Goal: Task Accomplishment & Management: Manage account settings

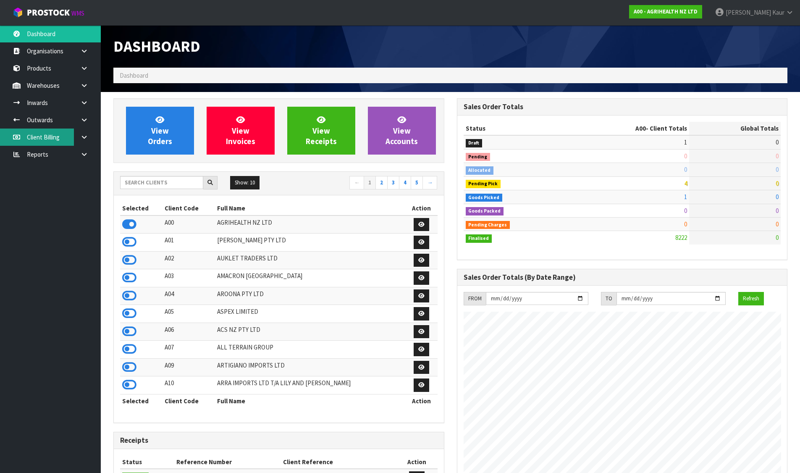
scroll to position [636, 343]
click at [163, 183] on input "text" at bounding box center [161, 182] width 83 height 13
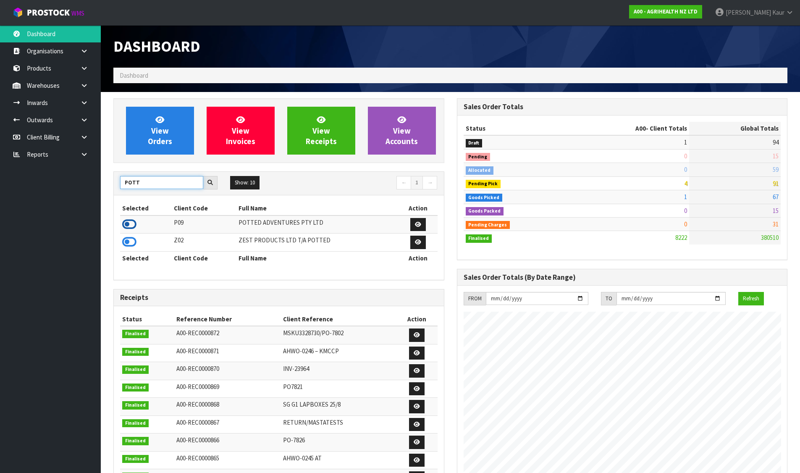
type input "POTT"
click at [130, 226] on icon at bounding box center [129, 224] width 14 height 13
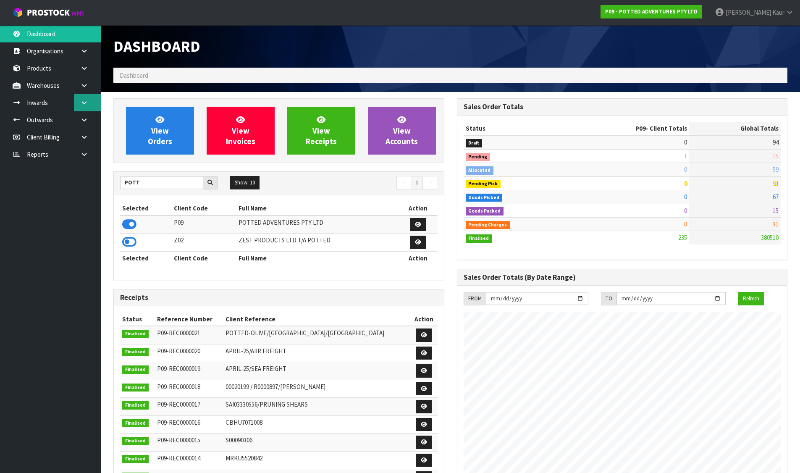
click at [92, 94] on link at bounding box center [87, 102] width 27 height 17
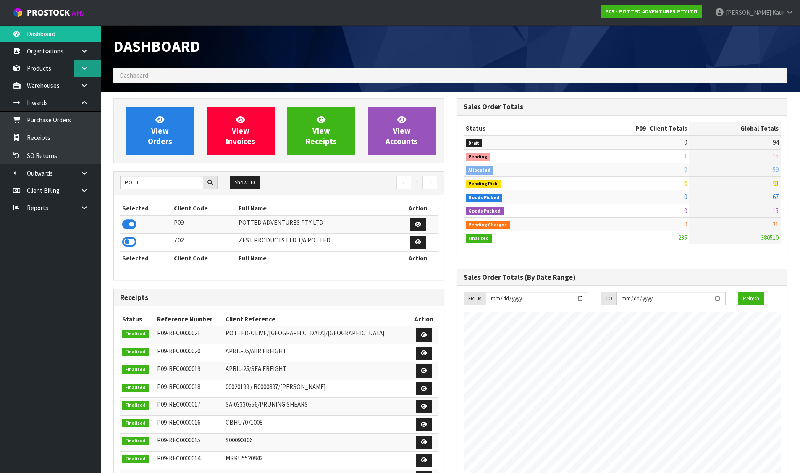
click at [79, 76] on link at bounding box center [87, 68] width 27 height 17
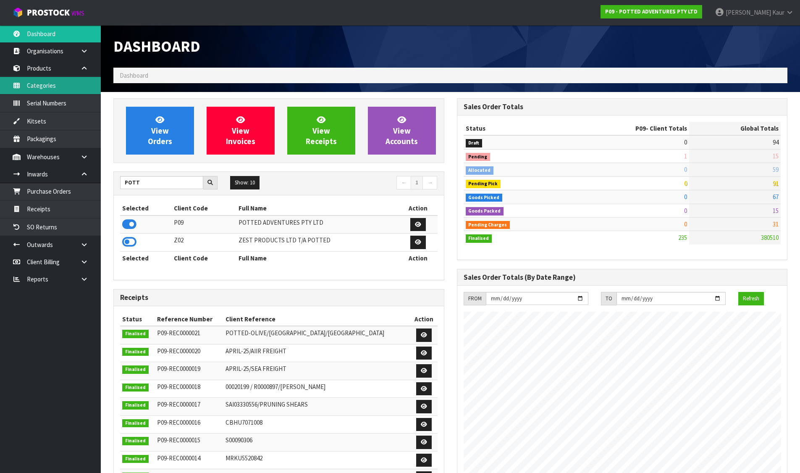
click at [83, 84] on link "Categories" at bounding box center [50, 85] width 101 height 17
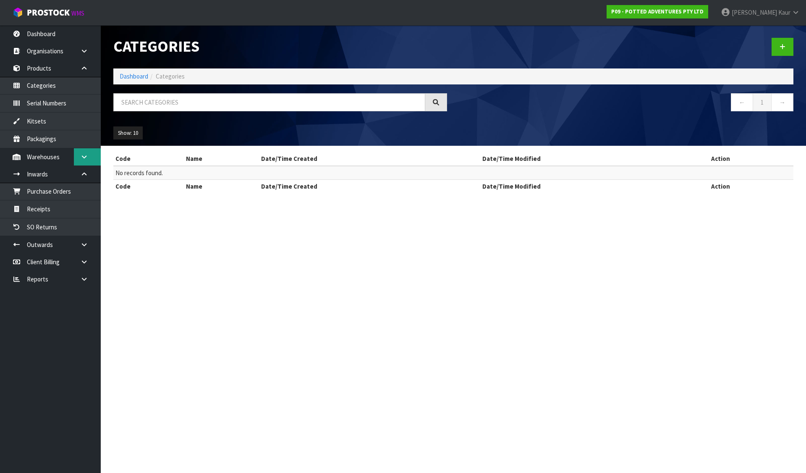
click at [86, 158] on icon at bounding box center [84, 157] width 8 height 6
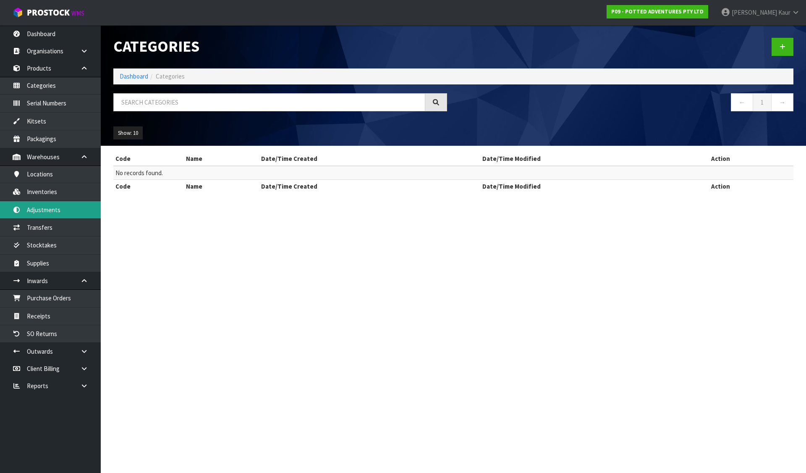
click at [45, 205] on link "Adjustments" at bounding box center [50, 209] width 101 height 17
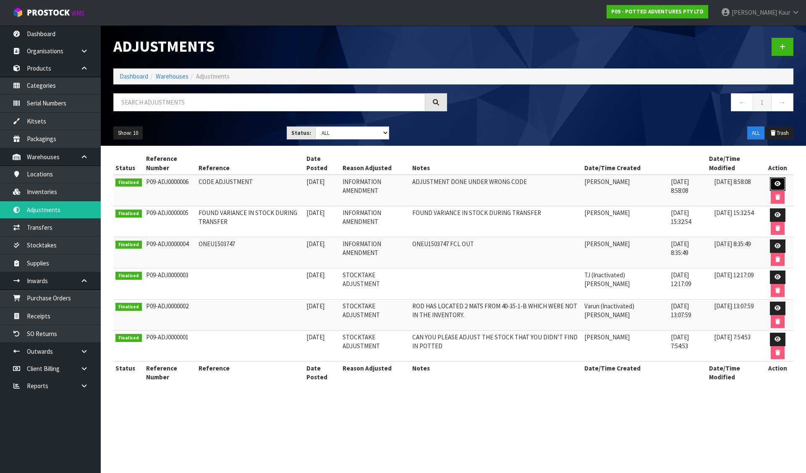
click at [774, 180] on link at bounding box center [778, 183] width 16 height 13
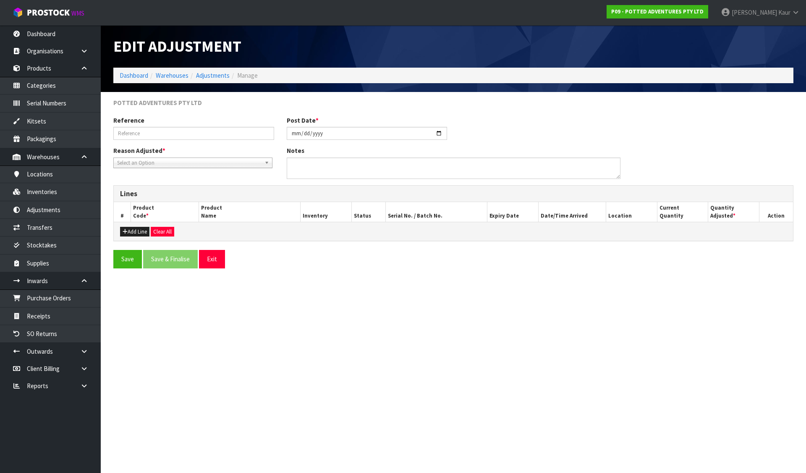
type input "CODE ADJUSTMENT"
type input "2025-09-10"
type textarea "ADJUSTMENT DONE UNDER WRONG CODE"
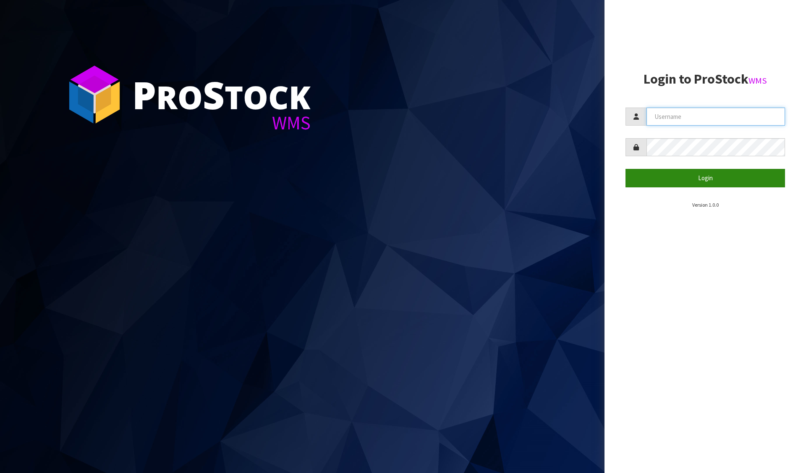
type input "[PERSON_NAME][EMAIL_ADDRESS][DOMAIN_NAME]"
click at [715, 186] on button "Login" at bounding box center [706, 178] width 160 height 18
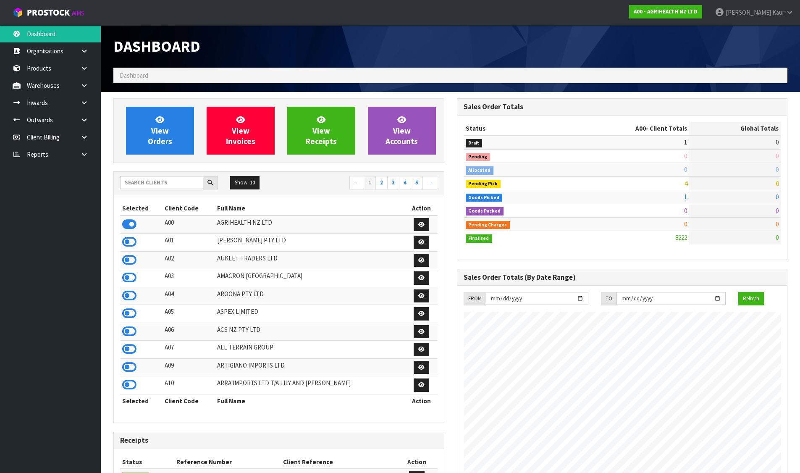
scroll to position [636, 343]
click at [175, 183] on input "text" at bounding box center [161, 182] width 83 height 13
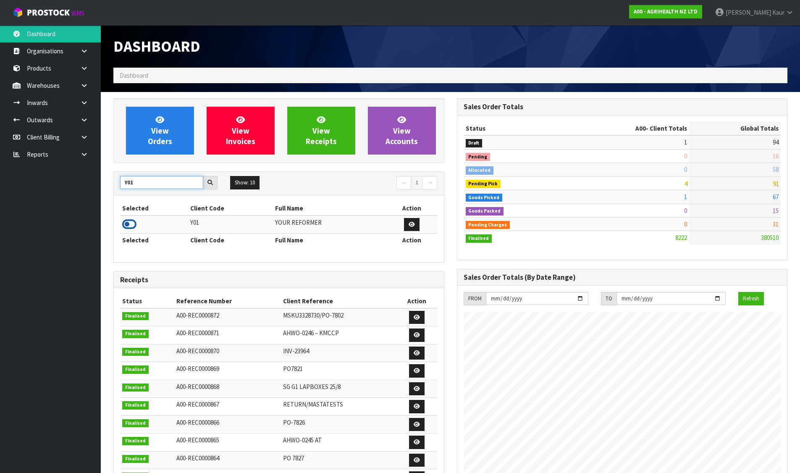
type input "Y01"
click at [131, 222] on icon at bounding box center [129, 224] width 14 height 13
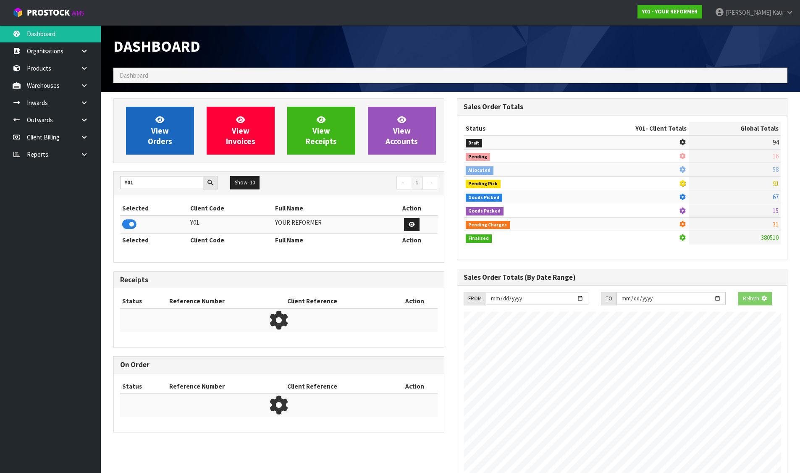
scroll to position [419375, 419555]
click at [157, 117] on icon at bounding box center [159, 119] width 9 height 8
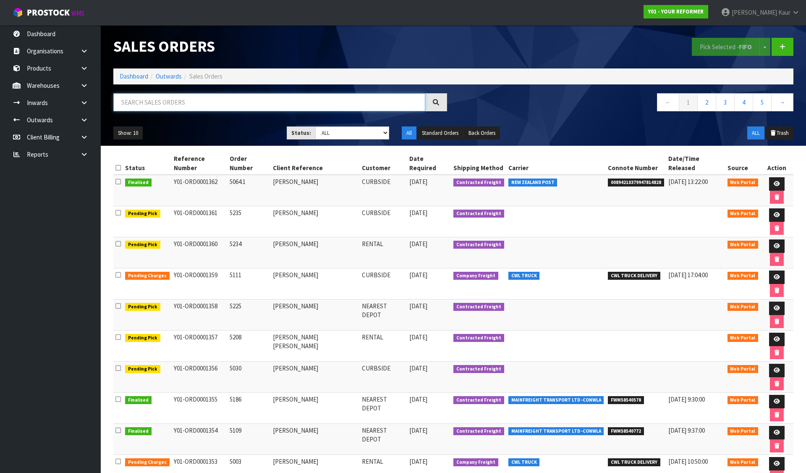
click at [224, 101] on input "text" at bounding box center [269, 102] width 312 height 18
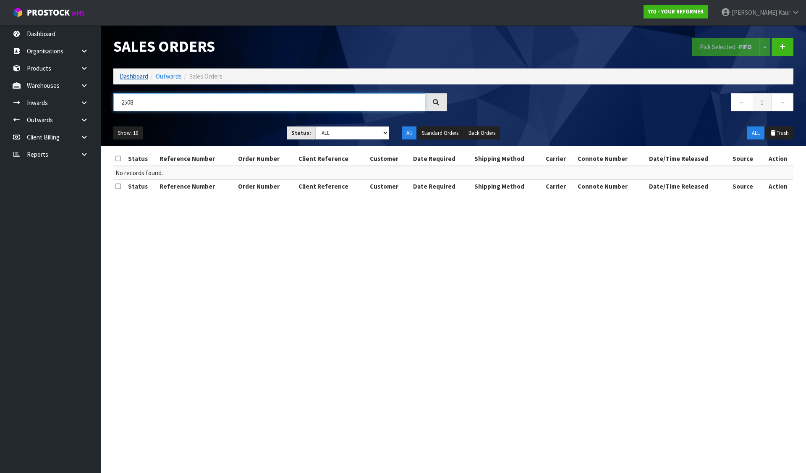
type input "2508"
click at [134, 76] on link "Dashboard" at bounding box center [134, 76] width 29 height 8
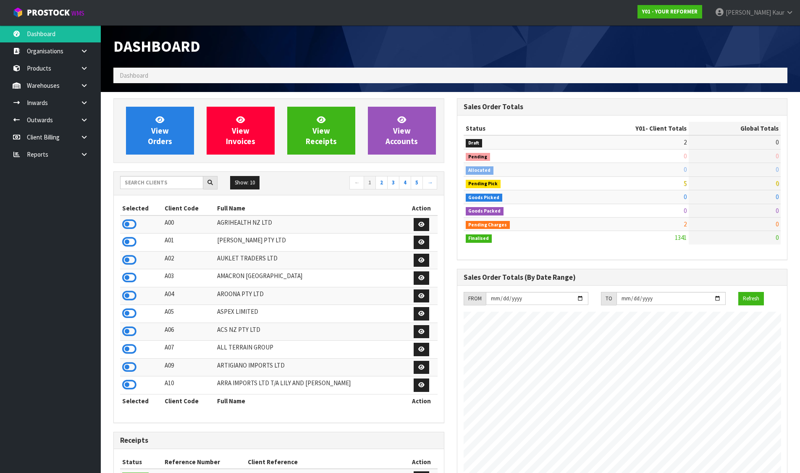
scroll to position [636, 343]
click at [150, 125] on link "View Orders" at bounding box center [160, 131] width 68 height 48
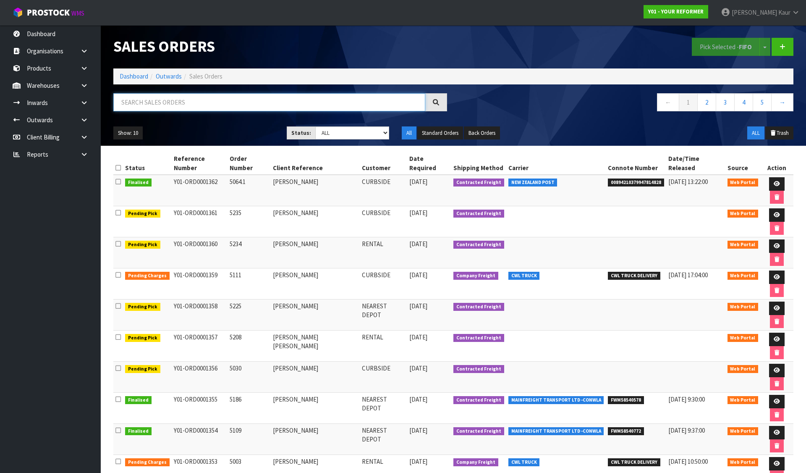
paste input "LAUREN"
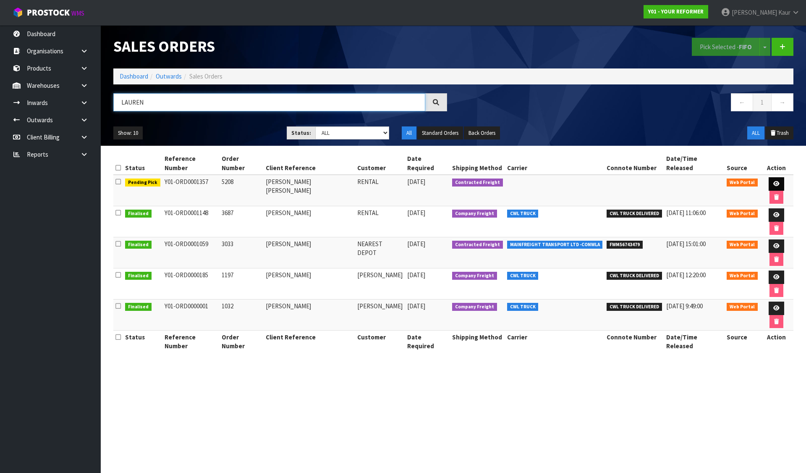
type input "LAUREN"
click at [771, 177] on link at bounding box center [777, 183] width 16 height 13
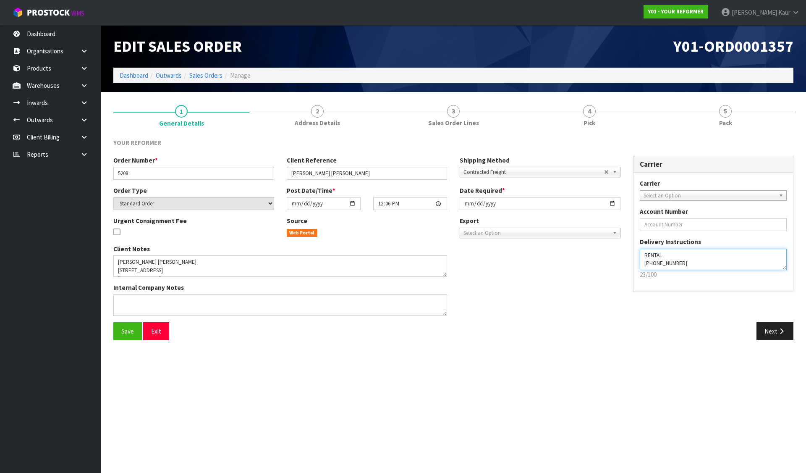
click at [690, 261] on textarea at bounding box center [713, 259] width 147 height 21
paste textarea "MY NUMBER IS: [PHONE_NUMBER]"
type textarea "RENTAL, MY NUMBER IS: [PHONE_NUMBER] [PHONE_NUMBER]"
click at [138, 330] on button "Save" at bounding box center [127, 331] width 29 height 18
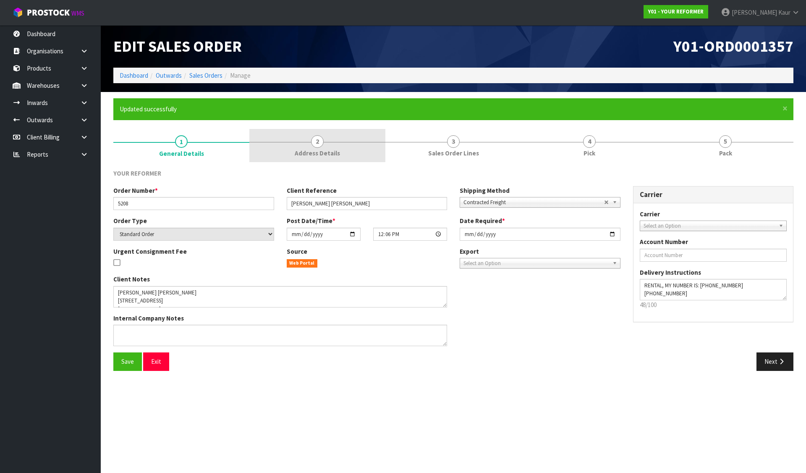
click at [316, 148] on link "2 Address Details" at bounding box center [317, 145] width 136 height 33
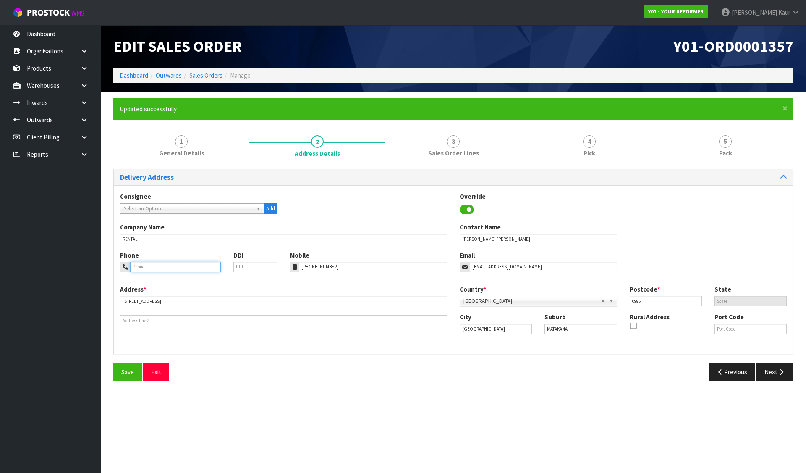
click at [189, 269] on input "tel" at bounding box center [175, 267] width 91 height 10
paste input "021505294"
type input "021505294"
click at [125, 364] on button "Save" at bounding box center [127, 372] width 29 height 18
click at [128, 373] on span "Save" at bounding box center [127, 372] width 13 height 8
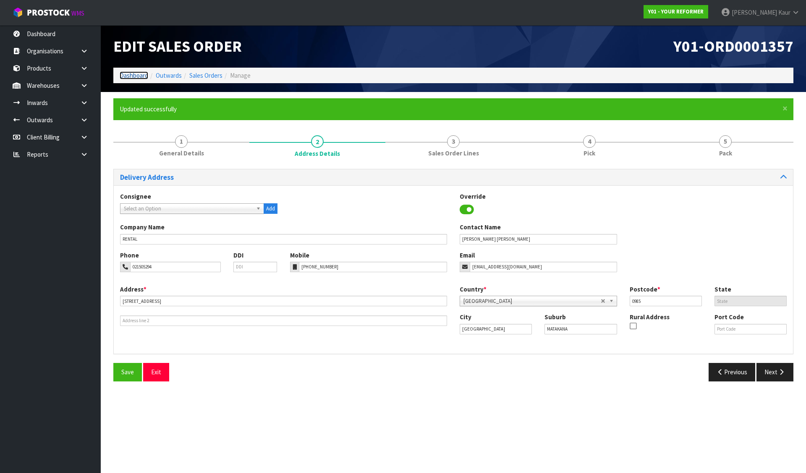
click at [125, 75] on link "Dashboard" at bounding box center [134, 75] width 29 height 8
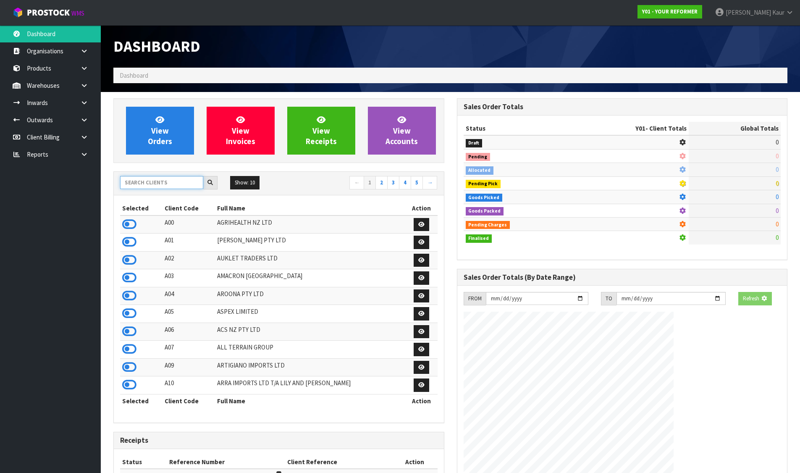
click at [144, 179] on input "text" at bounding box center [161, 182] width 83 height 13
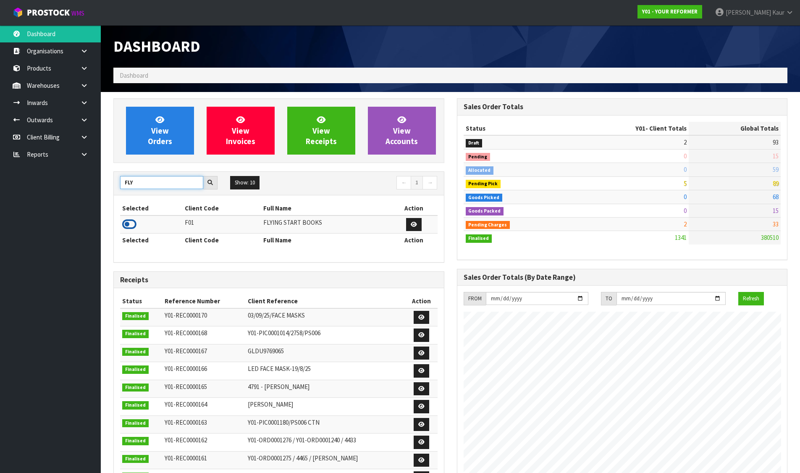
type input "FLY"
click at [123, 225] on icon at bounding box center [129, 224] width 14 height 13
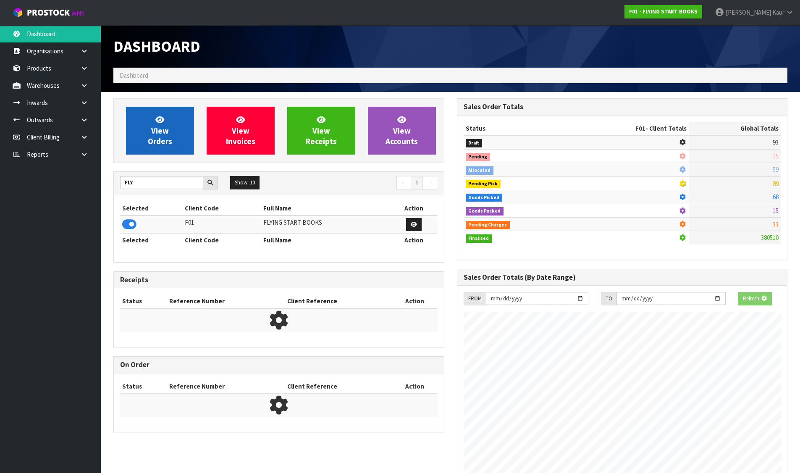
scroll to position [419375, 419555]
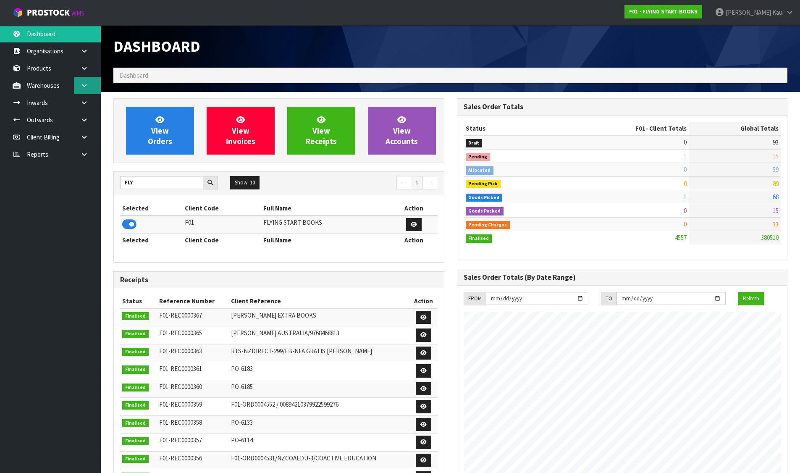
click at [90, 83] on link at bounding box center [87, 85] width 27 height 17
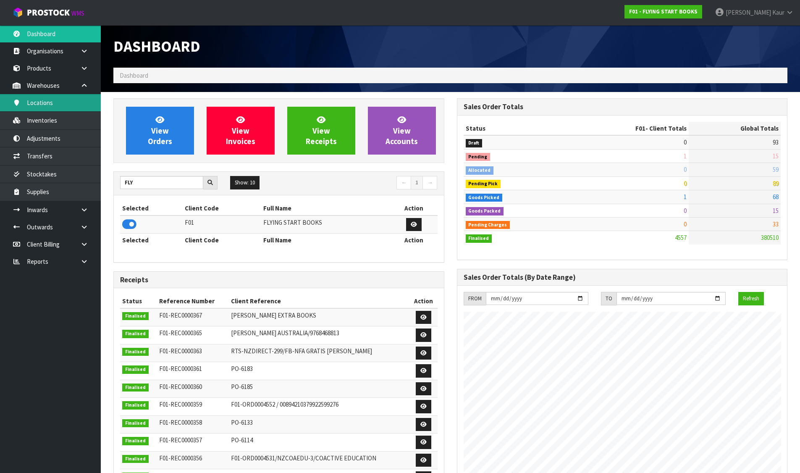
scroll to position [636, 343]
click at [57, 121] on link "Inventories" at bounding box center [50, 120] width 101 height 17
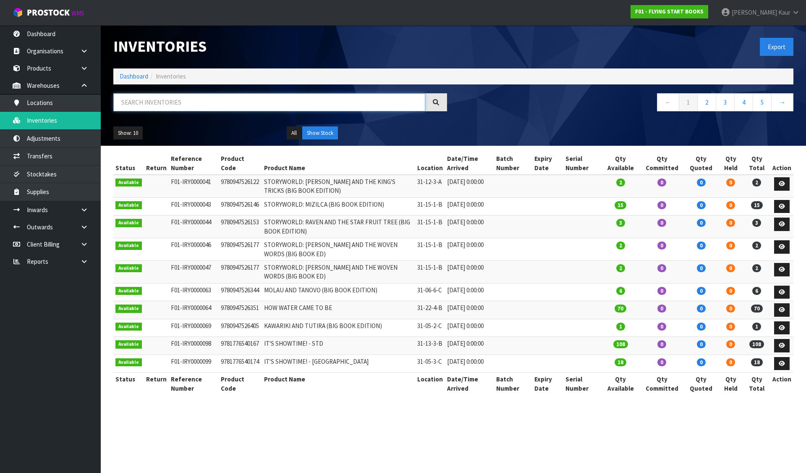
click at [163, 100] on input "text" at bounding box center [269, 102] width 312 height 18
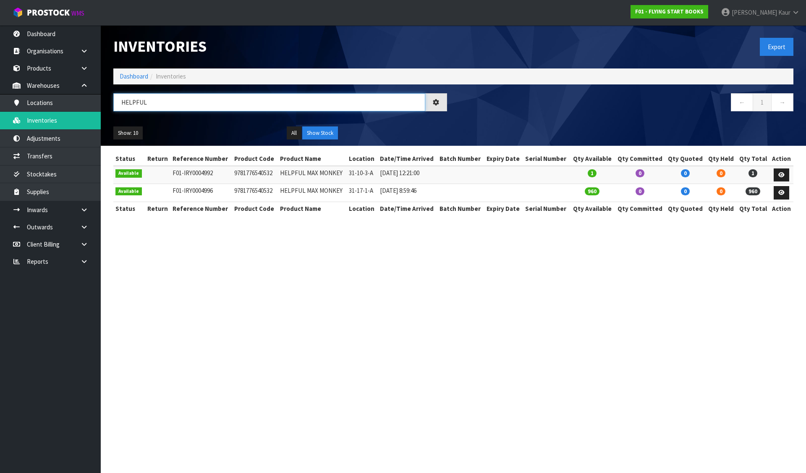
type input "HELPFUL"
click at [427, 285] on section "Inventories Export Dashboard Inventories HELPFUL ← 1 → Show: 10 5 10 25 50 All …" at bounding box center [403, 236] width 806 height 473
click at [131, 77] on link "Dashboard" at bounding box center [134, 76] width 29 height 8
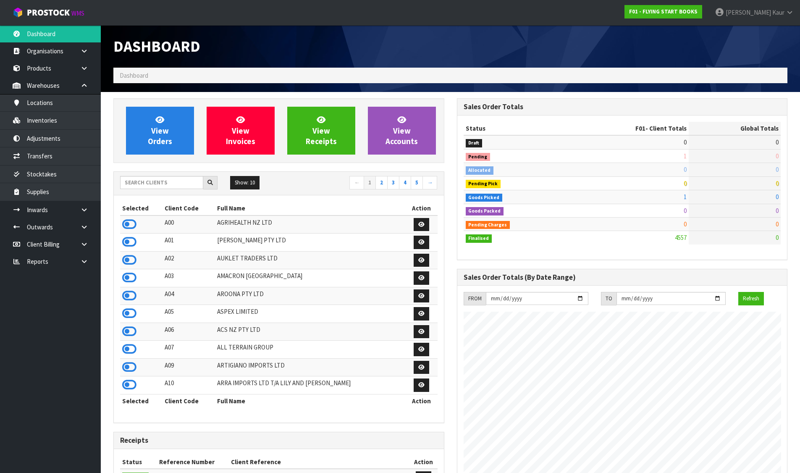
scroll to position [636, 343]
click at [127, 222] on icon at bounding box center [129, 224] width 14 height 13
click at [150, 142] on span "View Orders" at bounding box center [160, 130] width 24 height 31
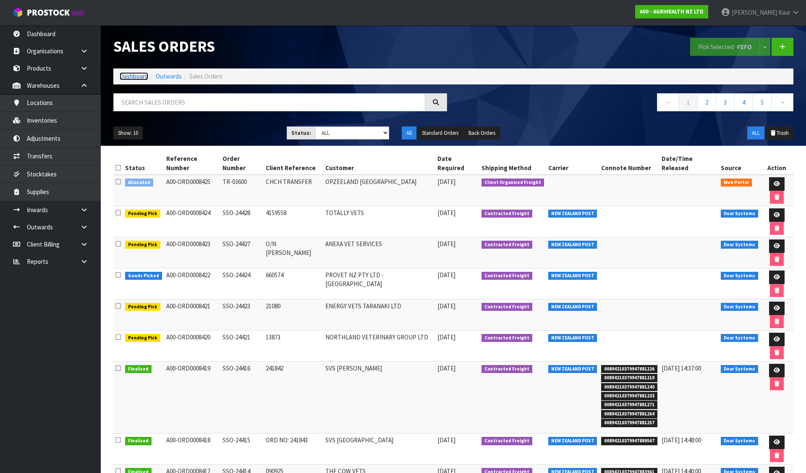
click at [141, 76] on link "Dashboard" at bounding box center [134, 76] width 29 height 8
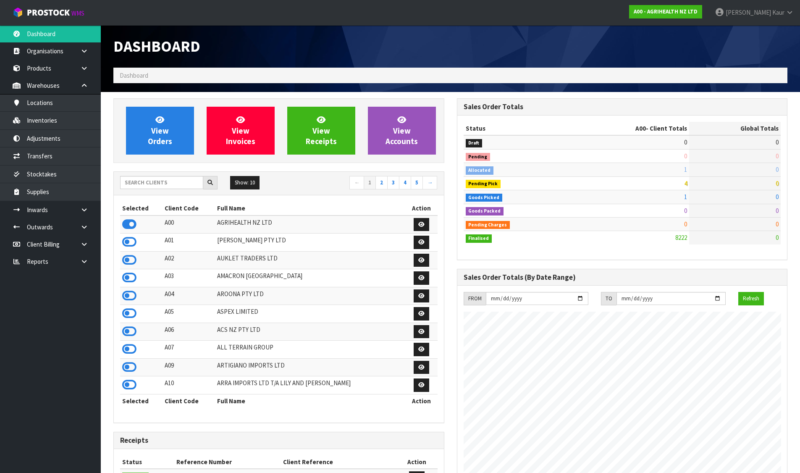
scroll to position [636, 343]
click at [165, 184] on input "text" at bounding box center [161, 182] width 83 height 13
type input "H"
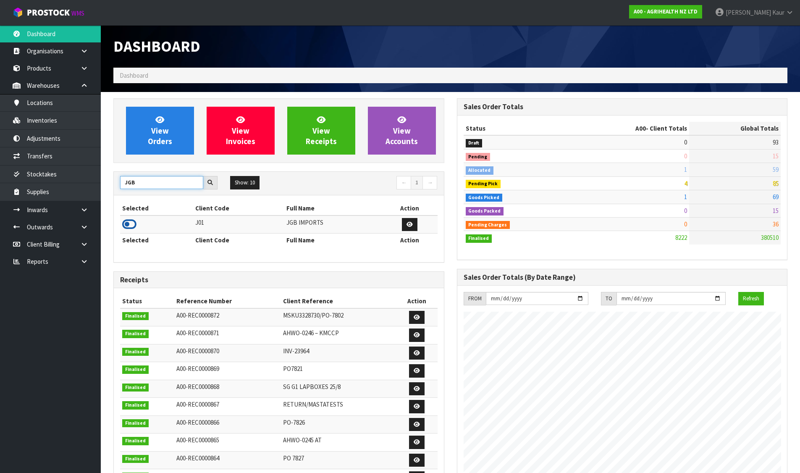
type input "JGB"
click at [131, 223] on icon at bounding box center [129, 224] width 14 height 13
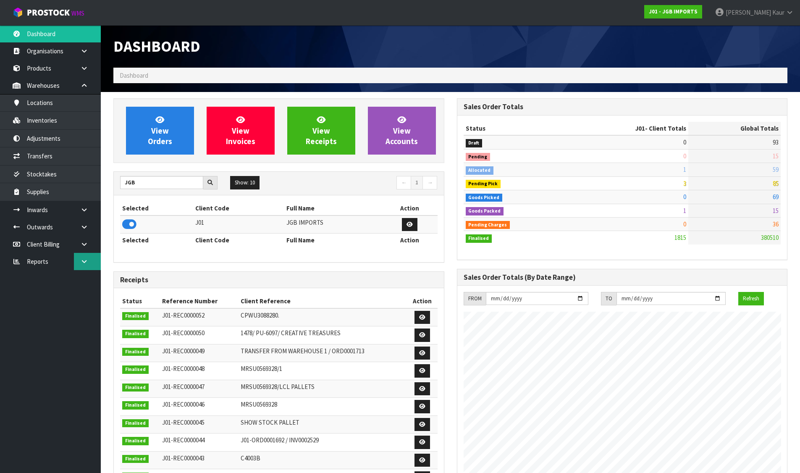
click at [87, 261] on icon at bounding box center [84, 261] width 8 height 6
click at [84, 242] on icon at bounding box center [84, 244] width 8 height 6
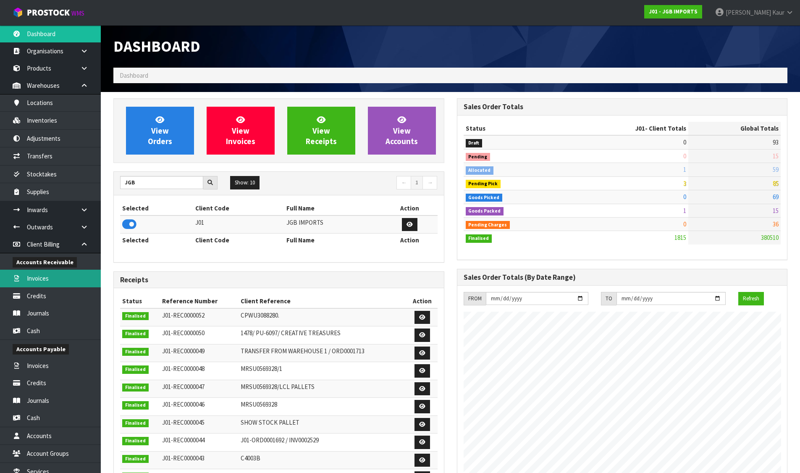
click at [47, 275] on link "Invoices" at bounding box center [50, 278] width 101 height 17
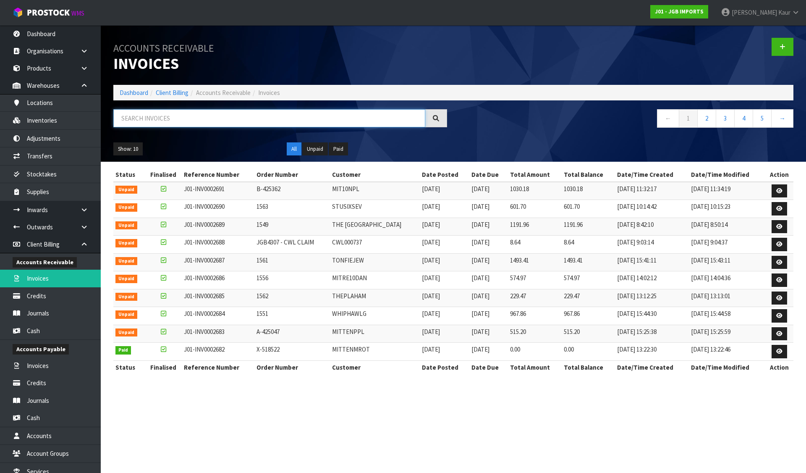
click at [183, 124] on input "text" at bounding box center [269, 118] width 312 height 18
paste input "0002678"
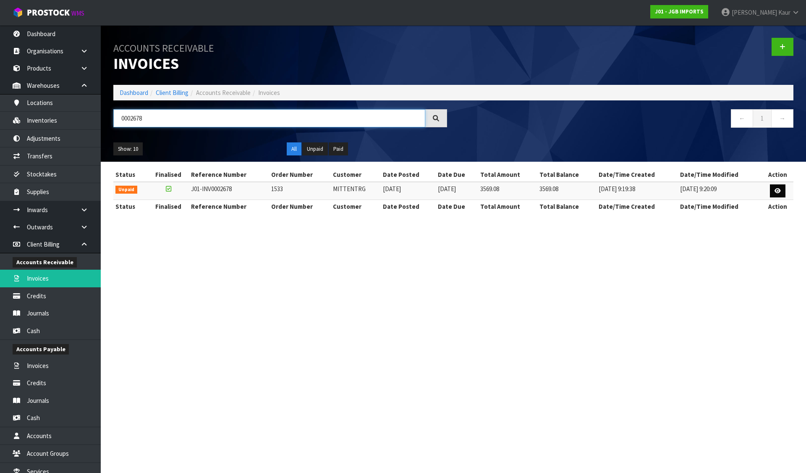
type input "0002678"
click at [779, 186] on link at bounding box center [778, 190] width 16 height 13
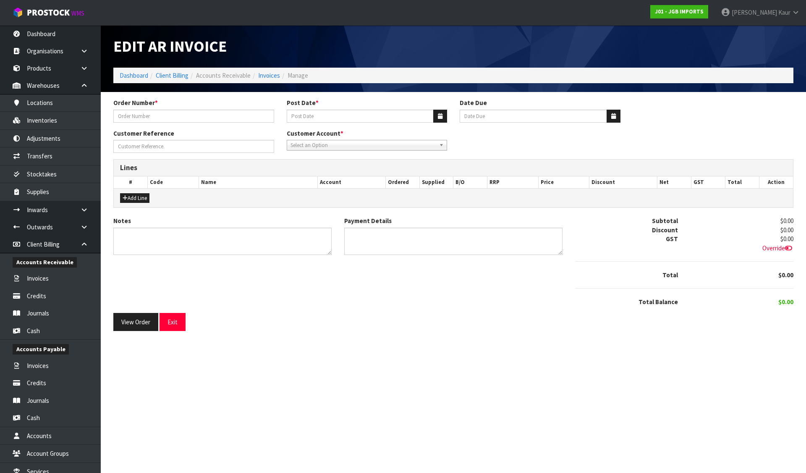
type input "1533"
type input "[DATE]"
type input "A-518564"
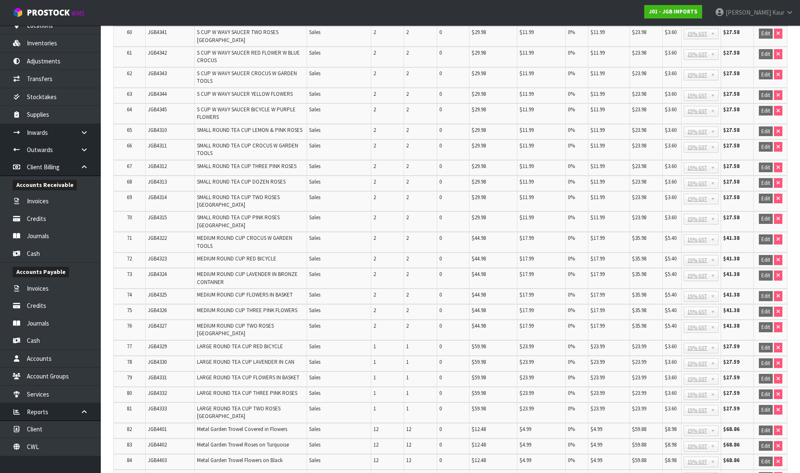
scroll to position [1198, 0]
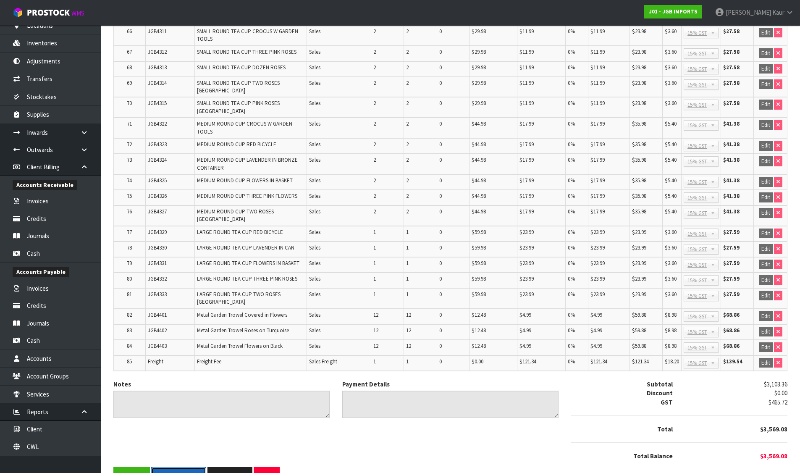
click at [177, 467] on button "Download PDF" at bounding box center [178, 476] width 55 height 18
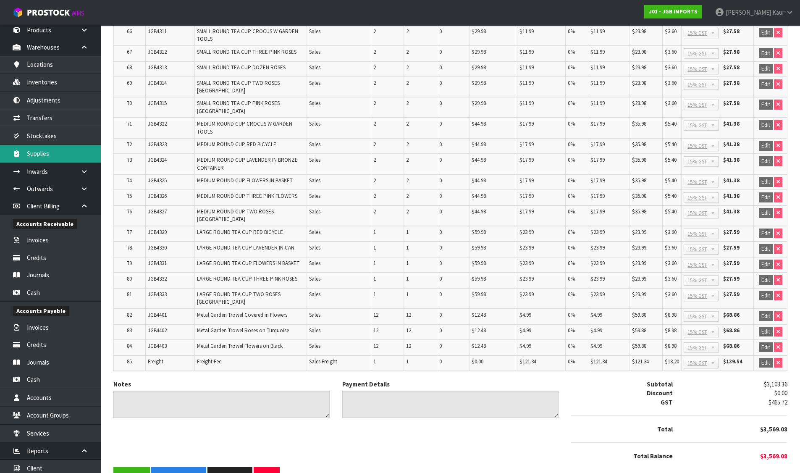
scroll to position [0, 0]
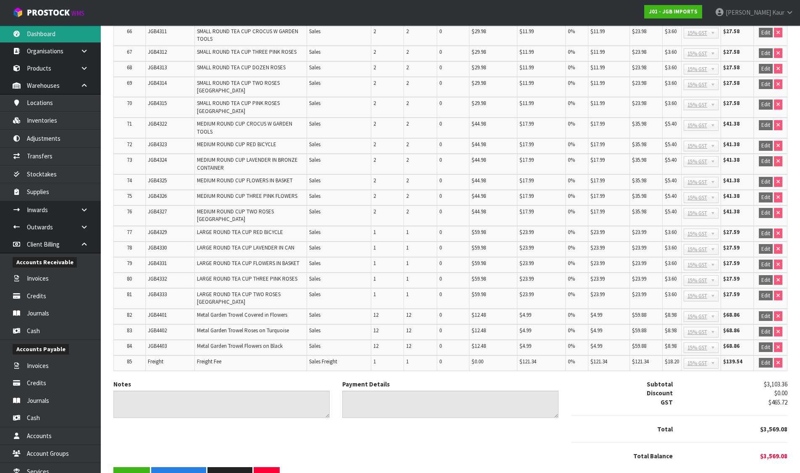
click at [47, 29] on link "Dashboard" at bounding box center [50, 33] width 101 height 17
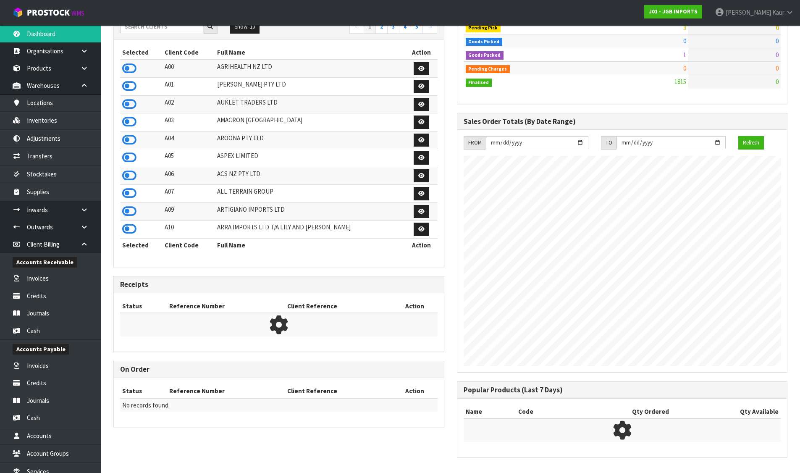
scroll to position [636, 343]
click at [85, 89] on body "Toggle navigation ProStock WMS J01 - JGB IMPORTS [PERSON_NAME] Logout Dashboard…" at bounding box center [400, 80] width 800 height 473
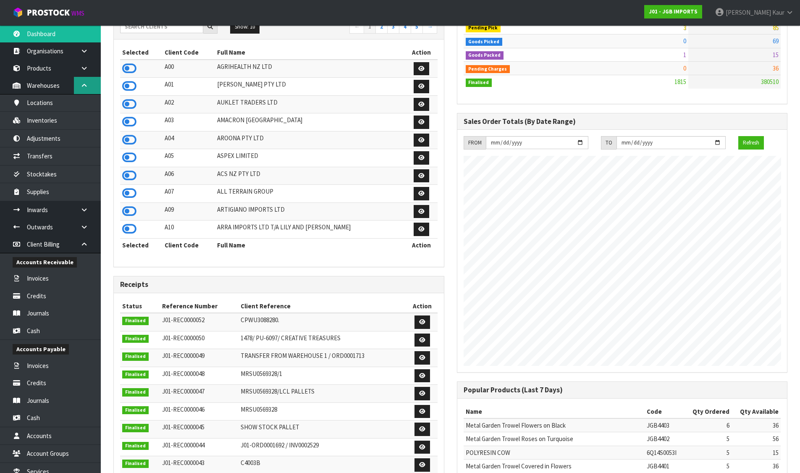
click at [86, 86] on icon at bounding box center [84, 85] width 8 height 6
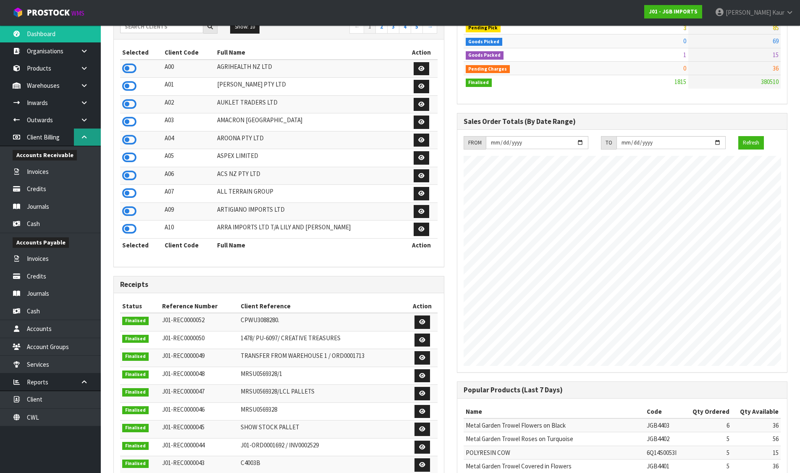
click at [85, 140] on icon at bounding box center [84, 137] width 8 height 6
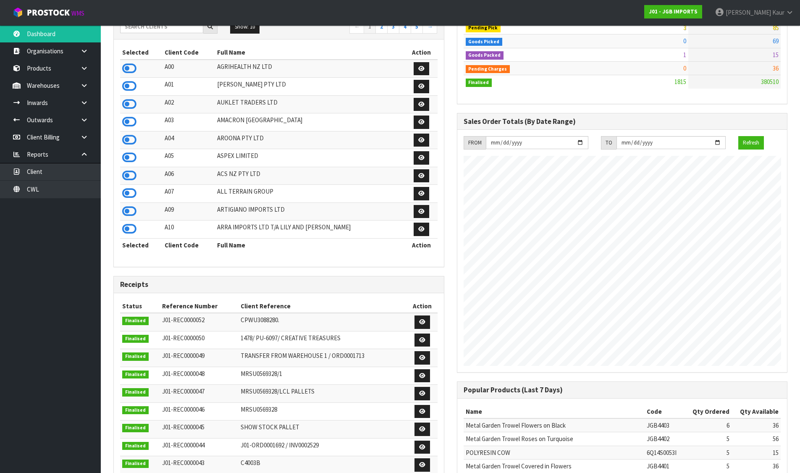
scroll to position [0, 0]
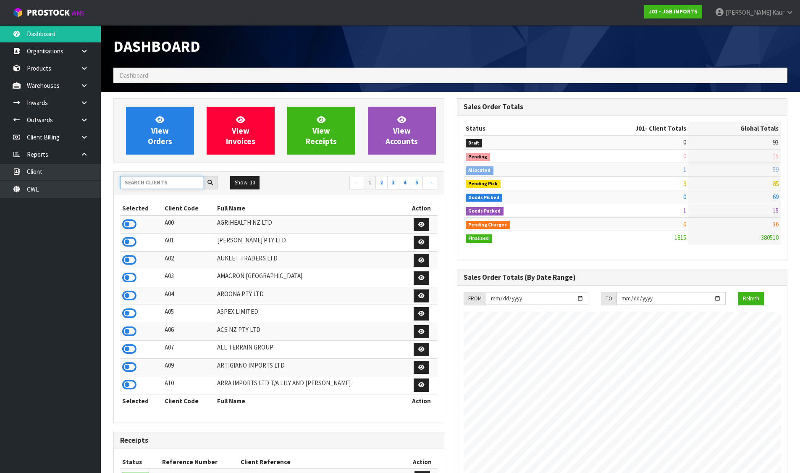
click at [172, 181] on input "text" at bounding box center [161, 182] width 83 height 13
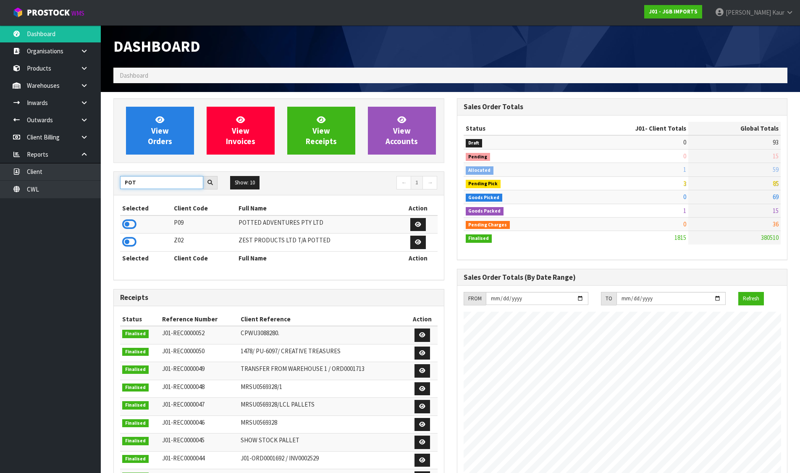
type input "POT"
click at [128, 224] on icon at bounding box center [129, 224] width 14 height 13
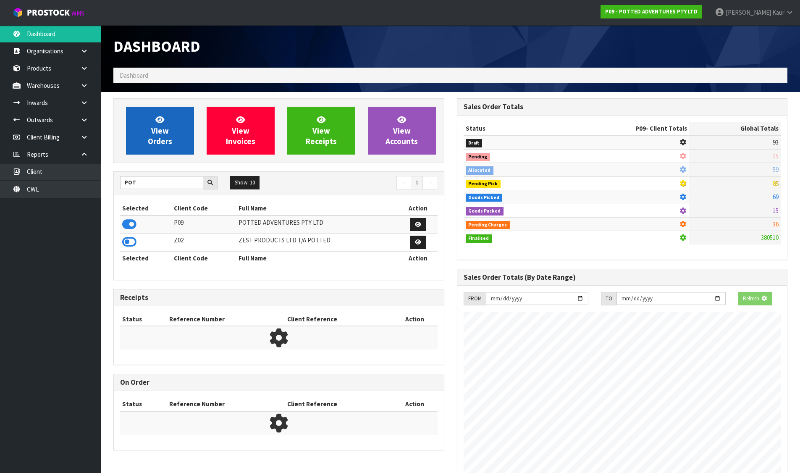
scroll to position [524, 343]
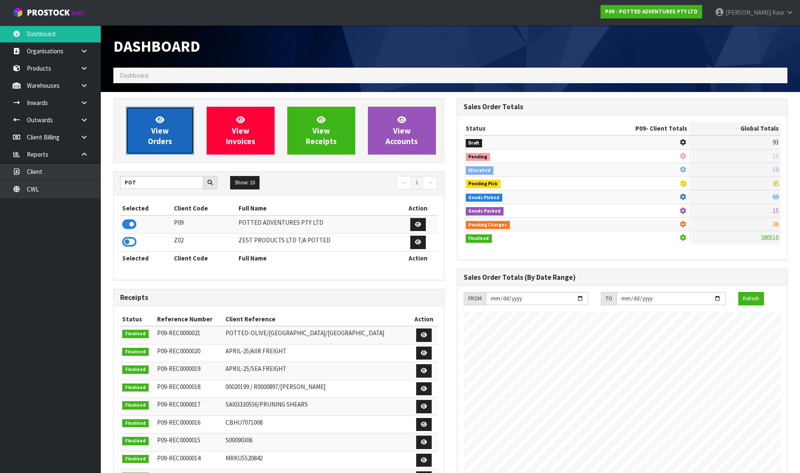
click at [151, 137] on span "View Orders" at bounding box center [160, 130] width 24 height 31
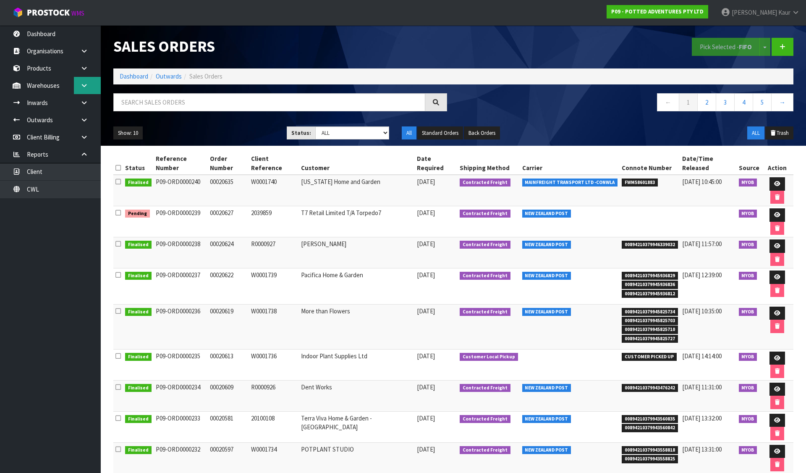
click at [88, 84] on icon at bounding box center [84, 85] width 8 height 6
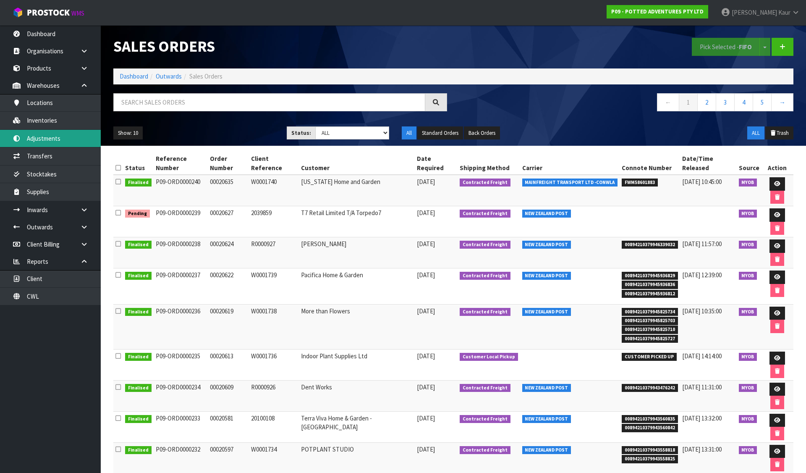
click at [54, 144] on link "Adjustments" at bounding box center [50, 138] width 101 height 17
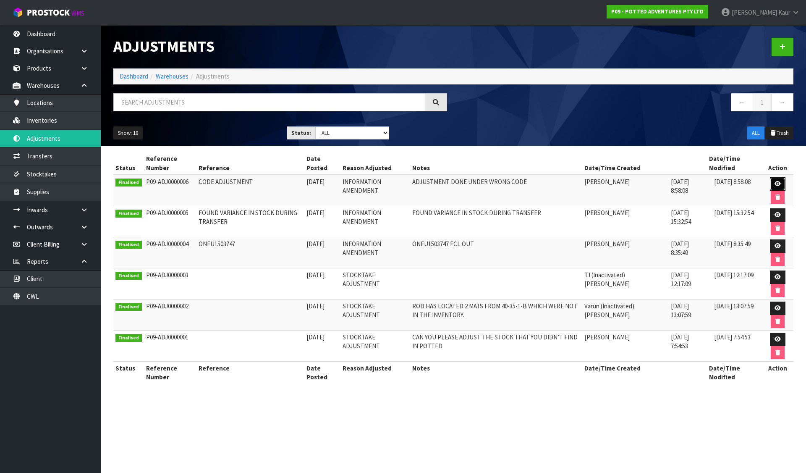
click at [776, 177] on link at bounding box center [778, 183] width 16 height 13
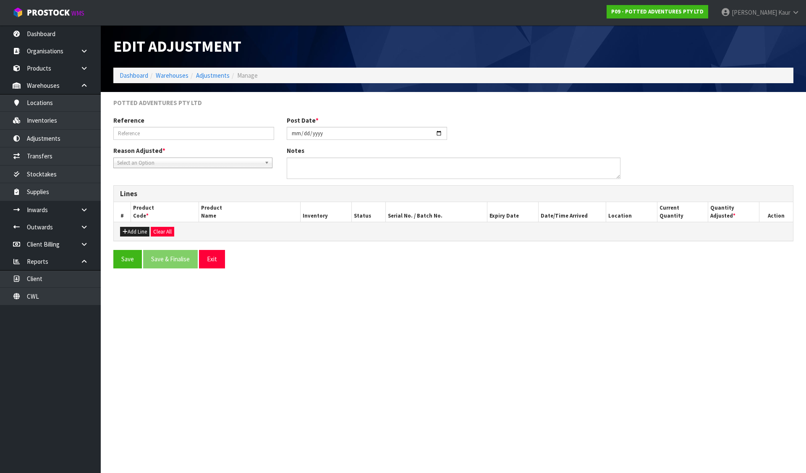
type input "CODE ADJUSTMENT"
type input "[DATE]"
type textarea "ADJUSTMENT DONE UNDER WRONG CODE"
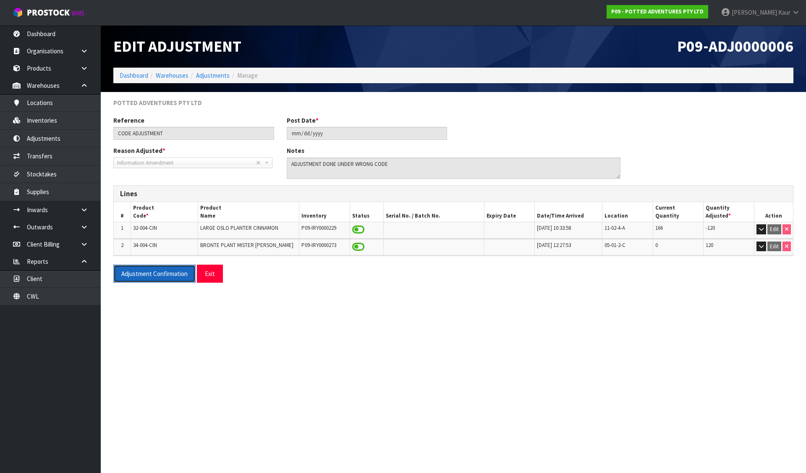
click at [149, 274] on button "Adjustment Confirmation" at bounding box center [154, 274] width 82 height 18
drag, startPoint x: 487, startPoint y: 343, endPoint x: 447, endPoint y: 368, distance: 47.8
click at [487, 343] on section "Edit Adjustment P09-ADJ0000006 Dashboard Warehouses Adjustments Manage POTTED A…" at bounding box center [403, 236] width 806 height 473
click at [498, 275] on div "Adjustment Confirmation Exit" at bounding box center [453, 277] width 693 height 24
click at [188, 404] on section "Edit Adjustment P09-ADJ0000006 Dashboard Warehouses Adjustments Manage POTTED A…" at bounding box center [403, 236] width 806 height 473
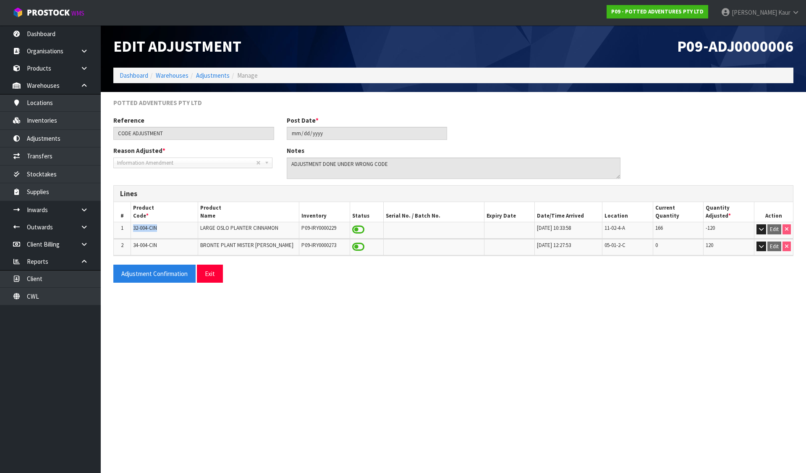
drag, startPoint x: 131, startPoint y: 231, endPoint x: 158, endPoint y: 230, distance: 26.5
click at [158, 230] on td "32-004-CIN" at bounding box center [164, 230] width 67 height 16
copy span "32-004-CIN"
click at [137, 73] on link "Dashboard" at bounding box center [134, 75] width 29 height 8
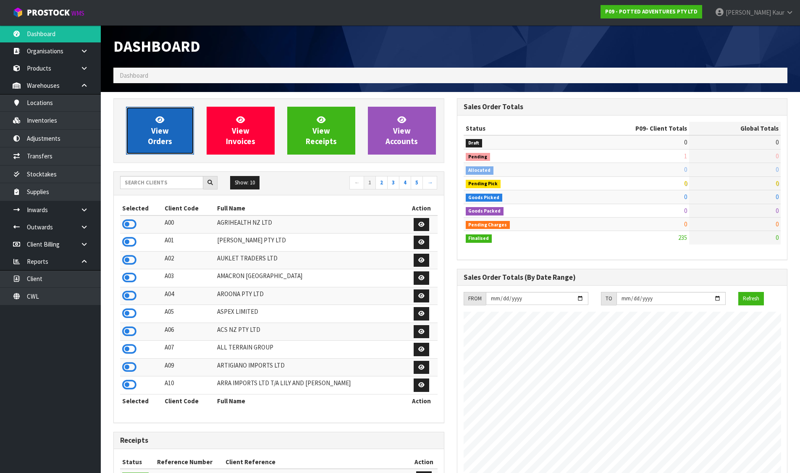
click at [166, 134] on span "View Orders" at bounding box center [160, 130] width 24 height 31
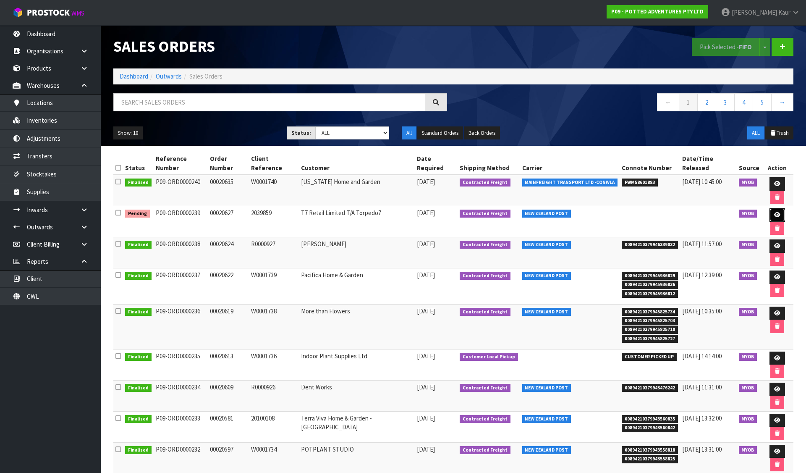
click at [770, 208] on link at bounding box center [778, 214] width 16 height 13
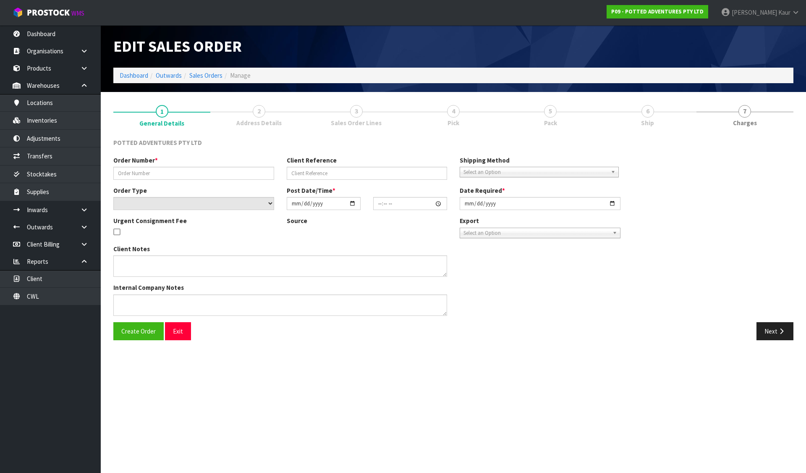
type input "00020627"
type input "2039859"
select select "number:0"
type input "[DATE]"
type input "17:00:22.000"
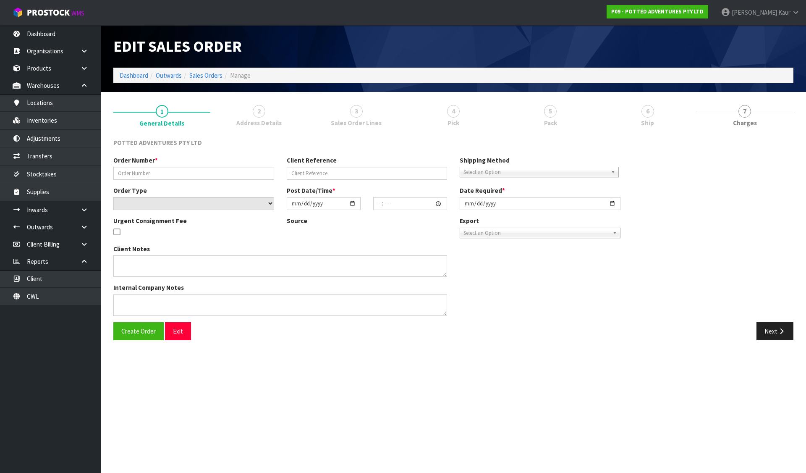
type input "[DATE]"
type textarea "[PERSON_NAME][EMAIL_ADDRESS][DOMAIN_NAME];"
type textarea "UPDATED ADDRESS - REPRINTED AND ADVSIED WH2 UPDATED 34-004-EUC. X 220 INSTEAD 8…"
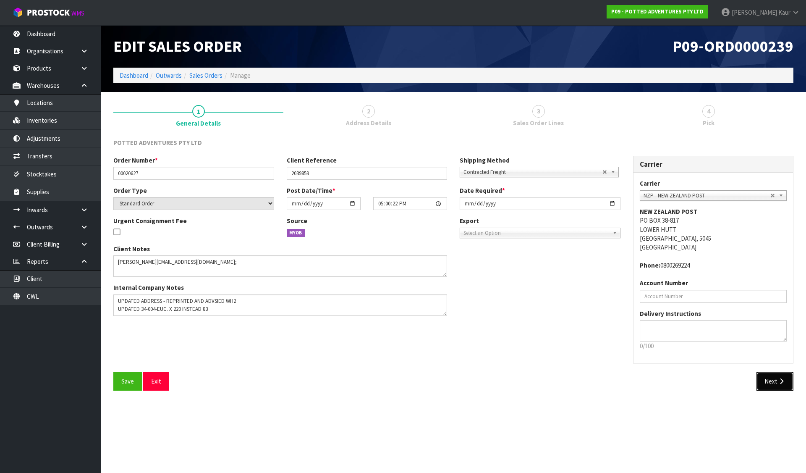
click at [773, 376] on button "Next" at bounding box center [775, 381] width 37 height 18
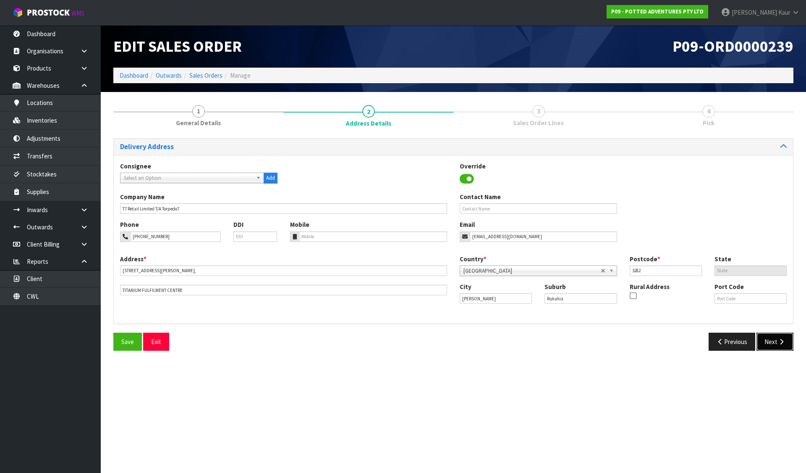
click at [773, 338] on button "Next" at bounding box center [775, 342] width 37 height 18
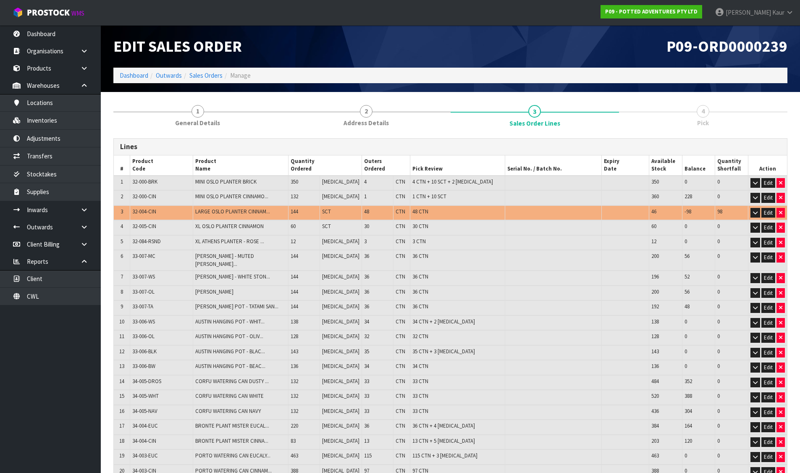
click at [362, 45] on h1 "Edit Sales Order" at bounding box center [278, 46] width 331 height 17
click at [80, 81] on link at bounding box center [87, 85] width 27 height 17
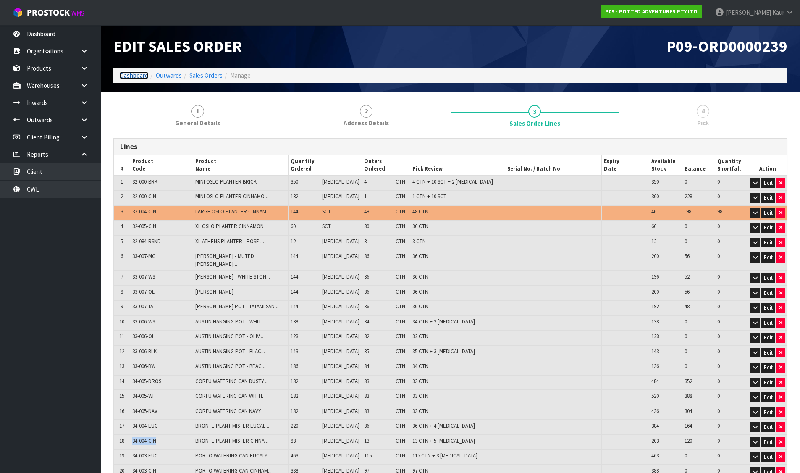
click at [136, 75] on link "Dashboard" at bounding box center [134, 75] width 29 height 8
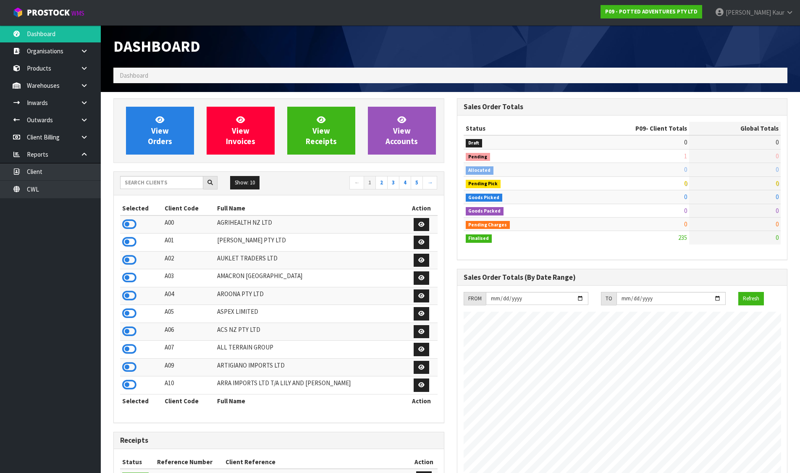
scroll to position [419262, 419555]
click at [132, 223] on icon at bounding box center [129, 224] width 14 height 13
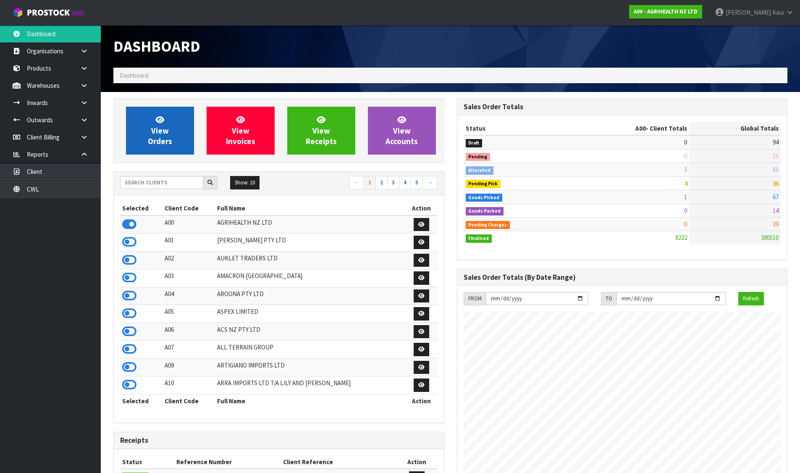
scroll to position [636, 343]
click at [168, 125] on link "View Orders" at bounding box center [160, 131] width 68 height 48
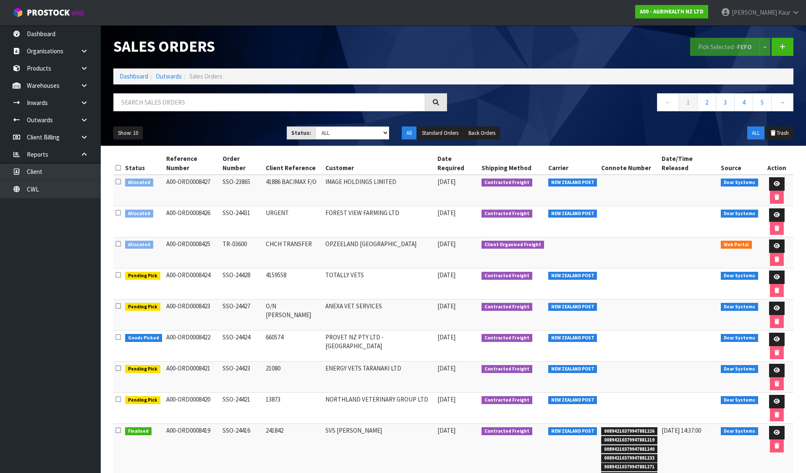
click at [119, 178] on icon at bounding box center [117, 181] width 5 height 6
click at [0, 0] on input "checkbox" at bounding box center [0, 0] width 0 height 0
click at [715, 43] on button "Pick Selected - FEFO" at bounding box center [725, 47] width 70 height 18
click at [769, 177] on link at bounding box center [777, 183] width 16 height 13
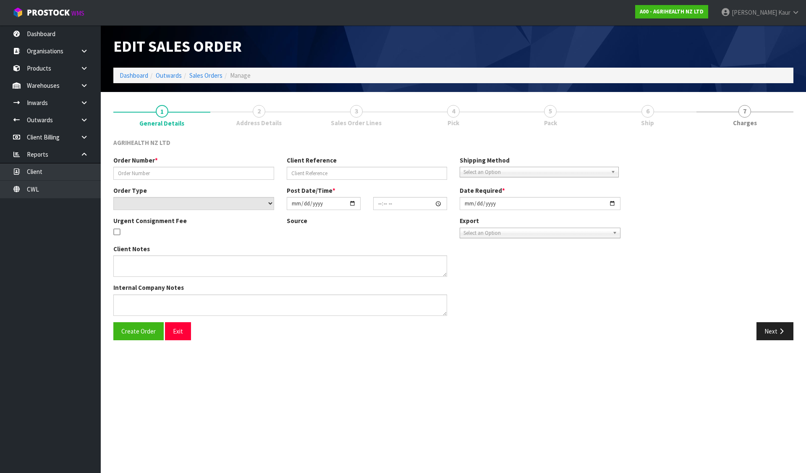
type input "SSO-23865"
type input "41886 BACIMAX F/O"
select select "number:0"
type input "[DATE]"
type input "09:20:55.000"
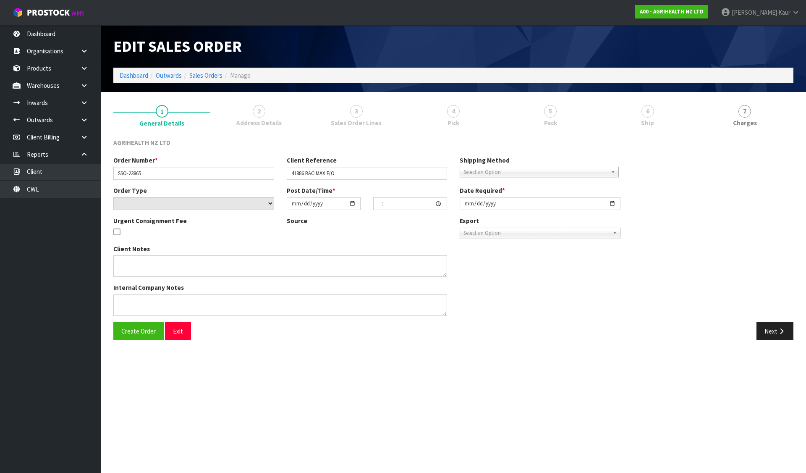
type input "[DATE]"
type textarea "SHIP BY: Freight requested dispatch on 12/9 (updatedd from 8/10)"
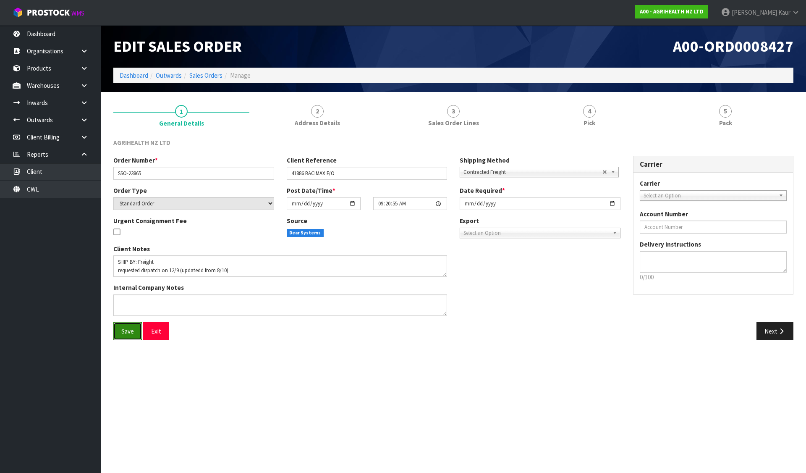
click at [121, 329] on button "Save" at bounding box center [127, 331] width 29 height 18
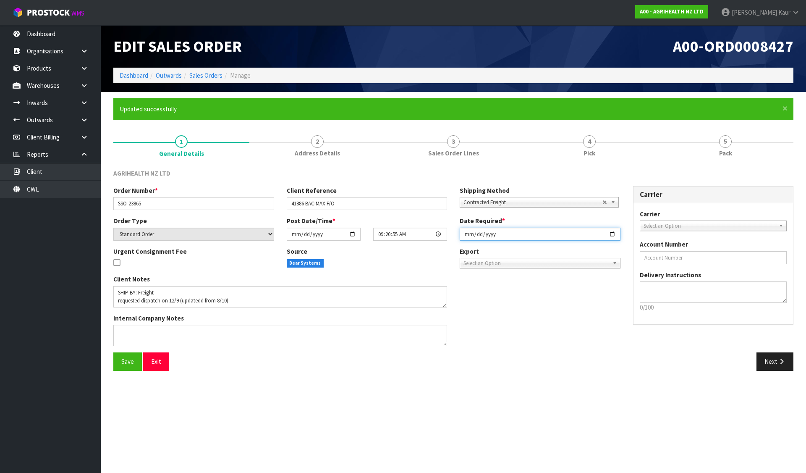
click at [466, 232] on input "[DATE]" at bounding box center [540, 234] width 161 height 13
type input "[DATE]"
click at [126, 364] on span "Save" at bounding box center [127, 361] width 13 height 8
click at [786, 359] on button "Next" at bounding box center [775, 361] width 37 height 18
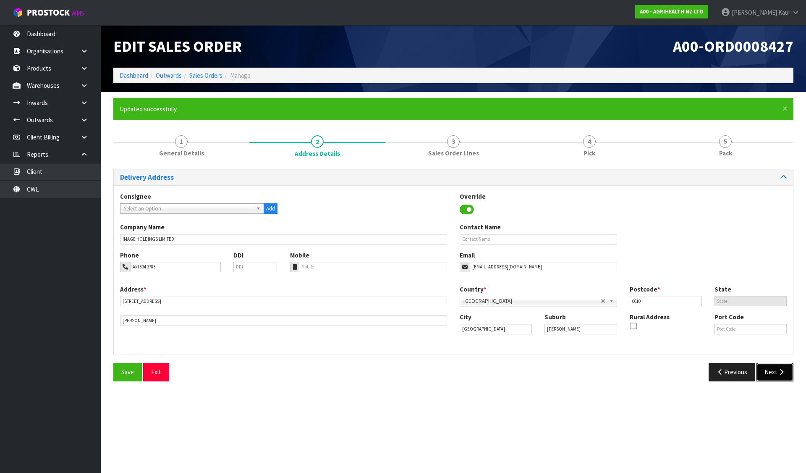
click at [763, 374] on button "Next" at bounding box center [775, 372] width 37 height 18
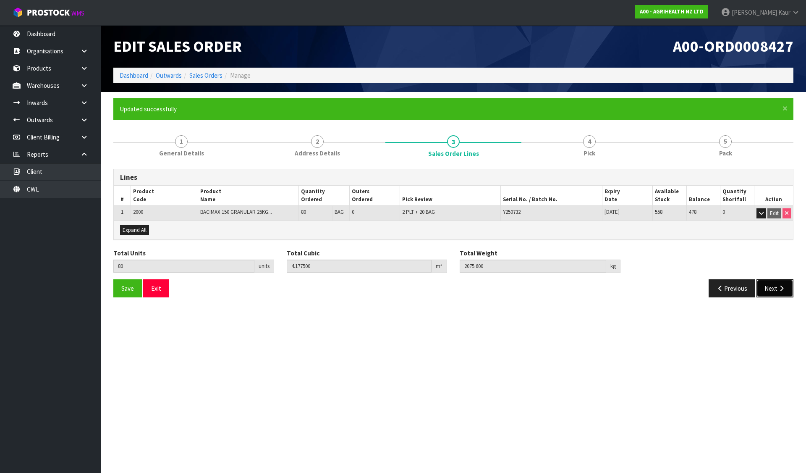
click at [778, 284] on button "Next" at bounding box center [775, 288] width 37 height 18
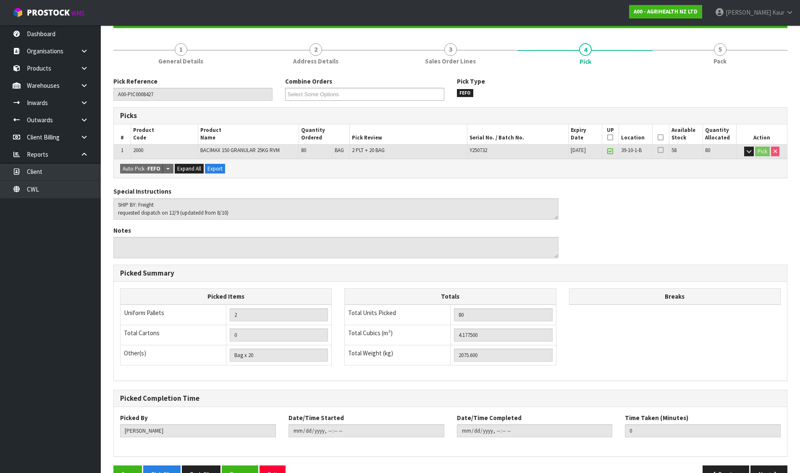
scroll to position [115, 0]
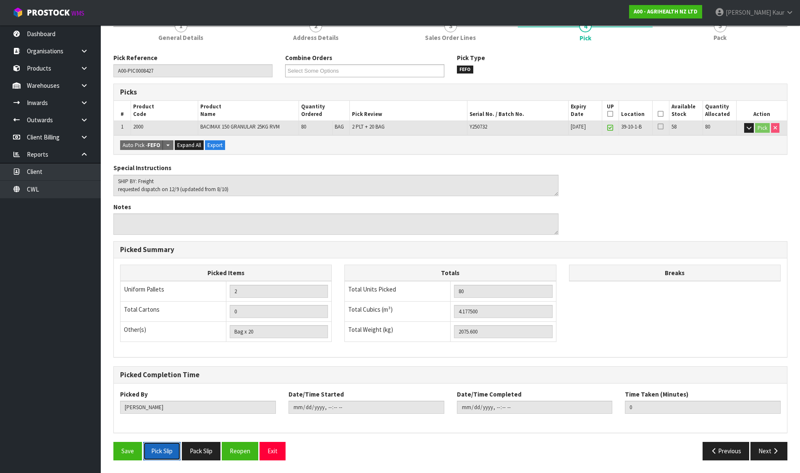
click at [170, 452] on button "Pick Slip" at bounding box center [161, 451] width 37 height 18
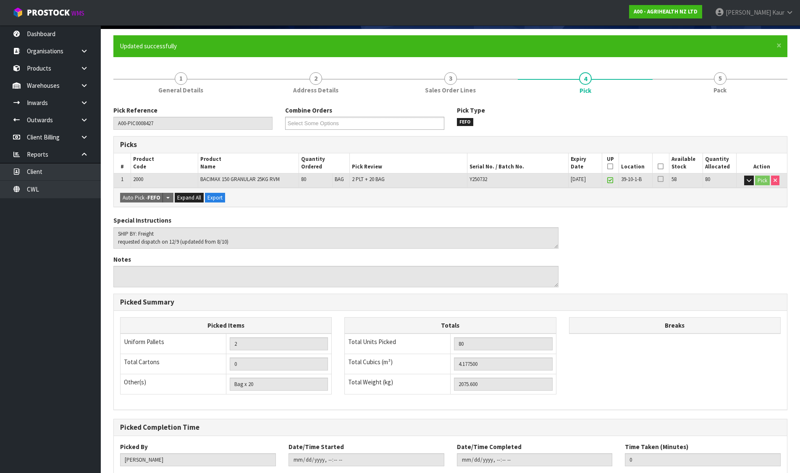
scroll to position [0, 0]
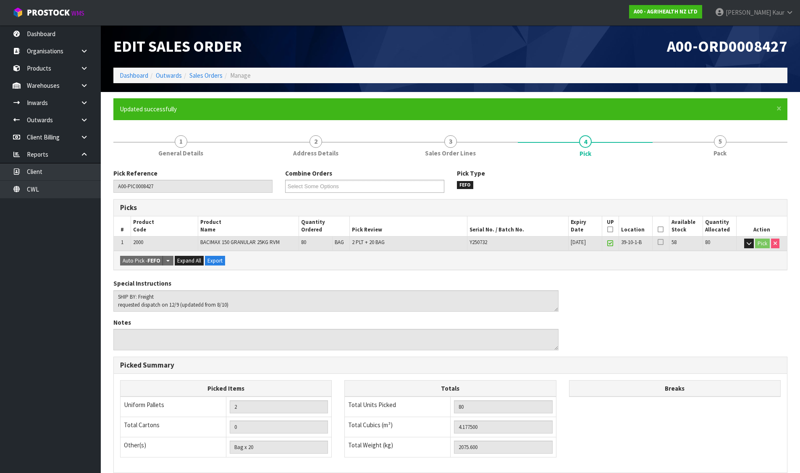
click at [207, 71] on li "Sales Orders" at bounding box center [202, 75] width 41 height 9
click at [204, 72] on link "Sales Orders" at bounding box center [205, 75] width 33 height 8
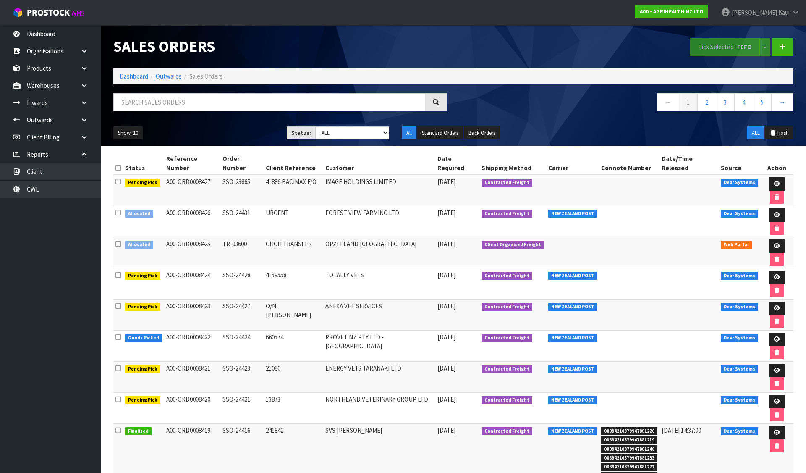
click at [118, 210] on icon at bounding box center [117, 213] width 5 height 6
click at [0, 0] on input "checkbox" at bounding box center [0, 0] width 0 height 0
click at [707, 45] on button "Pick Selected - FEFO" at bounding box center [725, 47] width 70 height 18
click at [137, 76] on link "Dashboard" at bounding box center [134, 76] width 29 height 8
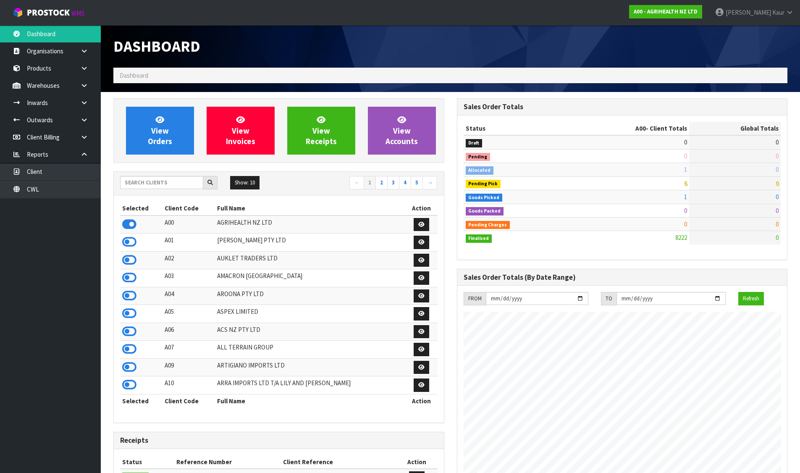
scroll to position [636, 343]
click at [146, 187] on input "text" at bounding box center [161, 182] width 83 height 13
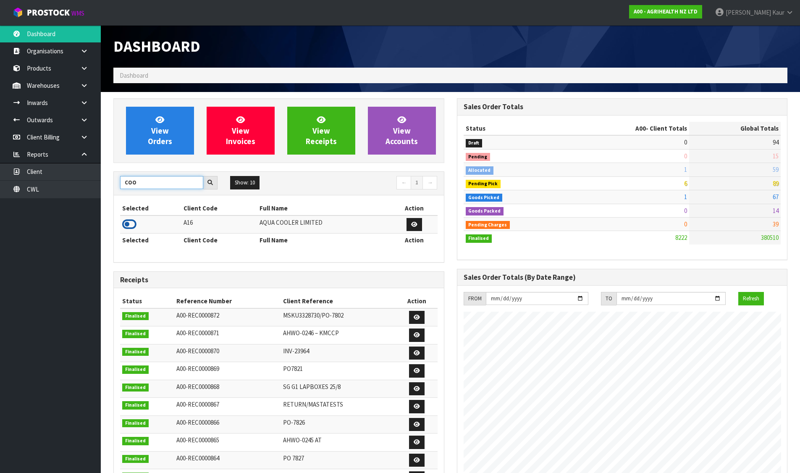
type input "COO"
click at [126, 221] on icon at bounding box center [129, 224] width 14 height 13
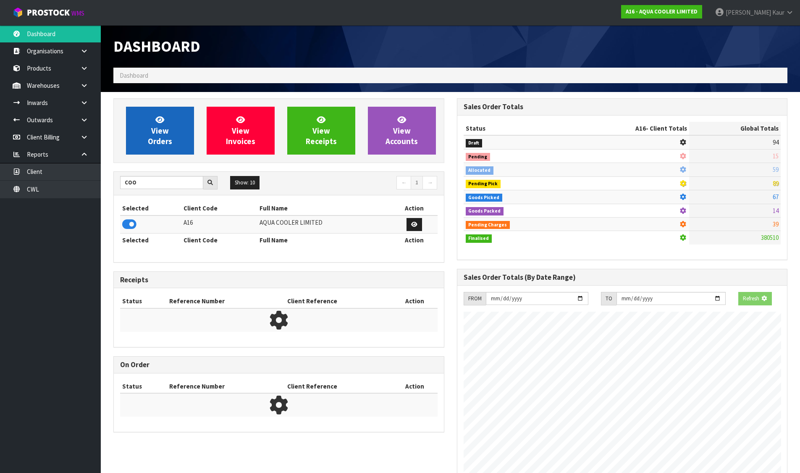
scroll to position [524, 343]
click at [159, 142] on span "View Orders" at bounding box center [160, 130] width 24 height 31
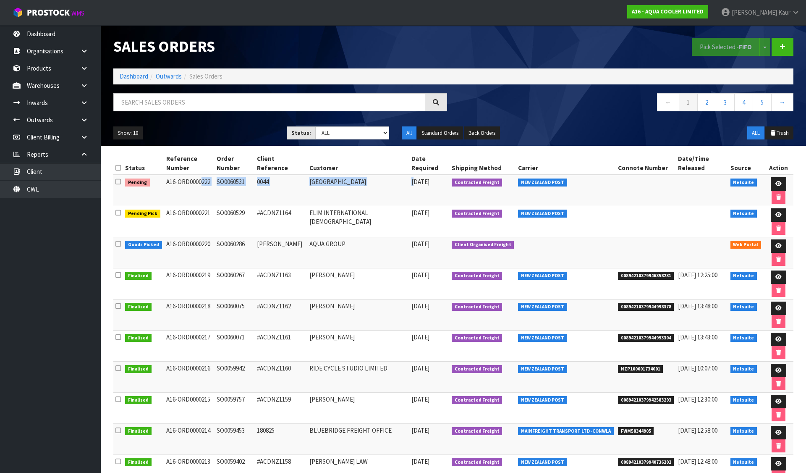
drag, startPoint x: 163, startPoint y: 174, endPoint x: 408, endPoint y: 169, distance: 245.3
click at [408, 175] on tr "Pending A16-ORD0000222 SO0060531 0044 [GEOGRAPHIC_DATA] [DATE] Contracted Freig…" at bounding box center [453, 190] width 680 height 31
drag, startPoint x: 231, startPoint y: 175, endPoint x: 218, endPoint y: 172, distance: 13.3
click at [231, 175] on td "SO0060531" at bounding box center [235, 190] width 40 height 31
click at [219, 175] on td "SO0060531" at bounding box center [235, 190] width 40 height 31
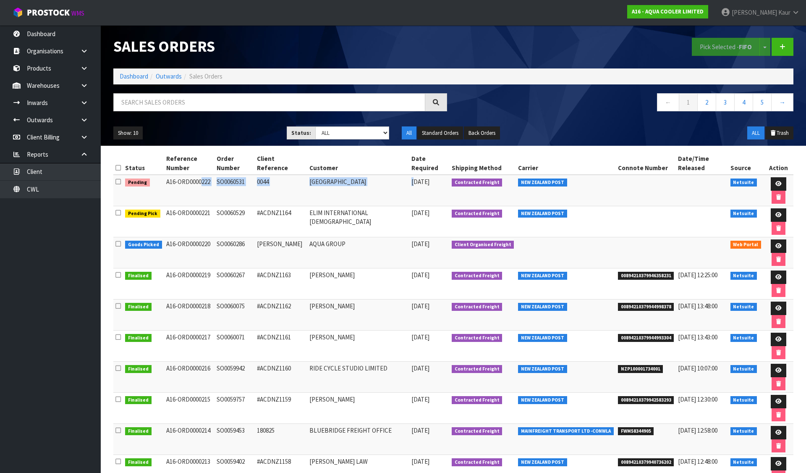
click at [221, 175] on td "SO0060531" at bounding box center [235, 190] width 40 height 31
click at [219, 175] on td "SO0060531" at bounding box center [235, 190] width 40 height 31
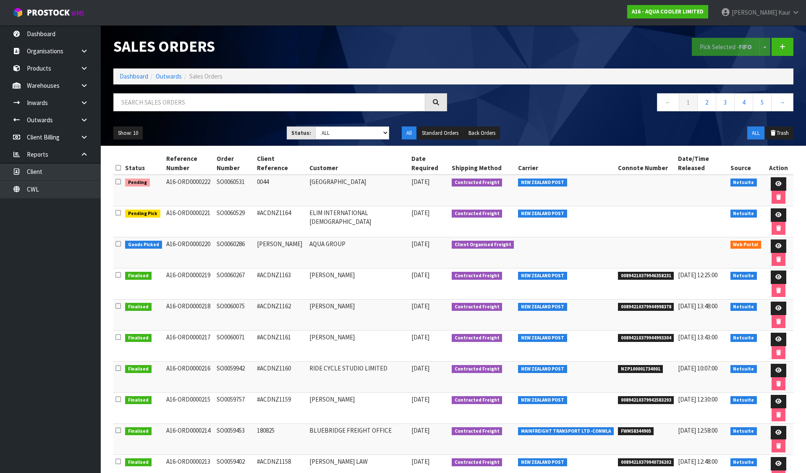
drag, startPoint x: 220, startPoint y: 172, endPoint x: 401, endPoint y: 167, distance: 180.2
click at [401, 175] on tr "Pending A16-ORD0000222 SO0060531 0044 [GEOGRAPHIC_DATA] [DATE] Contracted Freig…" at bounding box center [453, 190] width 680 height 31
copy tr "SO0060531 0044 [GEOGRAPHIC_DATA]"
click at [161, 175] on td "Pending" at bounding box center [143, 190] width 41 height 31
drag, startPoint x: 164, startPoint y: 174, endPoint x: 215, endPoint y: 173, distance: 50.8
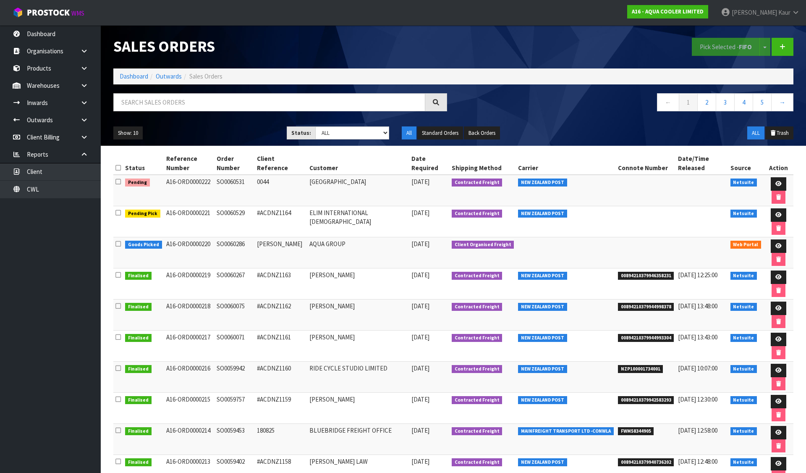
click at [215, 175] on td "A16-ORD0000222" at bounding box center [189, 190] width 50 height 31
copy td "A16-ORD0000222"
click at [245, 175] on td "SO0060531" at bounding box center [235, 190] width 40 height 31
copy td "SO0060531"
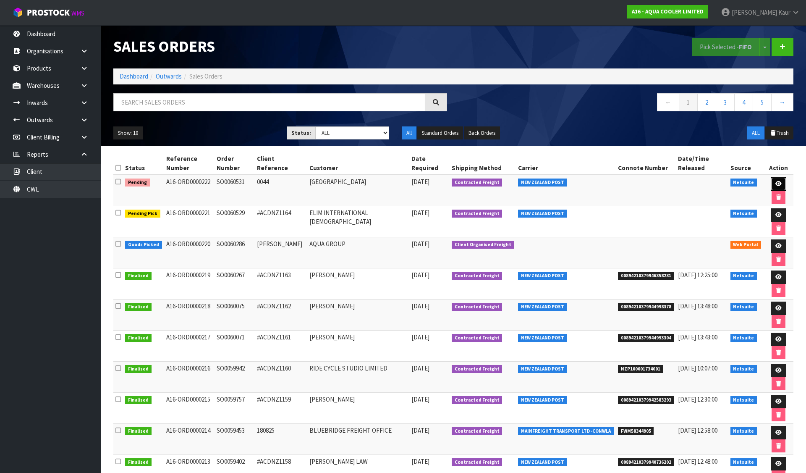
click at [776, 181] on icon at bounding box center [779, 183] width 6 height 5
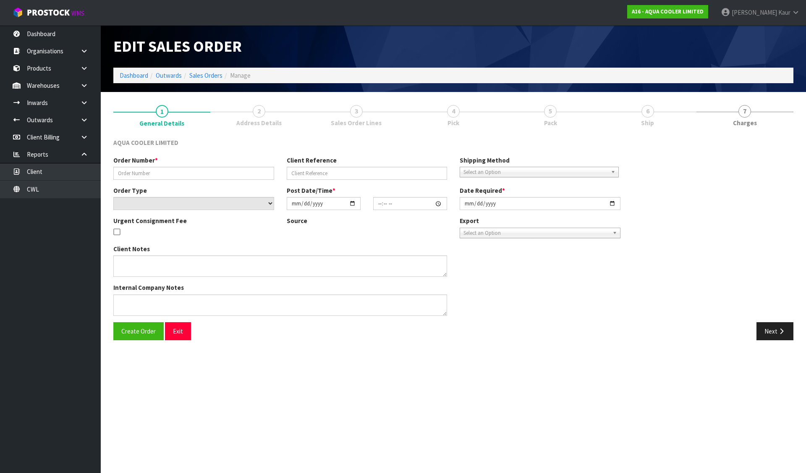
type input "SO0060531"
type input "0044"
select select "number:0"
type input "[DATE]"
type input "17:30:08.000"
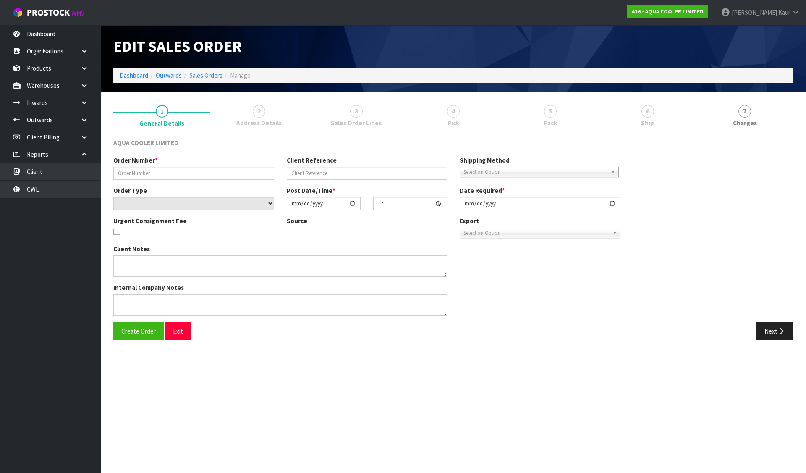
type input "[DATE]"
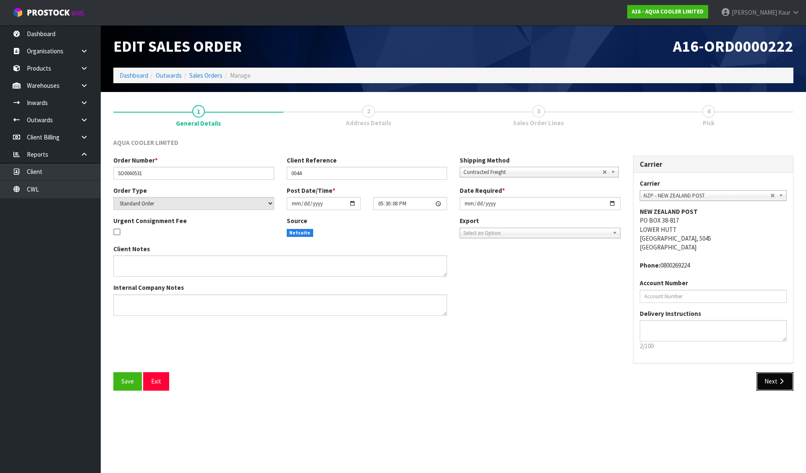
click at [761, 381] on button "Next" at bounding box center [775, 381] width 37 height 18
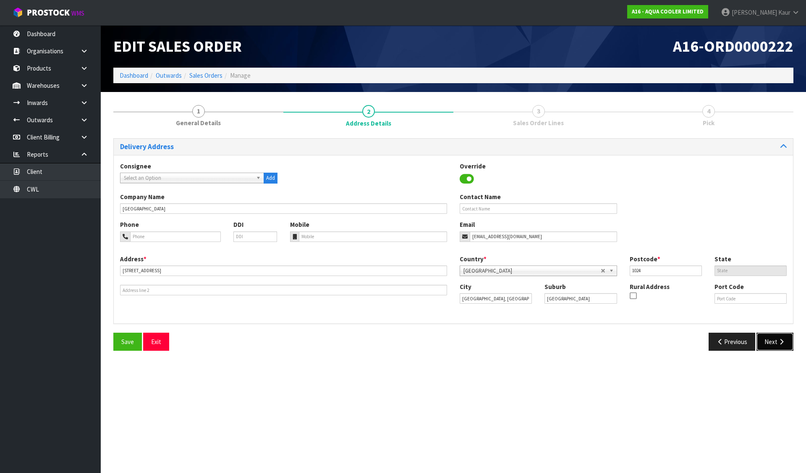
click at [780, 343] on icon "button" at bounding box center [782, 341] width 8 height 6
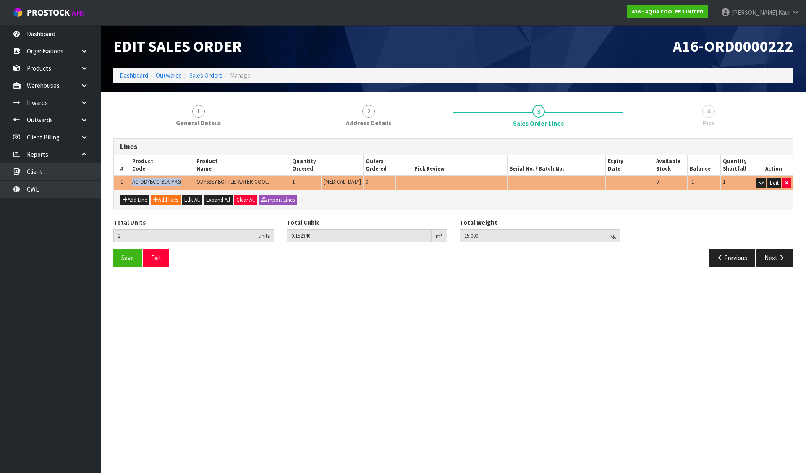
drag, startPoint x: 132, startPoint y: 182, endPoint x: 183, endPoint y: 182, distance: 51.2
click at [183, 182] on td "AC-ODYBCC-BLK-PKG" at bounding box center [162, 183] width 64 height 15
copy span "AC-ODYBCC-BLK-PKG"
click at [42, 73] on link "Products" at bounding box center [50, 68] width 101 height 17
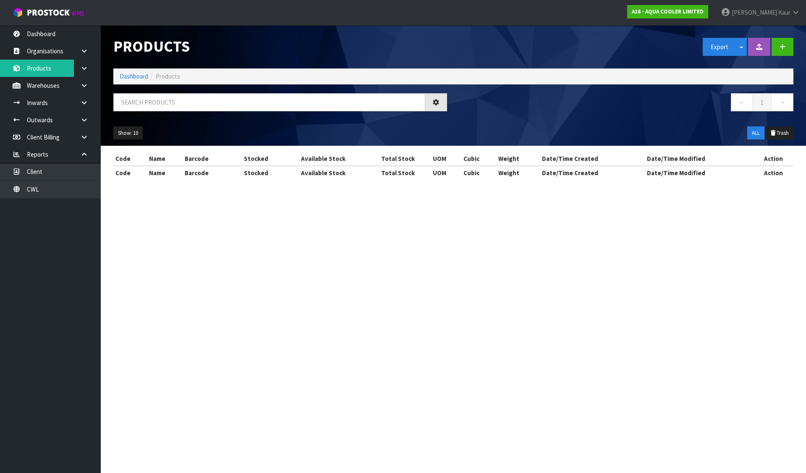
click at [189, 90] on div "Products Export Split button! SOH Summary Measurements Dangerous Goods Import P…" at bounding box center [453, 85] width 693 height 121
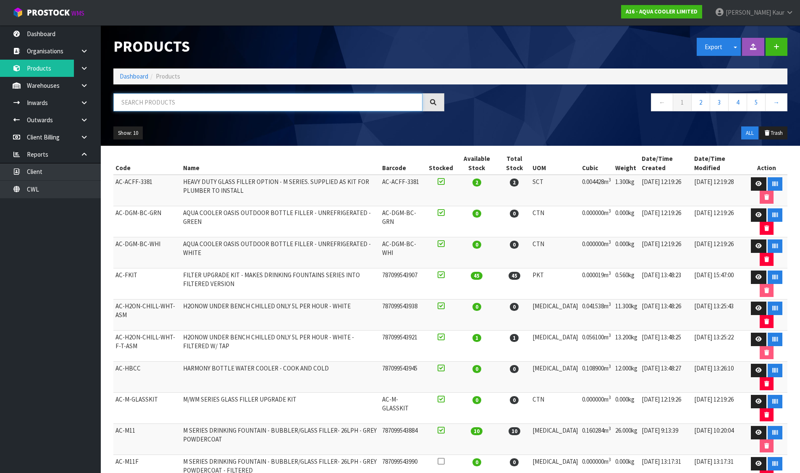
click at [188, 103] on input "text" at bounding box center [267, 102] width 309 height 18
paste input "AC-ODYBCC-BLK-PKG"
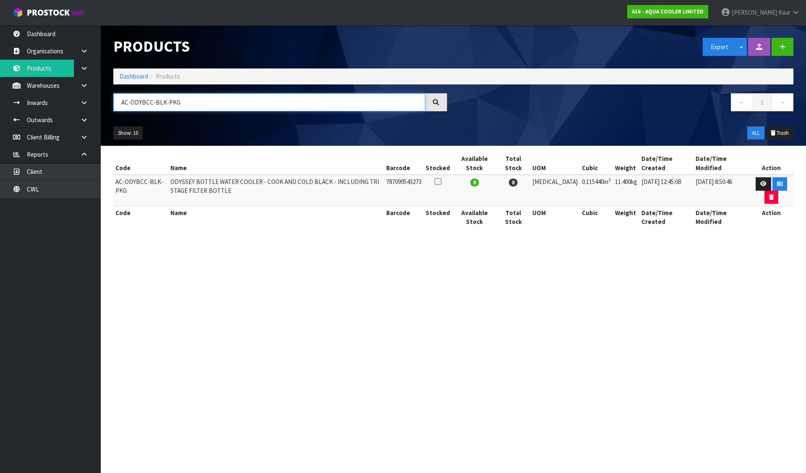
drag, startPoint x: 122, startPoint y: 104, endPoint x: 129, endPoint y: 104, distance: 7.1
click at [129, 104] on input "AC-ODYBCC-BLK-PKG" at bounding box center [269, 102] width 312 height 18
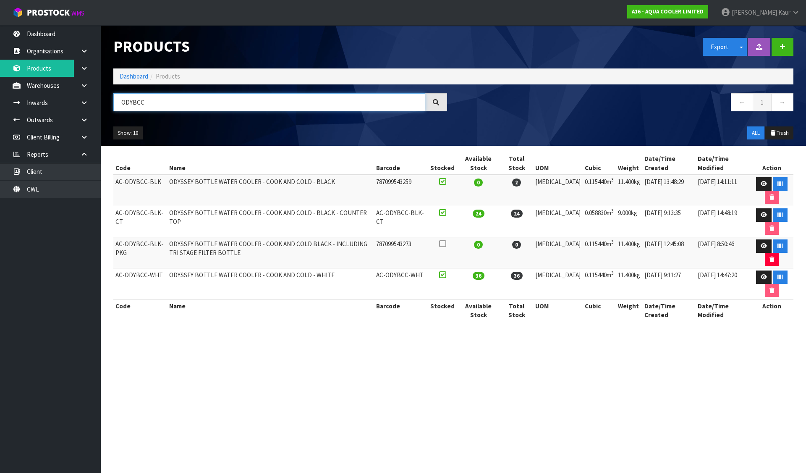
type input "ODYBCC"
click at [132, 74] on link "Dashboard" at bounding box center [134, 76] width 29 height 8
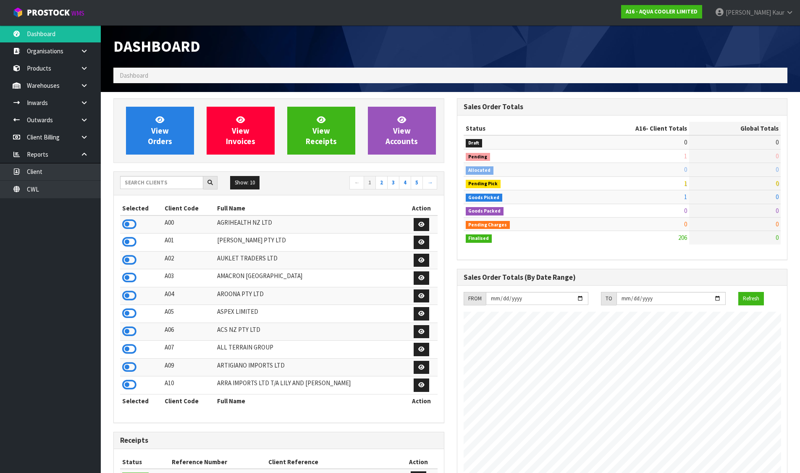
scroll to position [595, 343]
click at [157, 181] on input "text" at bounding box center [161, 182] width 83 height 13
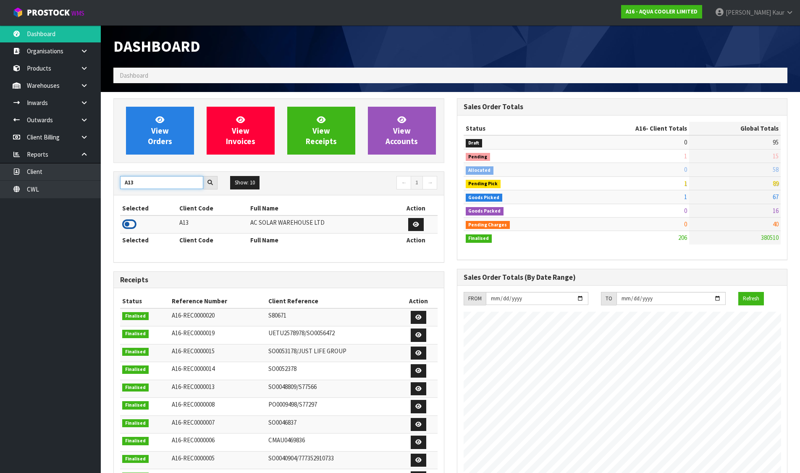
type input "A13"
click at [126, 222] on icon at bounding box center [129, 224] width 14 height 13
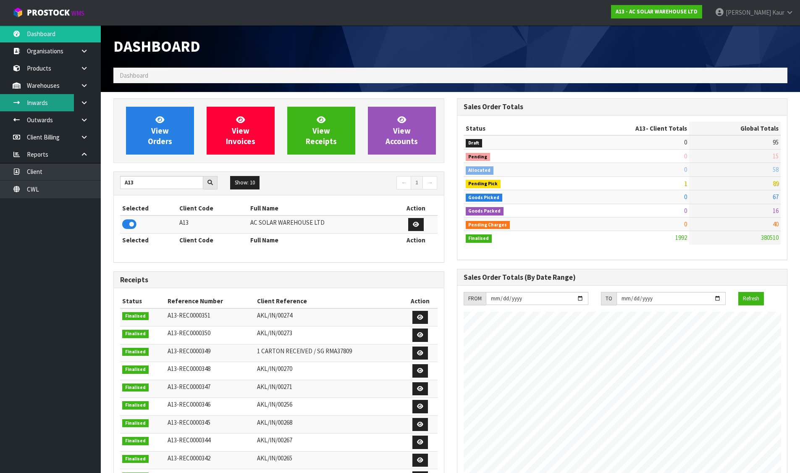
scroll to position [663, 343]
click at [80, 102] on icon at bounding box center [84, 103] width 8 height 6
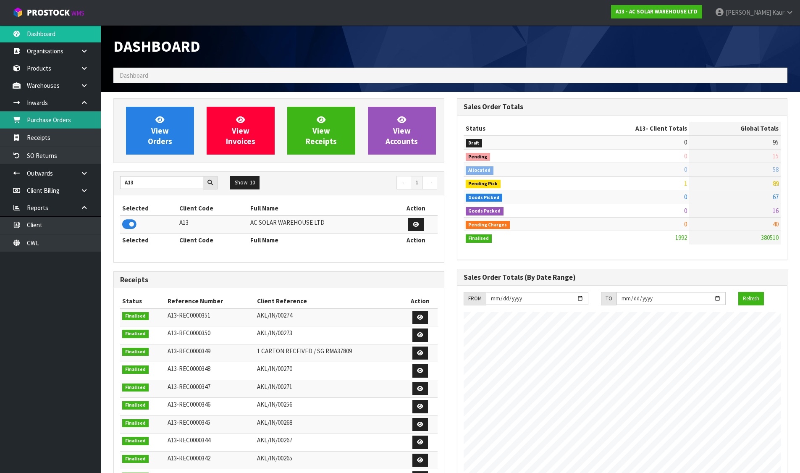
click at [64, 125] on link "Purchase Orders" at bounding box center [50, 119] width 101 height 17
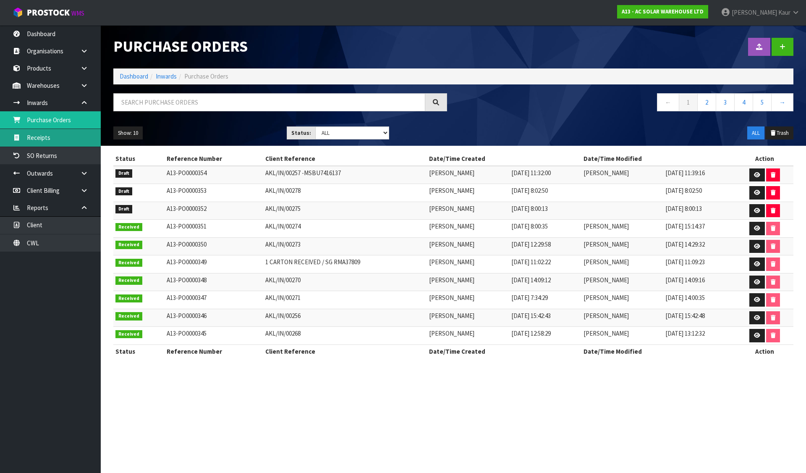
click at [48, 134] on link "Receipts" at bounding box center [50, 137] width 101 height 17
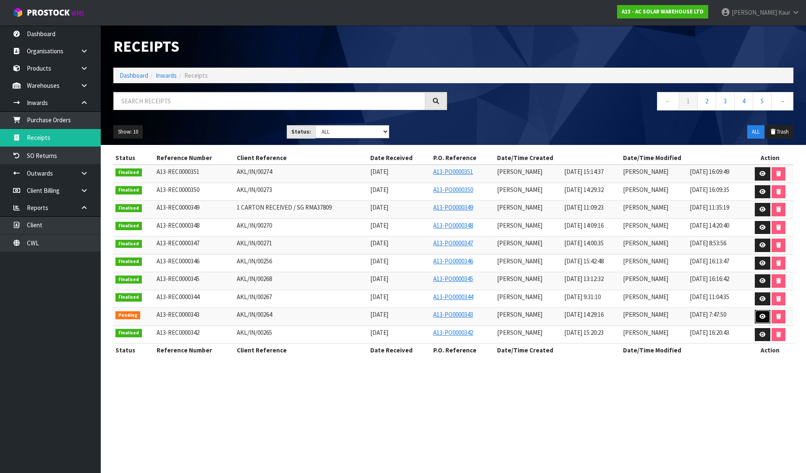
click at [763, 316] on icon at bounding box center [763, 316] width 6 height 5
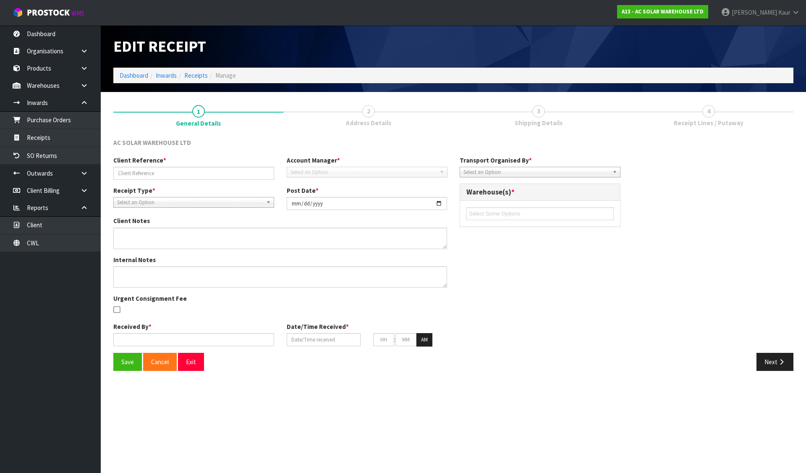
type input "AKL/IN/00264"
type input "[DATE]"
type input "[PERSON_NAME]"
type input "[DATE]"
type input "02"
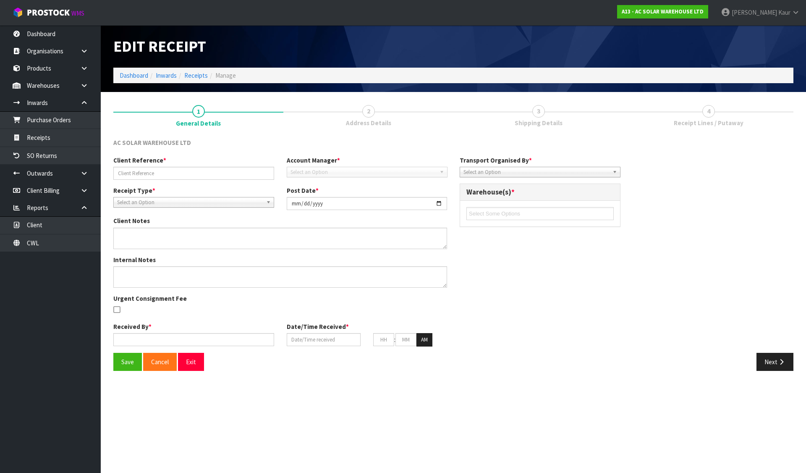
type input "29"
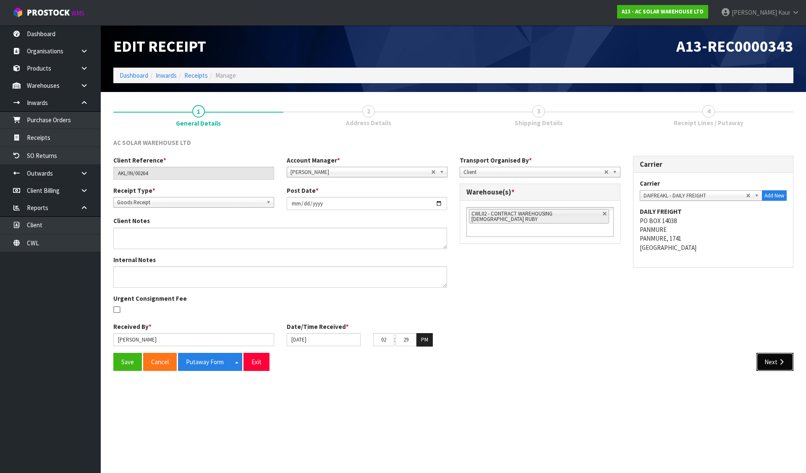
click at [781, 361] on icon "button" at bounding box center [782, 362] width 8 height 6
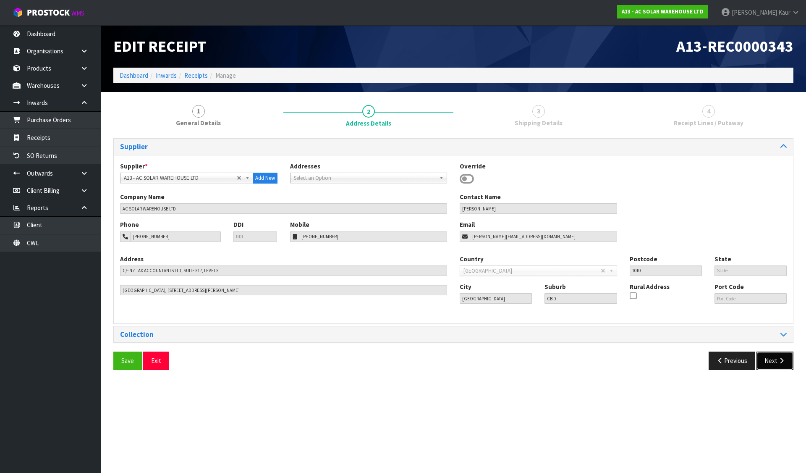
click at [781, 359] on icon "button" at bounding box center [782, 360] width 8 height 6
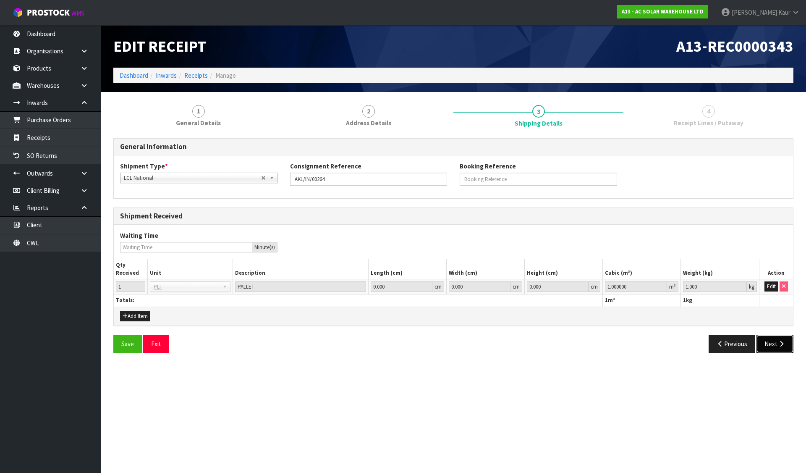
click at [775, 345] on button "Next" at bounding box center [775, 344] width 37 height 18
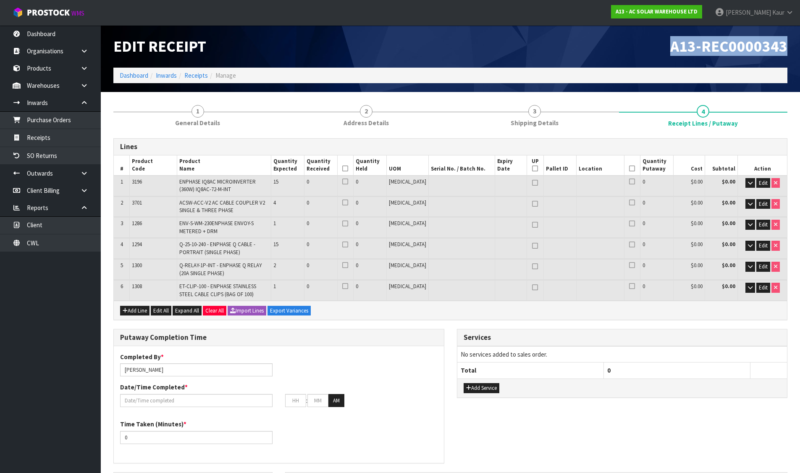
drag, startPoint x: 669, startPoint y: 45, endPoint x: 790, endPoint y: 44, distance: 120.9
click at [790, 44] on div "A13-REC0000343" at bounding box center [622, 46] width 343 height 42
copy span "A13-REC0000343"
click at [195, 76] on link "Receipts" at bounding box center [196, 75] width 24 height 8
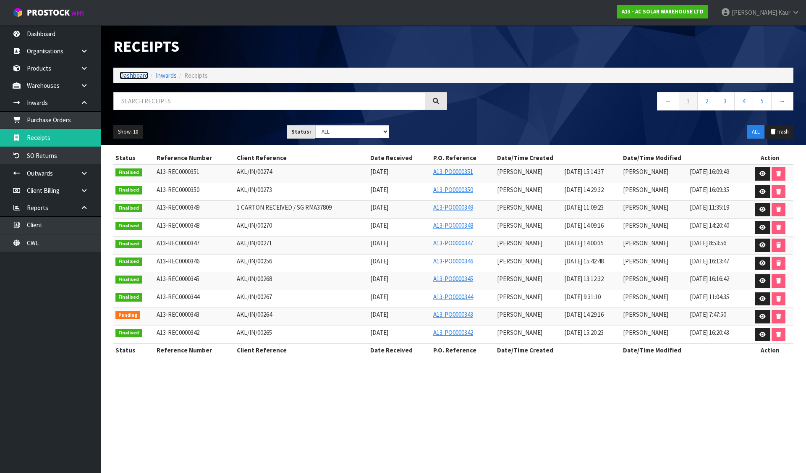
click at [132, 73] on link "Dashboard" at bounding box center [134, 75] width 29 height 8
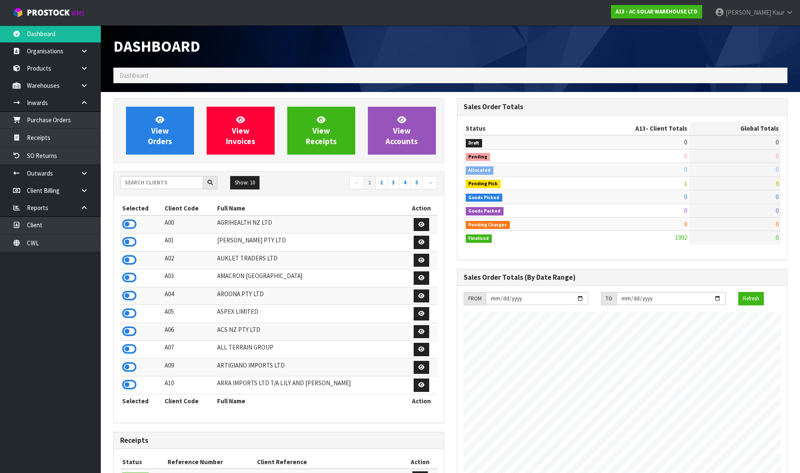
scroll to position [636, 343]
click at [157, 185] on input "text" at bounding box center [161, 182] width 83 height 13
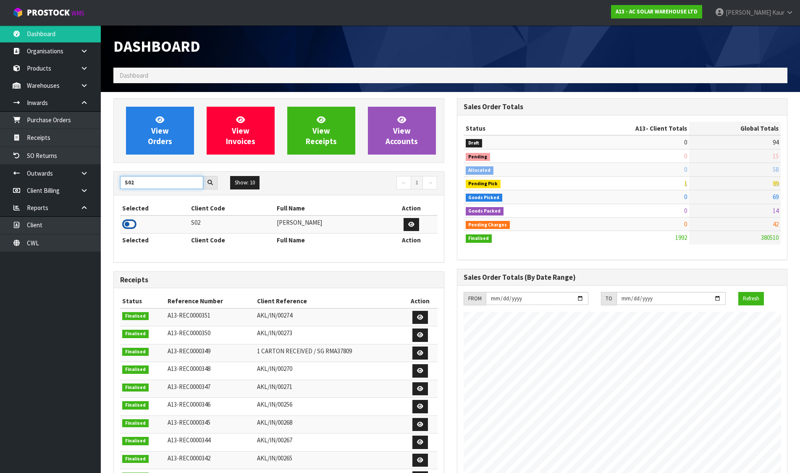
type input "S02"
click at [122, 225] on icon at bounding box center [129, 224] width 14 height 13
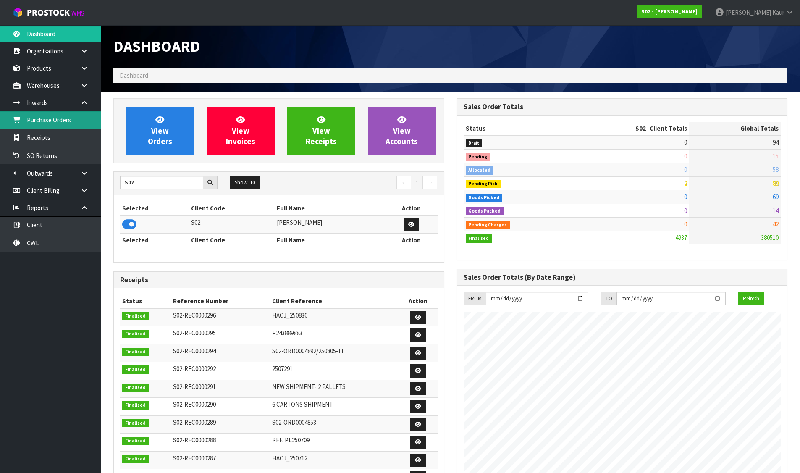
scroll to position [582, 343]
click at [50, 140] on link "Receipts" at bounding box center [50, 137] width 101 height 17
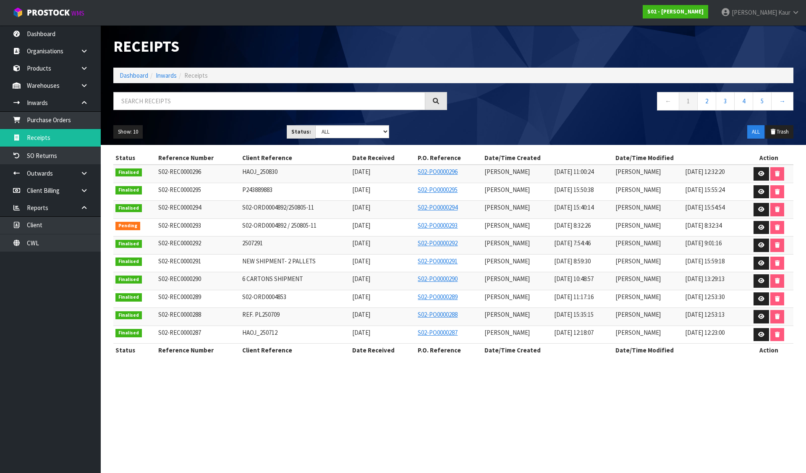
drag, startPoint x: 301, startPoint y: 420, endPoint x: 184, endPoint y: 273, distance: 187.8
click at [296, 419] on section "Receipts Import Receipts Drop file here to import csv template Dashboard Inward…" at bounding box center [403, 236] width 806 height 473
drag, startPoint x: 154, startPoint y: 225, endPoint x: 206, endPoint y: 231, distance: 52.3
click at [206, 231] on td "S02-REC0000293" at bounding box center [198, 227] width 84 height 18
copy span "S02-REC0000293"
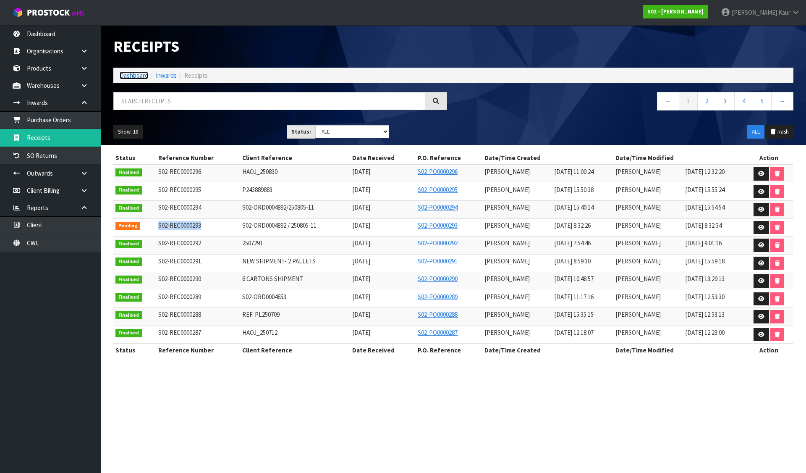
click at [127, 75] on link "Dashboard" at bounding box center [134, 75] width 29 height 8
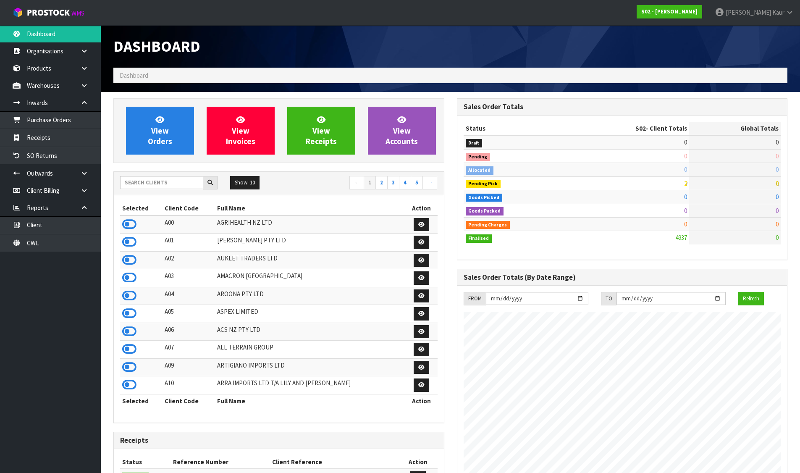
scroll to position [582, 343]
click at [185, 183] on input "text" at bounding box center [161, 182] width 83 height 13
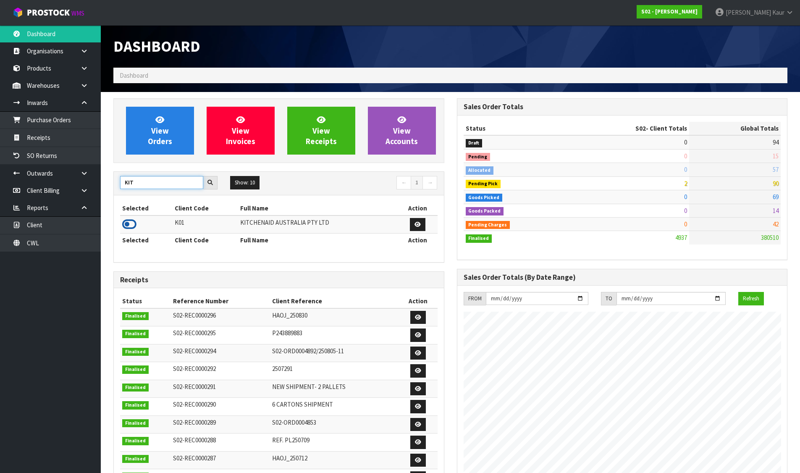
type input "KIT"
click at [127, 228] on icon at bounding box center [129, 224] width 14 height 13
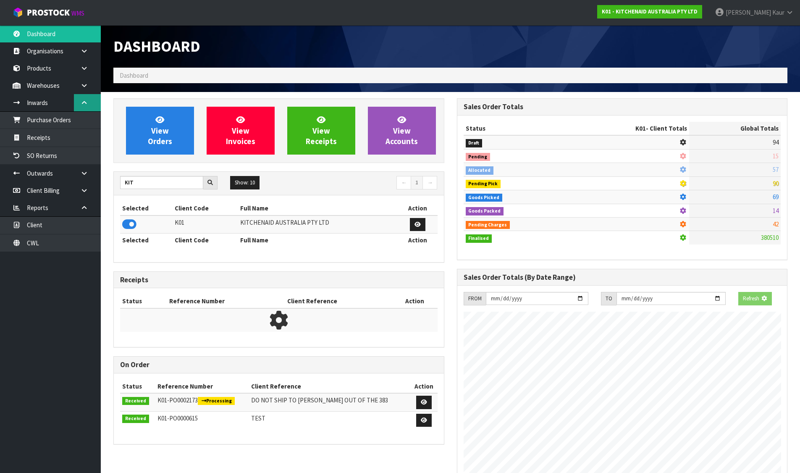
click at [84, 105] on icon at bounding box center [84, 103] width 8 height 6
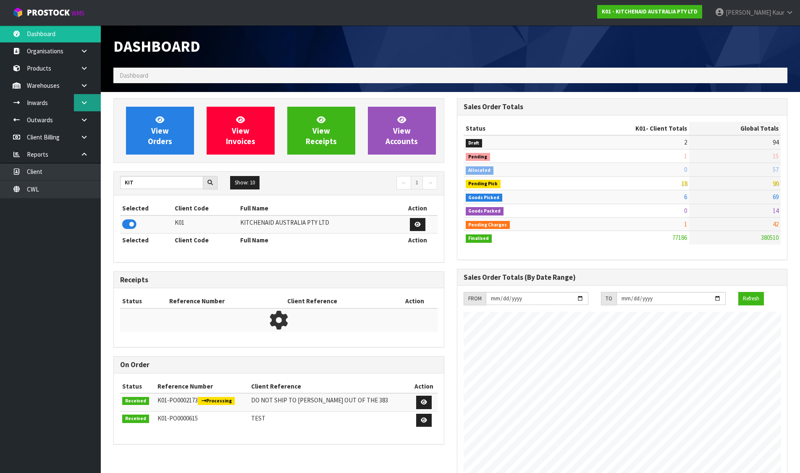
scroll to position [636, 343]
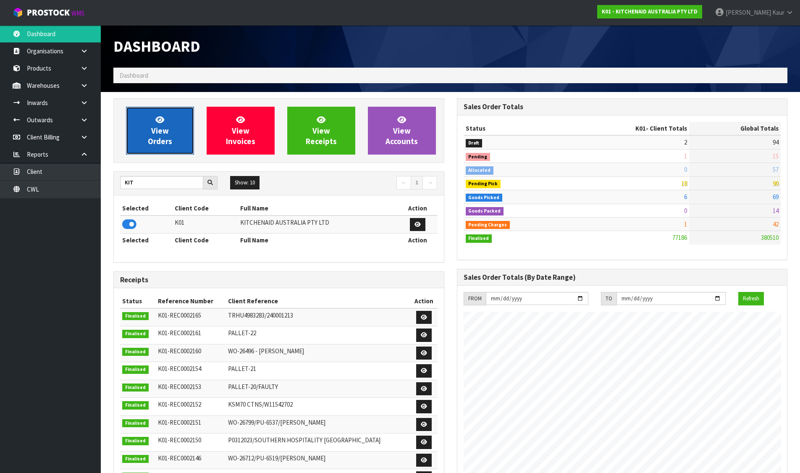
click at [134, 130] on link "View Orders" at bounding box center [160, 131] width 68 height 48
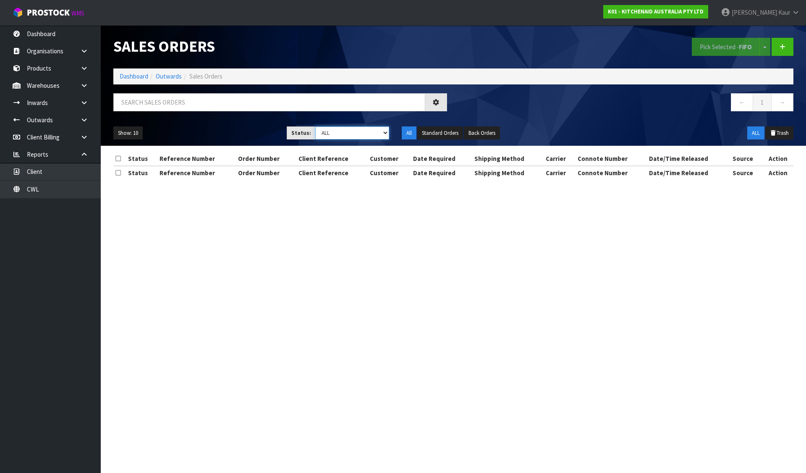
drag, startPoint x: 332, startPoint y: 131, endPoint x: 331, endPoint y: 137, distance: 6.0
click at [332, 131] on select "Draft Pending Allocated Pending Pick Goods Picked Goods Packed Pending Charges …" at bounding box center [352, 132] width 74 height 13
select select "string:6"
click at [315, 126] on select "Draft Pending Allocated Pending Pick Goods Picked Goods Packed Pending Charges …" at bounding box center [352, 132] width 74 height 13
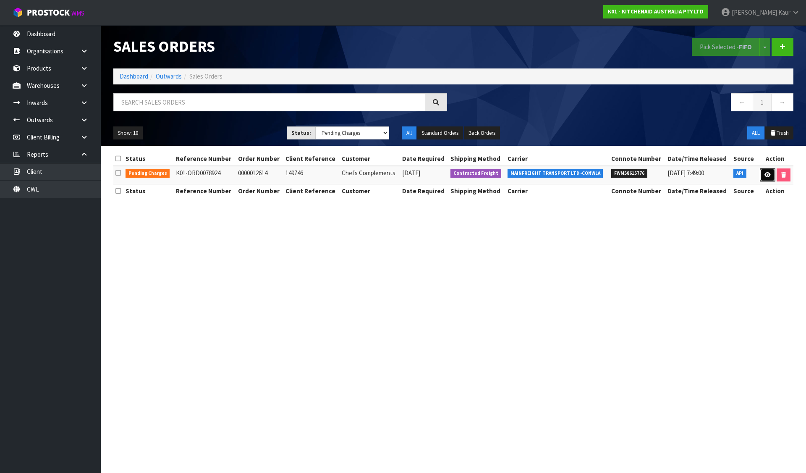
click at [768, 173] on icon at bounding box center [768, 174] width 6 height 5
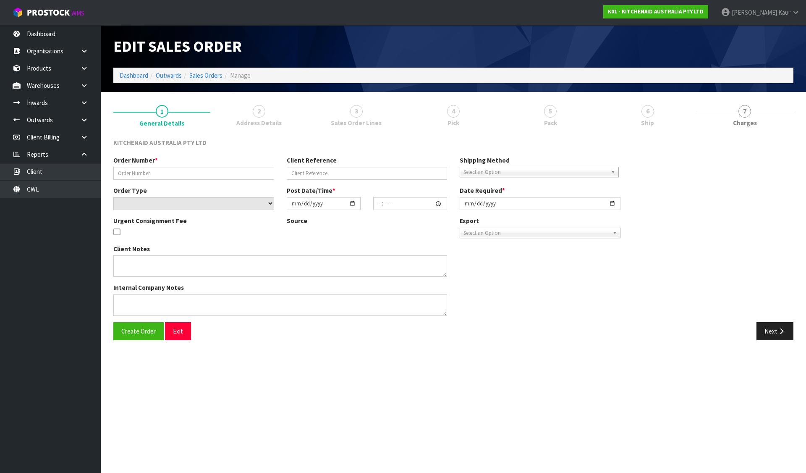
type input "0000012614"
type input "149746"
select select "number:0"
type input "[DATE]"
type input "11:35:39.000"
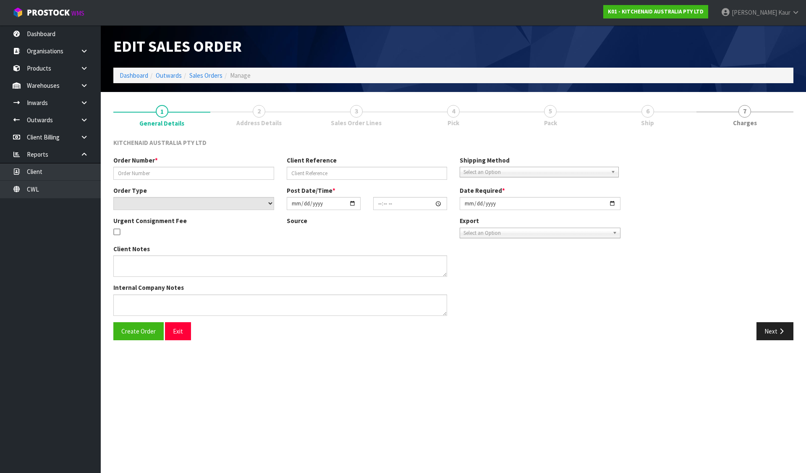
type input "[DATE]"
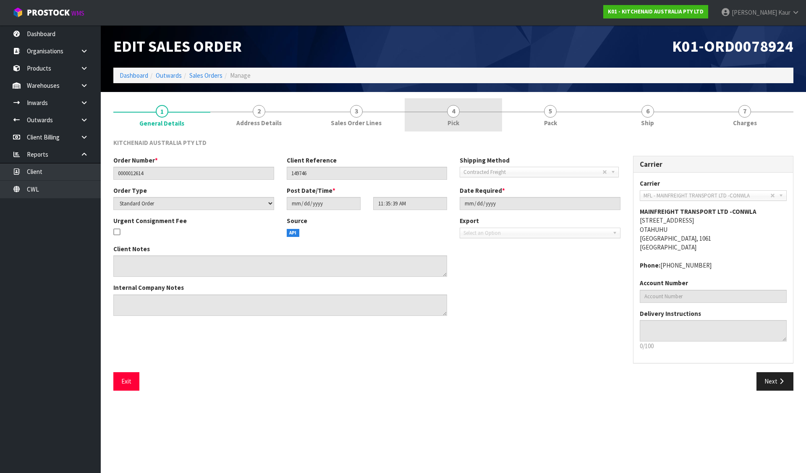
click at [448, 113] on span "4" at bounding box center [453, 111] width 13 height 13
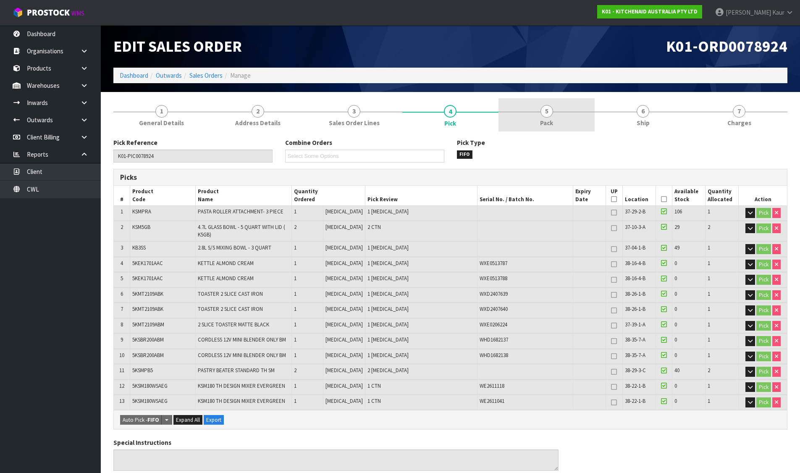
click at [571, 108] on link "5 Pack" at bounding box center [546, 114] width 96 height 33
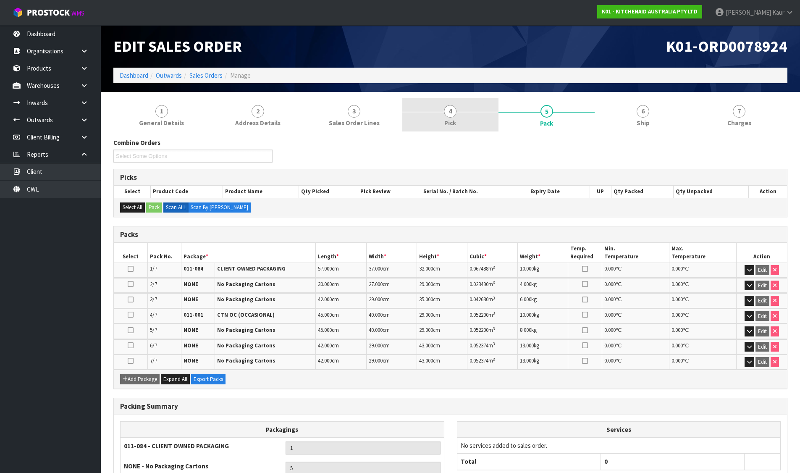
click at [458, 121] on link "4 Pick" at bounding box center [450, 114] width 96 height 33
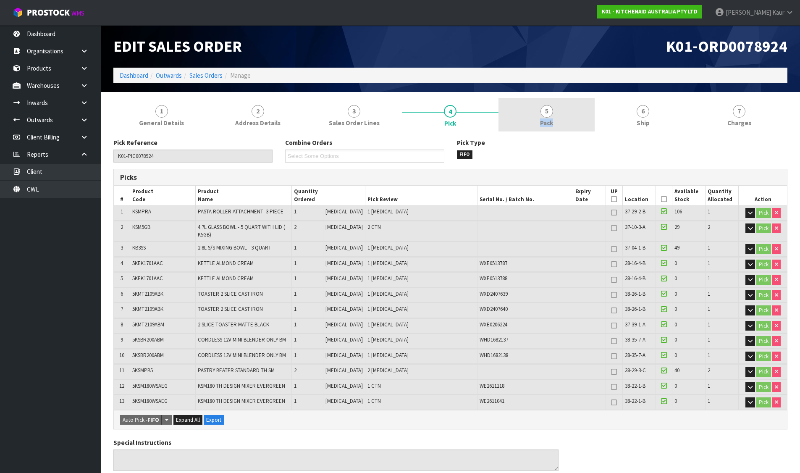
click at [554, 112] on link "5 Pack" at bounding box center [546, 114] width 96 height 33
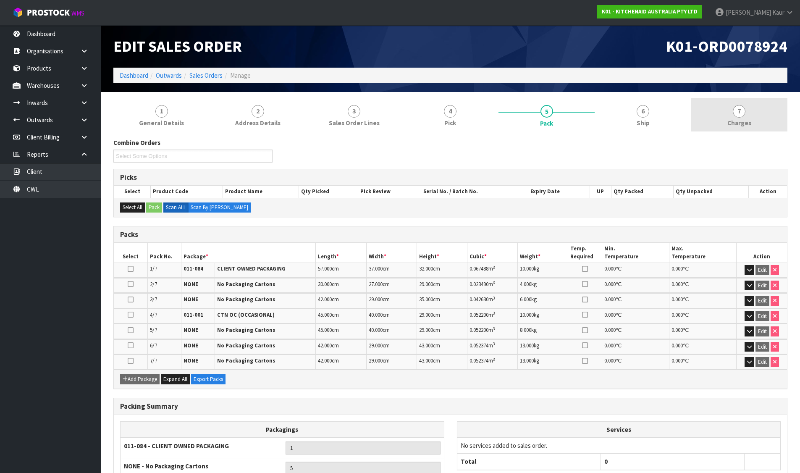
click at [747, 112] on link "7 [GEOGRAPHIC_DATA]" at bounding box center [739, 114] width 96 height 33
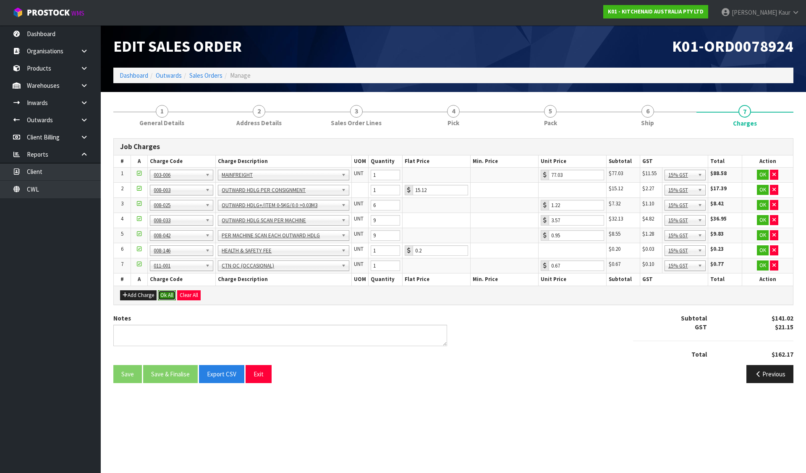
click at [165, 299] on button "Ok All" at bounding box center [167, 295] width 18 height 10
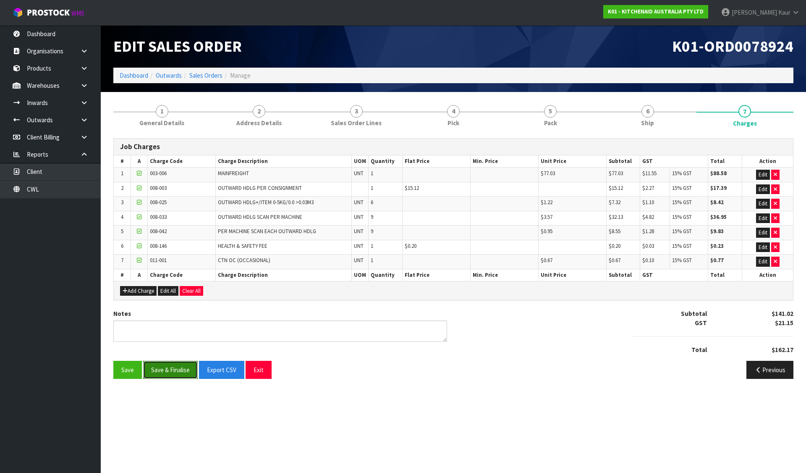
click at [177, 368] on button "Save & Finalise" at bounding box center [170, 370] width 55 height 18
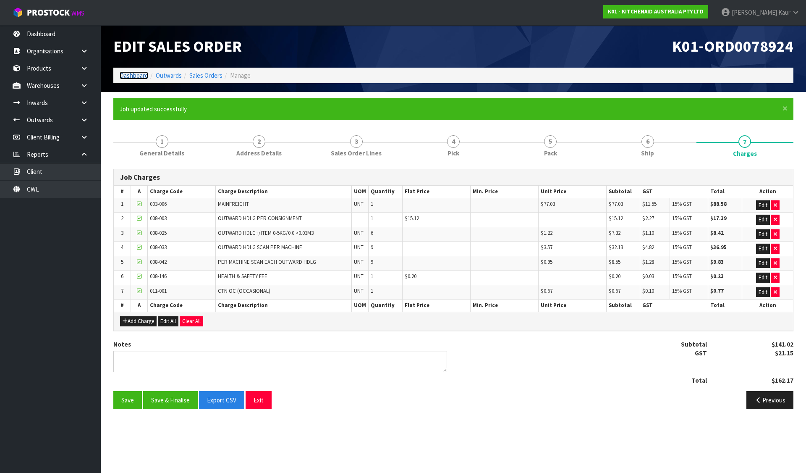
click at [128, 76] on link "Dashboard" at bounding box center [134, 75] width 29 height 8
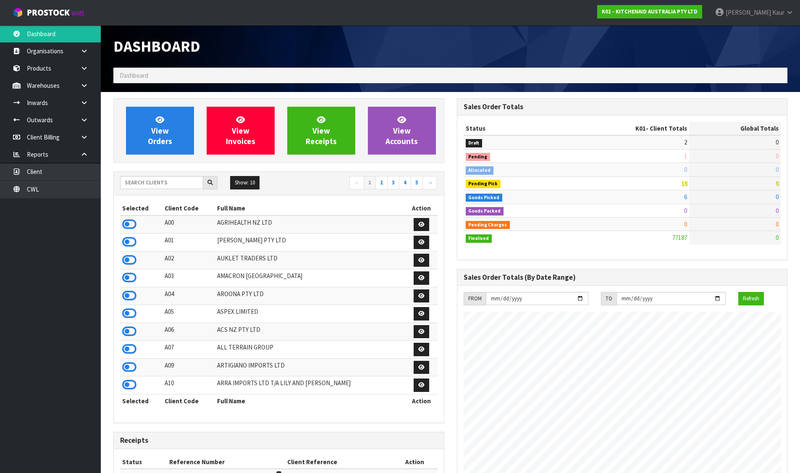
scroll to position [636, 343]
drag, startPoint x: 125, startPoint y: 223, endPoint x: 126, endPoint y: 239, distance: 16.4
click at [126, 223] on icon at bounding box center [129, 224] width 14 height 13
click at [126, 276] on icon at bounding box center [129, 277] width 14 height 13
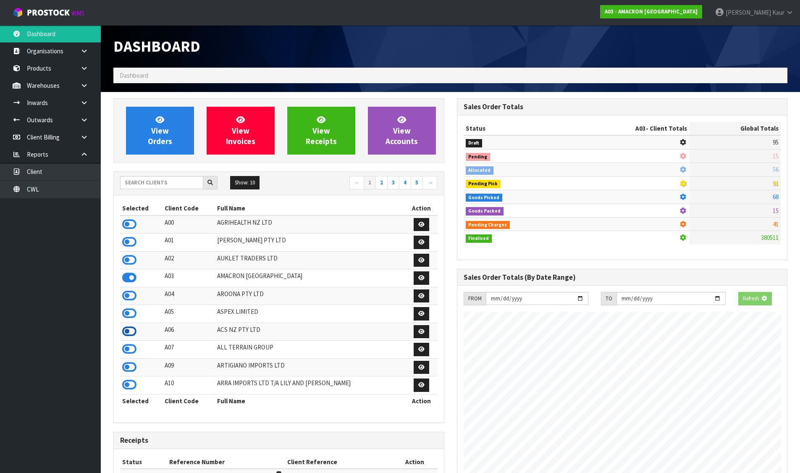
scroll to position [555, 343]
click at [128, 335] on icon at bounding box center [129, 331] width 14 height 13
click at [163, 184] on input "text" at bounding box center [161, 182] width 83 height 13
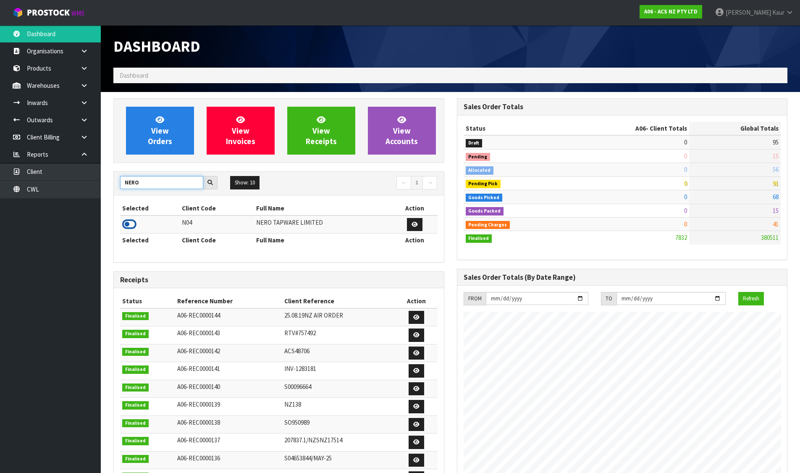
type input "NERO"
click at [129, 222] on icon at bounding box center [129, 224] width 14 height 13
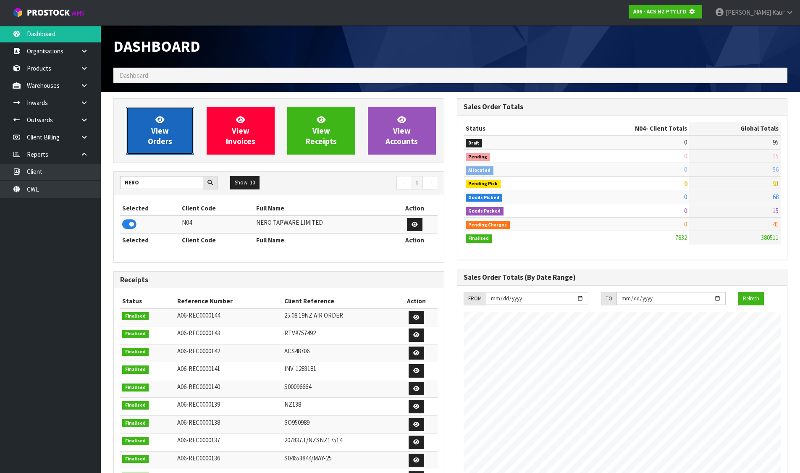
scroll to position [419375, 419555]
click at [169, 135] on link "View Orders" at bounding box center [160, 131] width 68 height 48
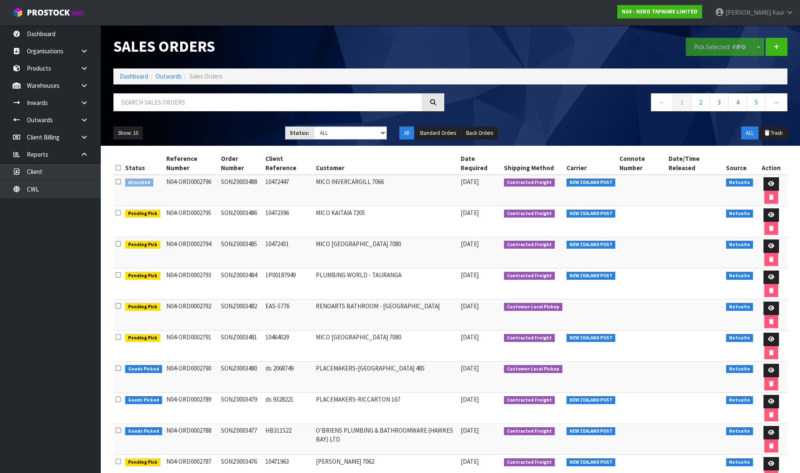
click at [117, 181] on icon at bounding box center [117, 181] width 5 height 6
click at [0, 0] on input "checkbox" at bounding box center [0, 0] width 0 height 0
click at [738, 43] on strong "FIFO" at bounding box center [739, 47] width 13 height 8
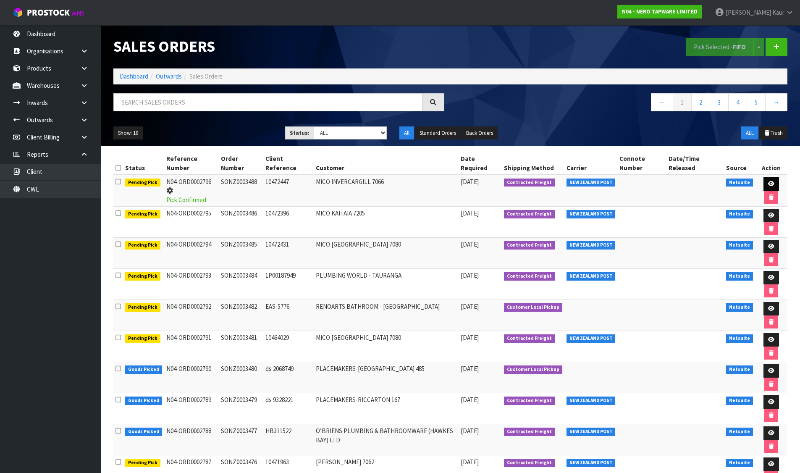
click at [771, 182] on icon at bounding box center [771, 183] width 6 height 5
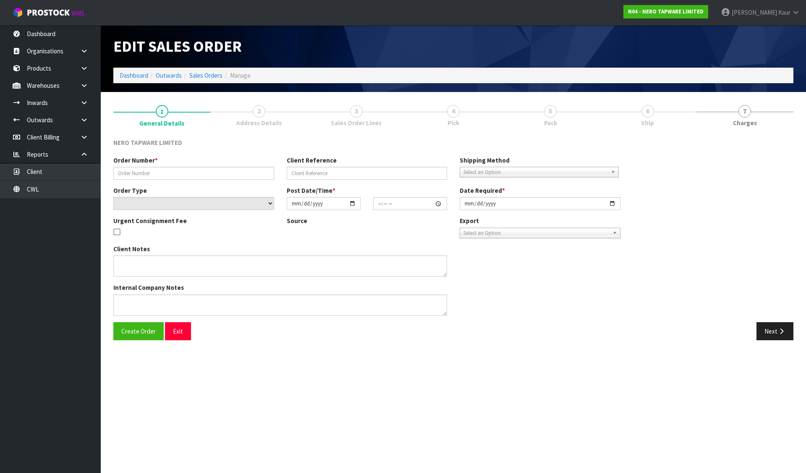
type input "SONZ0003488"
type input "10472447"
select select "number:0"
type input "[DATE]"
type input "09:30:05.000"
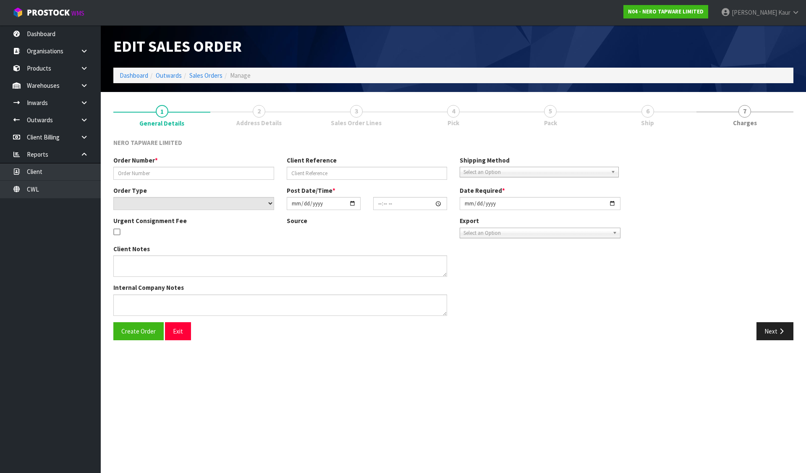
type input "[DATE]"
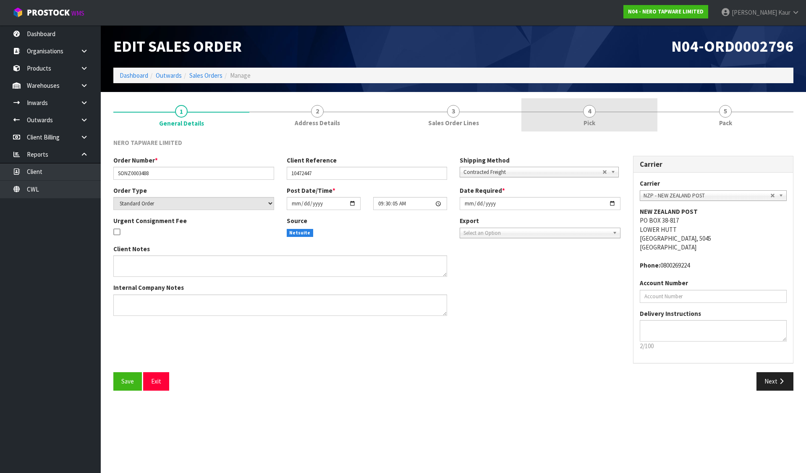
drag, startPoint x: 464, startPoint y: 127, endPoint x: 534, endPoint y: 122, distance: 70.3
click at [464, 127] on span "Sales Order Lines" at bounding box center [453, 122] width 51 height 9
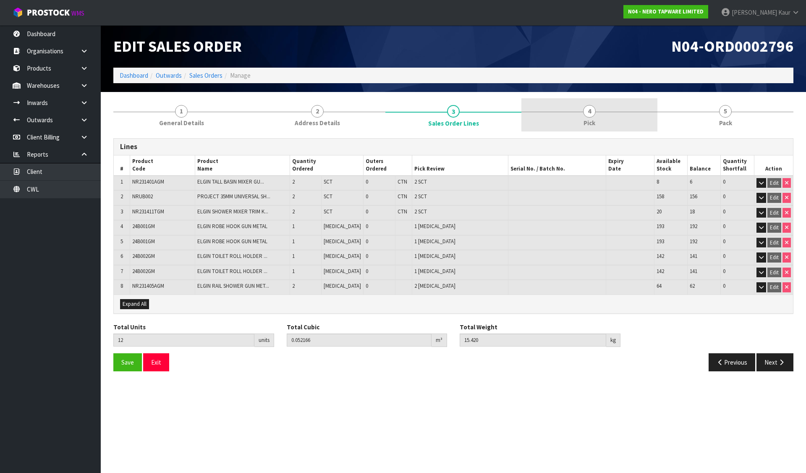
click at [585, 117] on link "4 Pick" at bounding box center [590, 114] width 136 height 33
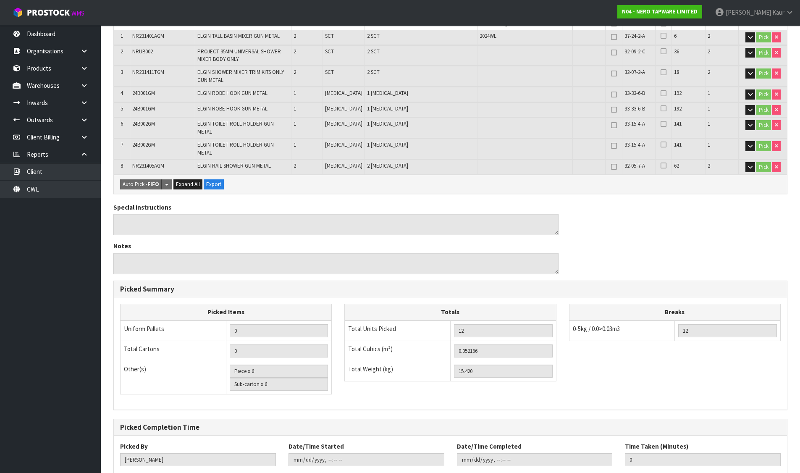
scroll to position [216, 0]
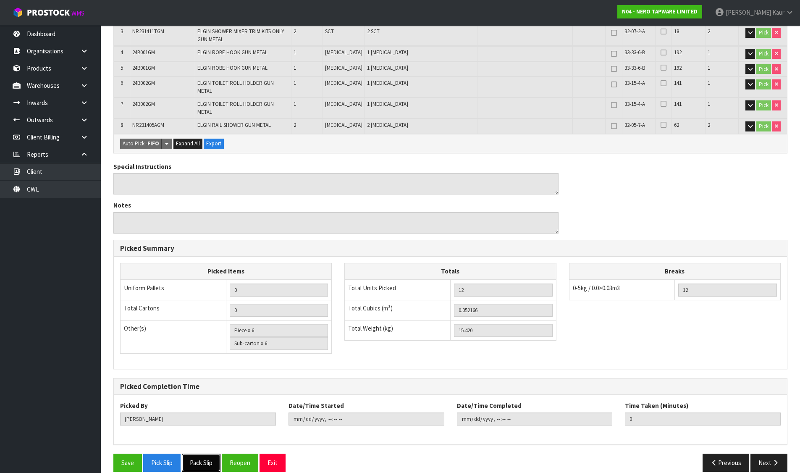
click at [196, 453] on button "Pack Slip" at bounding box center [201, 462] width 39 height 18
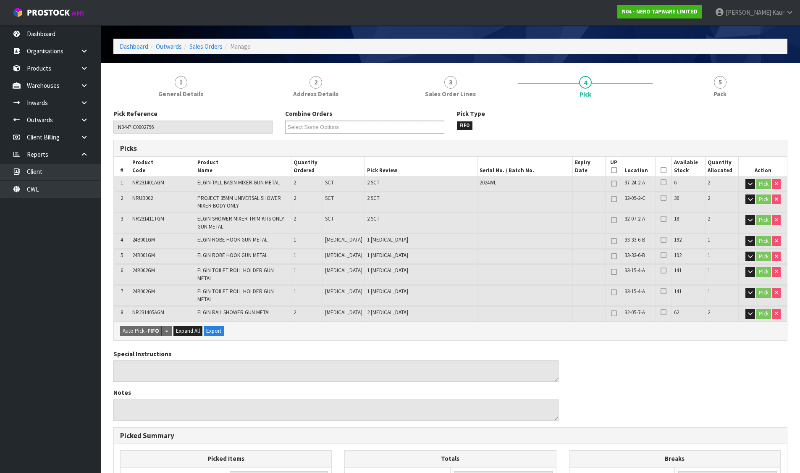
scroll to position [0, 0]
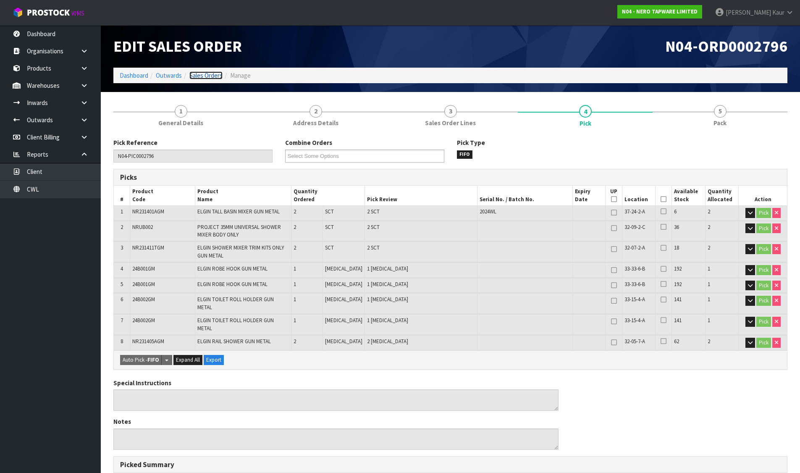
click at [204, 78] on link "Sales Orders" at bounding box center [205, 75] width 33 height 8
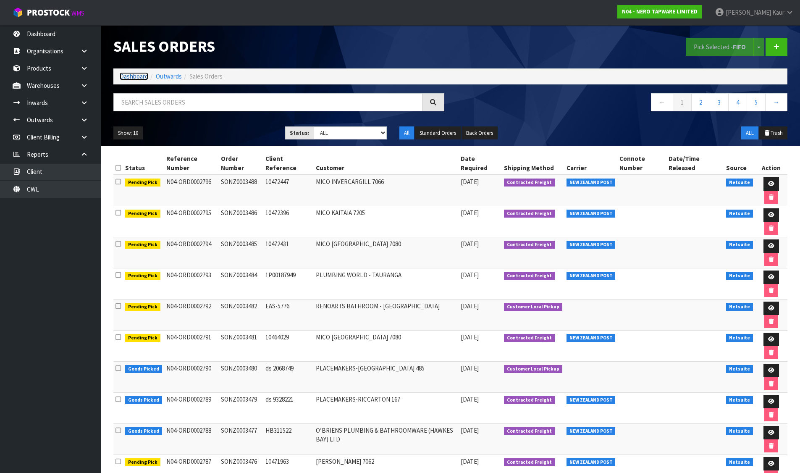
click at [138, 74] on link "Dashboard" at bounding box center [134, 76] width 29 height 8
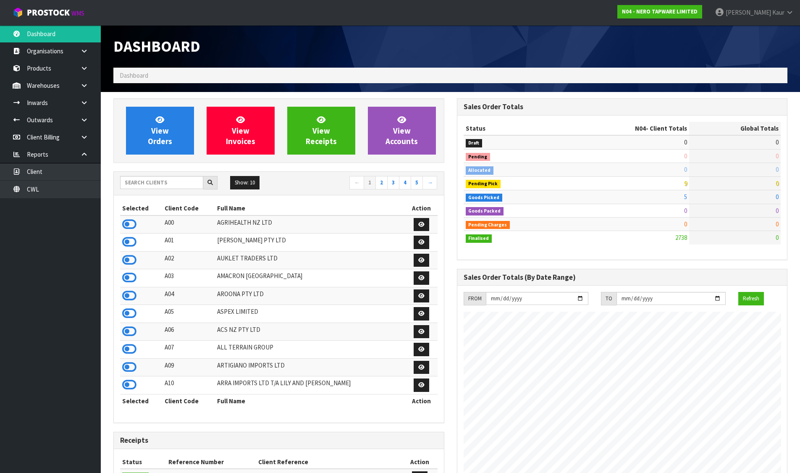
scroll to position [654, 343]
click at [185, 189] on input "text" at bounding box center [161, 182] width 83 height 13
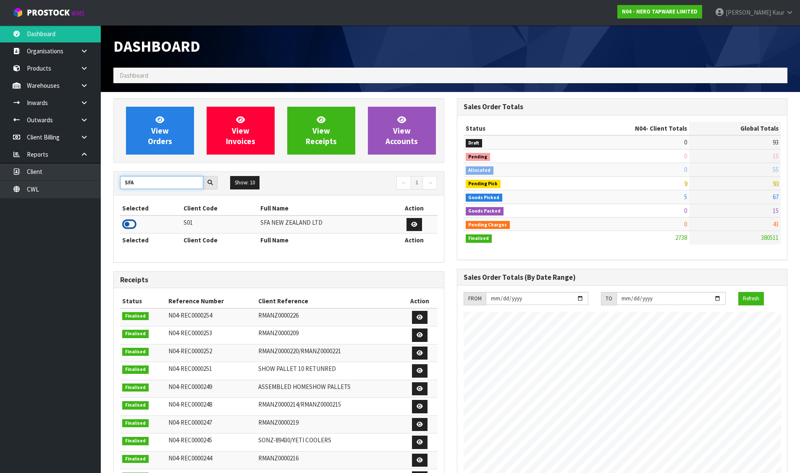
type input "SFA"
click at [128, 223] on icon at bounding box center [129, 224] width 14 height 13
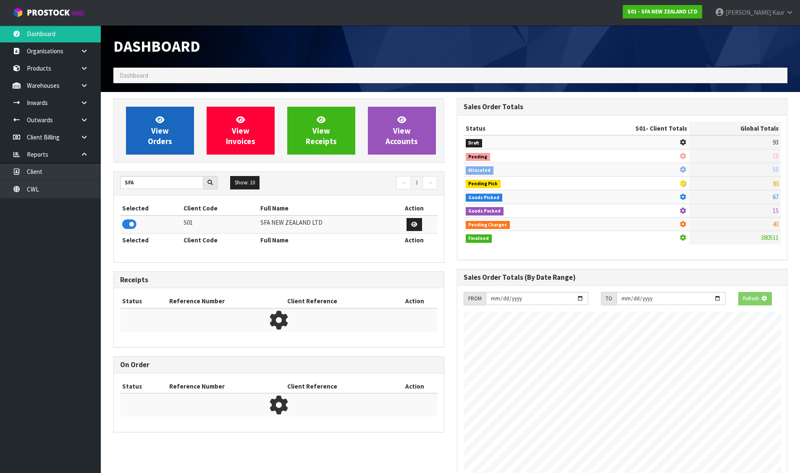
scroll to position [524, 343]
click at [194, 115] on link "View Orders" at bounding box center [160, 131] width 68 height 48
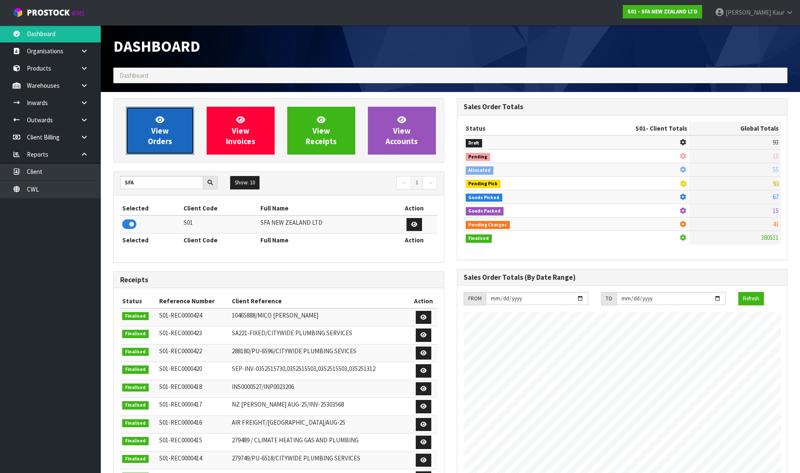
scroll to position [636, 343]
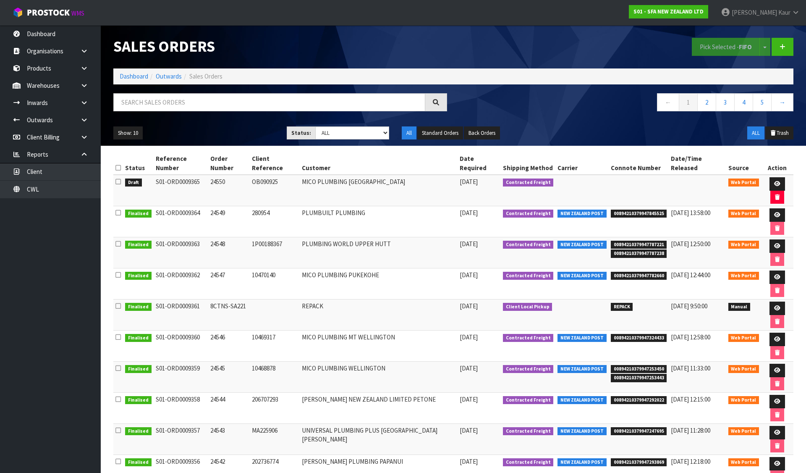
click at [118, 178] on icon at bounding box center [117, 181] width 5 height 6
click at [0, 0] on input "checkbox" at bounding box center [0, 0] width 0 height 0
click at [710, 40] on button "Pick Selected - FIFO" at bounding box center [726, 47] width 68 height 18
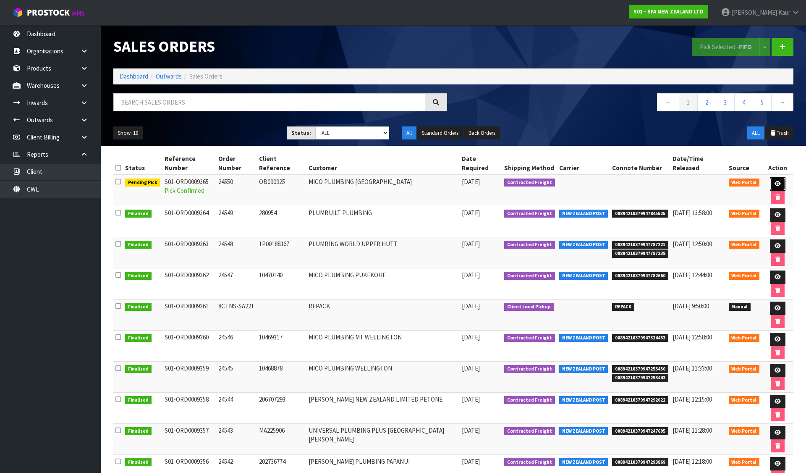
click at [775, 181] on icon at bounding box center [778, 183] width 6 height 5
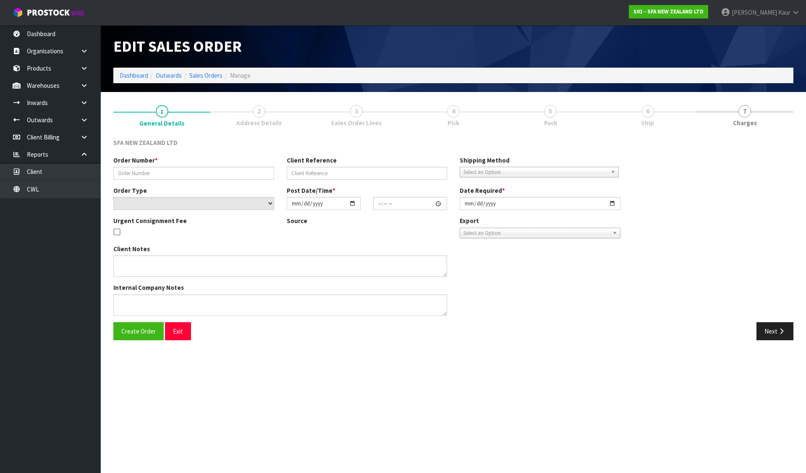
type input "24550"
type input "OB090925"
select select "number:0"
type input "[DATE]"
type input "09:42:00.000"
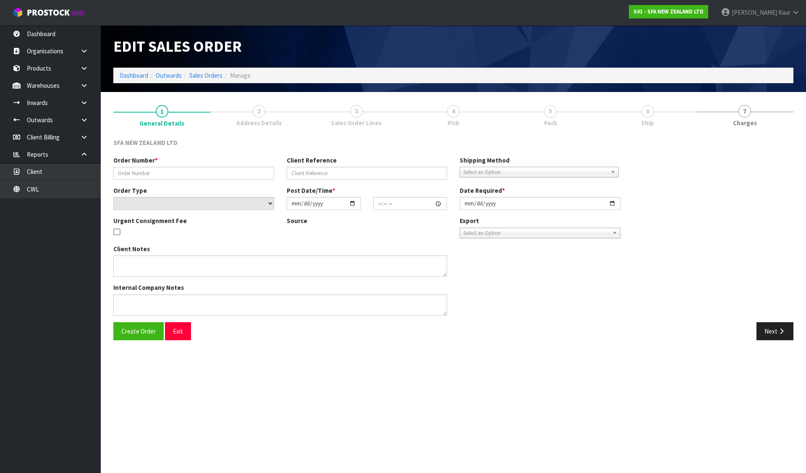
type input "[DATE]"
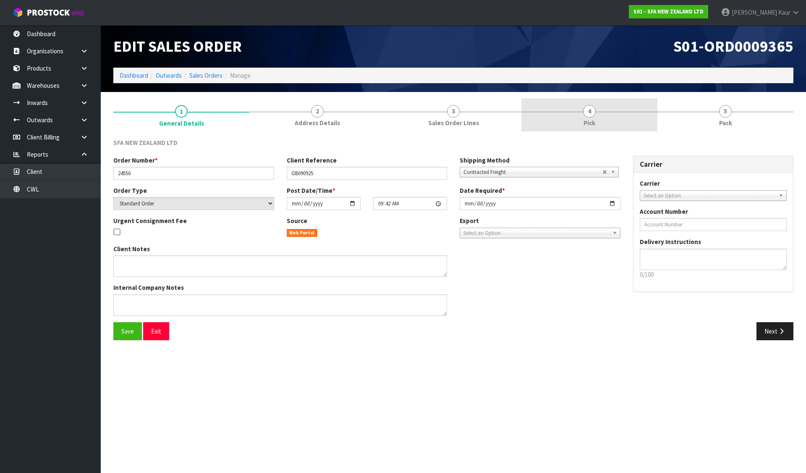
click at [531, 114] on link "4 Pick" at bounding box center [590, 114] width 136 height 33
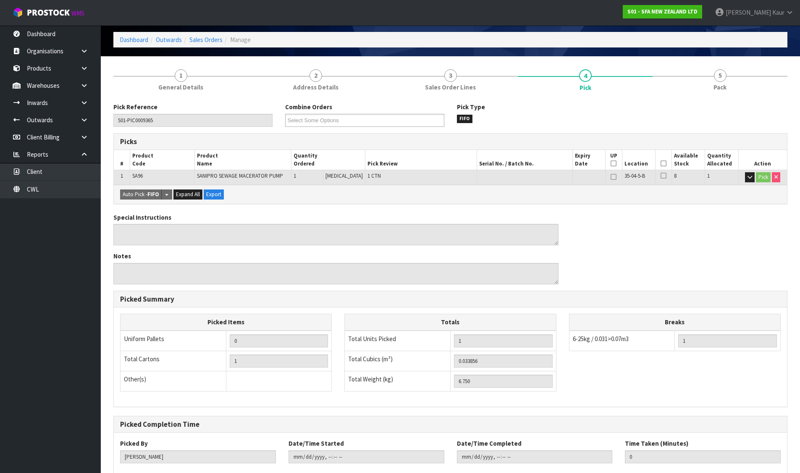
scroll to position [85, 0]
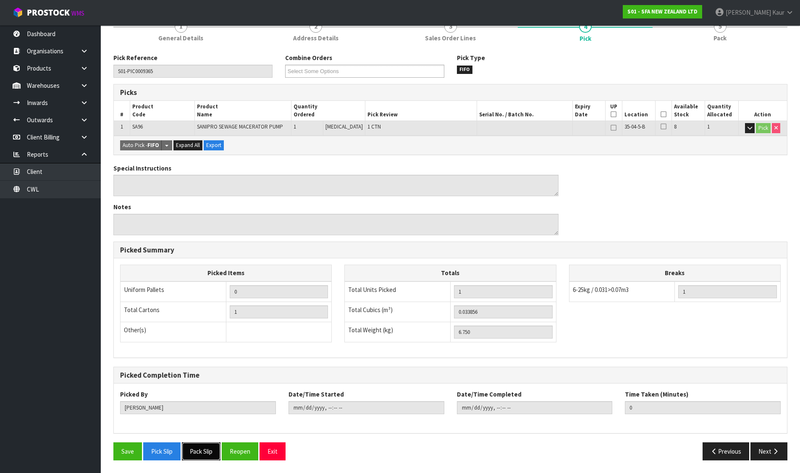
drag, startPoint x: 217, startPoint y: 448, endPoint x: 207, endPoint y: 454, distance: 11.8
click at [208, 453] on button "Pack Slip" at bounding box center [201, 451] width 39 height 18
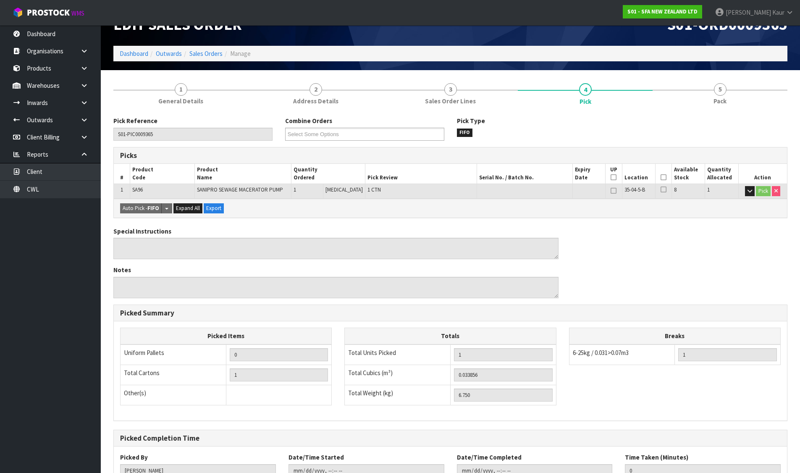
scroll to position [0, 0]
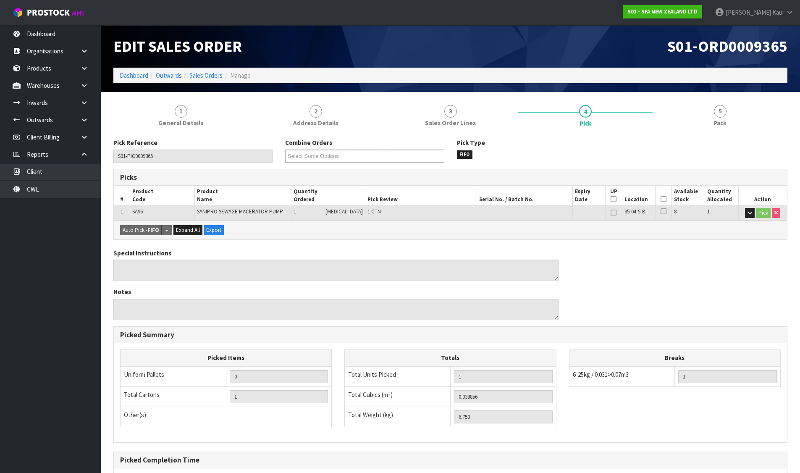
click at [201, 67] on div "Edit Sales Order" at bounding box center [278, 46] width 343 height 42
click at [207, 78] on link "Sales Orders" at bounding box center [205, 75] width 33 height 8
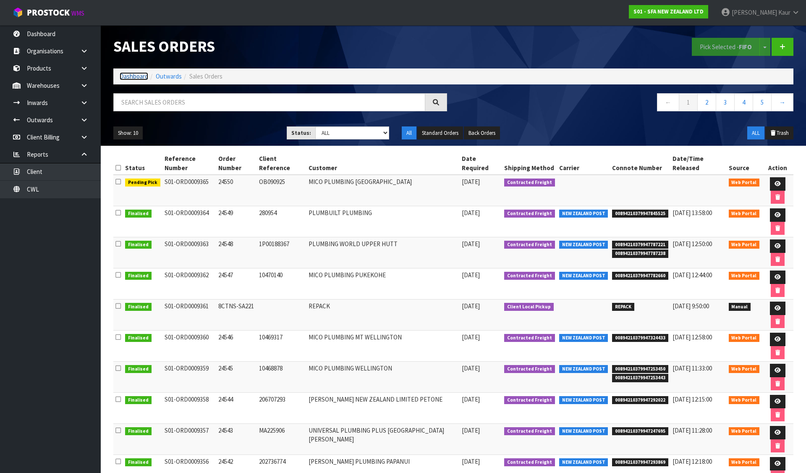
drag, startPoint x: 133, startPoint y: 75, endPoint x: 142, endPoint y: 123, distance: 49.2
click at [133, 75] on link "Dashboard" at bounding box center [134, 76] width 29 height 8
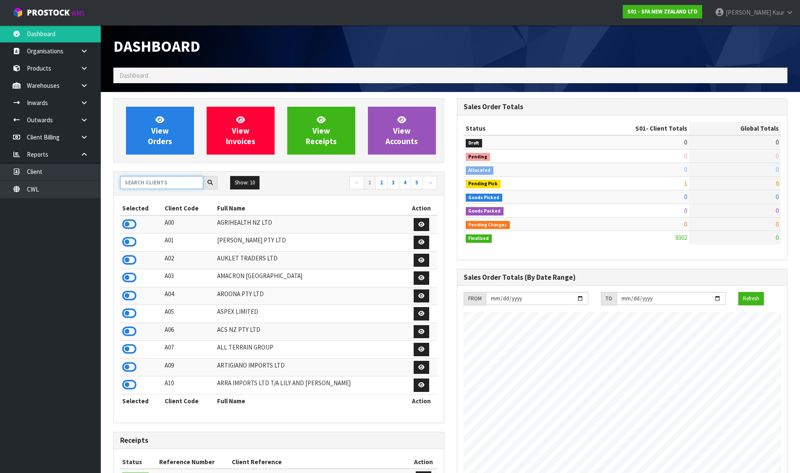
click at [149, 178] on input "text" at bounding box center [161, 182] width 83 height 13
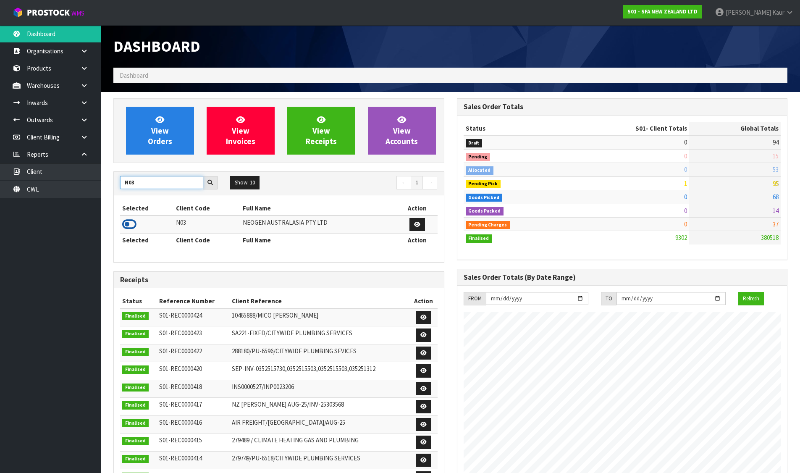
type input "N03"
click at [132, 223] on icon at bounding box center [129, 224] width 14 height 13
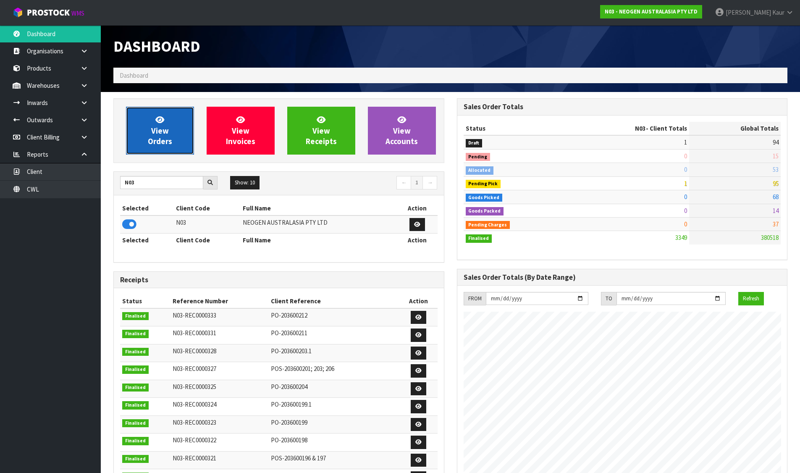
click at [176, 119] on link "View Orders" at bounding box center [160, 131] width 68 height 48
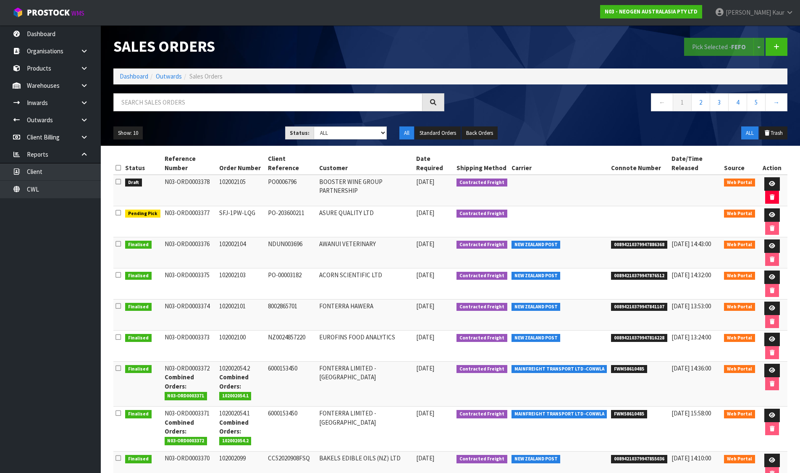
click at [118, 180] on icon at bounding box center [117, 181] width 5 height 6
click at [0, 0] on input "checkbox" at bounding box center [0, 0] width 0 height 0
click at [734, 48] on strong "FEFO" at bounding box center [738, 47] width 15 height 8
click at [768, 181] on link at bounding box center [772, 183] width 16 height 13
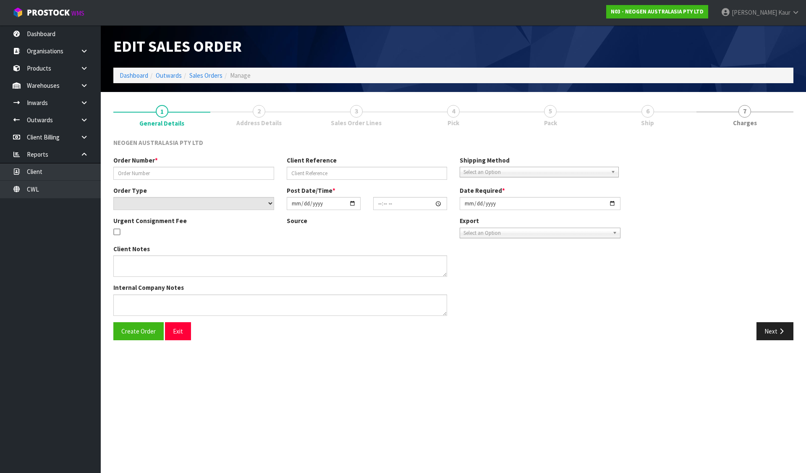
type input "102002105"
type input "PO0006796"
select select "number:0"
type input "[DATE]"
type input "09:33:00.000"
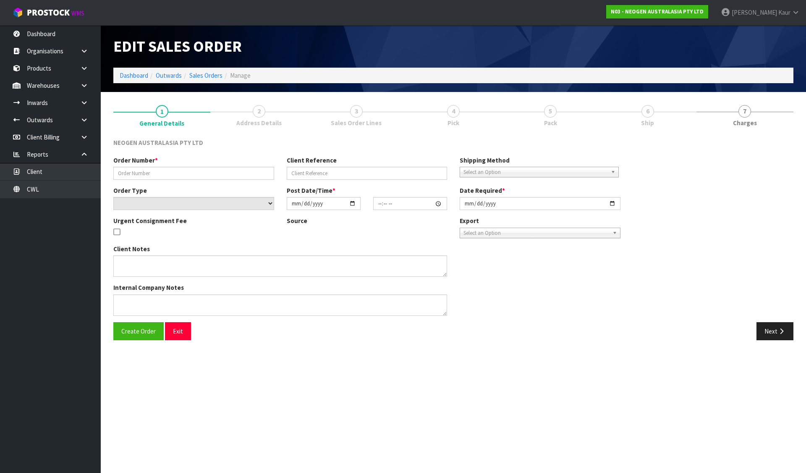
type input "[DATE]"
type textarea "ATTN: [PERSON_NAME]"
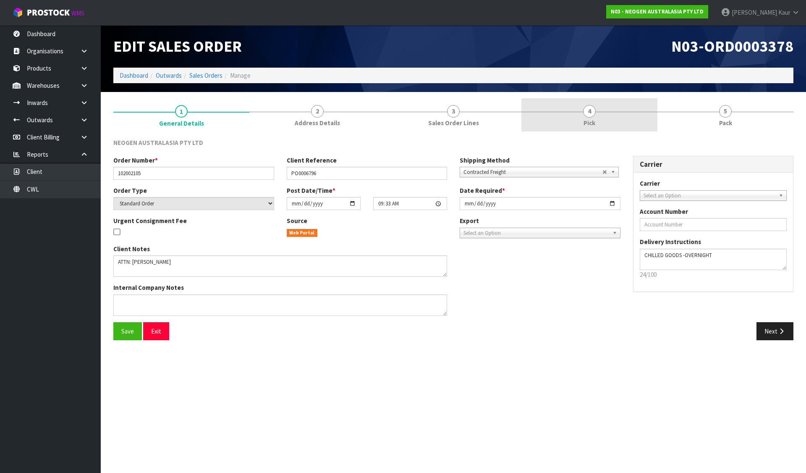
click at [590, 113] on span "4" at bounding box center [589, 111] width 13 height 13
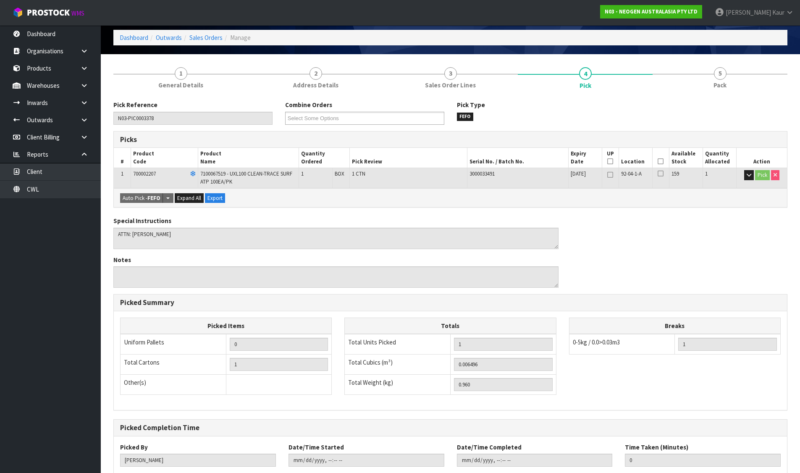
scroll to position [91, 0]
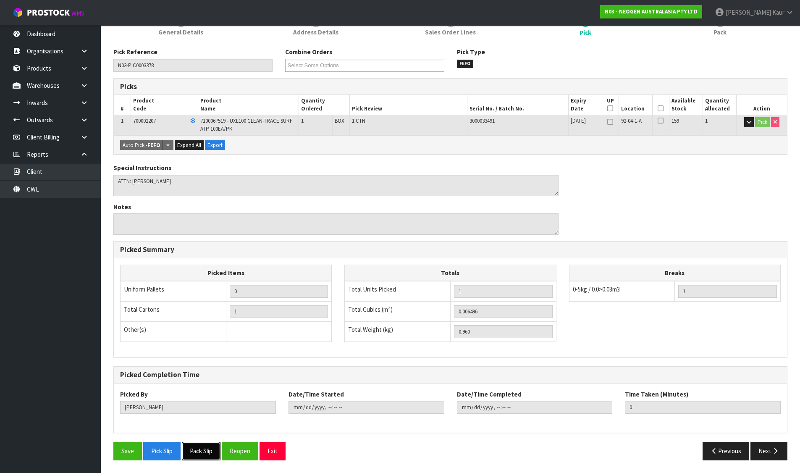
click at [199, 449] on button "Pack Slip" at bounding box center [201, 451] width 39 height 18
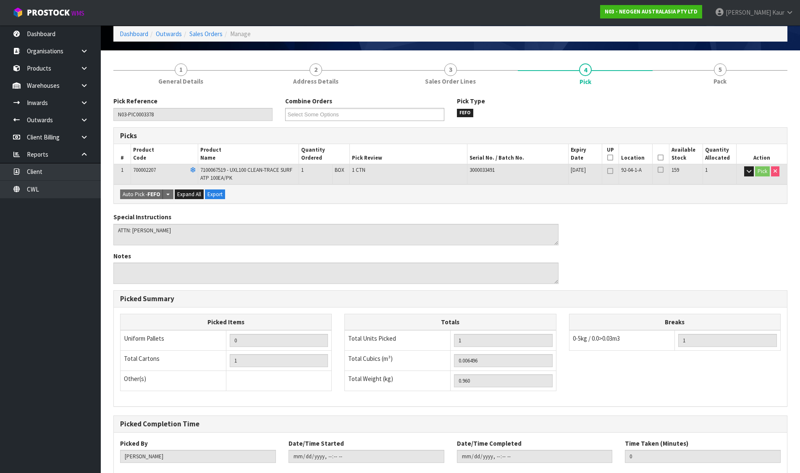
scroll to position [42, 0]
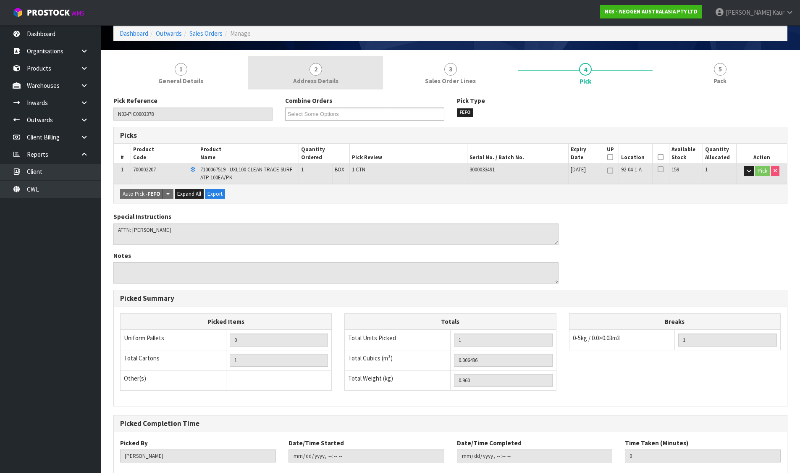
click at [301, 84] on span "Address Details" at bounding box center [315, 80] width 45 height 9
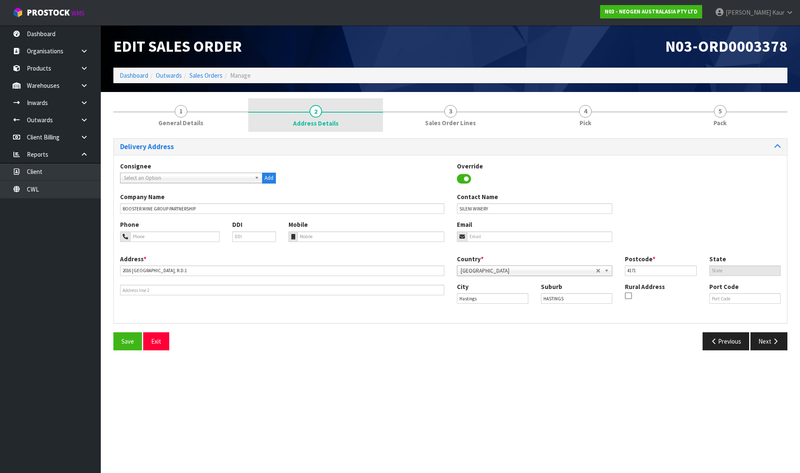
scroll to position [0, 0]
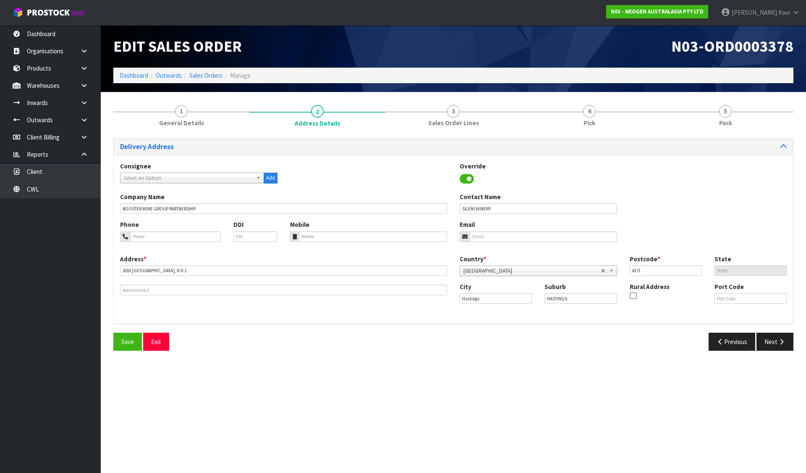
click at [634, 296] on icon at bounding box center [633, 296] width 7 height 0
click at [0, 0] on input "checkbox" at bounding box center [0, 0] width 0 height 0
click at [128, 343] on span "Save" at bounding box center [127, 342] width 13 height 8
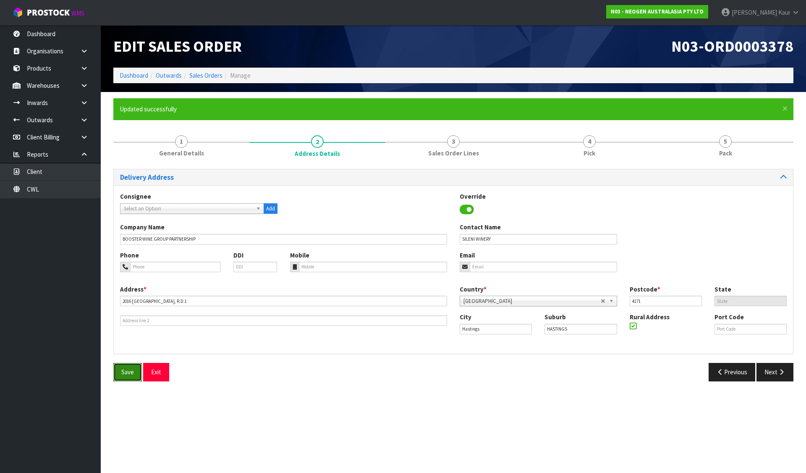
click at [121, 374] on span "Save" at bounding box center [127, 372] width 13 height 8
click at [139, 73] on link "Dashboard" at bounding box center [134, 75] width 29 height 8
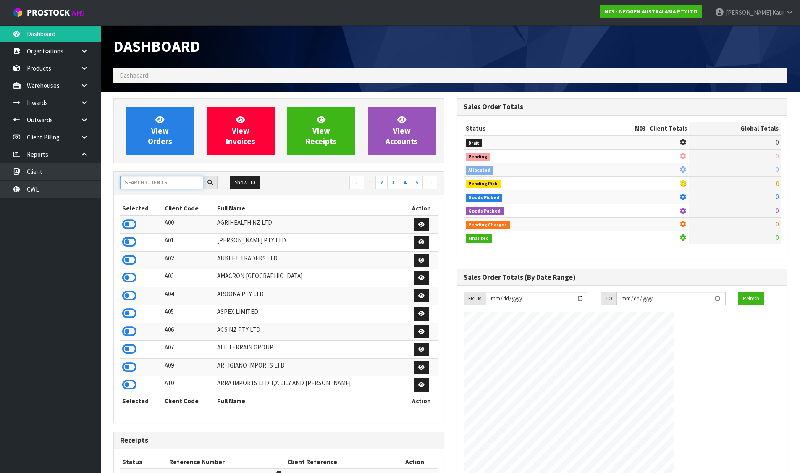
click at [167, 184] on input "text" at bounding box center [161, 182] width 83 height 13
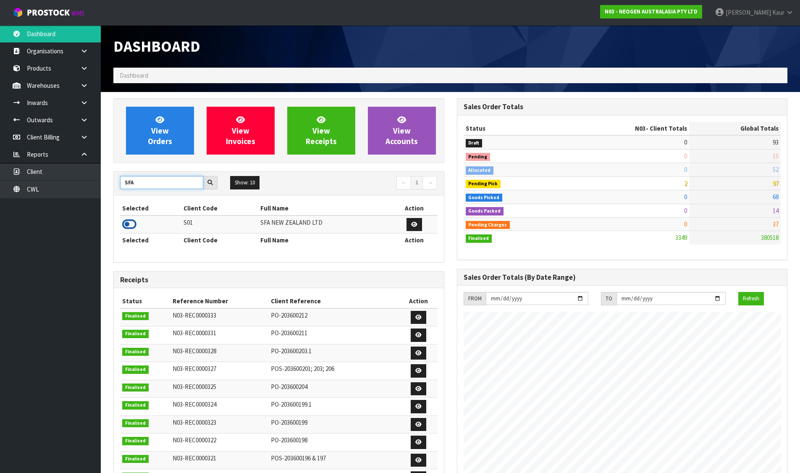
type input "SFA"
click at [126, 223] on icon at bounding box center [129, 224] width 14 height 13
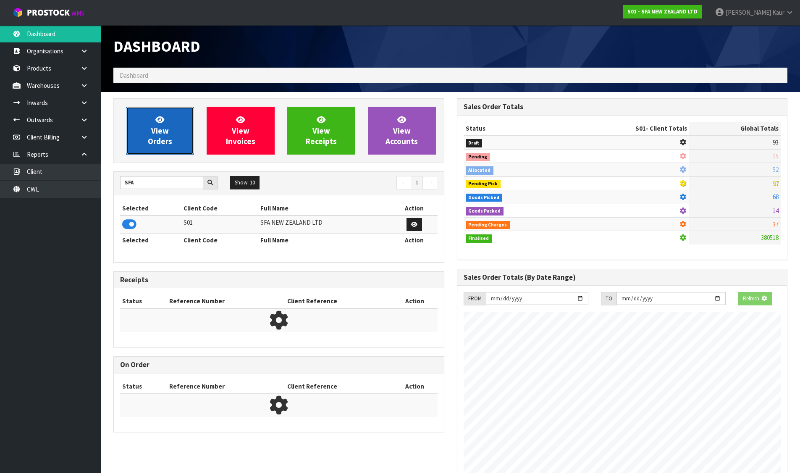
scroll to position [419375, 419555]
click at [158, 119] on icon at bounding box center [159, 119] width 9 height 8
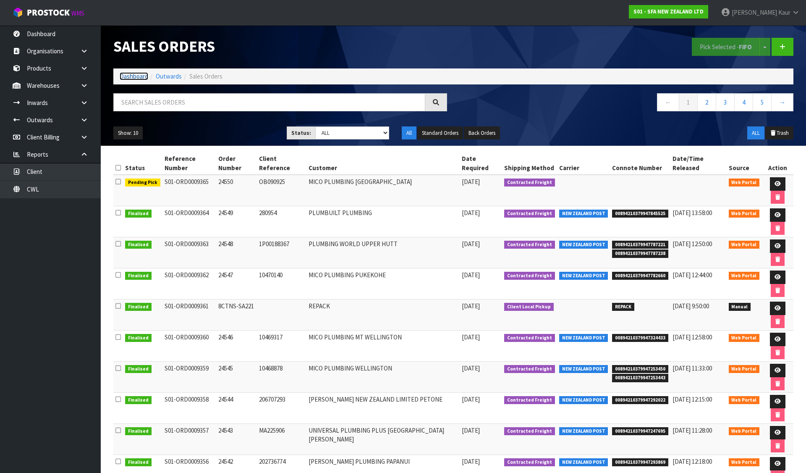
click at [125, 73] on link "Dashboard" at bounding box center [134, 76] width 29 height 8
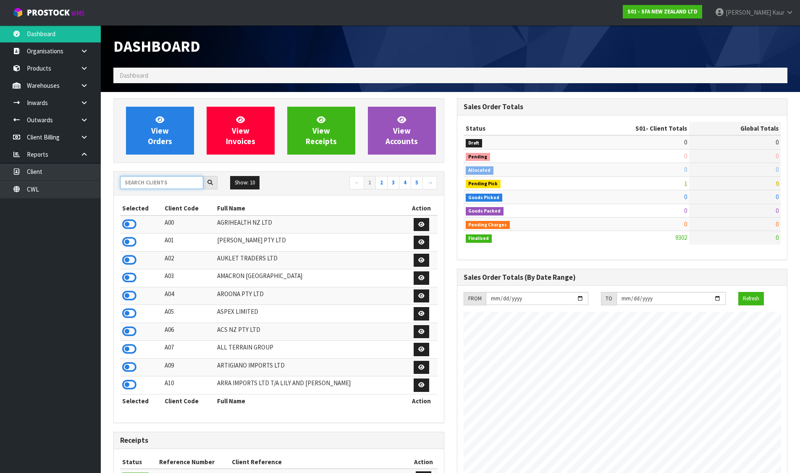
click at [177, 178] on input "text" at bounding box center [161, 182] width 83 height 13
click at [180, 181] on input "text" at bounding box center [161, 182] width 83 height 13
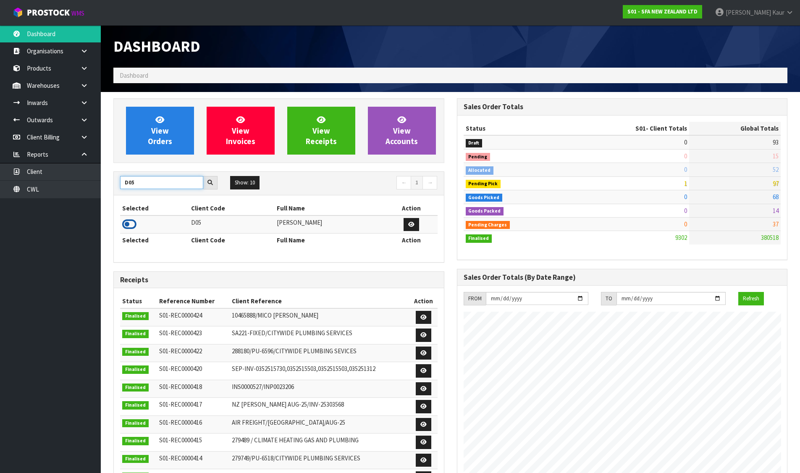
type input "D05"
click at [123, 220] on icon at bounding box center [129, 224] width 14 height 13
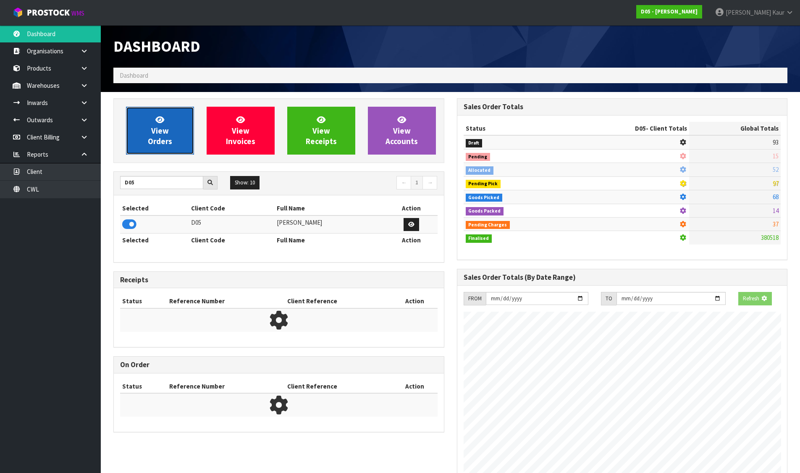
click at [160, 147] on link "View Orders" at bounding box center [160, 131] width 68 height 48
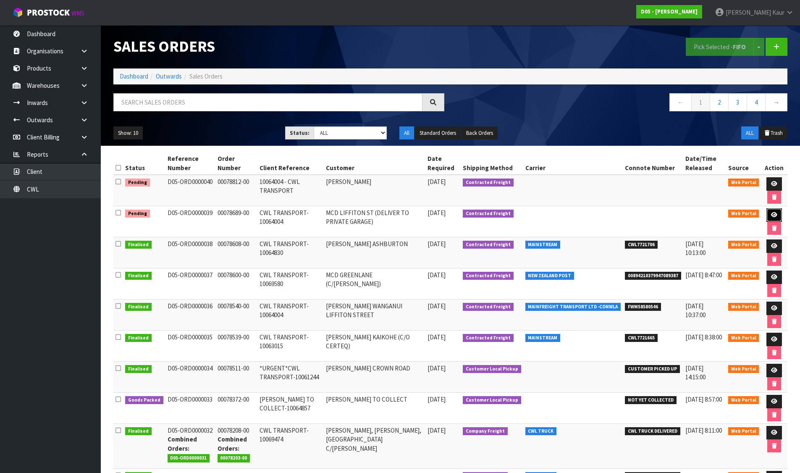
click at [771, 213] on icon at bounding box center [774, 214] width 6 height 5
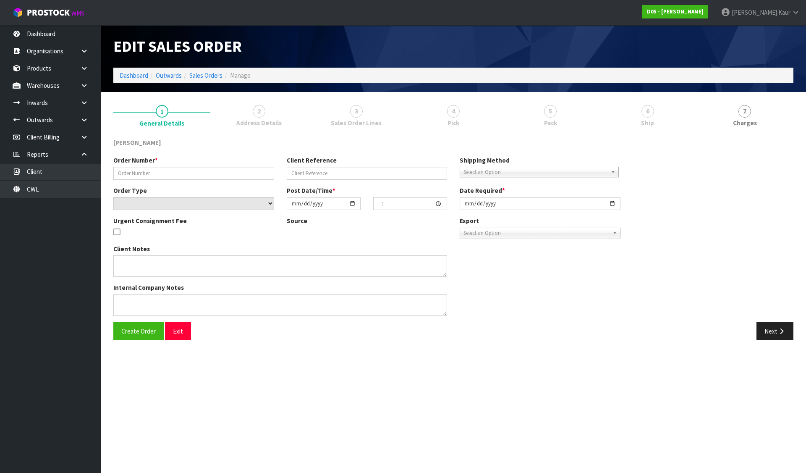
type input "00078689-00"
type input "CWL TRANSPORT-10064004"
select select "number:0"
type input "[DATE]"
type input "10:02:00.000"
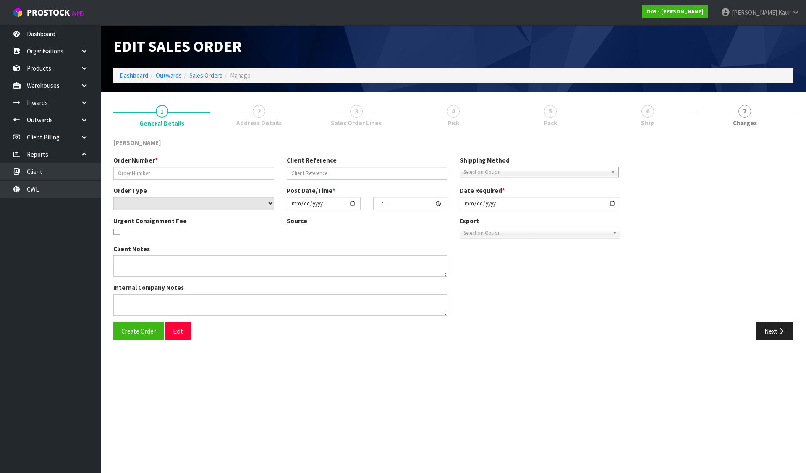
type input "[DATE]"
type textarea "DELIVERY TO PRIVATE GARAGE - CALL [PERSON_NAME] [PHONE_NUMBER] PRIOR SO HE CAN …"
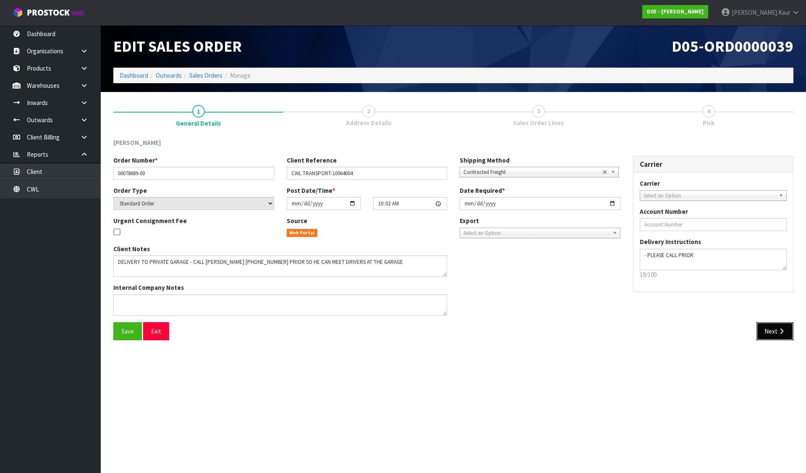
click at [776, 335] on button "Next" at bounding box center [775, 331] width 37 height 18
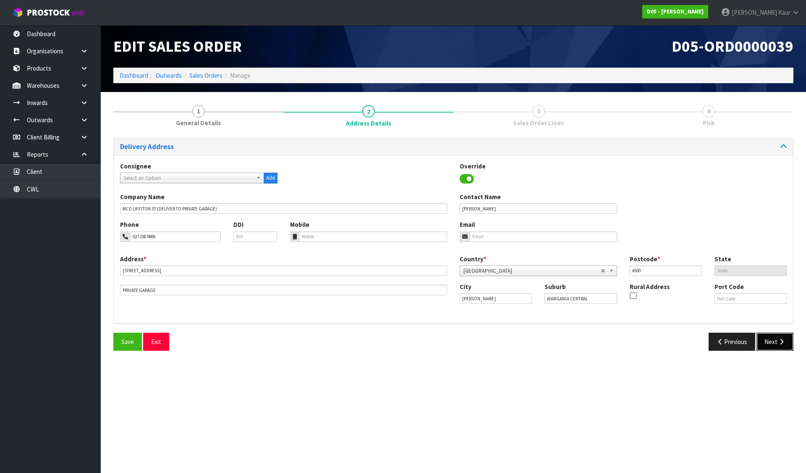
click at [786, 337] on button "Next" at bounding box center [775, 342] width 37 height 18
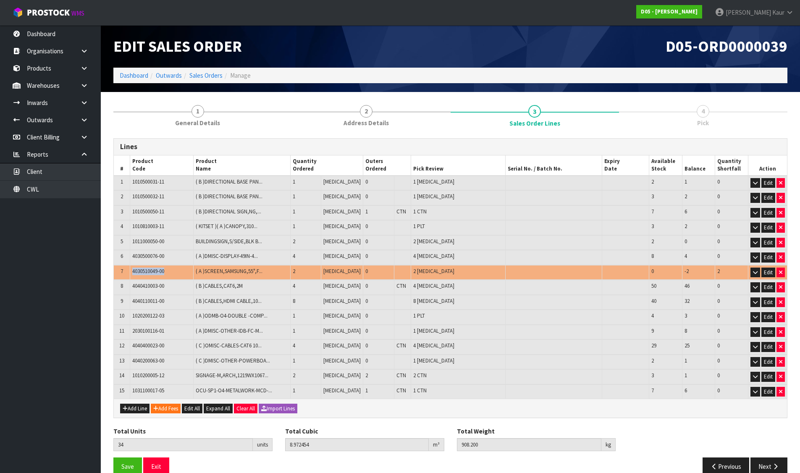
drag, startPoint x: 131, startPoint y: 269, endPoint x: 172, endPoint y: 271, distance: 40.4
click at [172, 271] on td "4030510049-00" at bounding box center [161, 272] width 63 height 15
copy span "4030510049-00"
click at [45, 68] on link "Products" at bounding box center [50, 68] width 101 height 17
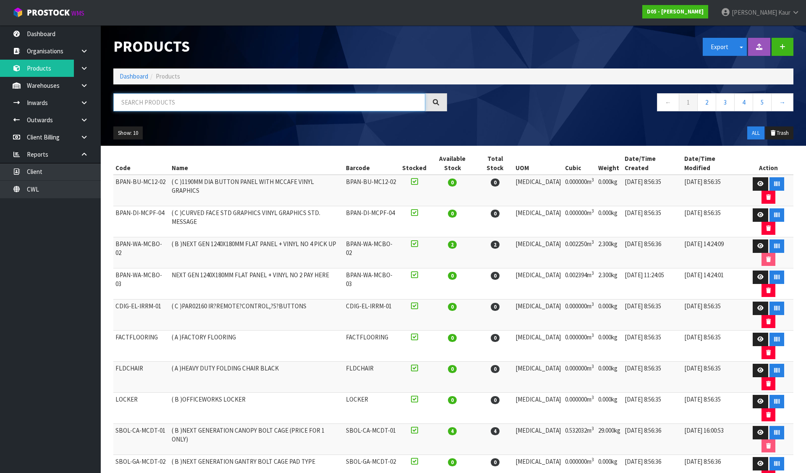
click at [144, 99] on input "text" at bounding box center [269, 102] width 312 height 18
paste input "4030510049-00"
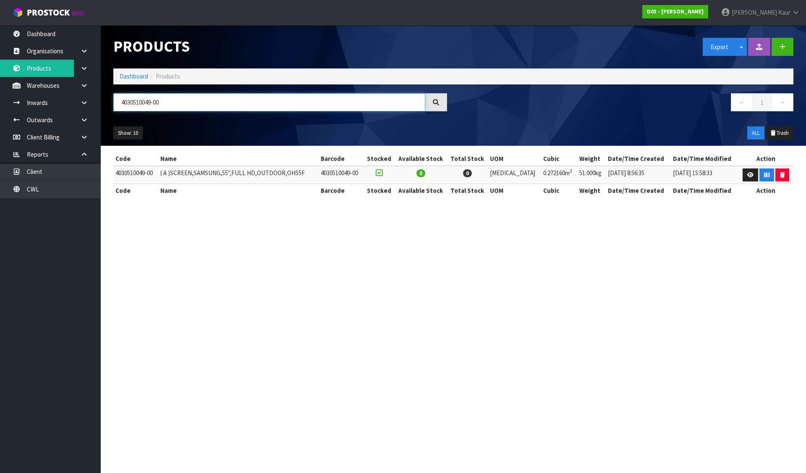
type input "4030510049-00"
click at [314, 314] on section "Products Export Split button! SOH Summary Measurements Dangerous Goods Import P…" at bounding box center [403, 236] width 806 height 473
click at [134, 74] on link "Dashboard" at bounding box center [134, 76] width 29 height 8
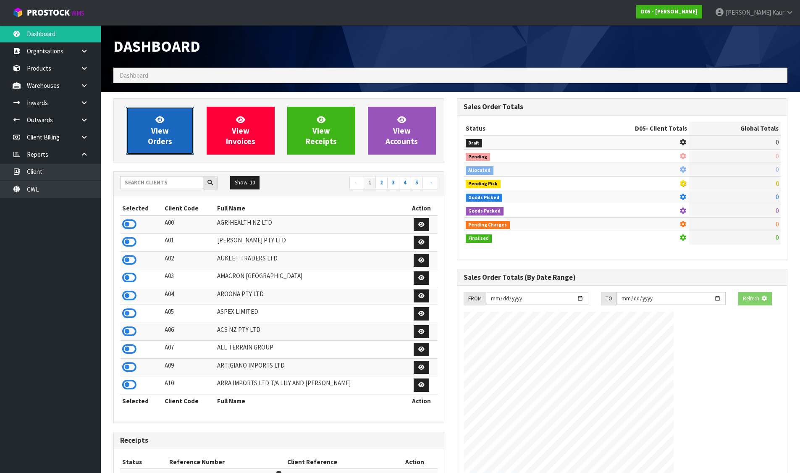
click at [160, 155] on link "View Orders" at bounding box center [160, 131] width 68 height 48
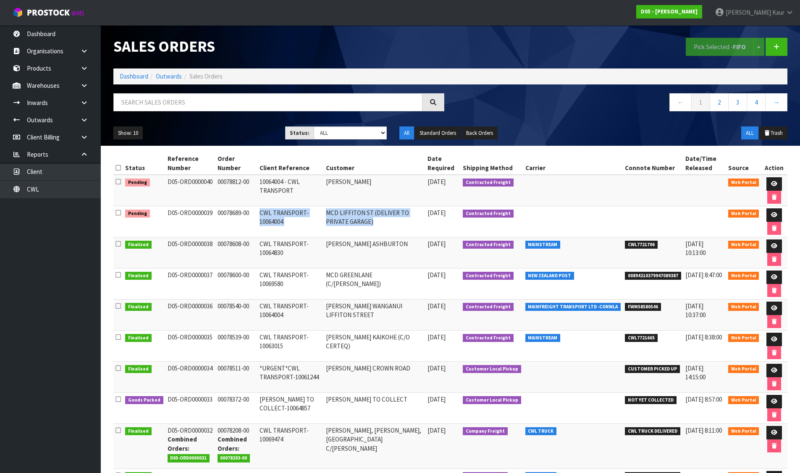
drag, startPoint x: 215, startPoint y: 213, endPoint x: 398, endPoint y: 228, distance: 183.7
click at [398, 228] on tr "Pending D05-ORD0000039 00078689-00 CWL TRANSPORT-10064004 MCD LIFFITON ST (DELI…" at bounding box center [450, 221] width 674 height 31
copy tr "00078689-00 CWL TRANSPORT-10064004 MCD LIFFITON ST (DELIVER TO PRIVATE GARAGE)"
click at [771, 212] on link at bounding box center [774, 214] width 16 height 13
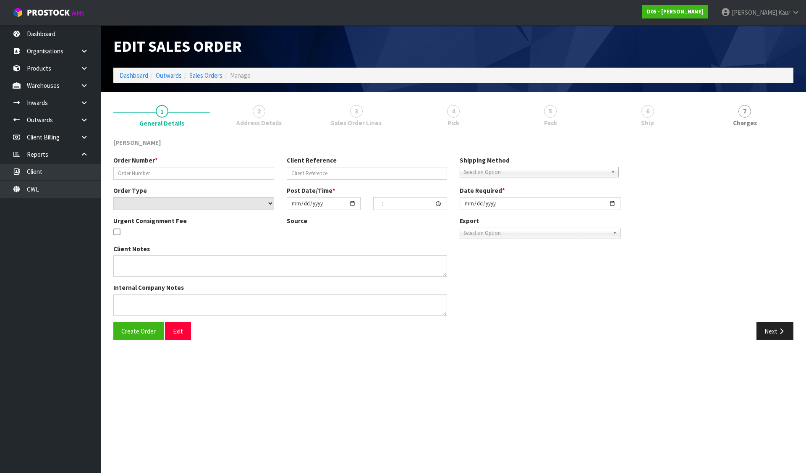
type input "00078689-00"
type input "CWL TRANSPORT-10064004"
select select "number:0"
type input "[DATE]"
type input "10:02:00.000"
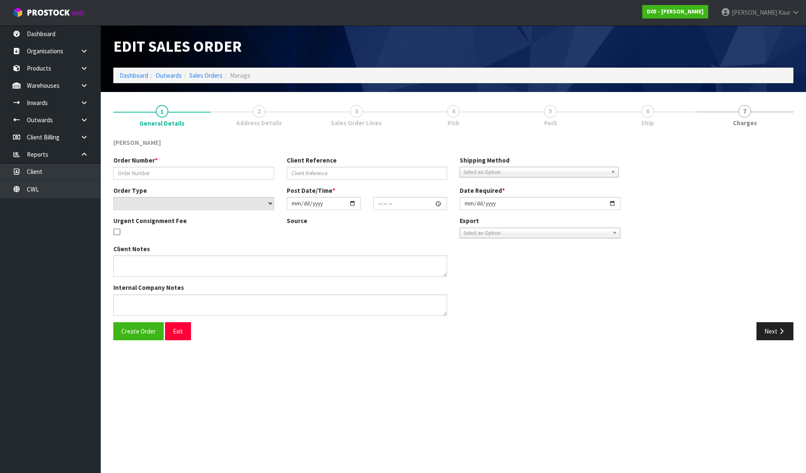
type input "[DATE]"
type textarea "DELIVERY TO PRIVATE GARAGE - CALL [PERSON_NAME] [PHONE_NUMBER] PRIOR SO HE CAN …"
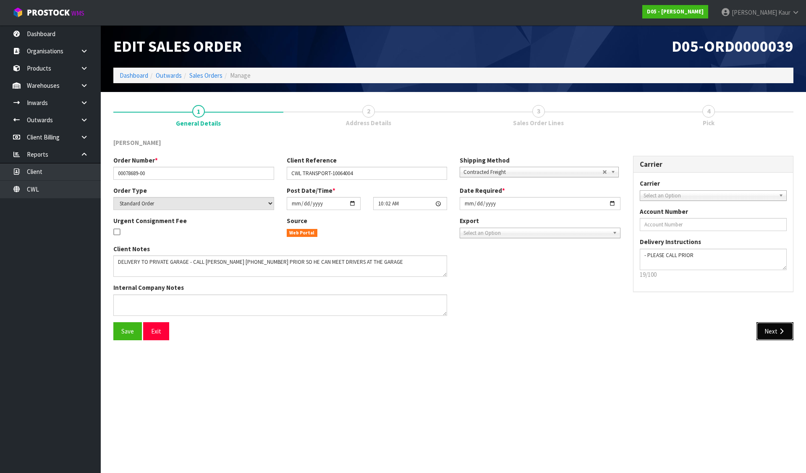
click at [778, 330] on icon "button" at bounding box center [782, 331] width 8 height 6
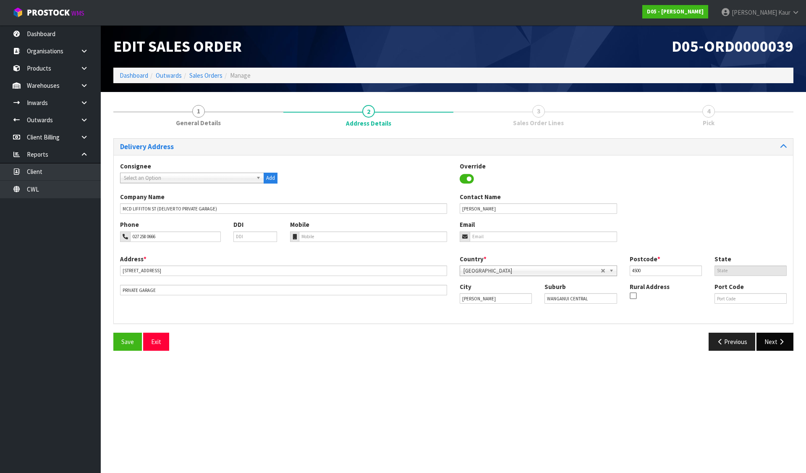
drag, startPoint x: 778, startPoint y: 330, endPoint x: 781, endPoint y: 338, distance: 8.7
click at [778, 331] on div "Delivery Address Consignee 000001.BAY MECHANICS - BAY MECHANICS 000001A - BRAKE…" at bounding box center [453, 247] width 680 height 219
click at [781, 341] on icon "button" at bounding box center [782, 341] width 8 height 6
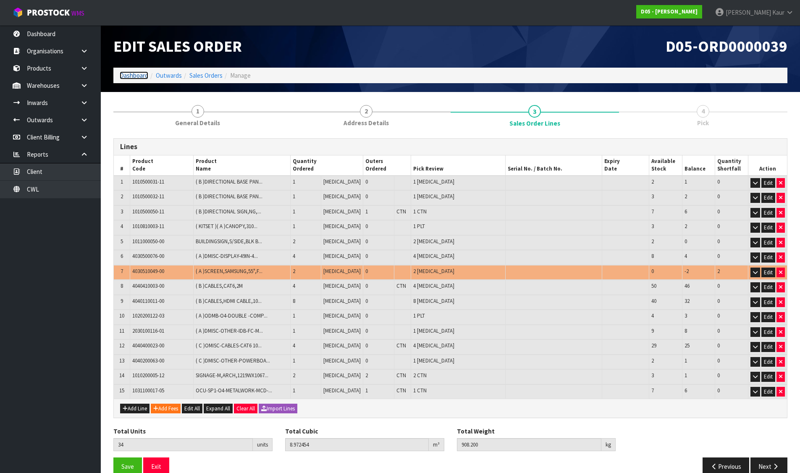
click at [131, 73] on link "Dashboard" at bounding box center [134, 75] width 29 height 8
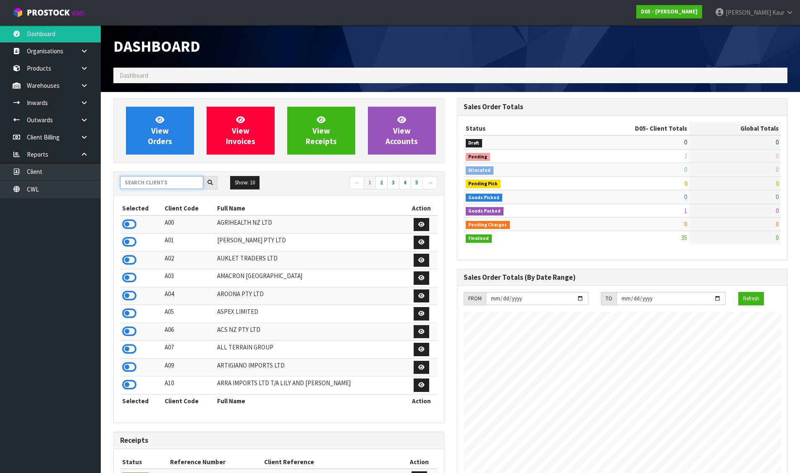
click at [162, 184] on input "text" at bounding box center [161, 182] width 83 height 13
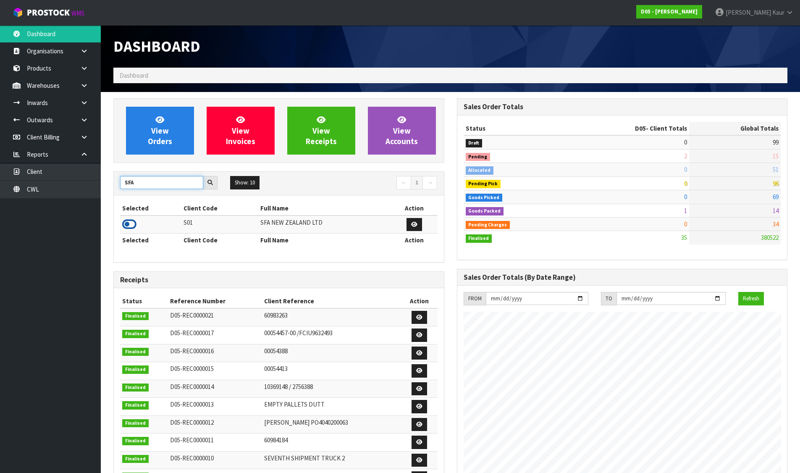
type input "SFA"
click at [126, 222] on icon at bounding box center [129, 224] width 14 height 13
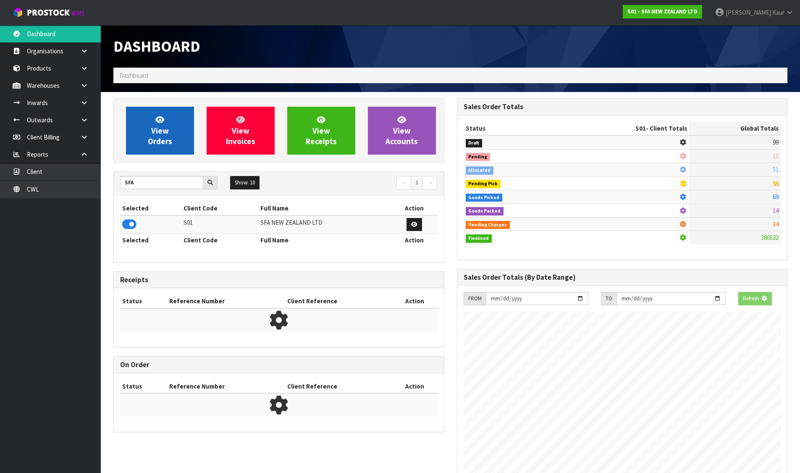
scroll to position [524, 343]
click at [150, 136] on span "View Orders" at bounding box center [160, 130] width 24 height 31
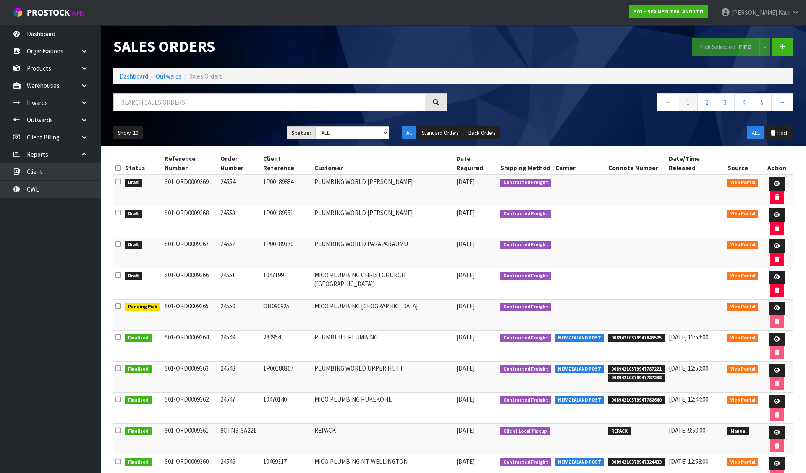
click at [117, 165] on icon at bounding box center [117, 168] width 5 height 6
click at [728, 46] on button "Pick Selected - FIFO" at bounding box center [726, 47] width 68 height 18
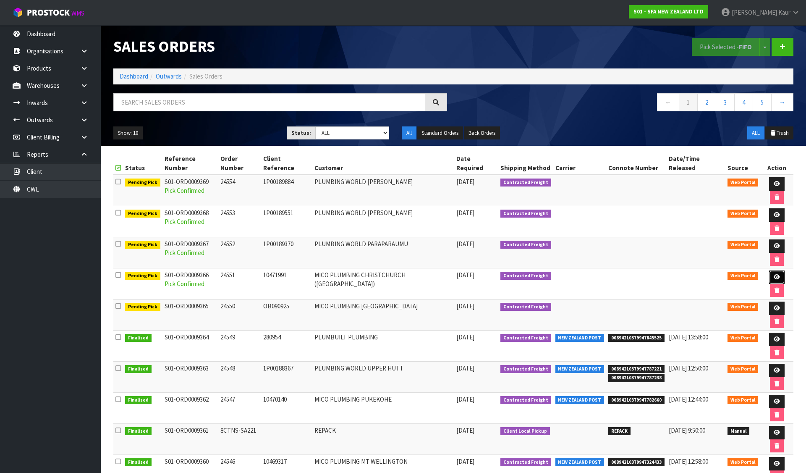
click at [774, 274] on icon at bounding box center [777, 276] width 6 height 5
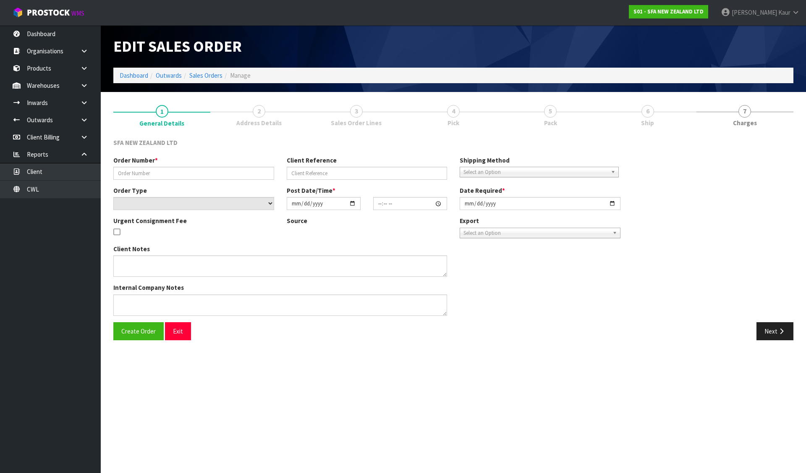
type input "24551"
type input "10471991"
select select "number:0"
type input "[DATE]"
type input "09:46:00.000"
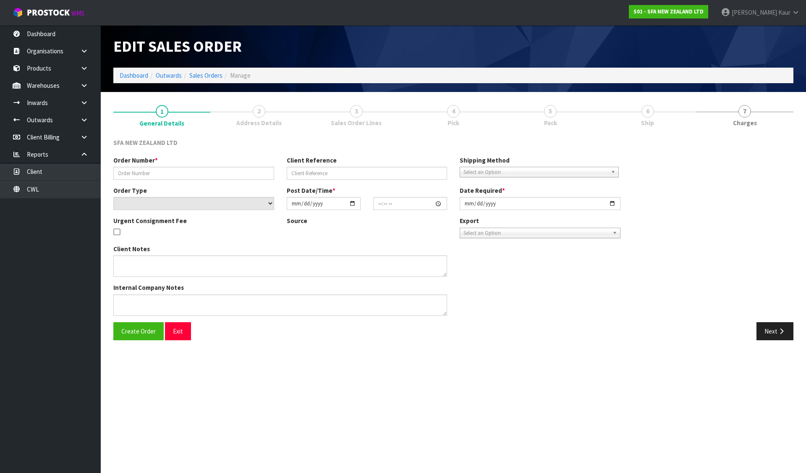
type input "[DATE]"
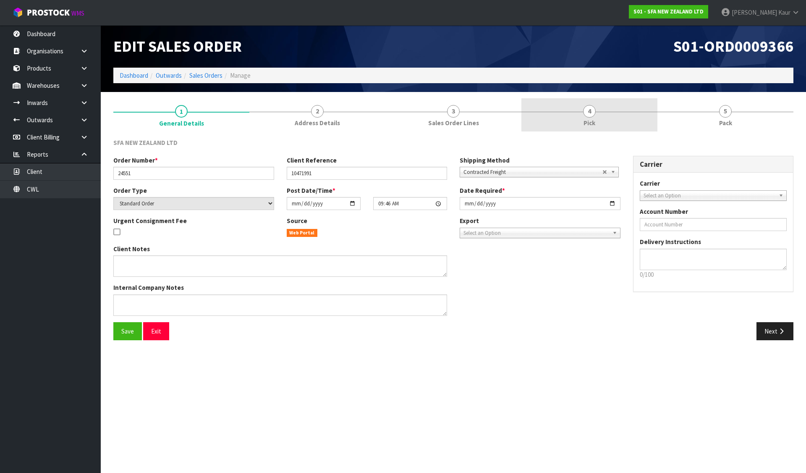
drag, startPoint x: 631, startPoint y: 147, endPoint x: 603, endPoint y: 118, distance: 40.7
click at [631, 147] on div "SFA NEW ZEALAND LTD" at bounding box center [453, 146] width 693 height 17
click at [603, 118] on link "4 Pick" at bounding box center [590, 114] width 136 height 33
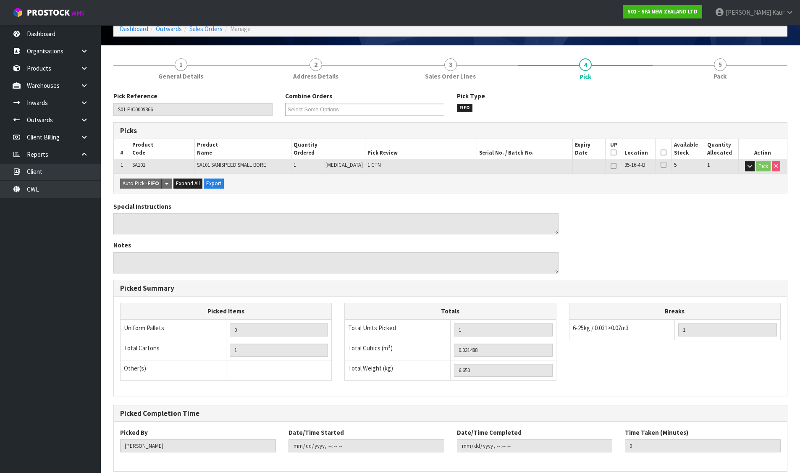
scroll to position [85, 0]
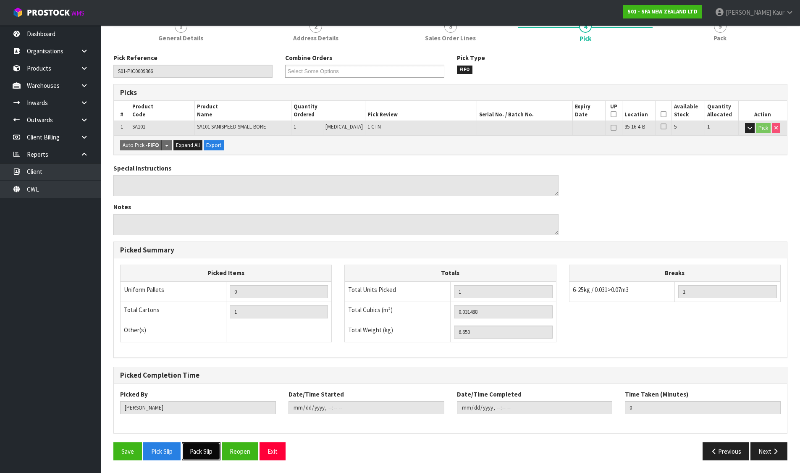
click at [194, 454] on button "Pack Slip" at bounding box center [201, 451] width 39 height 18
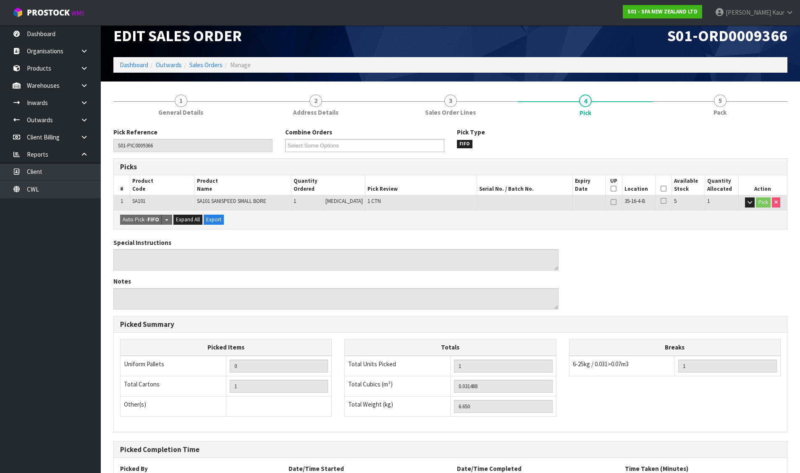
scroll to position [0, 0]
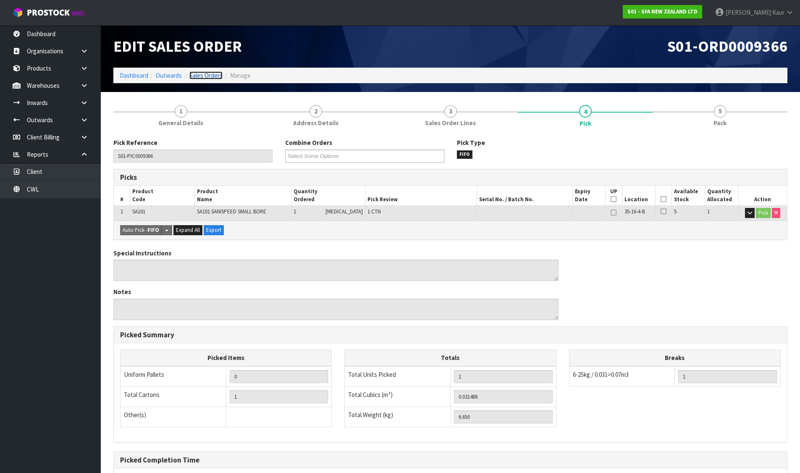
click at [212, 74] on link "Sales Orders" at bounding box center [205, 75] width 33 height 8
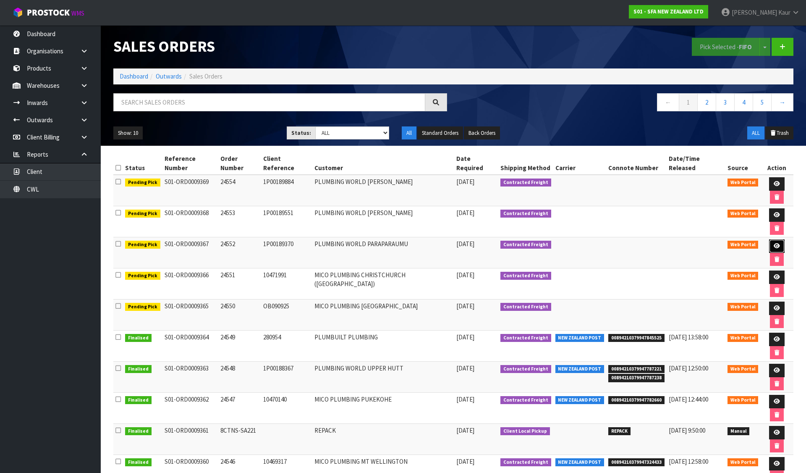
click at [769, 239] on link at bounding box center [777, 245] width 16 height 13
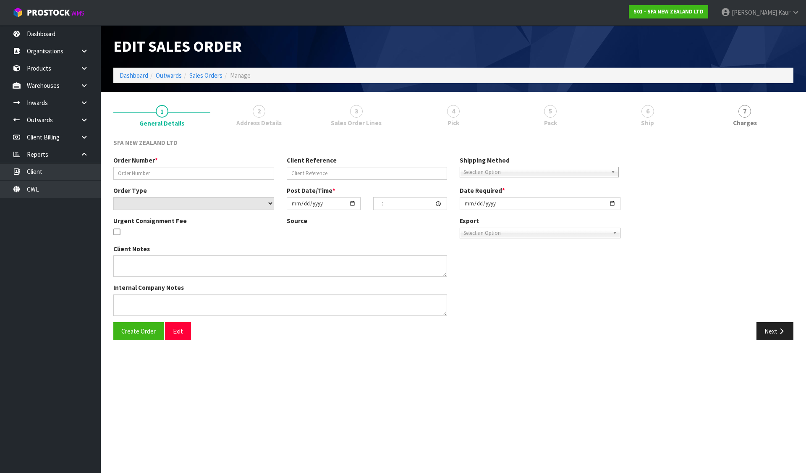
type input "24552"
type input "1P00189370"
select select "number:0"
type input "[DATE]"
type input "09:46:00.000"
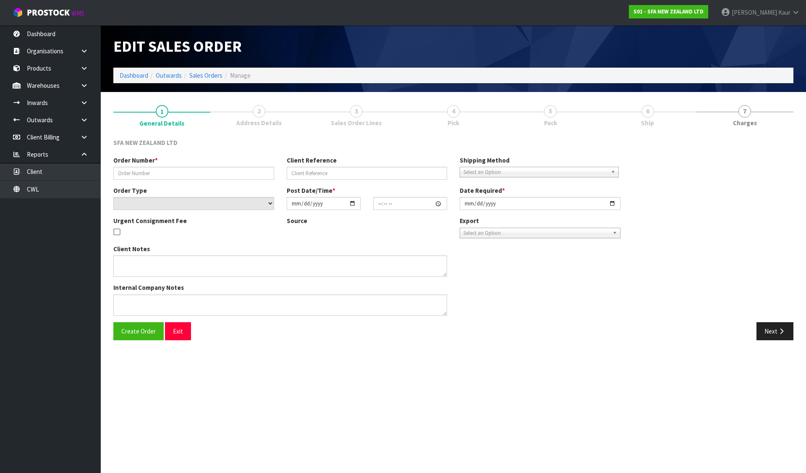
type input "[DATE]"
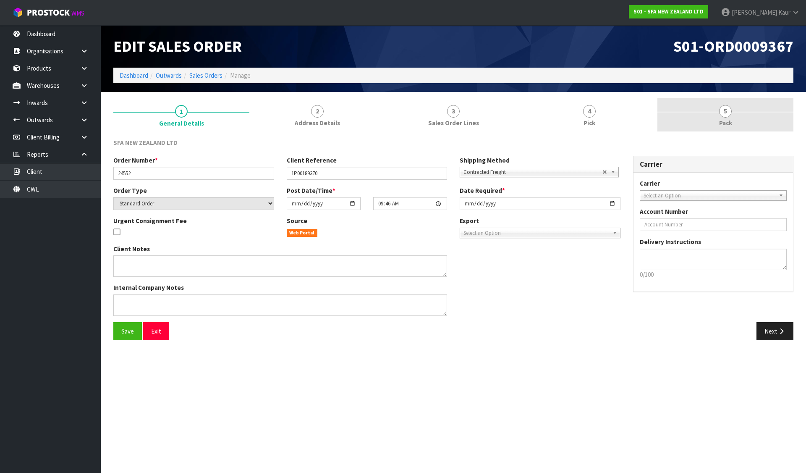
click at [571, 114] on link "4 Pick" at bounding box center [590, 114] width 136 height 33
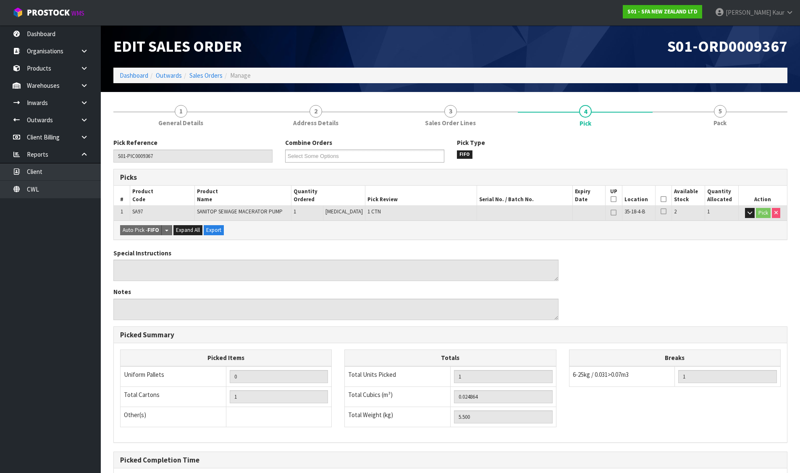
scroll to position [85, 0]
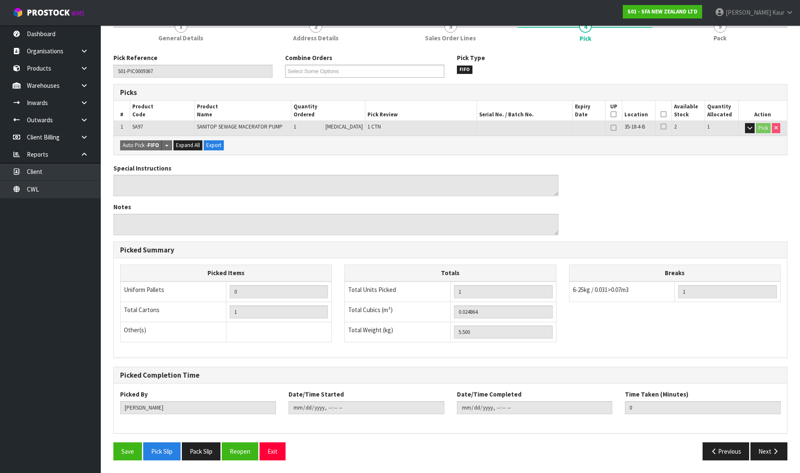
click at [199, 440] on div "Pick Reference S01-PIC0009367 Combine Orders S01-ORD0009365 S01-ORD0009366 S01-…" at bounding box center [450, 259] width 674 height 413
click at [202, 451] on button "Pack Slip" at bounding box center [201, 451] width 39 height 18
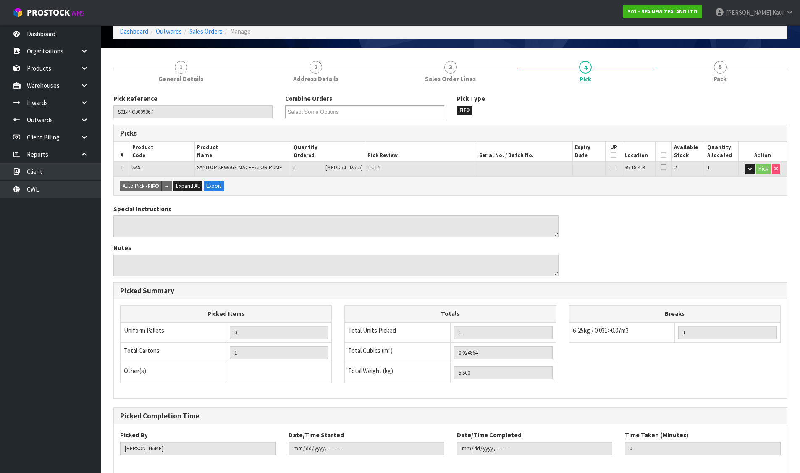
scroll to position [0, 0]
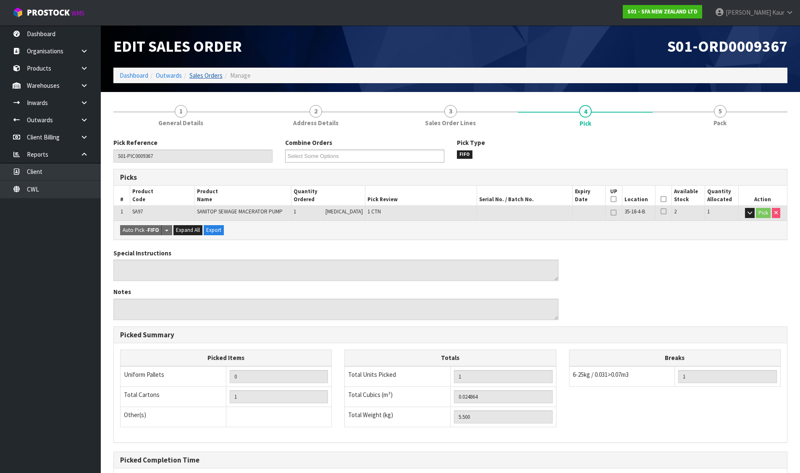
click at [212, 73] on link "Sales Orders" at bounding box center [205, 75] width 33 height 8
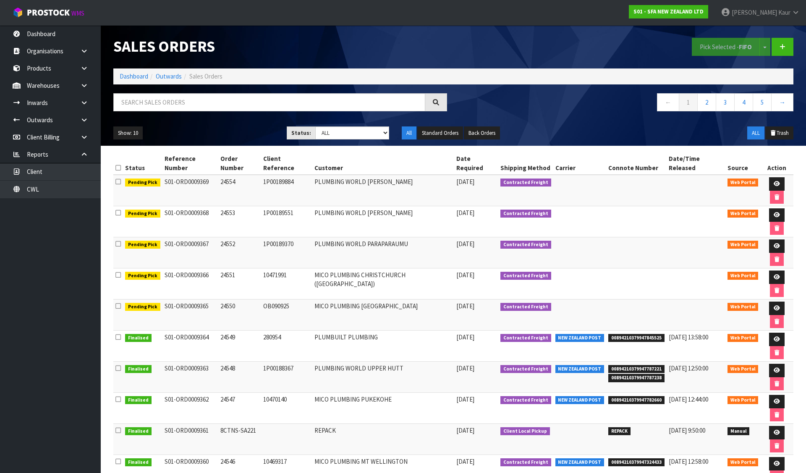
click at [776, 206] on td at bounding box center [776, 221] width 33 height 31
click at [774, 212] on icon at bounding box center [777, 214] width 6 height 5
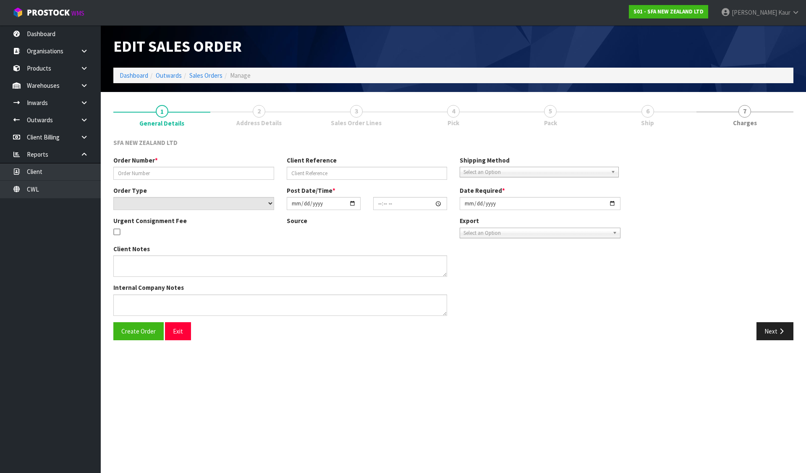
type input "24553"
type input "1P00189551"
select select "number:0"
type input "[DATE]"
type input "09:47:00.000"
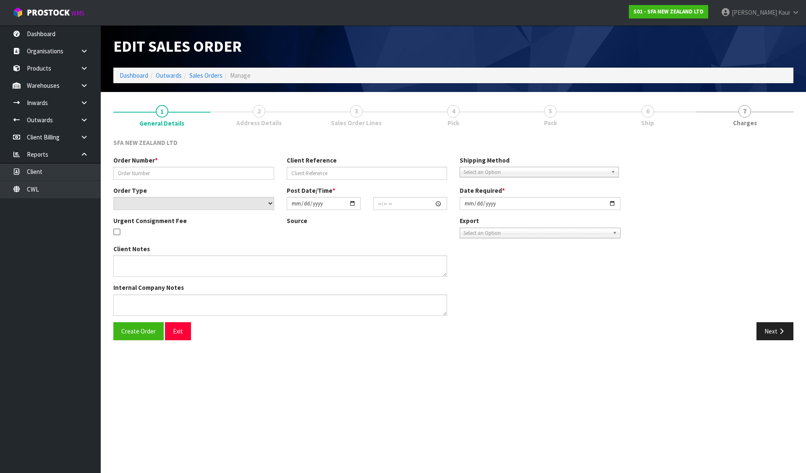
type input "[DATE]"
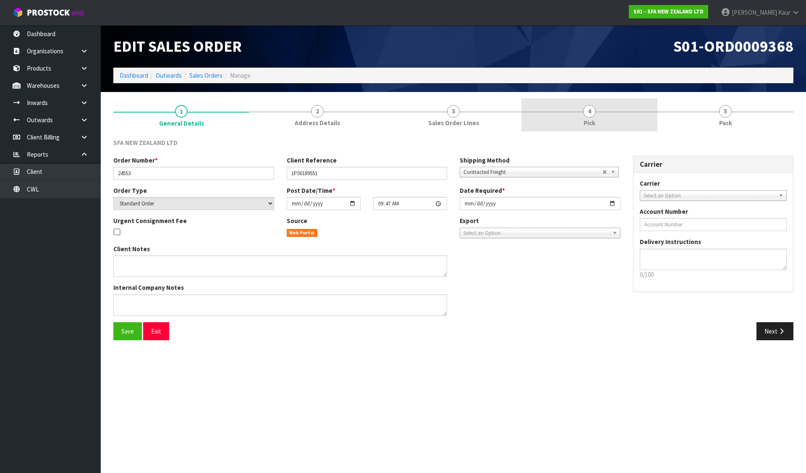
click at [566, 110] on link "4 Pick" at bounding box center [590, 114] width 136 height 33
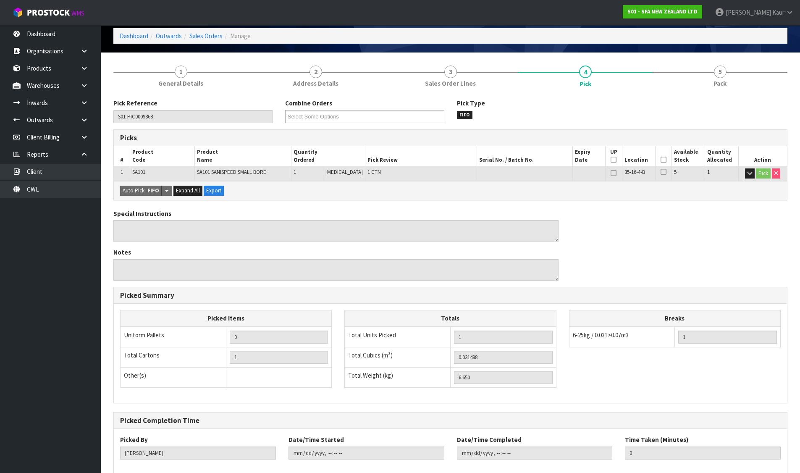
scroll to position [85, 0]
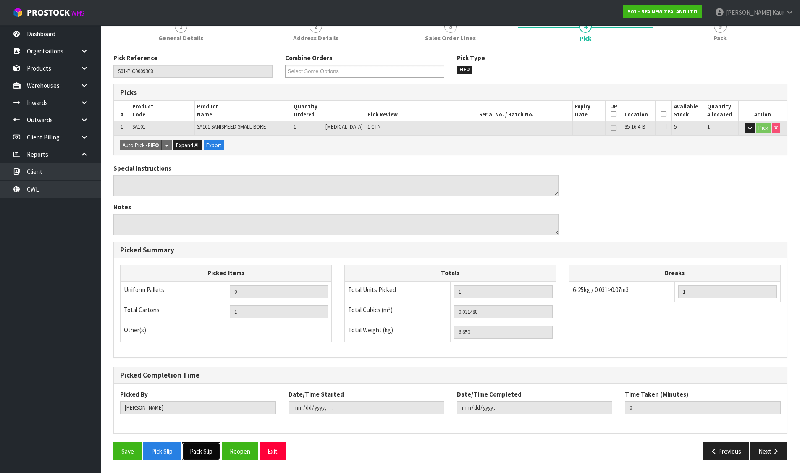
click at [198, 453] on button "Pack Slip" at bounding box center [201, 451] width 39 height 18
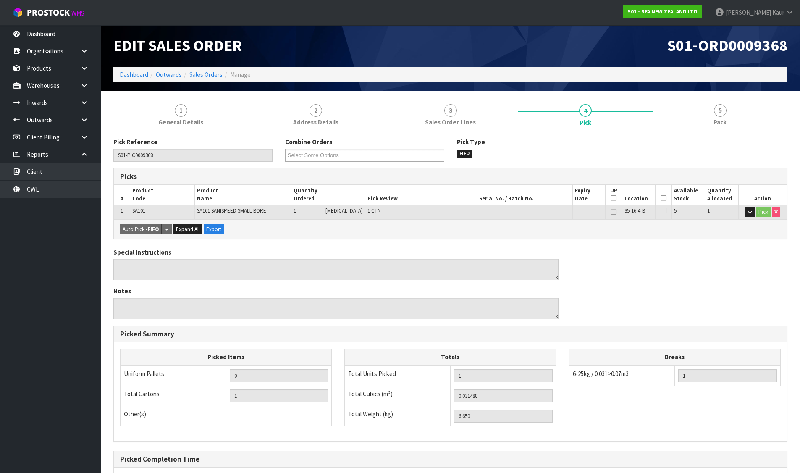
scroll to position [0, 0]
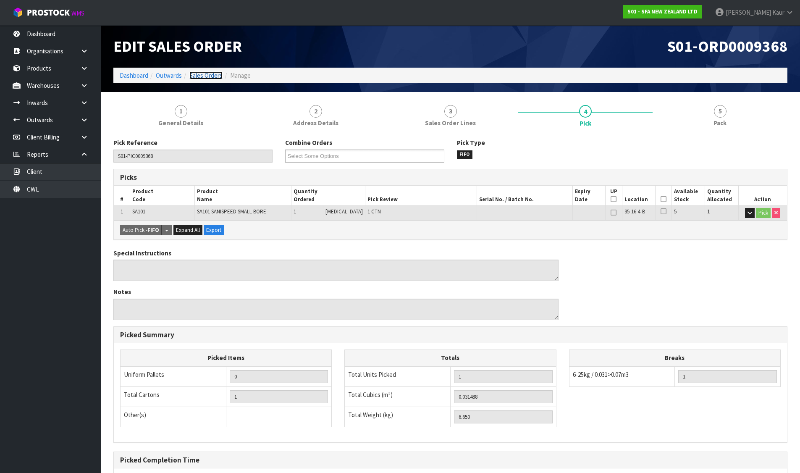
click at [193, 73] on link "Sales Orders" at bounding box center [205, 75] width 33 height 8
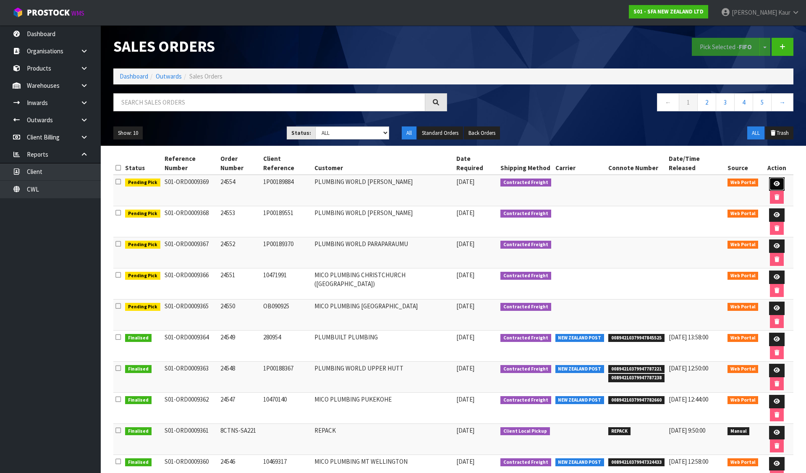
click at [774, 181] on icon at bounding box center [777, 183] width 6 height 5
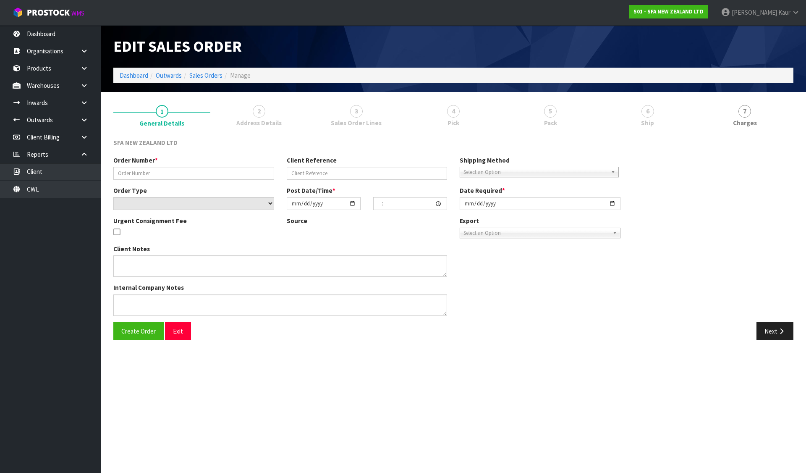
type input "24554"
type input "1P00189884"
select select "number:0"
type input "[DATE]"
type input "09:47:00.000"
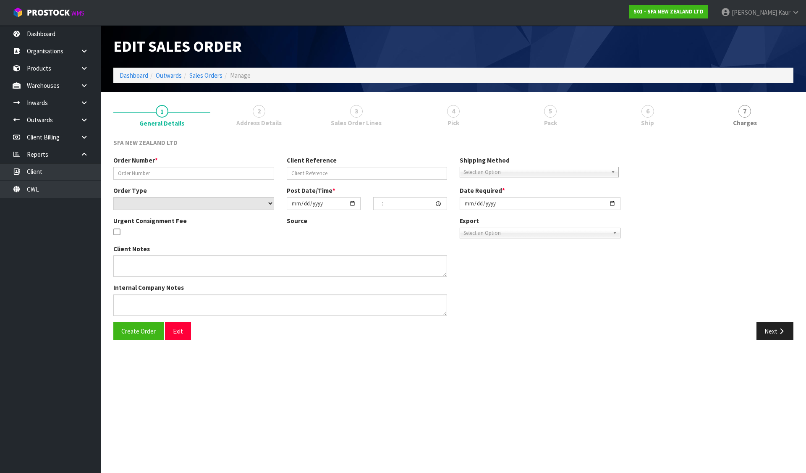
type input "[DATE]"
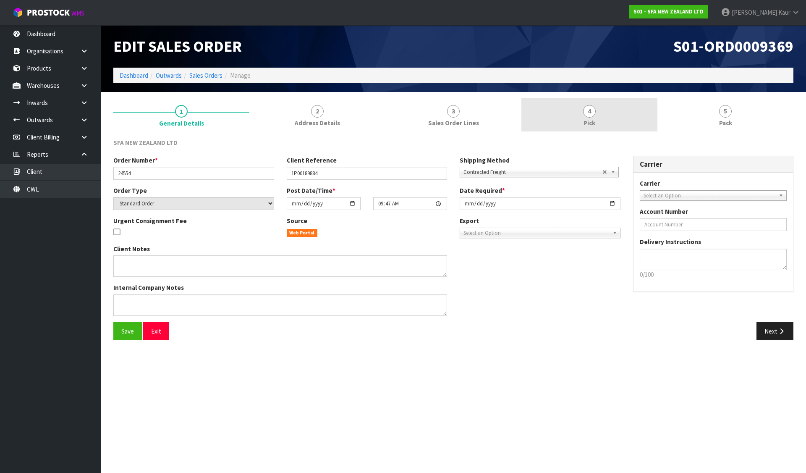
click at [600, 112] on div at bounding box center [590, 112] width 136 height 0
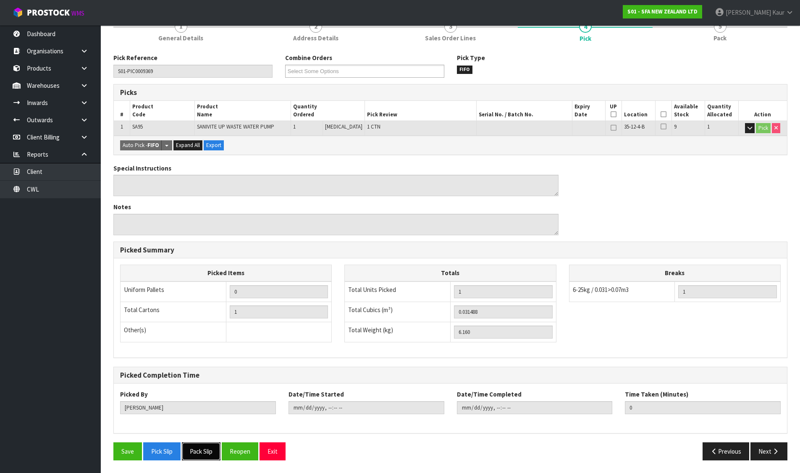
click at [211, 444] on button "Pack Slip" at bounding box center [201, 451] width 39 height 18
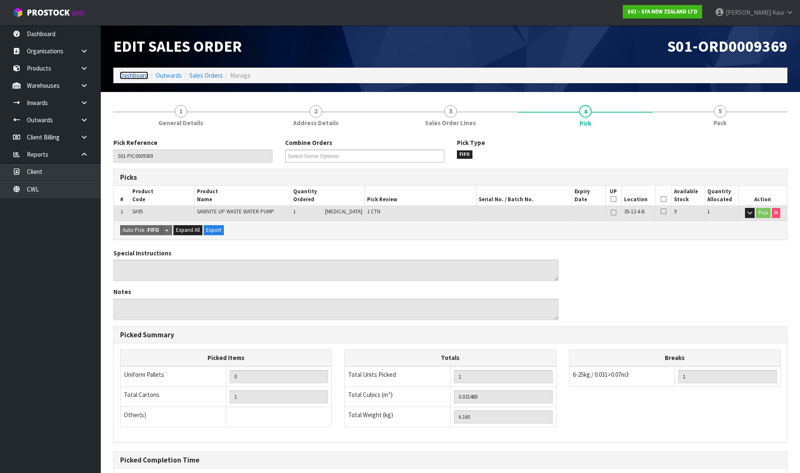
click at [125, 76] on link "Dashboard" at bounding box center [134, 75] width 29 height 8
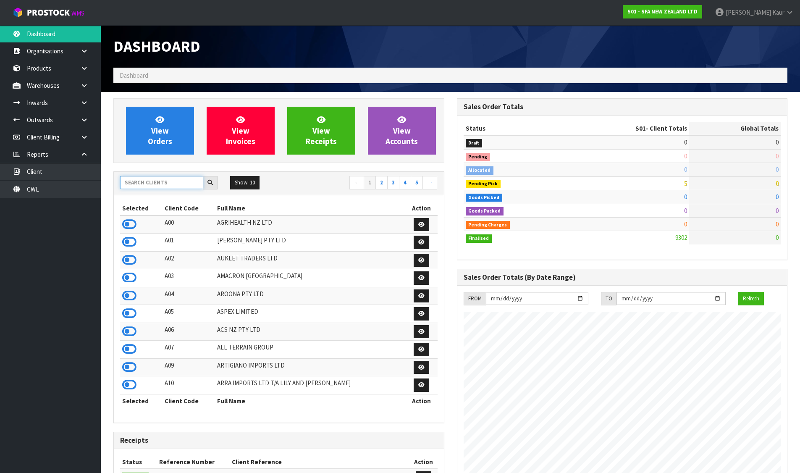
scroll to position [636, 343]
click at [151, 183] on input "text" at bounding box center [161, 182] width 83 height 13
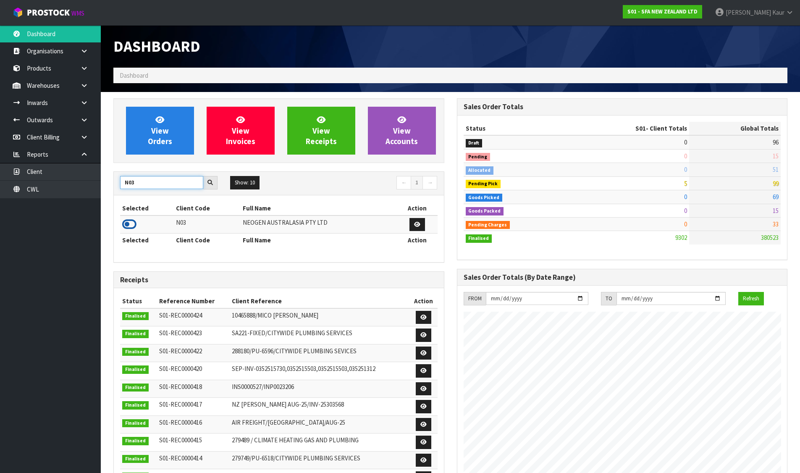
type input "N03"
click at [133, 229] on icon at bounding box center [129, 224] width 14 height 13
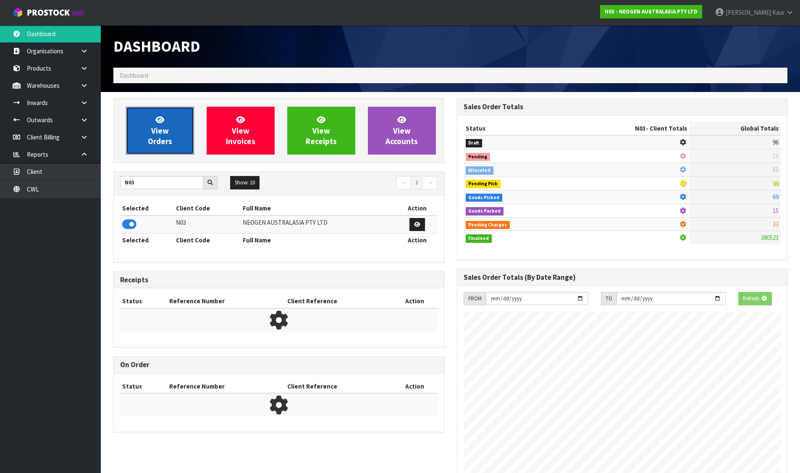
click at [163, 129] on span "View Orders" at bounding box center [160, 130] width 24 height 31
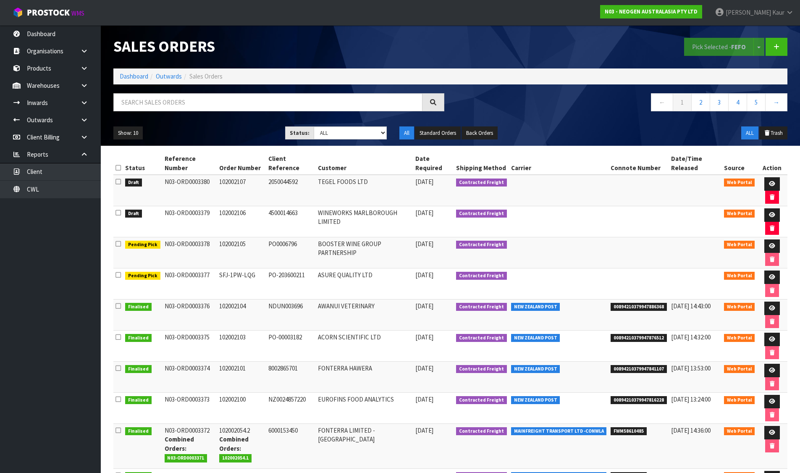
click at [120, 169] on icon at bounding box center [117, 168] width 5 height 6
click at [700, 42] on button "Pick Selected - FEFO" at bounding box center [719, 47] width 70 height 18
click at [769, 214] on icon at bounding box center [772, 214] width 6 height 5
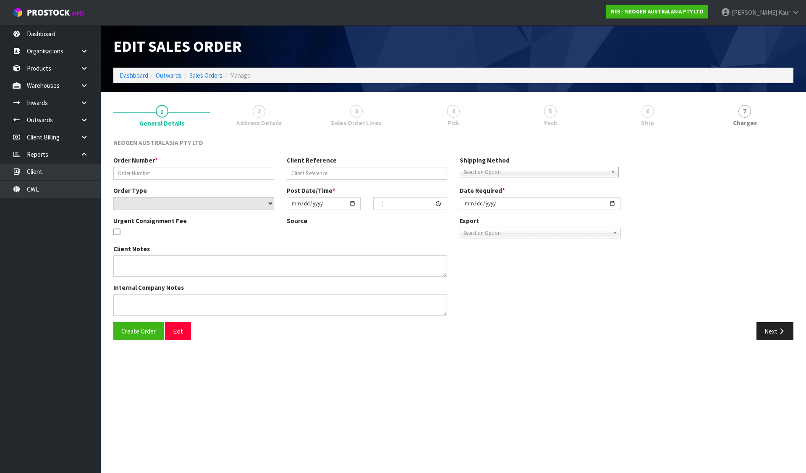
type input "102002106"
type input "4500014663"
select select "number:0"
type input "[DATE]"
type input "09:43:00.000"
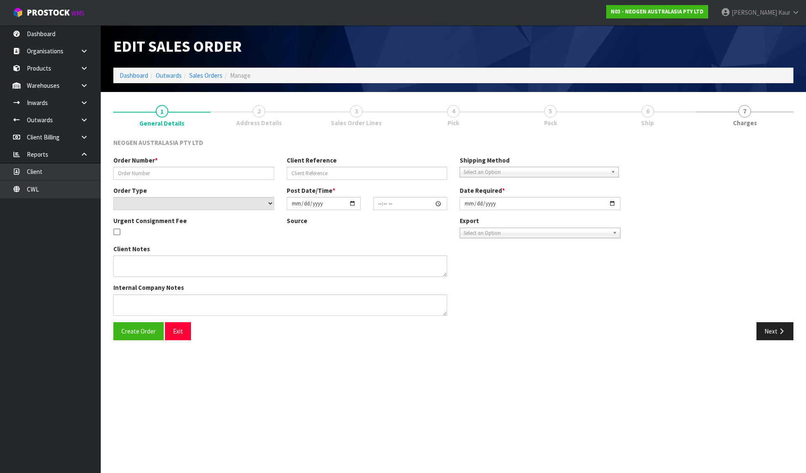
type input "[DATE]"
type textarea "ATTN [PERSON_NAME]"
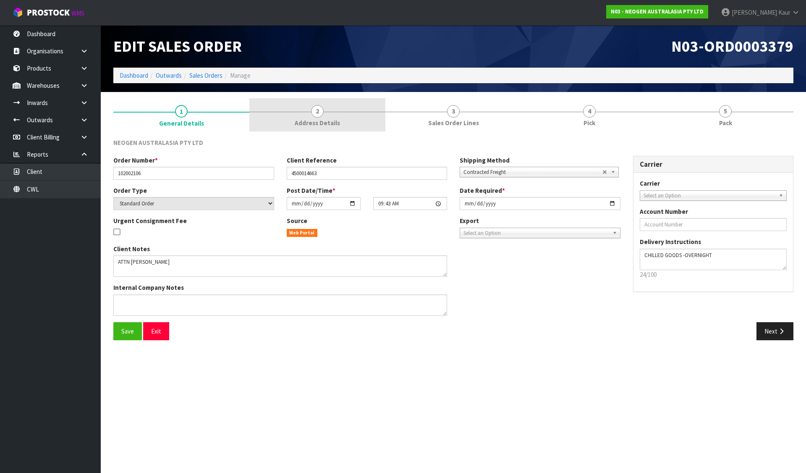
click at [323, 115] on link "2 Address Details" at bounding box center [317, 114] width 136 height 33
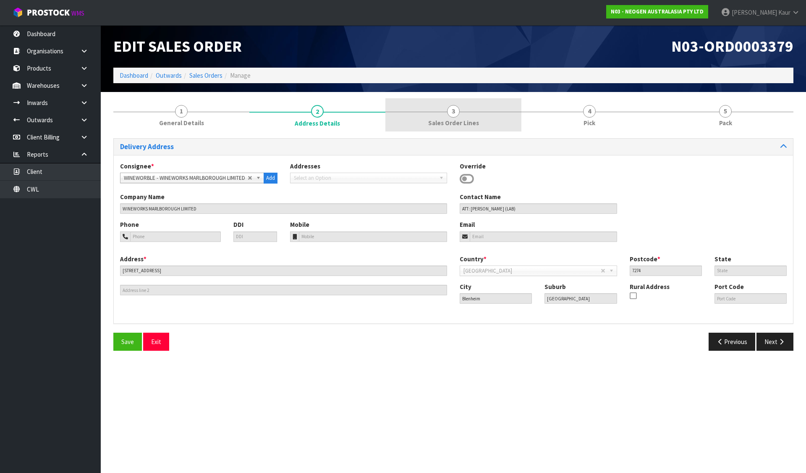
click at [470, 113] on link "3 Sales Order Lines" at bounding box center [453, 114] width 136 height 33
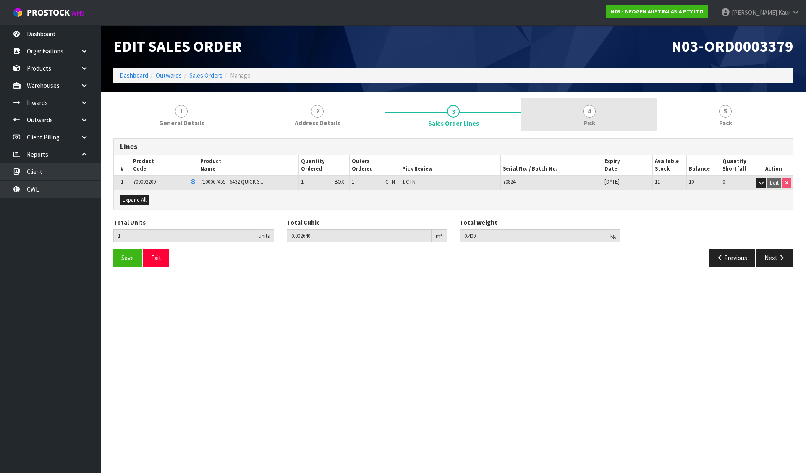
click at [567, 112] on div at bounding box center [590, 112] width 136 height 0
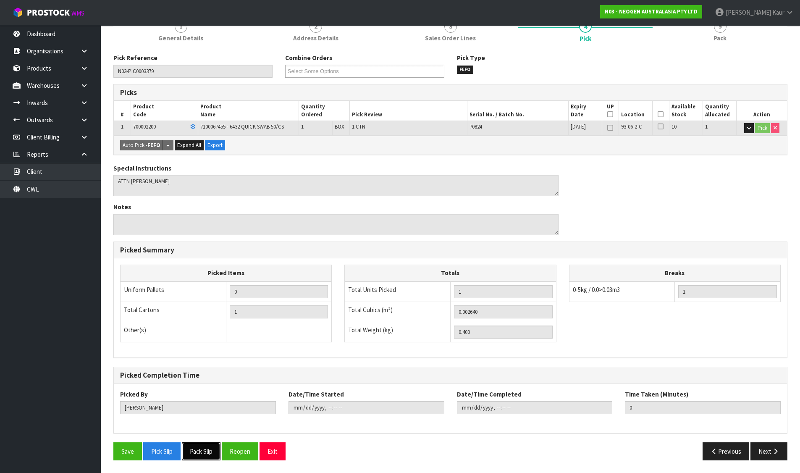
click at [200, 455] on button "Pack Slip" at bounding box center [201, 451] width 39 height 18
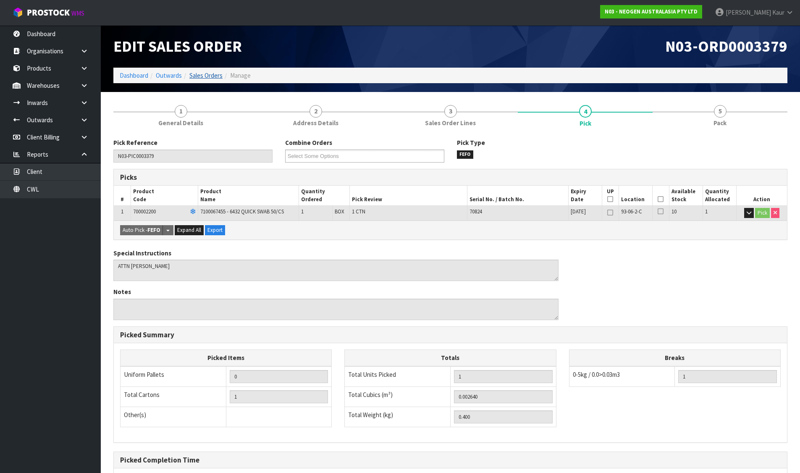
click at [210, 74] on link "Sales Orders" at bounding box center [205, 75] width 33 height 8
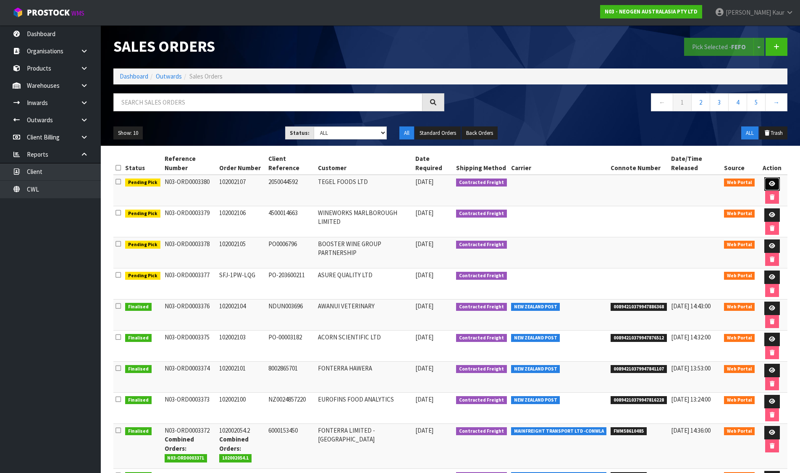
click at [768, 179] on link at bounding box center [772, 183] width 16 height 13
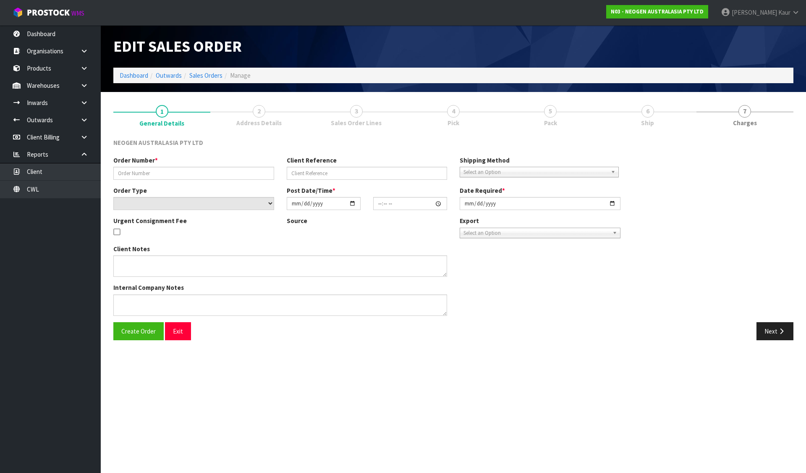
type input "102002107"
type input "2050044592"
select select "number:0"
type input "[DATE]"
type input "09:49:00.000"
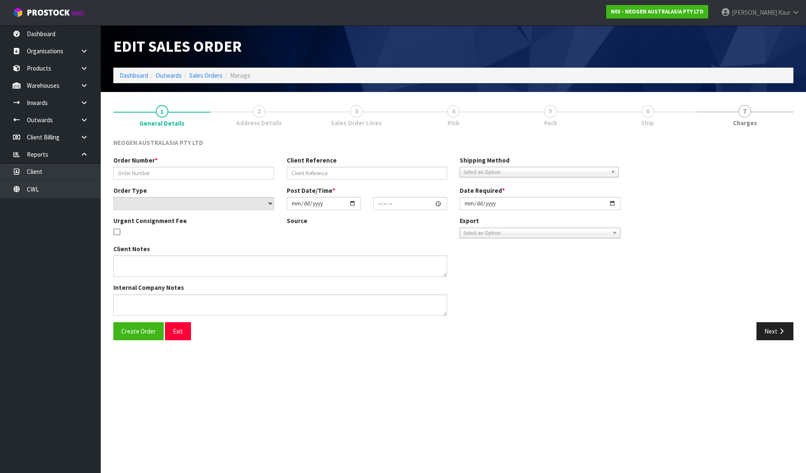
type input "[DATE]"
type textarea "ATTN ACCOUNTS"
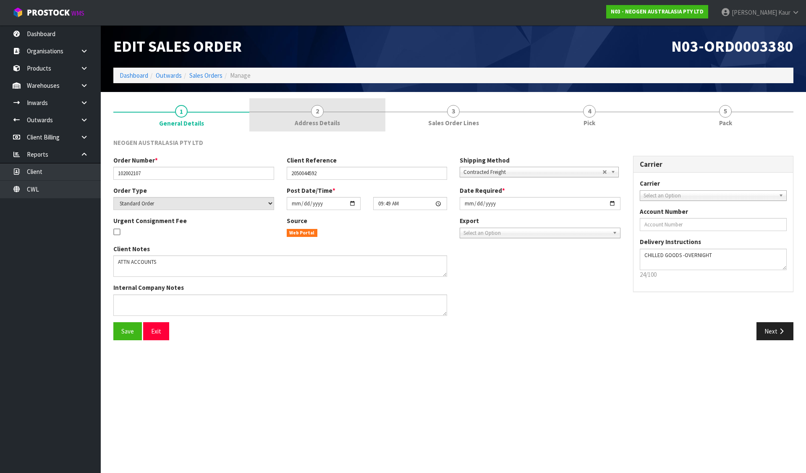
click at [315, 114] on span "2" at bounding box center [317, 111] width 13 height 13
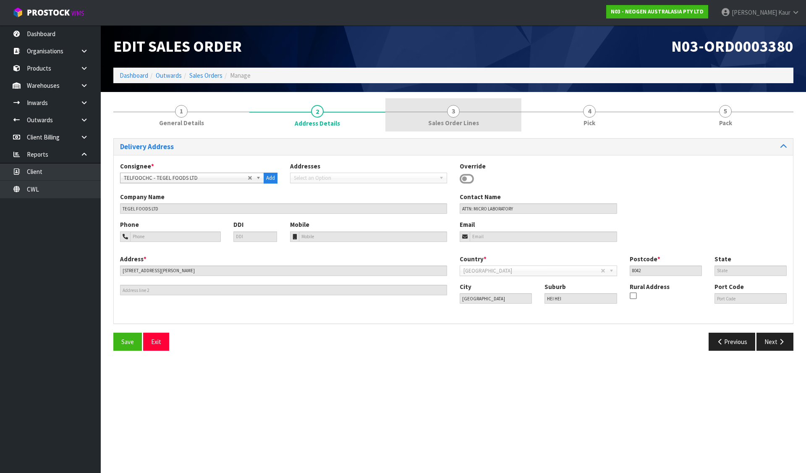
click at [453, 108] on span "3" at bounding box center [453, 111] width 13 height 13
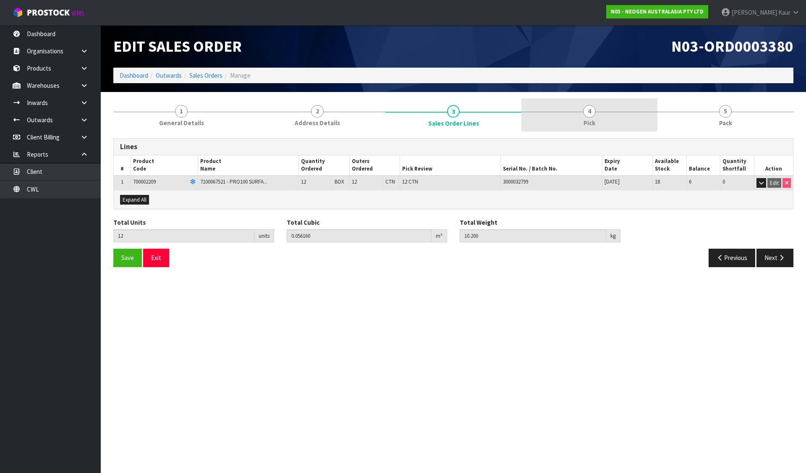
click at [574, 107] on link "4 Pick" at bounding box center [590, 114] width 136 height 33
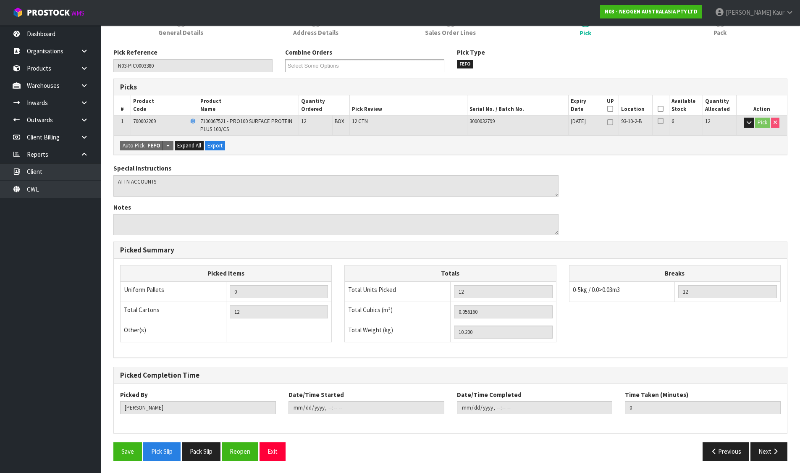
scroll to position [91, 0]
click at [197, 448] on button "Pack Slip" at bounding box center [201, 451] width 39 height 18
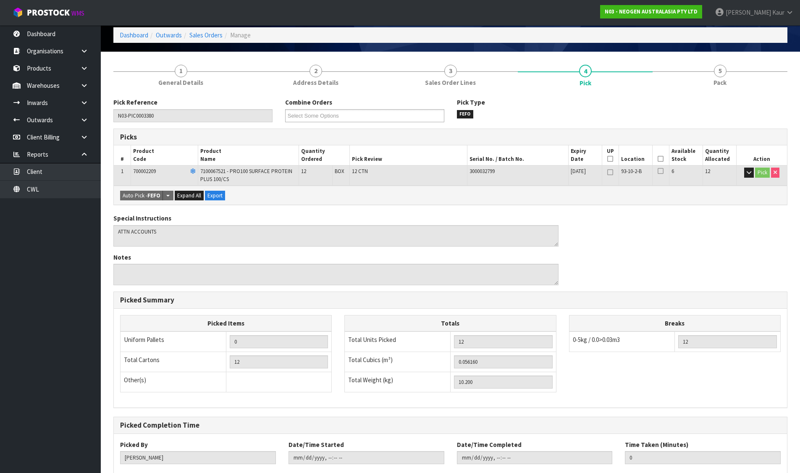
scroll to position [0, 0]
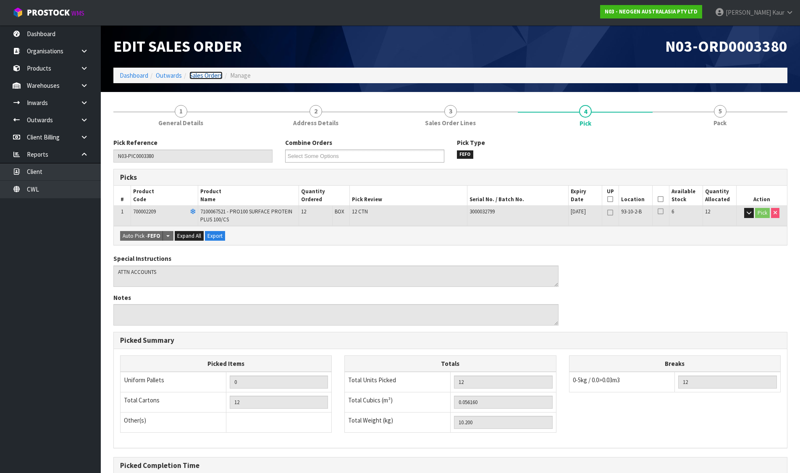
click at [205, 76] on link "Sales Orders" at bounding box center [205, 75] width 33 height 8
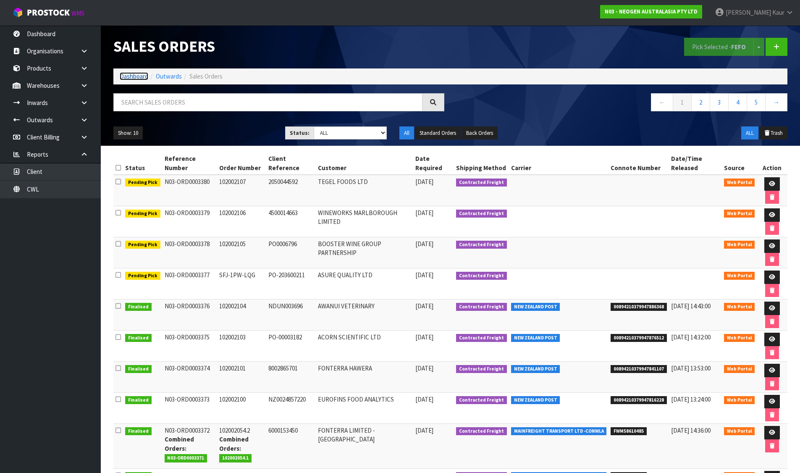
click at [135, 76] on link "Dashboard" at bounding box center [134, 76] width 29 height 8
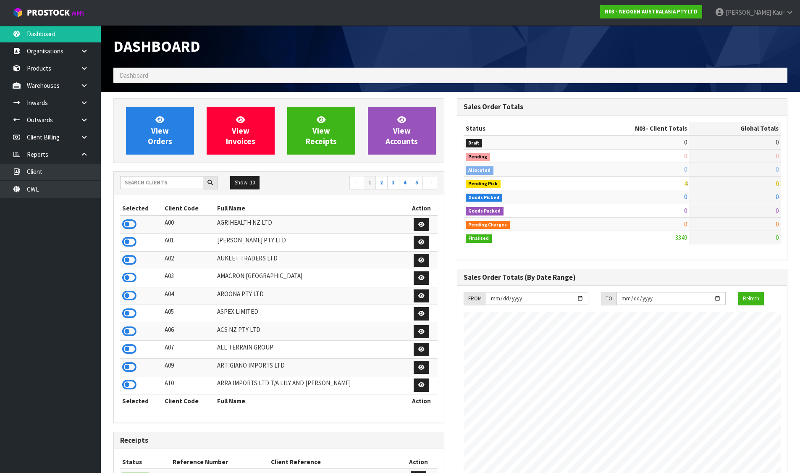
scroll to position [636, 343]
click at [186, 183] on input "text" at bounding box center [161, 182] width 83 height 13
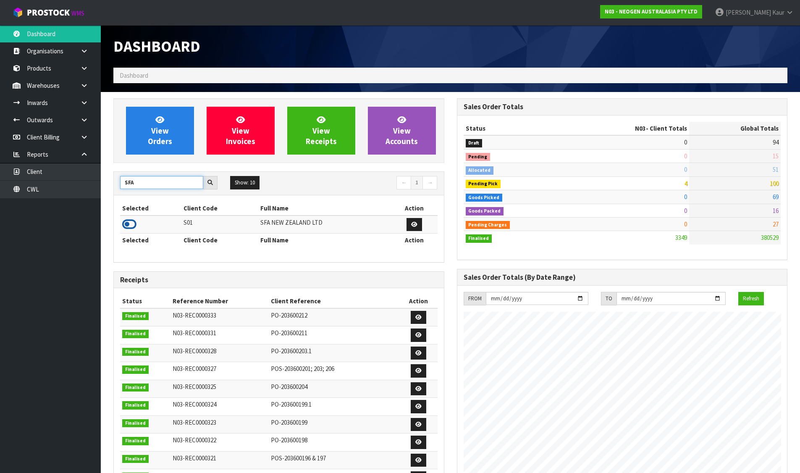
type input "SFA"
click at [132, 219] on icon at bounding box center [129, 224] width 14 height 13
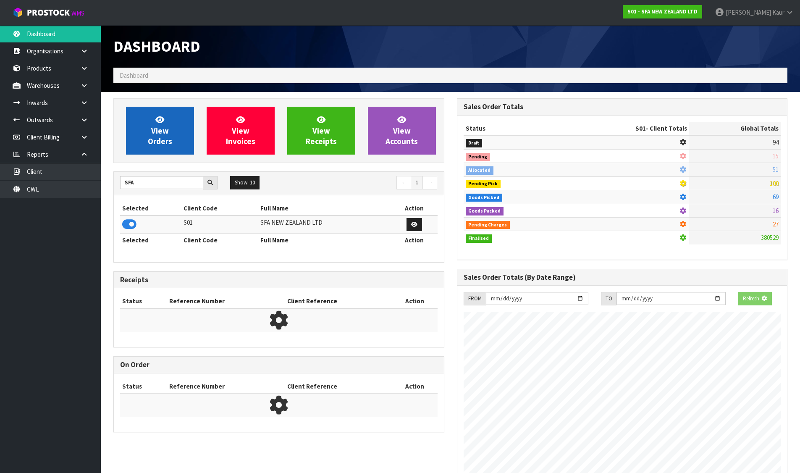
scroll to position [419375, 419555]
click at [166, 121] on link "View Orders" at bounding box center [160, 131] width 68 height 48
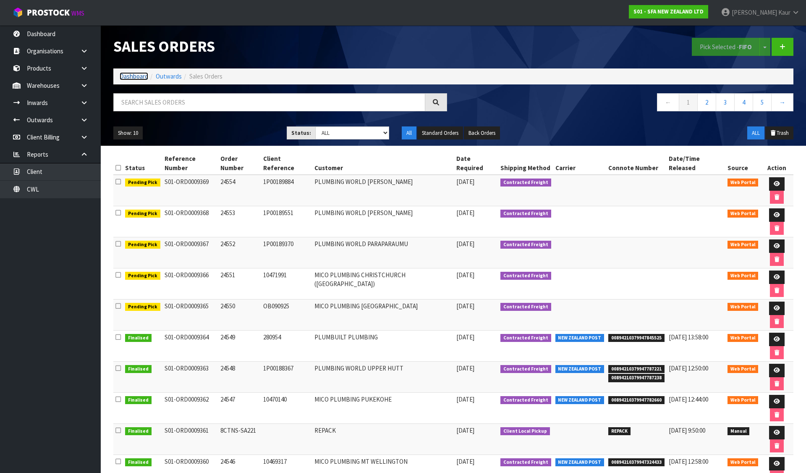
click at [123, 75] on link "Dashboard" at bounding box center [134, 76] width 29 height 8
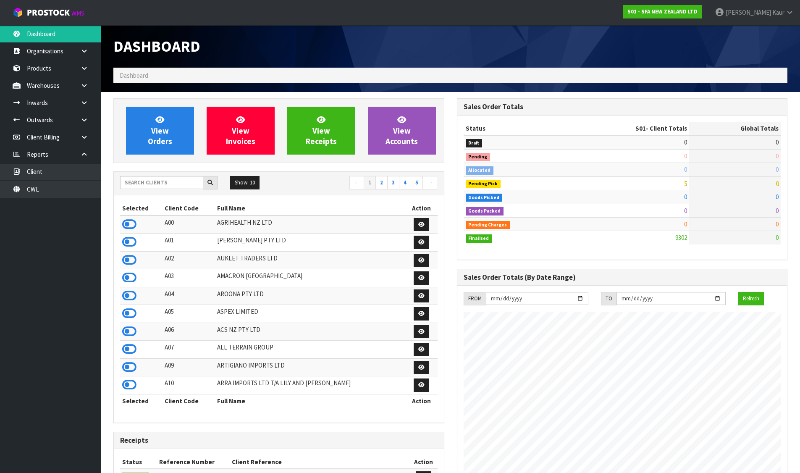
scroll to position [636, 343]
click at [140, 182] on input "text" at bounding box center [161, 182] width 83 height 13
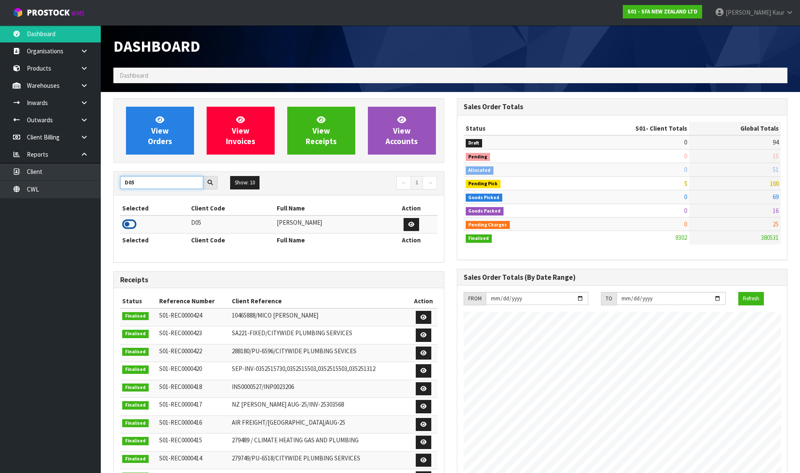
type input "D05"
click at [126, 225] on icon at bounding box center [129, 224] width 14 height 13
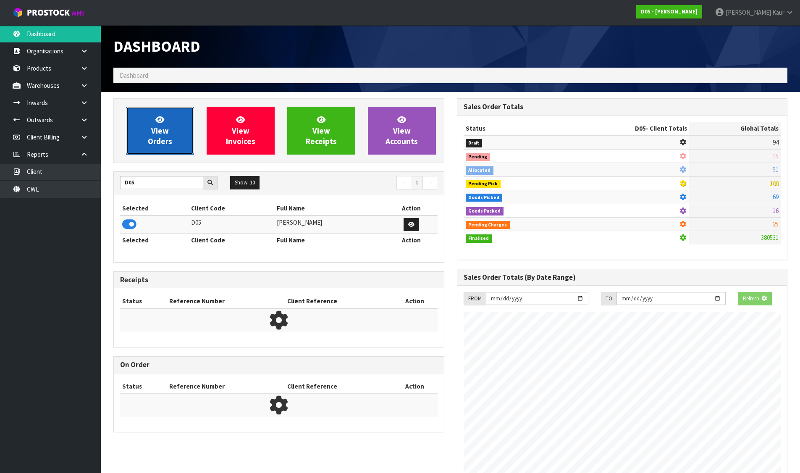
click at [144, 132] on link "View Orders" at bounding box center [160, 131] width 68 height 48
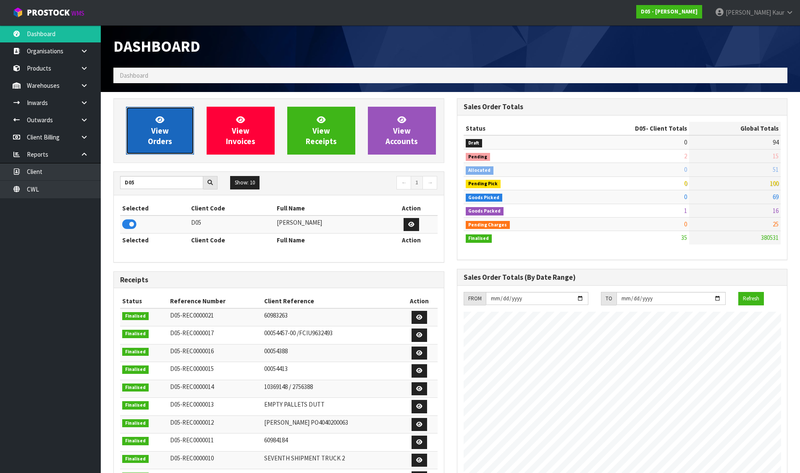
scroll to position [735, 343]
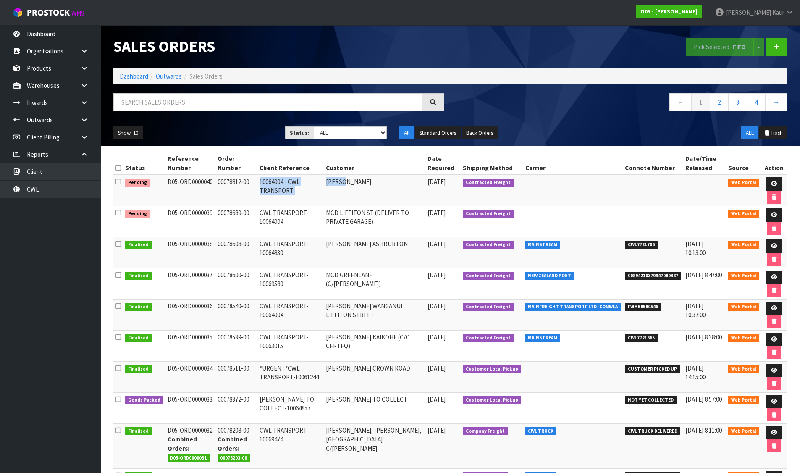
drag, startPoint x: 215, startPoint y: 183, endPoint x: 381, endPoint y: 184, distance: 166.7
click at [381, 184] on tr "Pending D05-ORD0000040 00078812-00 10064004 - CWL TRANSPORT [PERSON_NAME] [DATE…" at bounding box center [450, 190] width 674 height 31
copy tr "00078812-00 10064004 - CWL TRANSPORT [PERSON_NAME]"
click at [776, 181] on icon at bounding box center [774, 183] width 6 height 5
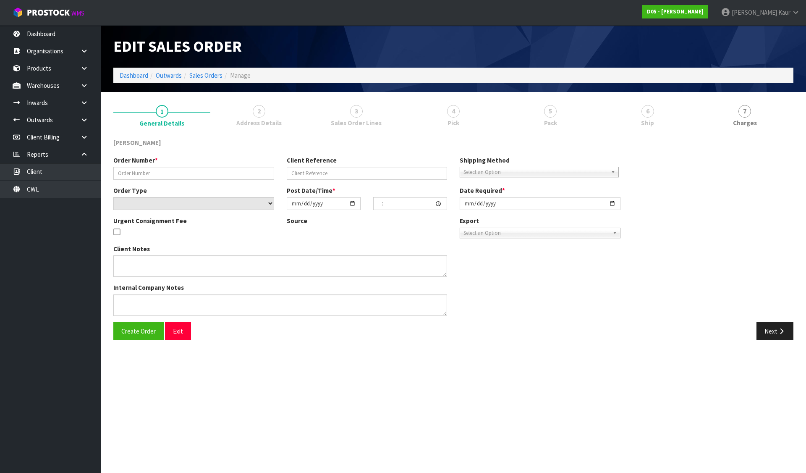
type input "00078812-00"
type input "10064004 - CWL TRANSPORT"
select select "number:0"
type input "[DATE]"
type input "08:08:00.000"
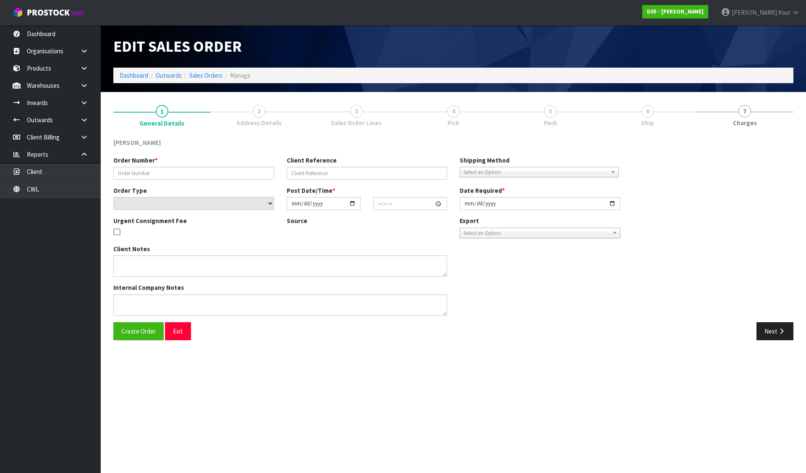
type input "[DATE]"
type textarea "REMAINING STOCK DUE IN ON LCL TCNU7240441 (40HC) ETA 13/9. PLEASE RECEIVE PICK …"
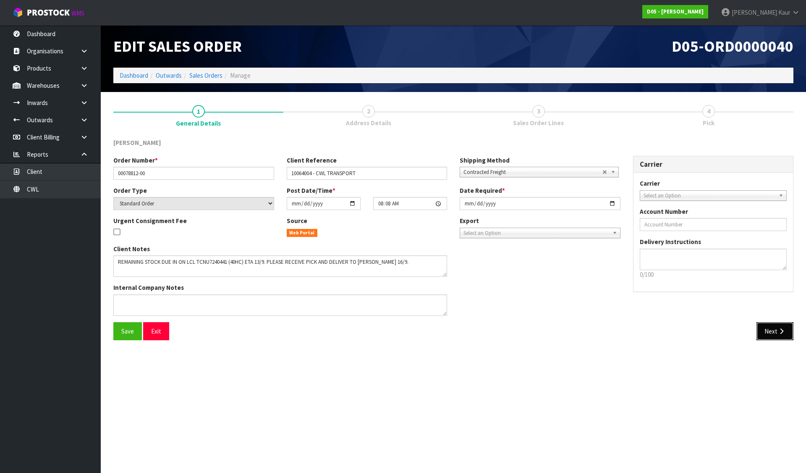
click at [775, 328] on button "Next" at bounding box center [775, 331] width 37 height 18
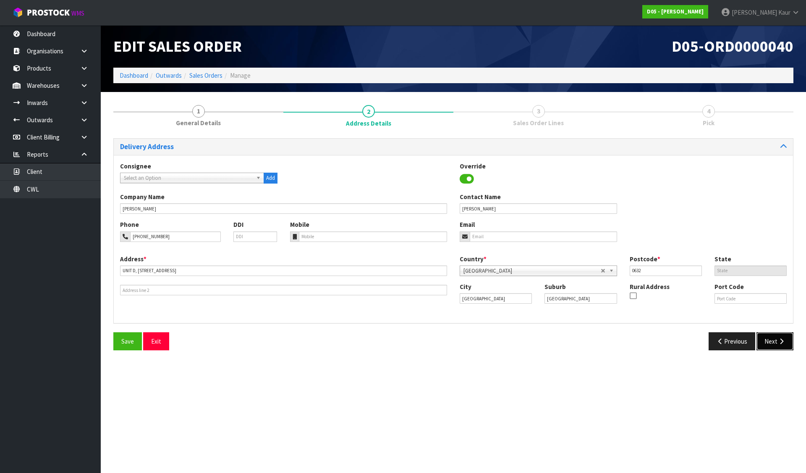
click at [775, 337] on button "Next" at bounding box center [775, 341] width 37 height 18
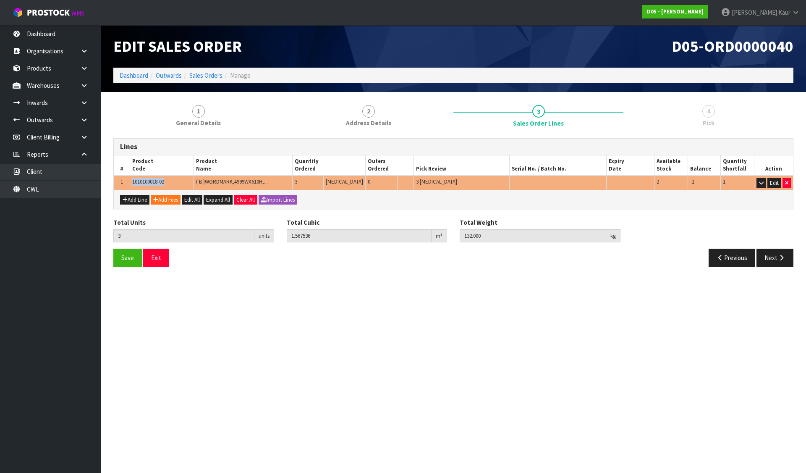
drag, startPoint x: 130, startPoint y: 182, endPoint x: 173, endPoint y: 183, distance: 43.3
click at [173, 183] on tr "1 1010100018-02 ( B )WORDMARK,4999WX610H,... 3 [MEDICAL_DATA] 0 3 [MEDICAL_DATA…" at bounding box center [453, 183] width 679 height 15
click at [50, 70] on link "Products" at bounding box center [50, 68] width 101 height 17
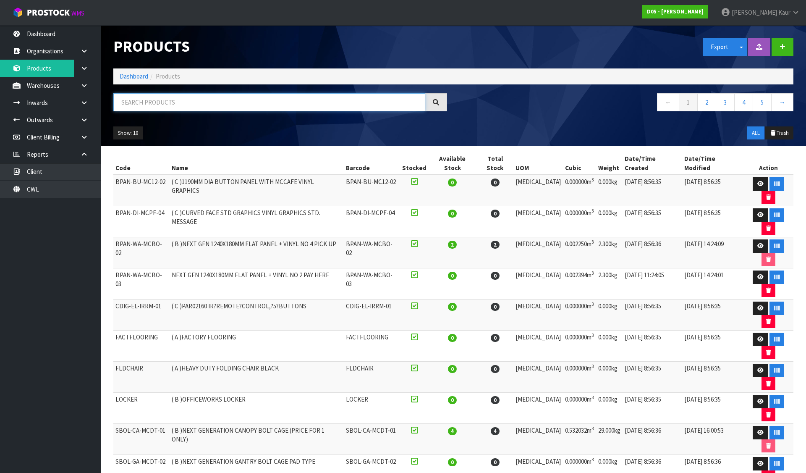
click at [144, 105] on input "text" at bounding box center [269, 102] width 312 height 18
paste input "1010100018-02"
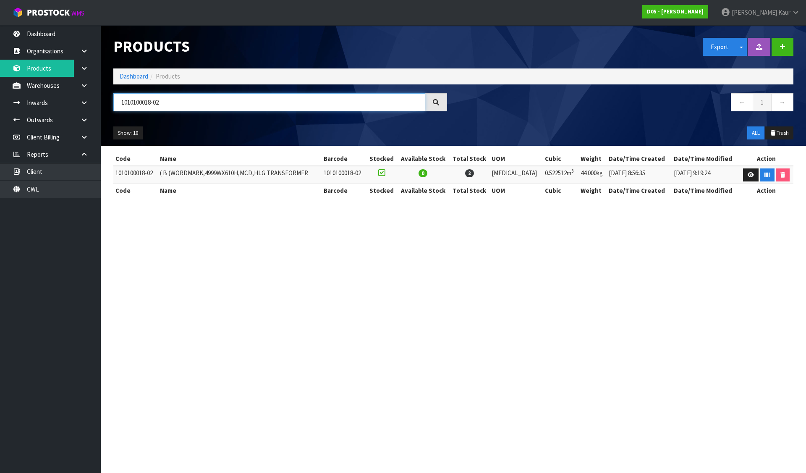
type input "1010100018-02"
click at [131, 74] on link "Dashboard" at bounding box center [134, 76] width 29 height 8
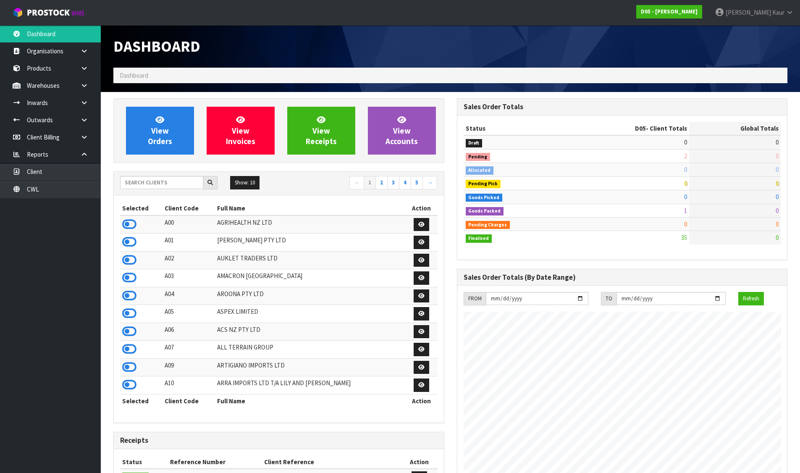
scroll to position [681, 343]
click at [180, 186] on input "text" at bounding box center [161, 182] width 83 height 13
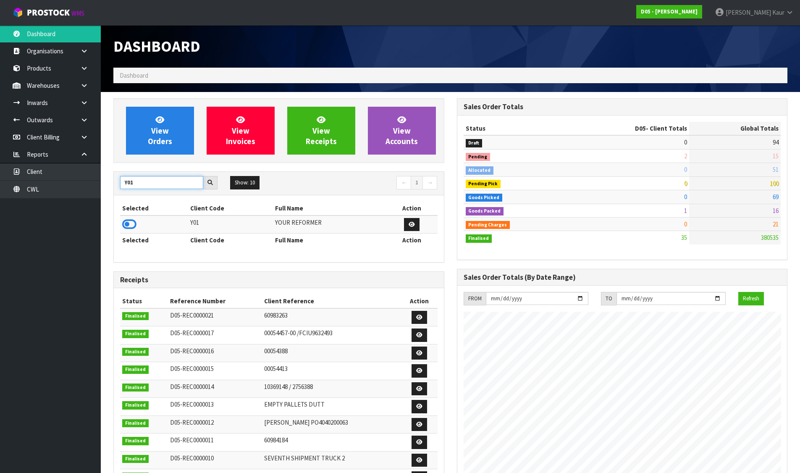
type input "Y01"
drag, startPoint x: 130, startPoint y: 223, endPoint x: 138, endPoint y: 195, distance: 29.2
click at [130, 223] on icon at bounding box center [129, 224] width 14 height 13
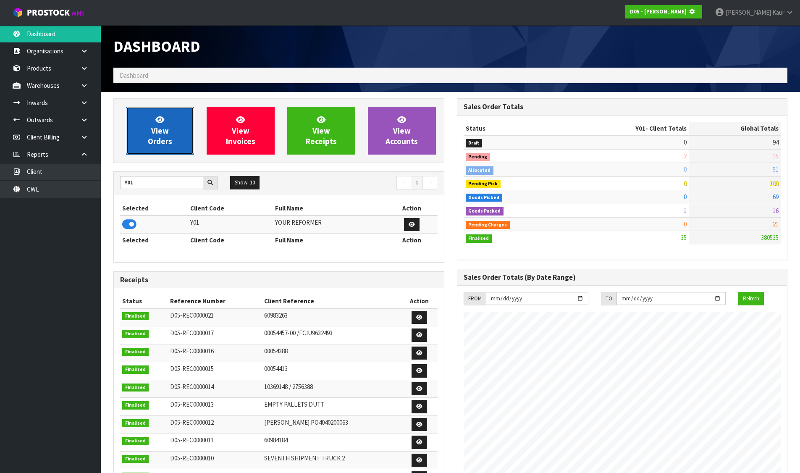
click at [142, 147] on link "View Orders" at bounding box center [160, 131] width 68 height 48
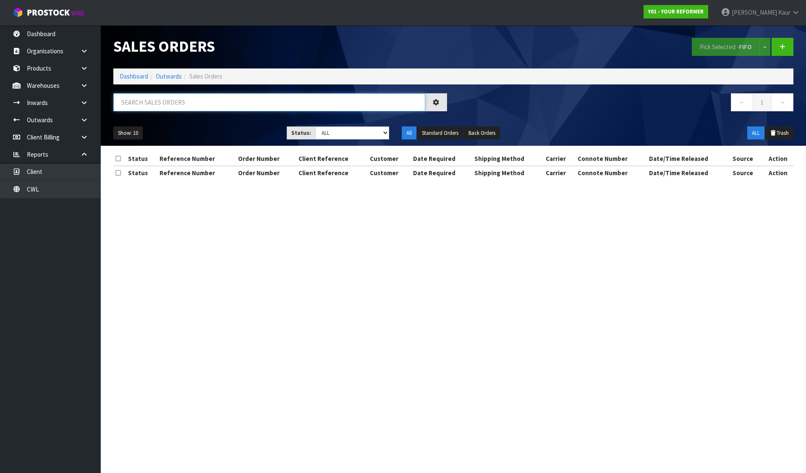
click at [153, 103] on input "text" at bounding box center [269, 102] width 312 height 18
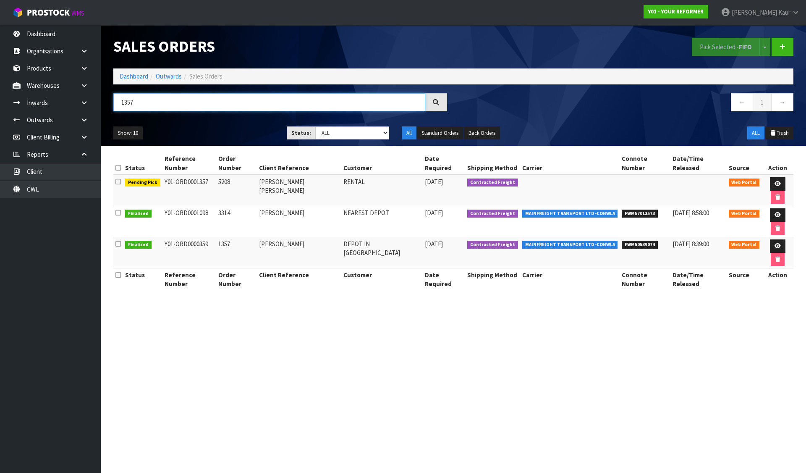
type input "1357"
click at [775, 181] on icon at bounding box center [778, 183] width 6 height 5
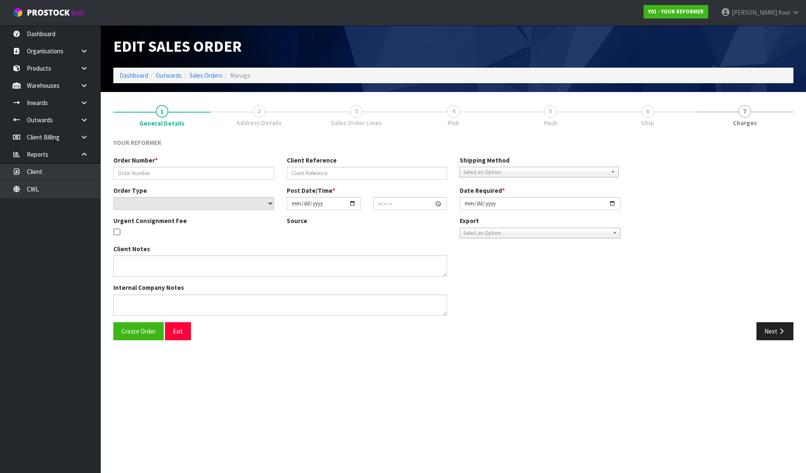
type input "5208"
type input "[PERSON_NAME] [PERSON_NAME]"
select select "number:0"
type input "[DATE]"
type input "12:06:00.000"
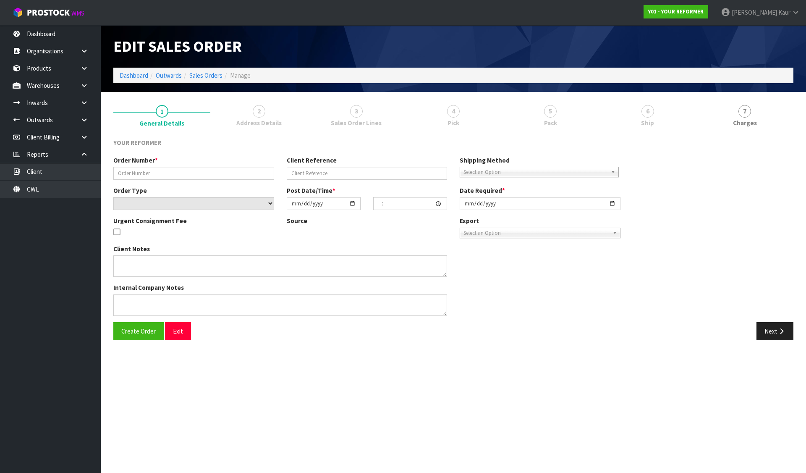
type input "[DATE]"
type textarea "[PERSON_NAME] [PERSON_NAME] [STREET_ADDRESS] [PHONE_NUMBER]"
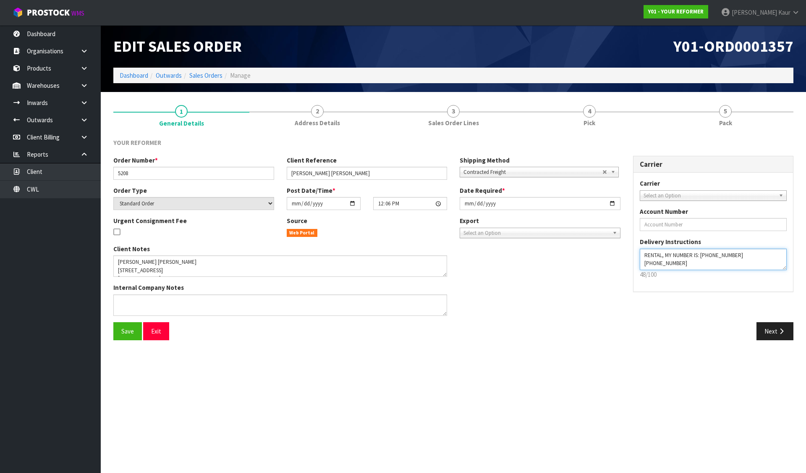
click at [710, 254] on textarea at bounding box center [713, 259] width 147 height 21
click at [131, 335] on button "Save" at bounding box center [127, 331] width 29 height 18
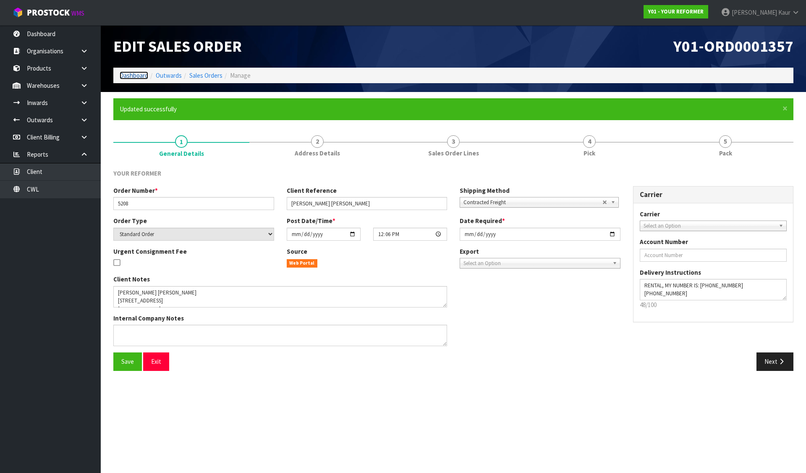
click at [134, 76] on link "Dashboard" at bounding box center [134, 75] width 29 height 8
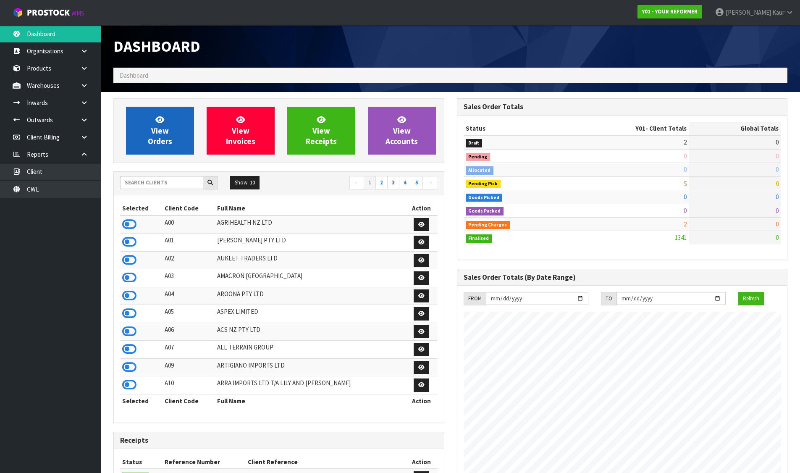
scroll to position [636, 343]
click at [147, 183] on input "text" at bounding box center [161, 182] width 83 height 13
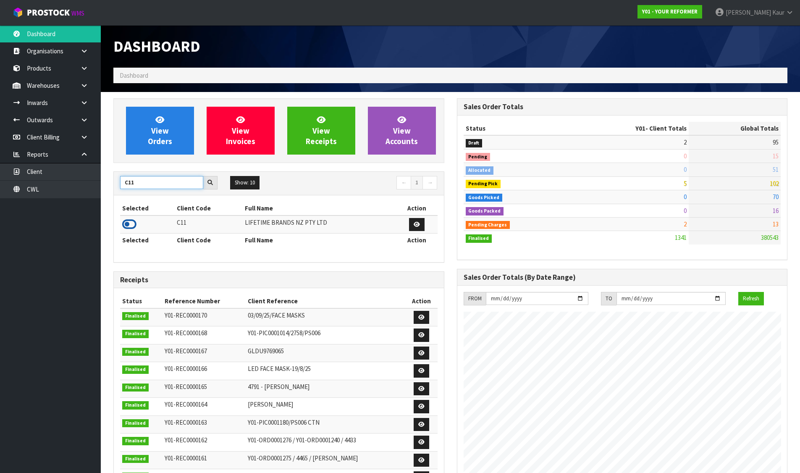
type input "C11"
click at [123, 223] on icon at bounding box center [129, 224] width 14 height 13
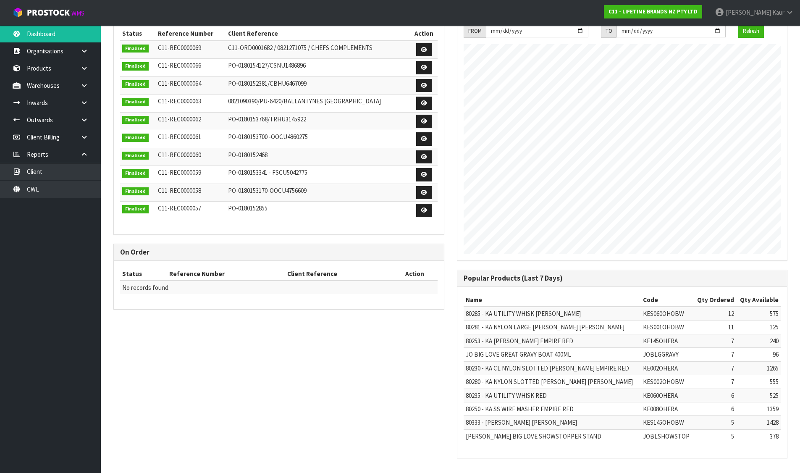
scroll to position [268, 0]
click at [660, 435] on td "JOBLSHOWSTOP" at bounding box center [667, 434] width 52 height 13
click at [646, 349] on td "JOBLGGRAVY" at bounding box center [667, 353] width 52 height 13
click at [653, 354] on td "JOBLGGRAVY" at bounding box center [667, 353] width 52 height 13
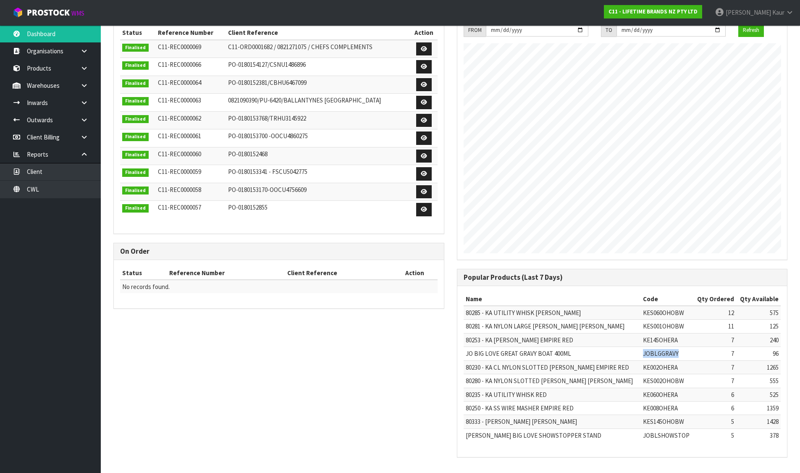
click at [653, 354] on td "JOBLGGRAVY" at bounding box center [667, 353] width 52 height 13
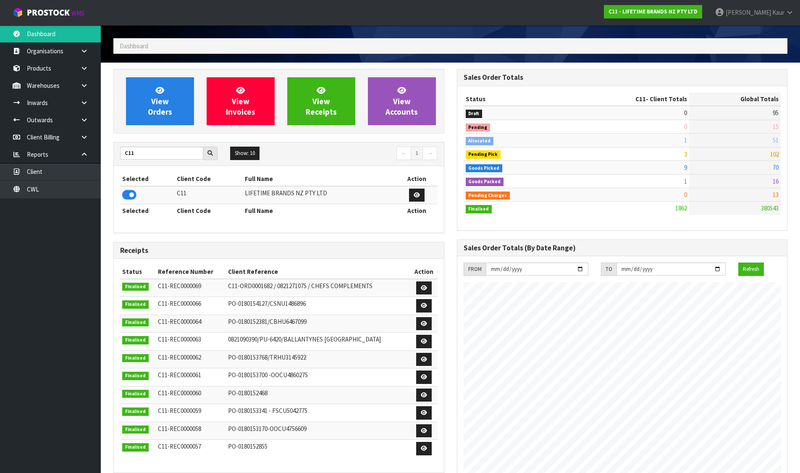
scroll to position [16, 0]
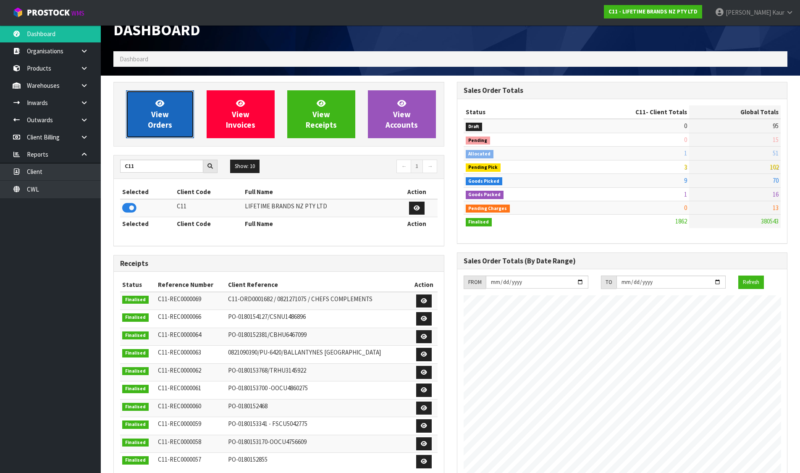
click at [160, 102] on icon at bounding box center [159, 103] width 9 height 8
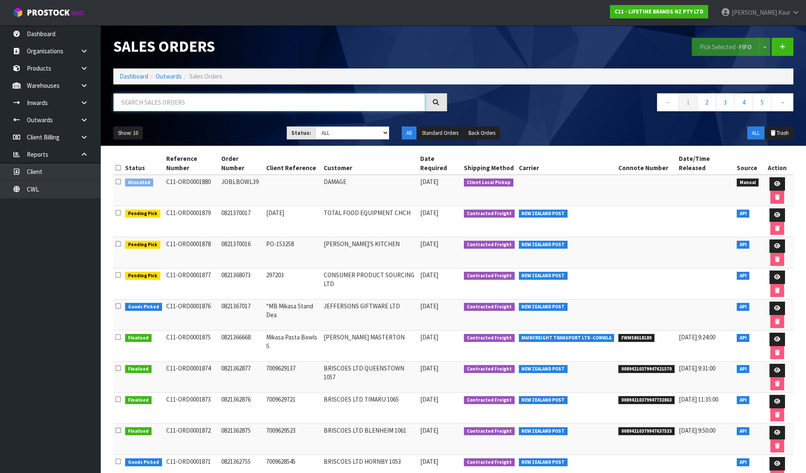
click at [171, 98] on input "text" at bounding box center [269, 102] width 312 height 18
paste input "JOBLGGRAVY"
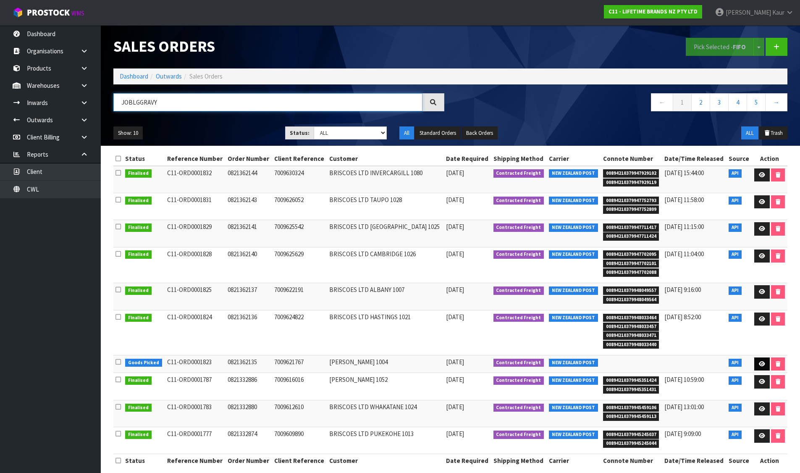
type input "JOBLGGRAVY"
click at [760, 363] on icon at bounding box center [762, 363] width 6 height 5
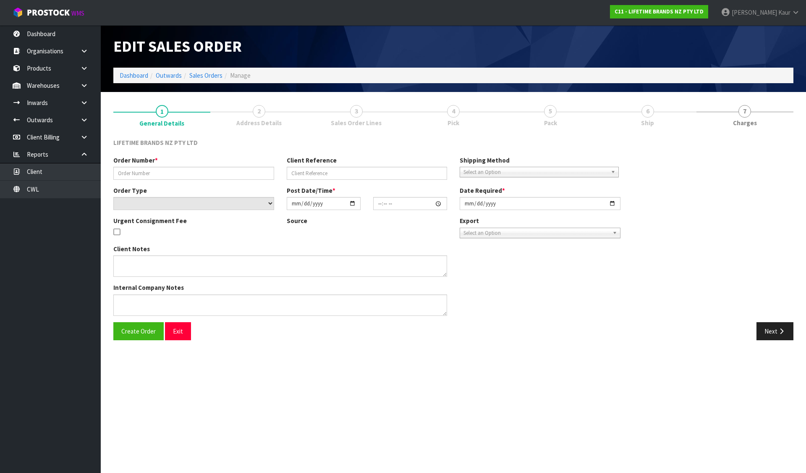
type input "0821362135"
type input "7009621767"
select select "number:0"
type input "[DATE]"
type input "09:48:57.000"
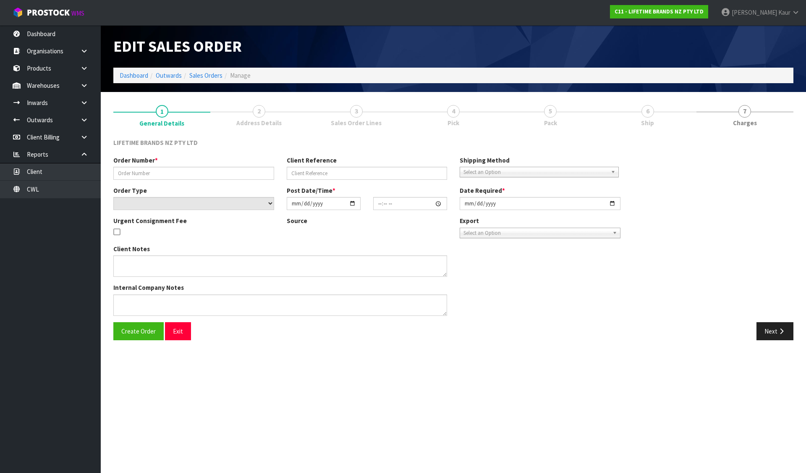
type input "[DATE]"
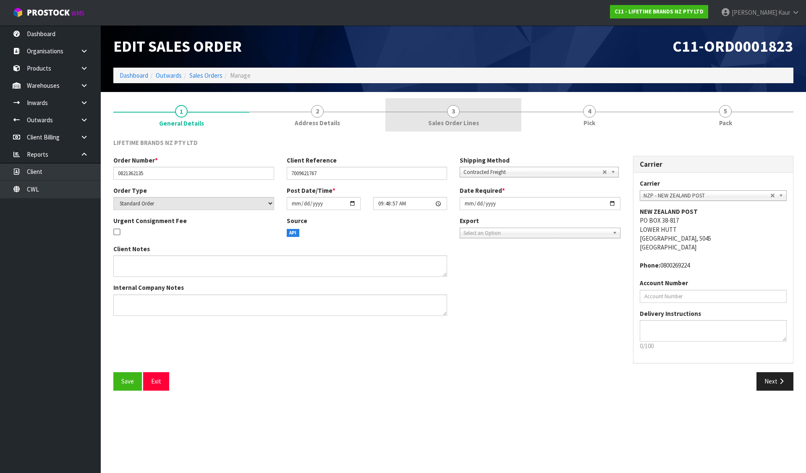
click at [463, 116] on link "3 Sales Order Lines" at bounding box center [453, 114] width 136 height 33
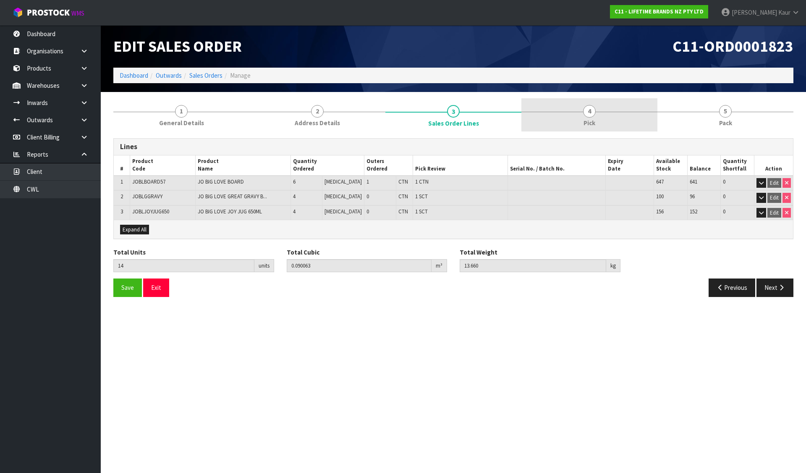
click at [600, 115] on link "4 Pick" at bounding box center [590, 114] width 136 height 33
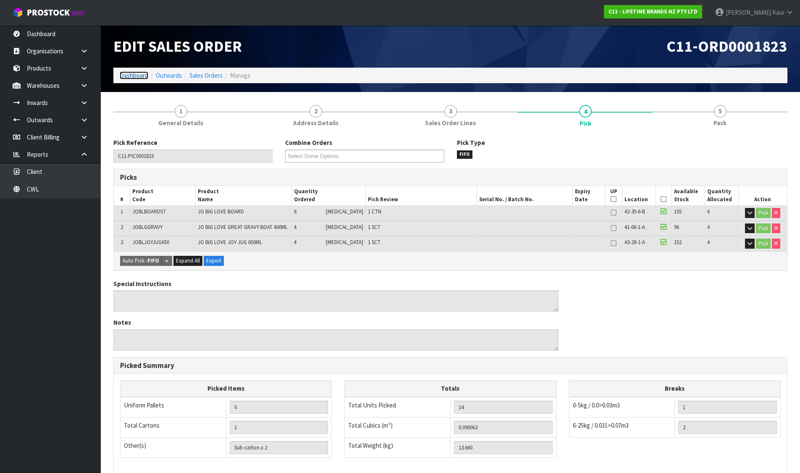
click at [139, 76] on link "Dashboard" at bounding box center [134, 75] width 29 height 8
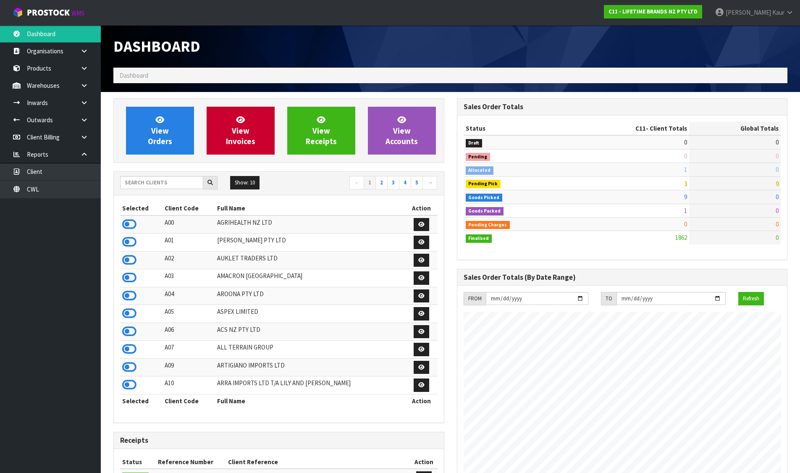
scroll to position [636, 343]
click at [90, 88] on link at bounding box center [87, 85] width 27 height 17
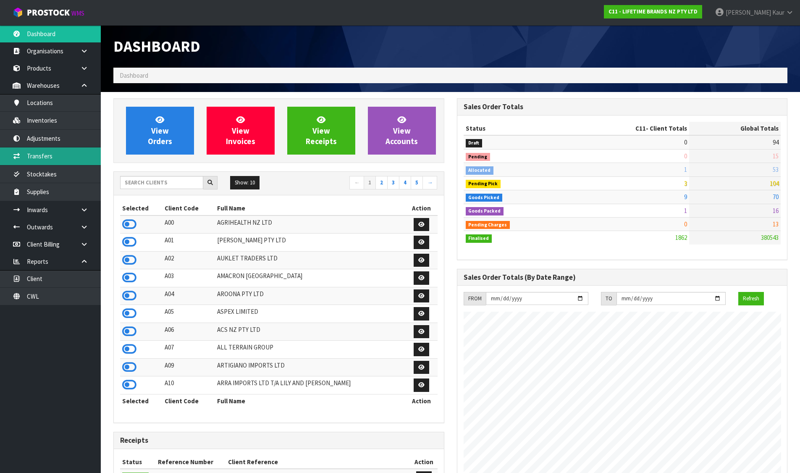
click at [58, 154] on link "Transfers" at bounding box center [50, 155] width 101 height 17
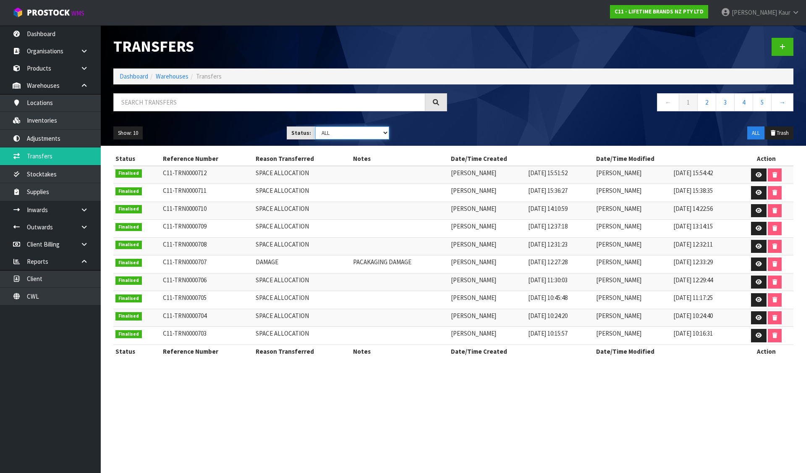
click at [345, 128] on select "Draft Pending Pick Goods Picked Finalised ALL" at bounding box center [352, 132] width 74 height 13
click at [315, 126] on select "Draft Pending Pick Goods Picked Finalised ALL" at bounding box center [352, 132] width 74 height 13
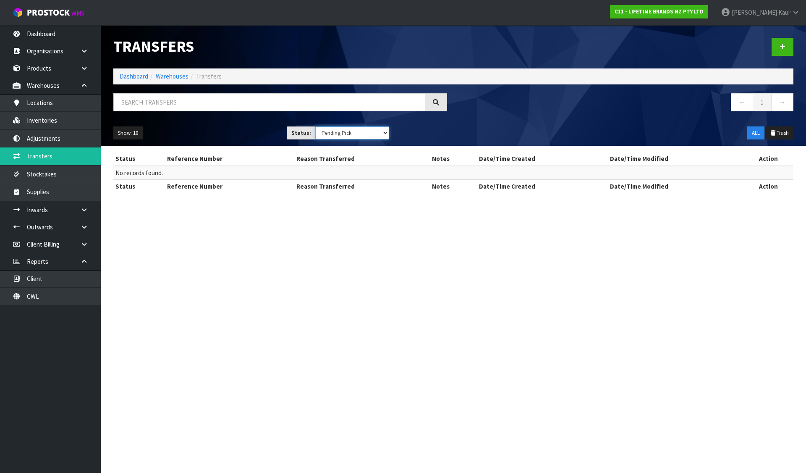
click at [340, 135] on select "Draft Pending Pick Goods Picked Finalised ALL" at bounding box center [352, 132] width 74 height 13
click at [315, 126] on select "Draft Pending Pick Goods Picked Finalised ALL" at bounding box center [352, 132] width 74 height 13
drag, startPoint x: 351, startPoint y: 127, endPoint x: 347, endPoint y: 131, distance: 5.9
click at [351, 127] on select "Draft Pending Pick Goods Picked Finalised ALL" at bounding box center [352, 132] width 74 height 13
select select "string:2"
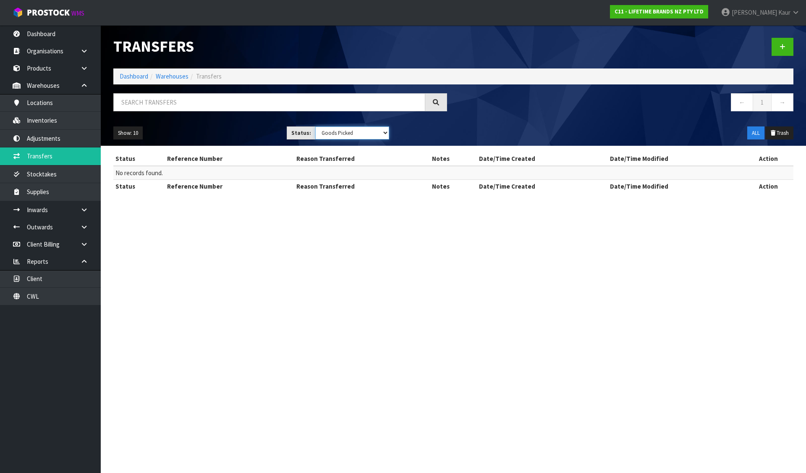
click at [315, 126] on select "Draft Pending Pick Goods Picked Finalised ALL" at bounding box center [352, 132] width 74 height 13
click at [127, 74] on link "Dashboard" at bounding box center [134, 76] width 29 height 8
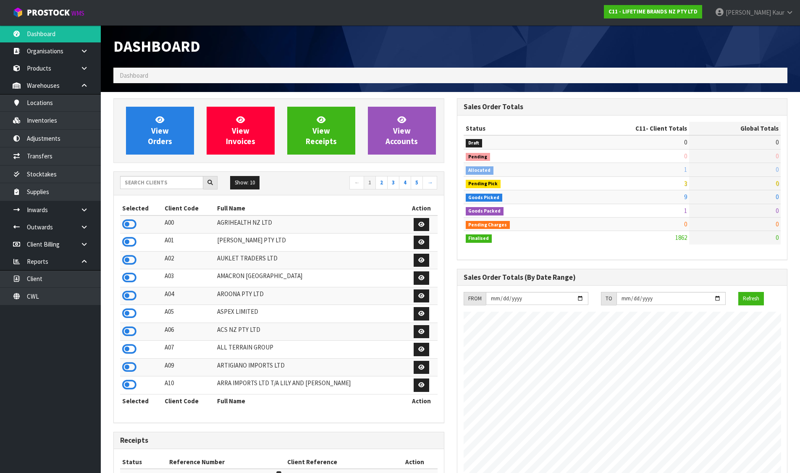
scroll to position [636, 343]
click at [169, 178] on input "text" at bounding box center [161, 182] width 83 height 13
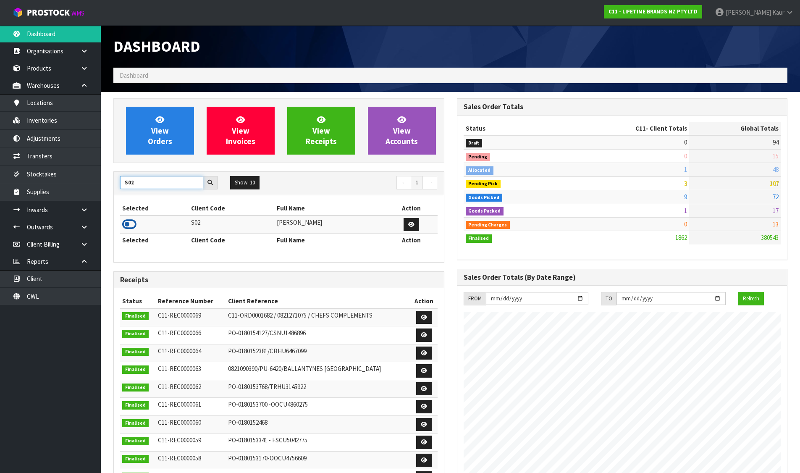
type input "S02"
click at [128, 221] on icon at bounding box center [129, 224] width 14 height 13
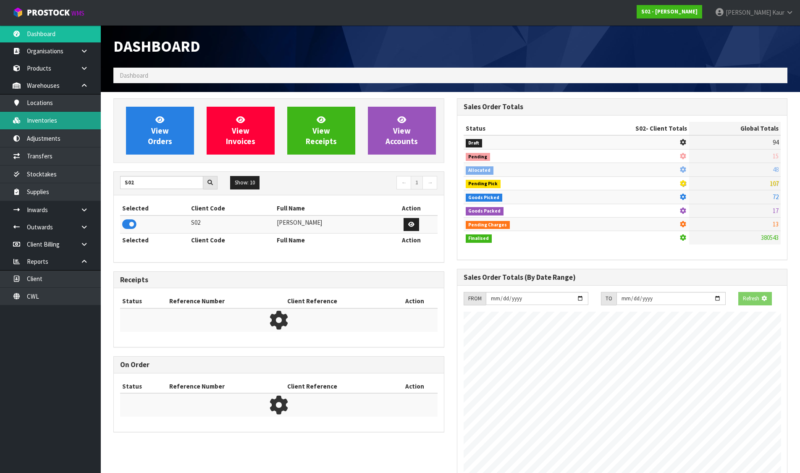
scroll to position [582, 343]
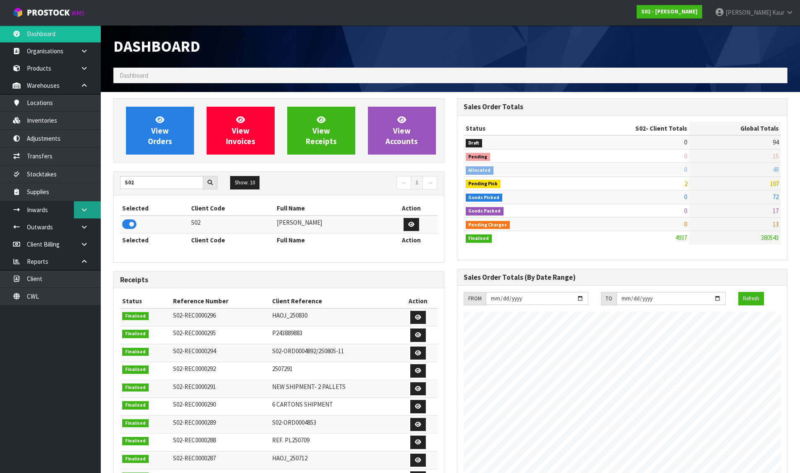
click at [83, 209] on icon at bounding box center [84, 210] width 8 height 6
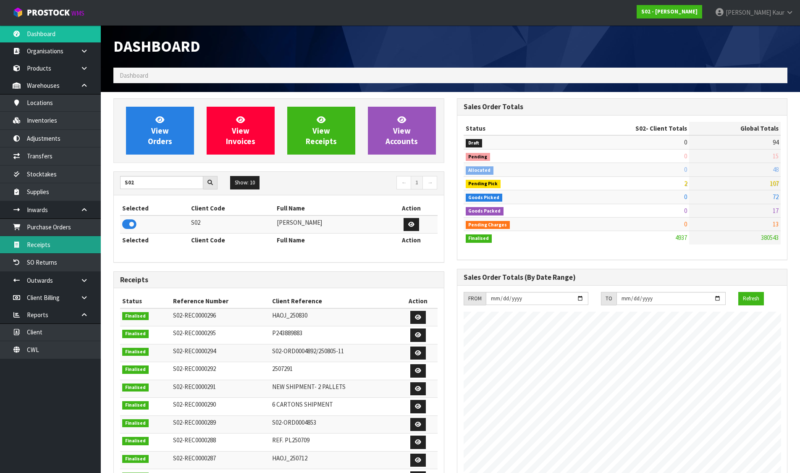
click at [52, 241] on link "Receipts" at bounding box center [50, 244] width 101 height 17
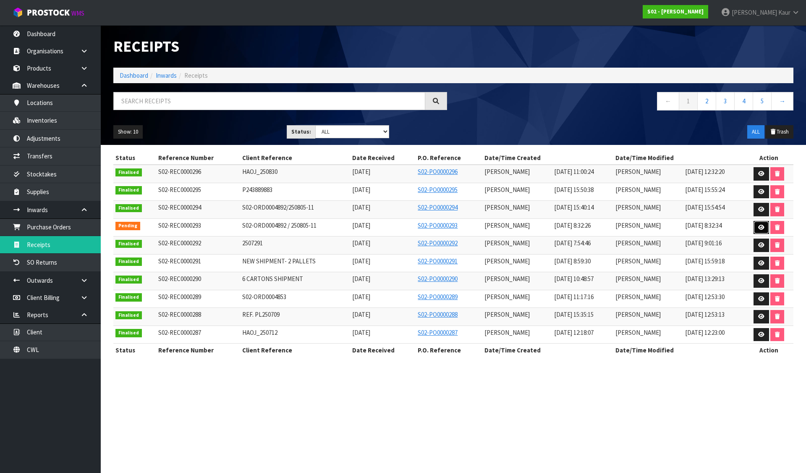
click at [762, 225] on icon at bounding box center [761, 227] width 6 height 5
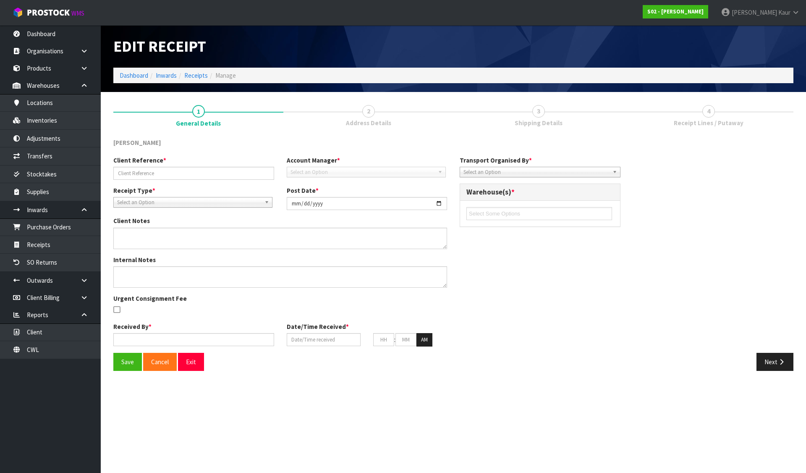
type input "S02-ORD0004892 / 250805-11"
type input "[DATE]"
type input "[PERSON_NAME]"
type input "[DATE]"
type input "08"
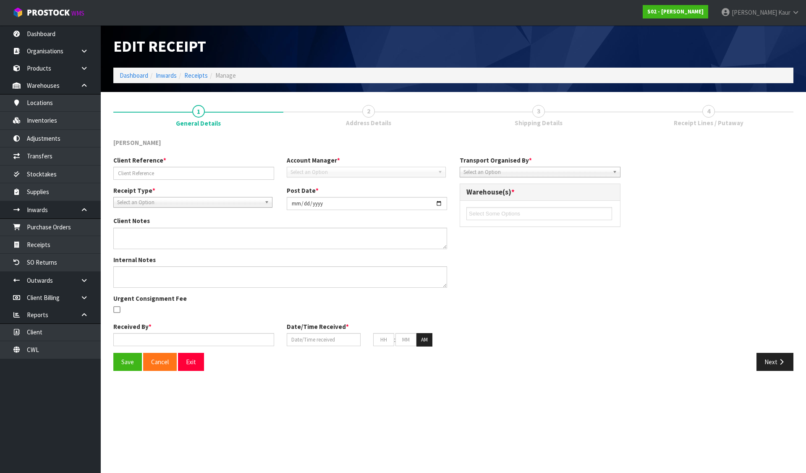
type input "32"
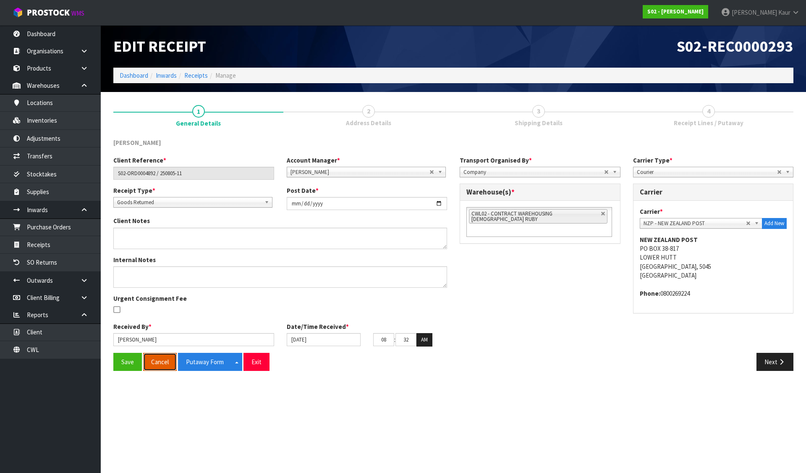
click at [165, 365] on button "Cancel" at bounding box center [160, 362] width 34 height 18
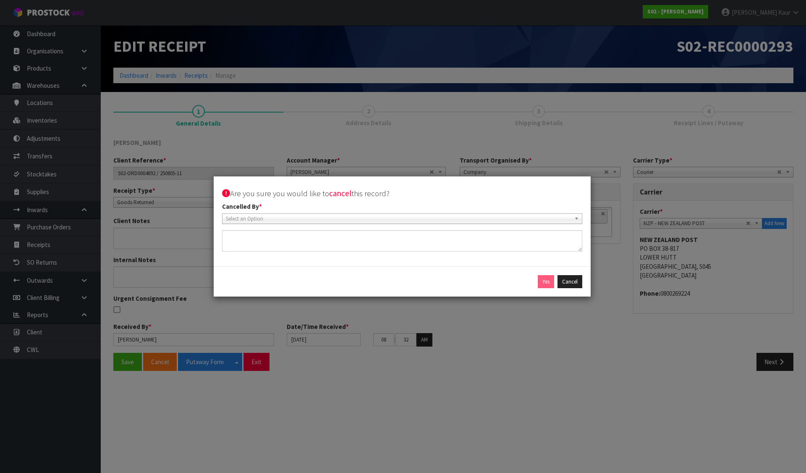
click at [266, 218] on span "Select an Option" at bounding box center [398, 219] width 345 height 10
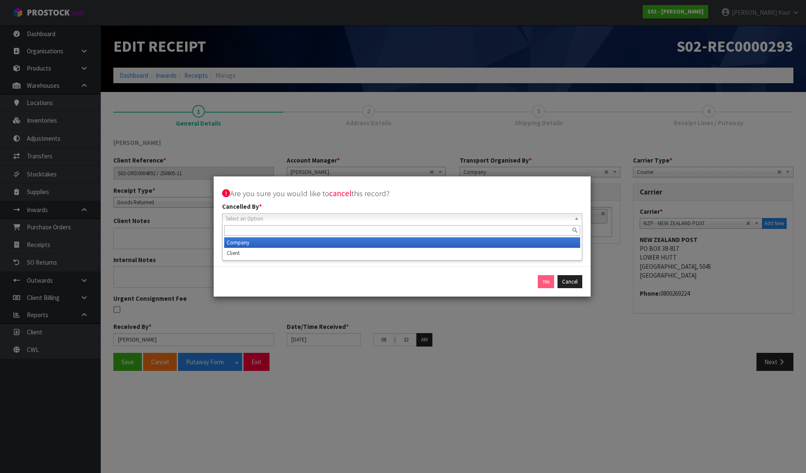
click at [248, 244] on li "Company" at bounding box center [402, 242] width 356 height 10
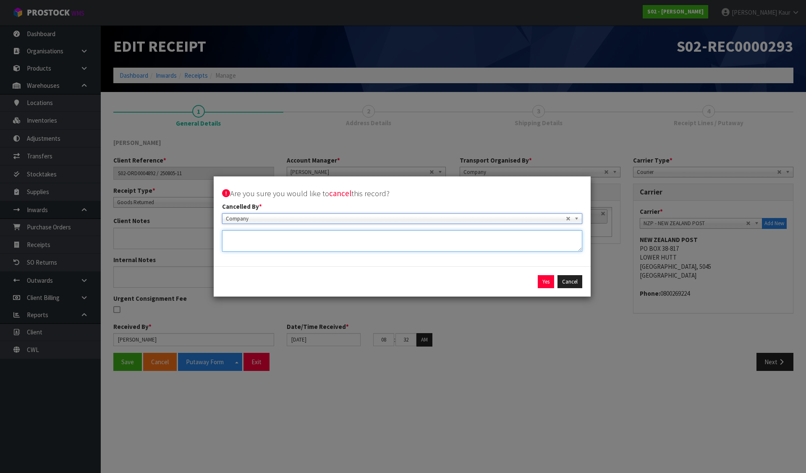
click at [250, 244] on textarea at bounding box center [402, 240] width 360 height 21
type textarea "DOUBLE UP"
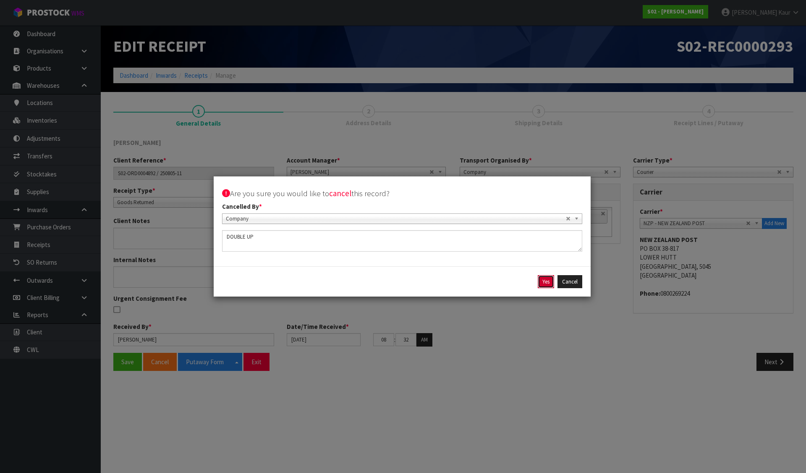
click at [545, 280] on button "Yes" at bounding box center [546, 281] width 16 height 13
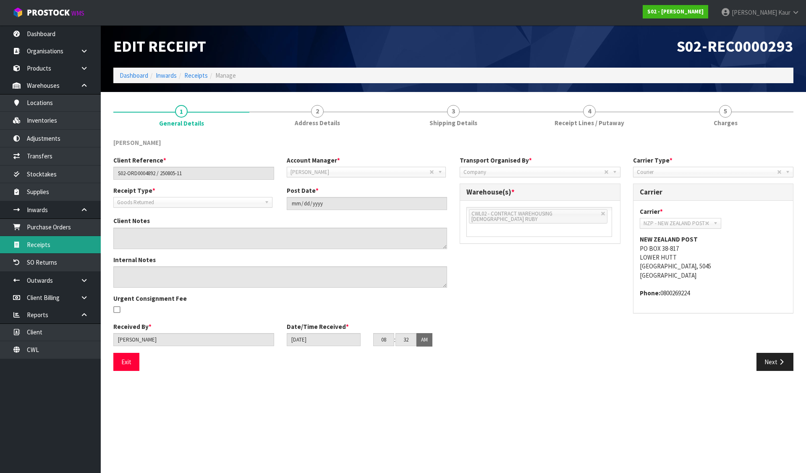
click at [52, 242] on link "Receipts" at bounding box center [50, 244] width 101 height 17
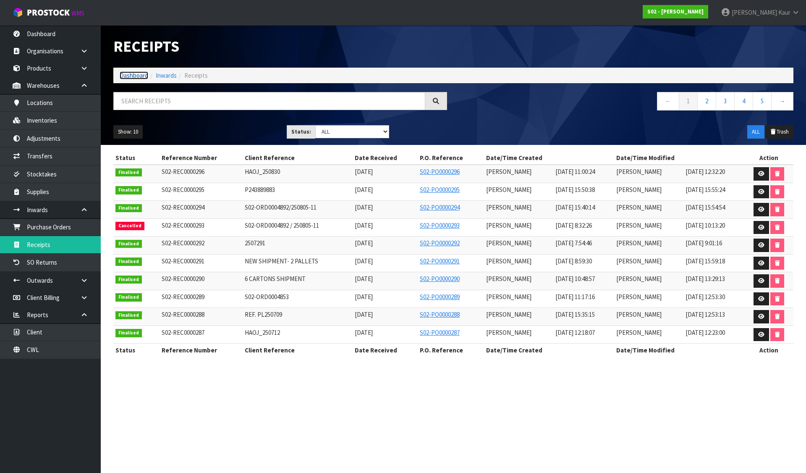
click at [140, 74] on link "Dashboard" at bounding box center [134, 75] width 29 height 8
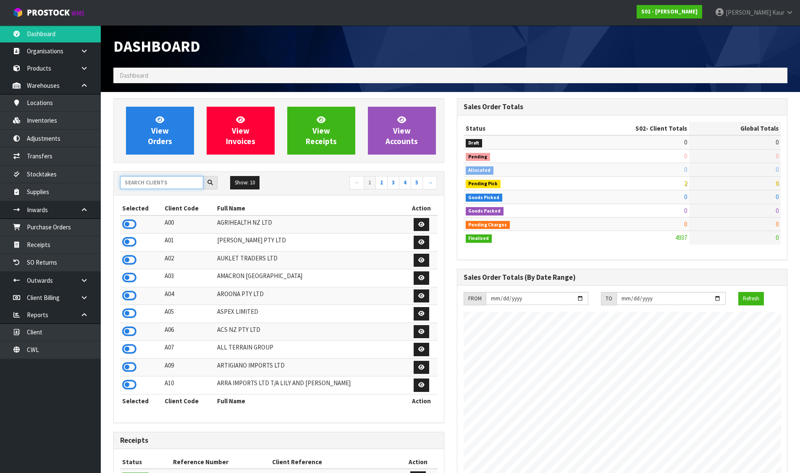
click at [163, 180] on input "text" at bounding box center [161, 182] width 83 height 13
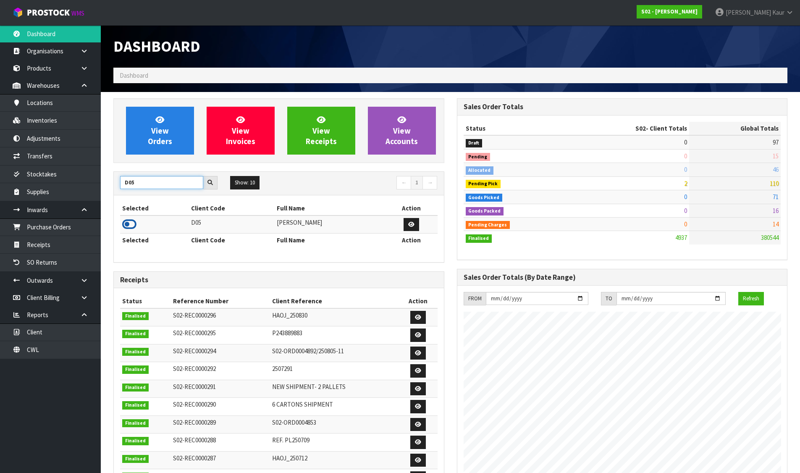
type input "D05"
click at [126, 221] on icon at bounding box center [129, 224] width 14 height 13
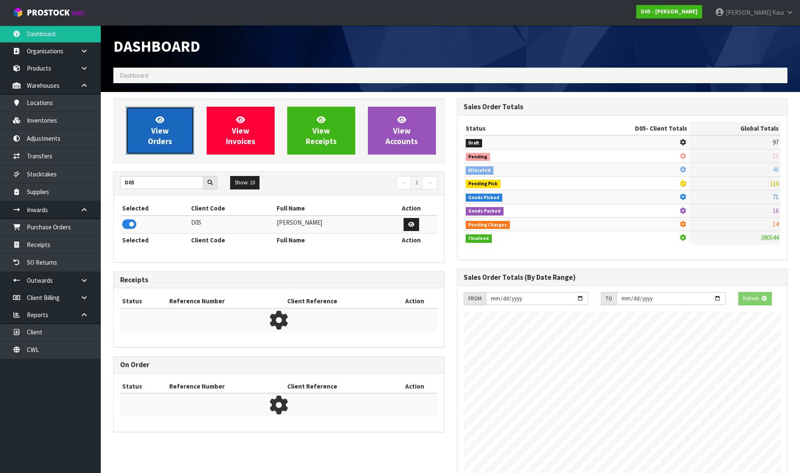
click at [168, 152] on link "View Orders" at bounding box center [160, 131] width 68 height 48
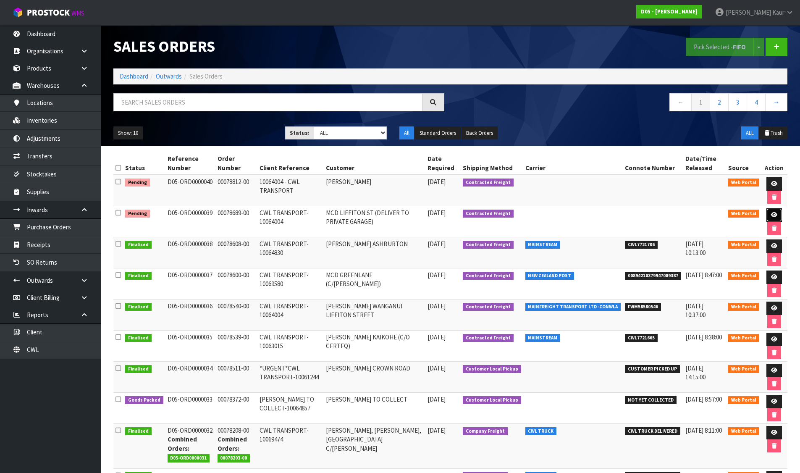
click at [777, 212] on link at bounding box center [774, 214] width 16 height 13
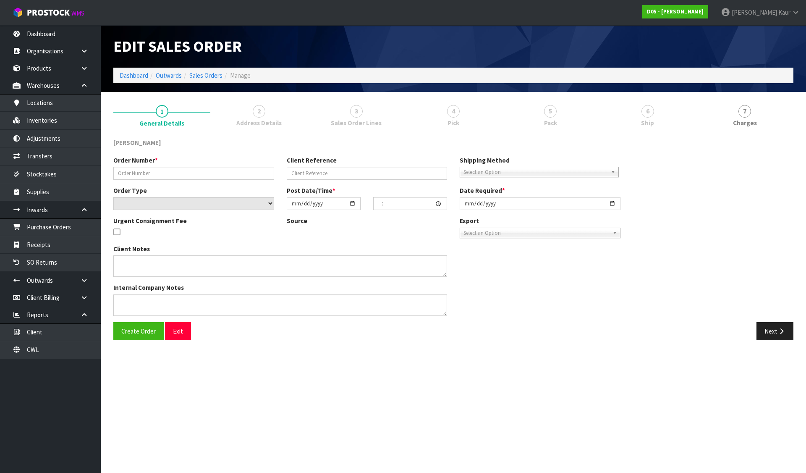
type input "00078689-00"
type input "CWL TRANSPORT-10064004"
select select "number:0"
type input "[DATE]"
type input "10:02:00.000"
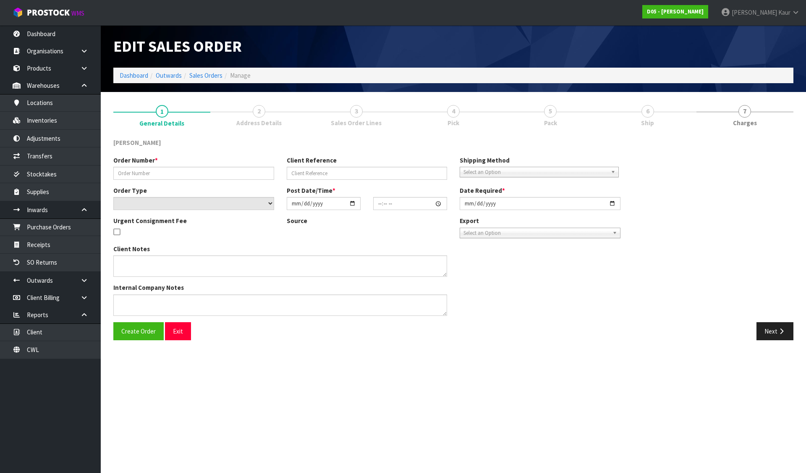
type input "[DATE]"
type textarea "DELIVERY TO PRIVATE GARAGE - CALL [PERSON_NAME] [PHONE_NUMBER] PRIOR SO HE CAN …"
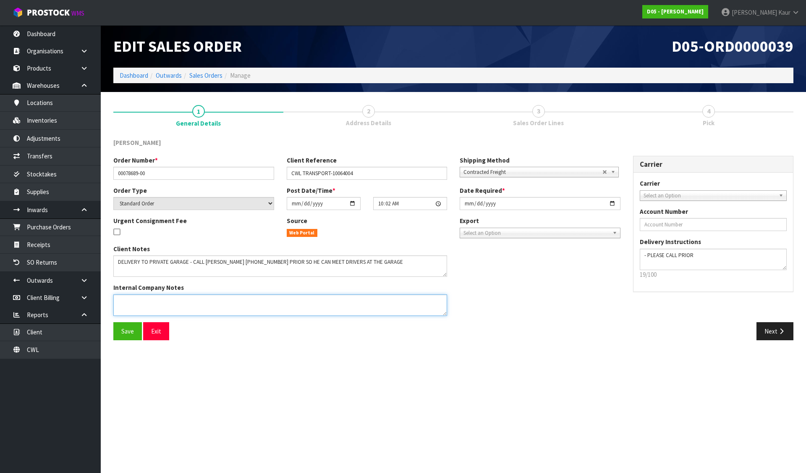
click at [183, 305] on textarea at bounding box center [280, 304] width 334 height 21
paste textarea "I AM TRYING TO FIND OUT WHERE THESE SCREENS ARE. I HAVE SENT EMAILS THERE IS 1 …"
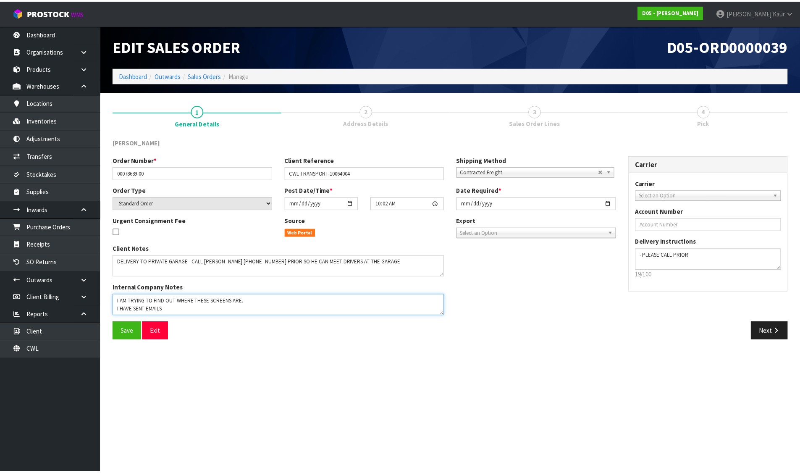
scroll to position [30, 0]
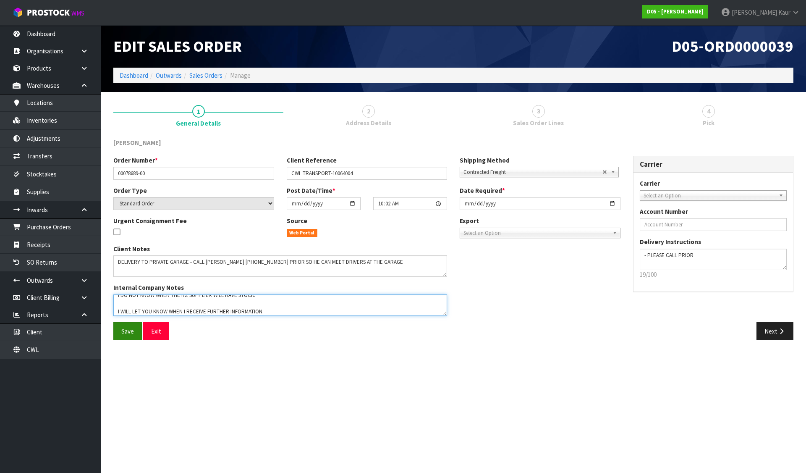
type textarea "I AM TRYING TO FIND OUT WHERE THESE SCREENS ARE. I HAVE SENT EMAILS THERE IS 1 …"
click at [123, 330] on span "Save" at bounding box center [127, 331] width 13 height 8
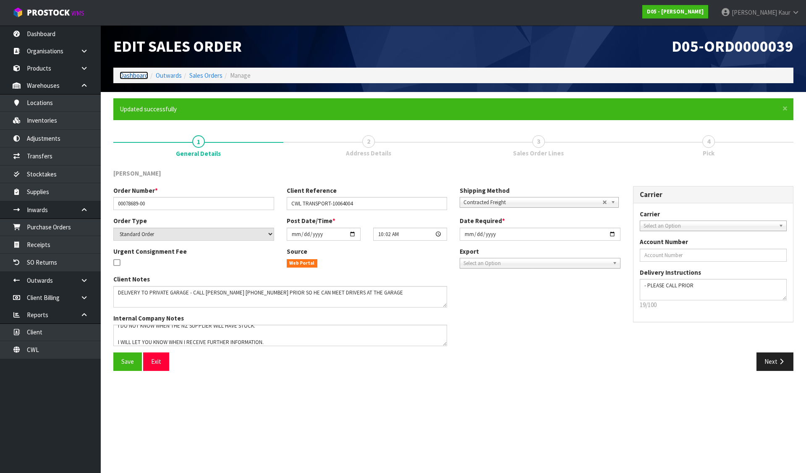
click at [123, 75] on link "Dashboard" at bounding box center [134, 75] width 29 height 8
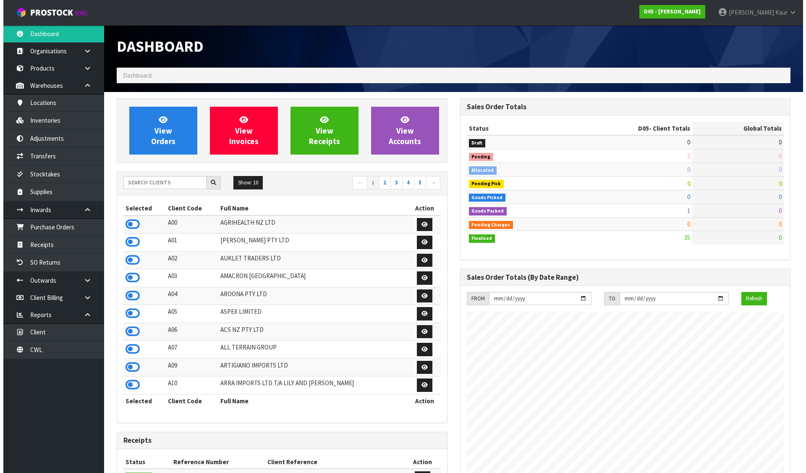
scroll to position [735, 343]
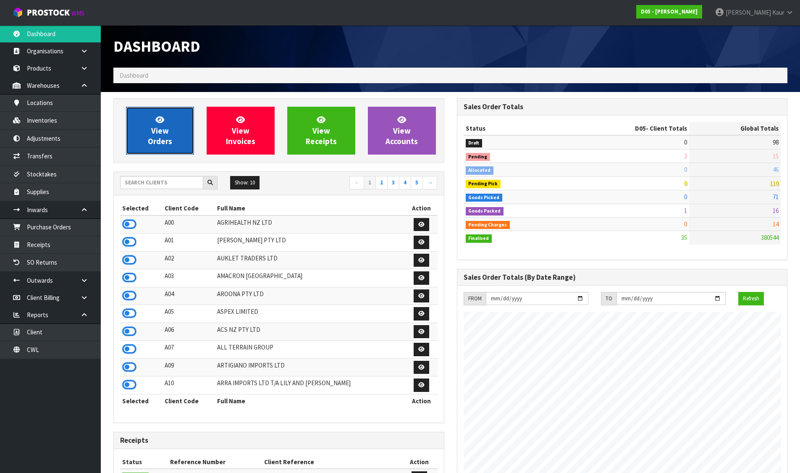
click at [162, 128] on span "View Orders" at bounding box center [160, 130] width 24 height 31
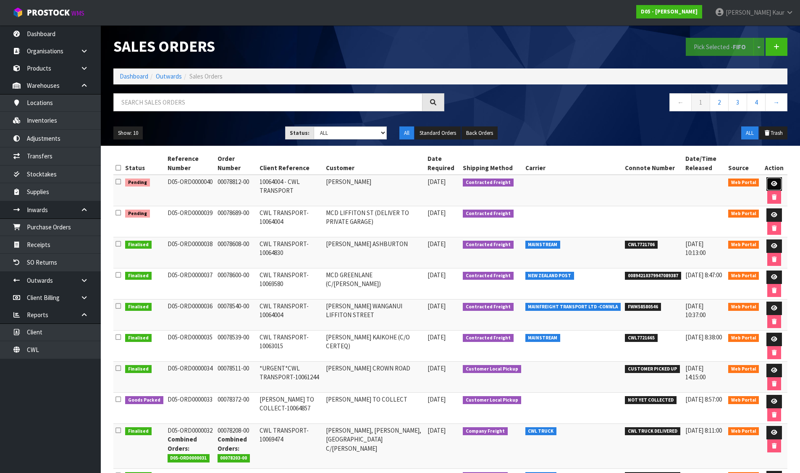
click at [774, 181] on icon at bounding box center [774, 183] width 6 height 5
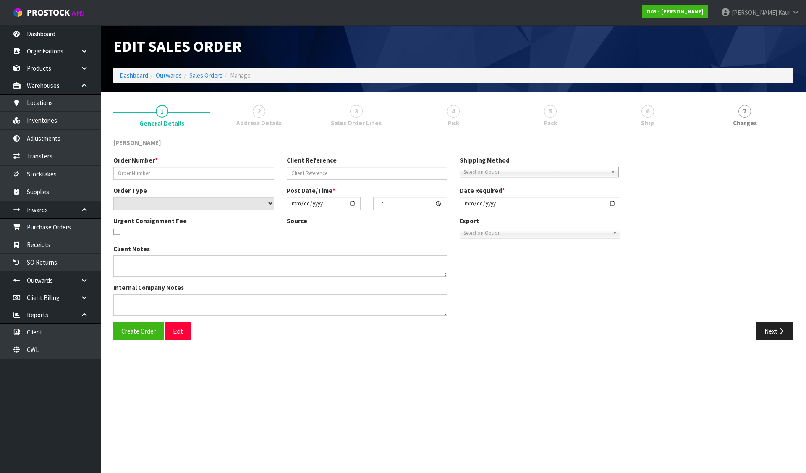
type input "00078812-00"
type input "10064004 - CWL TRANSPORT"
select select "number:0"
type input "[DATE]"
type input "08:08:00.000"
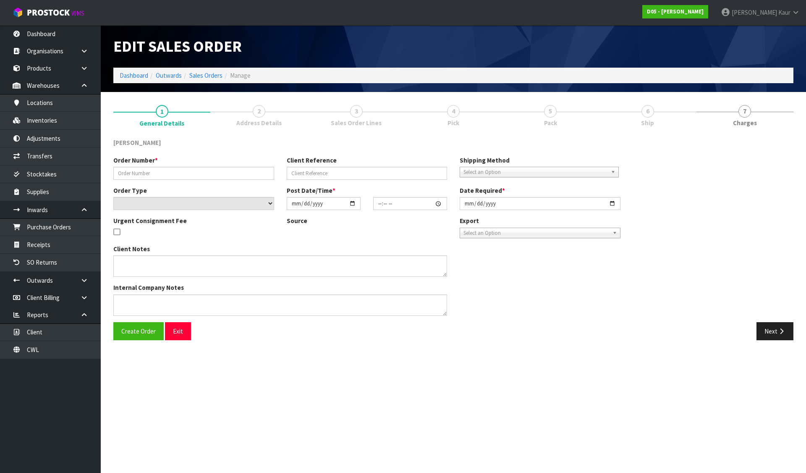
type input "[DATE]"
type textarea "REMAINING STOCK DUE IN ON LCL TCNU7240441 (40HC) ETA 13/9. PLEASE RECEIVE PICK …"
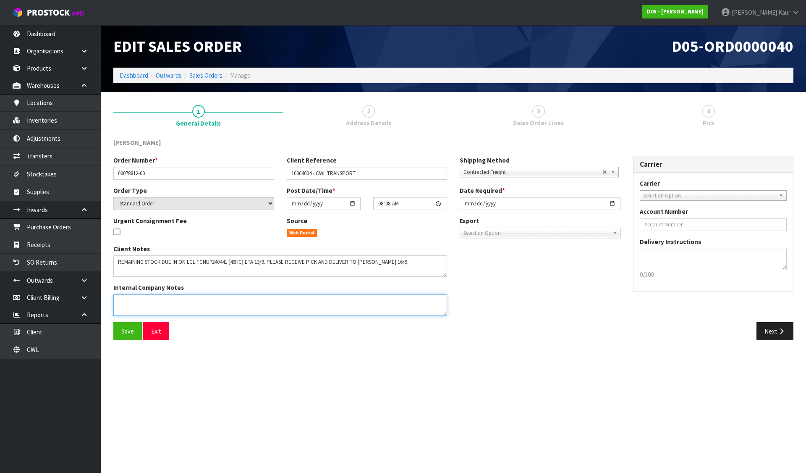
click at [370, 304] on textarea at bounding box center [280, 304] width 334 height 21
paste textarea "I HAVE INCLUDED INFORMATION IN THE CLIENT NOTES. WE ARE WAITING FOR A DELIVERY …"
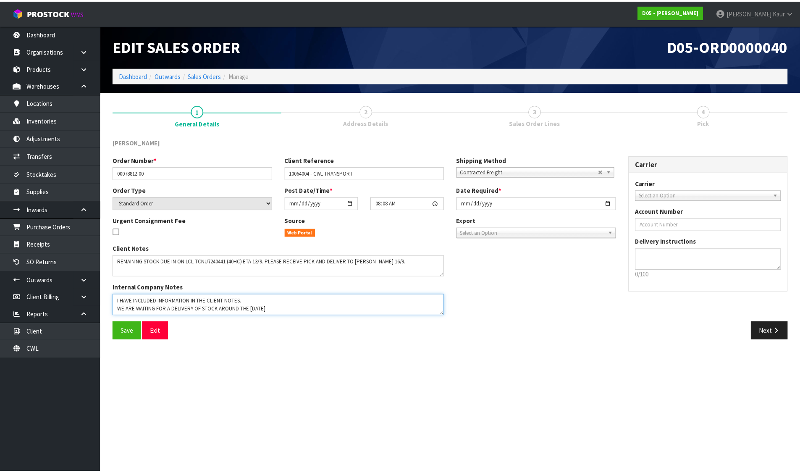
scroll to position [14, 0]
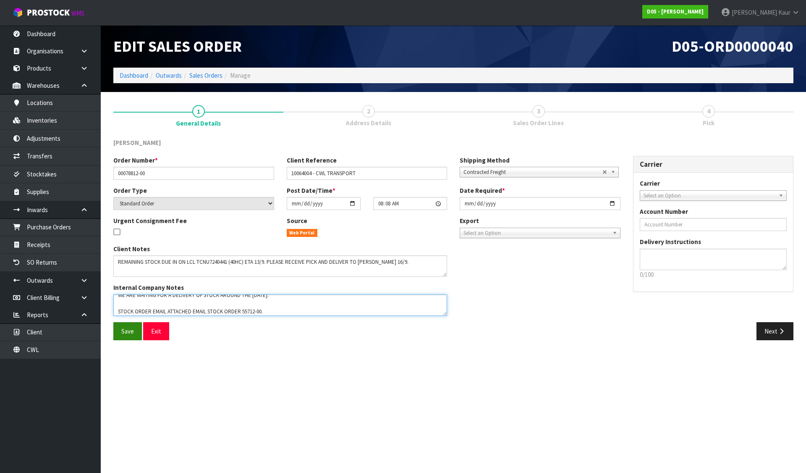
type textarea "I HAVE INCLUDED INFORMATION IN THE CLIENT NOTES. WE ARE WAITING FOR A DELIVERY …"
click at [125, 328] on span "Save" at bounding box center [127, 331] width 13 height 8
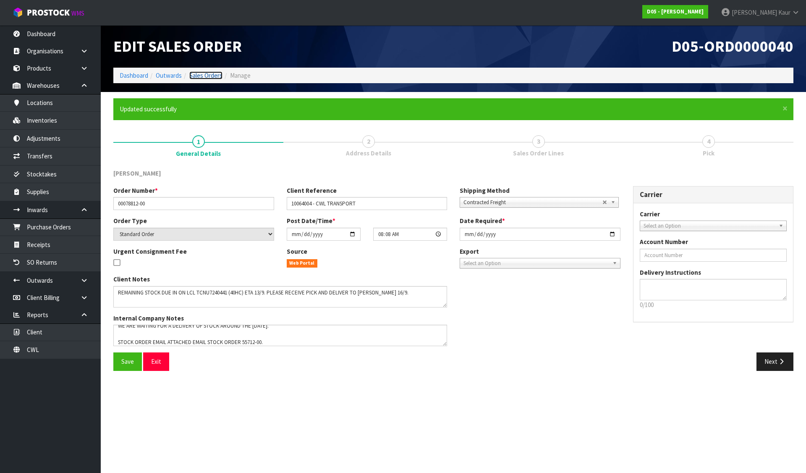
click at [205, 74] on link "Sales Orders" at bounding box center [205, 75] width 33 height 8
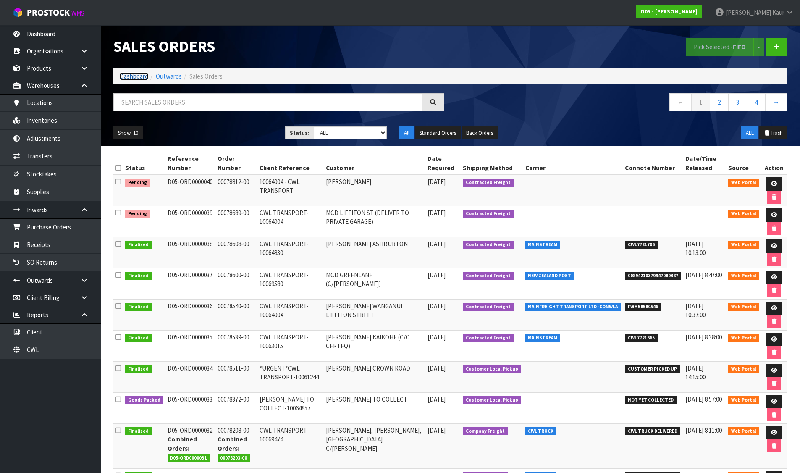
click at [125, 75] on link "Dashboard" at bounding box center [134, 76] width 29 height 8
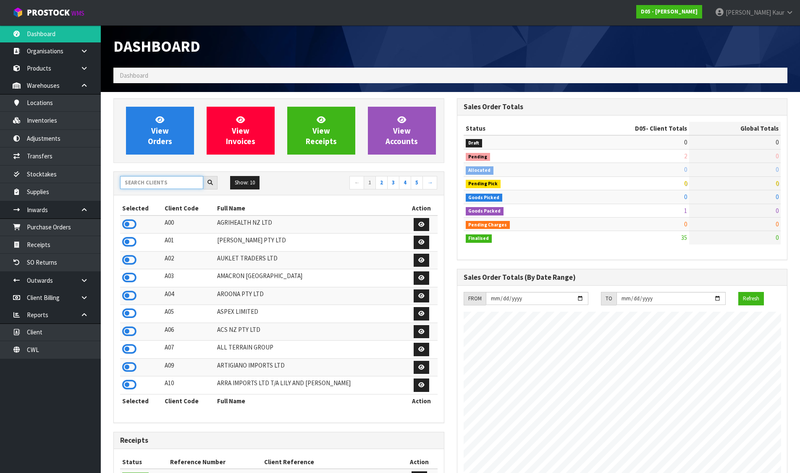
scroll to position [735, 343]
click at [142, 186] on input "text" at bounding box center [161, 182] width 83 height 13
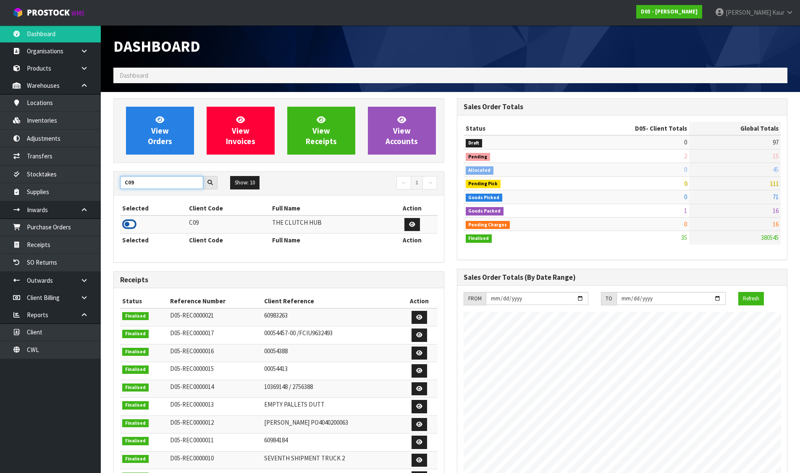
type input "C09"
click at [129, 229] on icon at bounding box center [129, 224] width 14 height 13
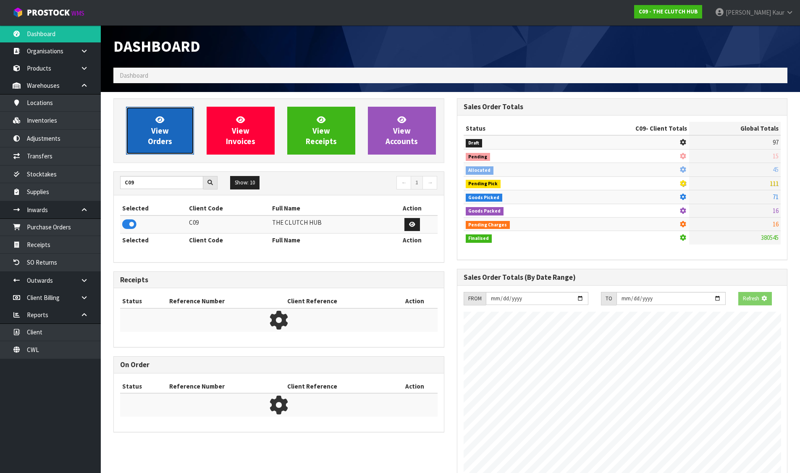
click at [139, 130] on link "View Orders" at bounding box center [160, 131] width 68 height 48
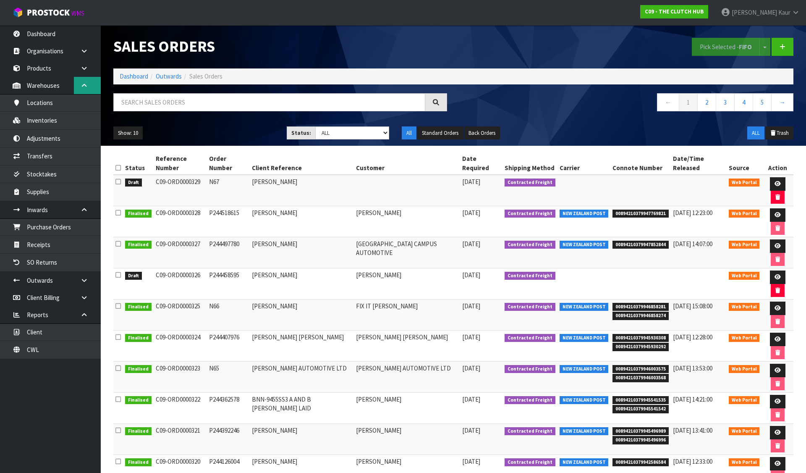
click at [82, 87] on icon at bounding box center [84, 85] width 8 height 6
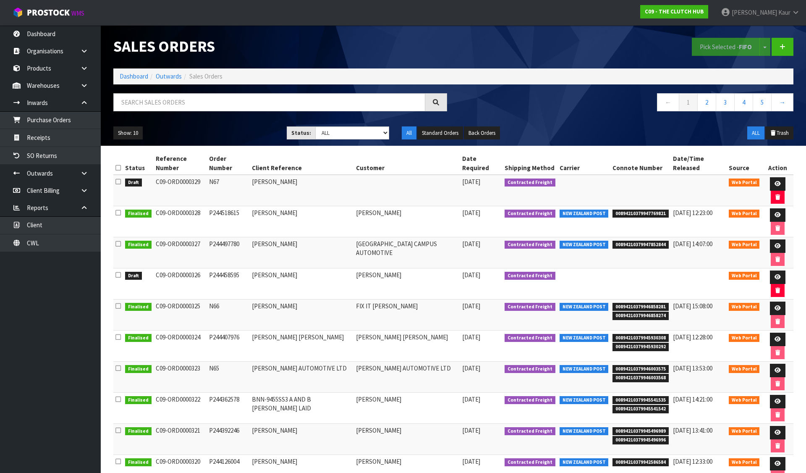
click at [117, 165] on icon at bounding box center [117, 168] width 5 height 6
click at [709, 48] on button "Pick Selected - FIFO" at bounding box center [726, 47] width 68 height 18
click at [144, 77] on link "Dashboard" at bounding box center [134, 76] width 29 height 8
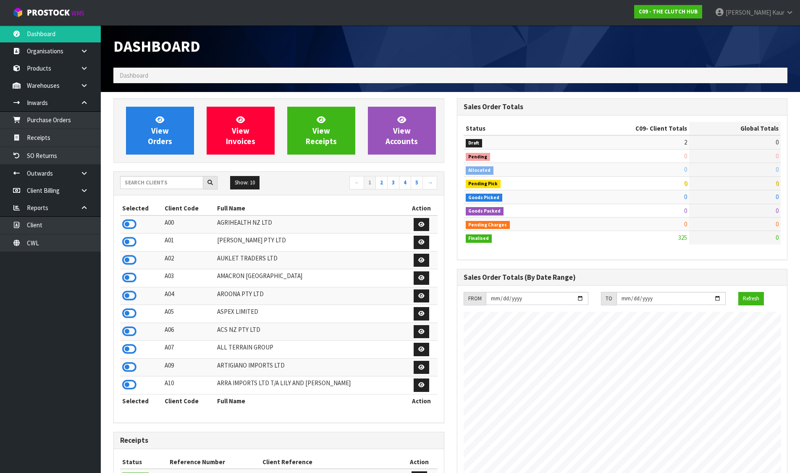
scroll to position [609, 343]
click at [149, 180] on input "text" at bounding box center [161, 182] width 83 height 13
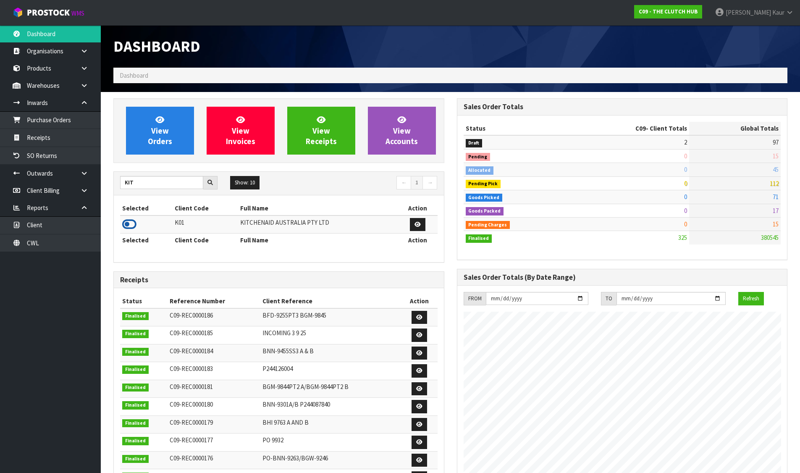
click at [131, 221] on icon at bounding box center [129, 224] width 14 height 13
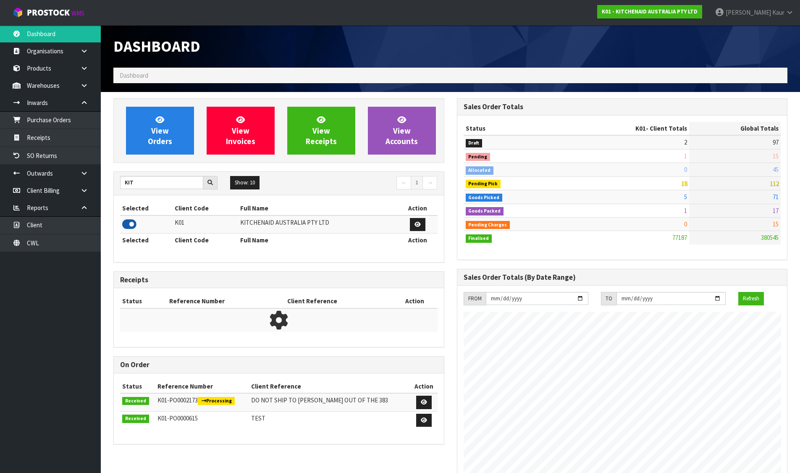
scroll to position [636, 343]
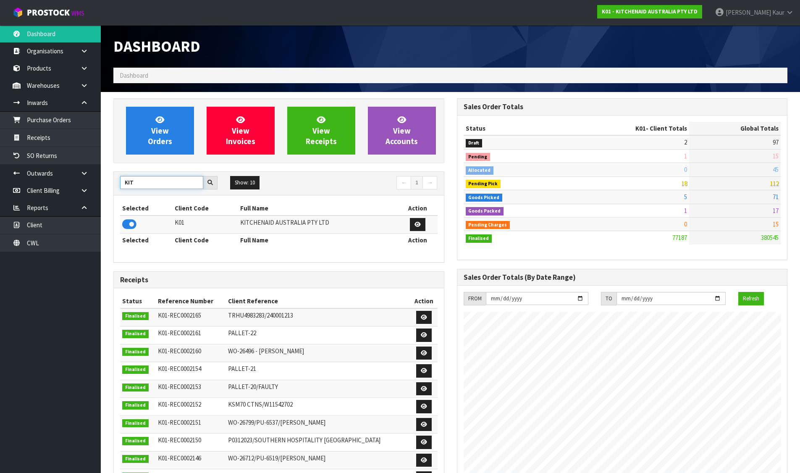
drag, startPoint x: 146, startPoint y: 181, endPoint x: 109, endPoint y: 184, distance: 37.5
click at [109, 184] on div "View Orders View Invoices View Receipts View Accounts KIT Show: 10 5 10 25 50 ←…" at bounding box center [278, 353] width 343 height 510
type input "RILO"
click at [128, 221] on icon at bounding box center [129, 224] width 14 height 13
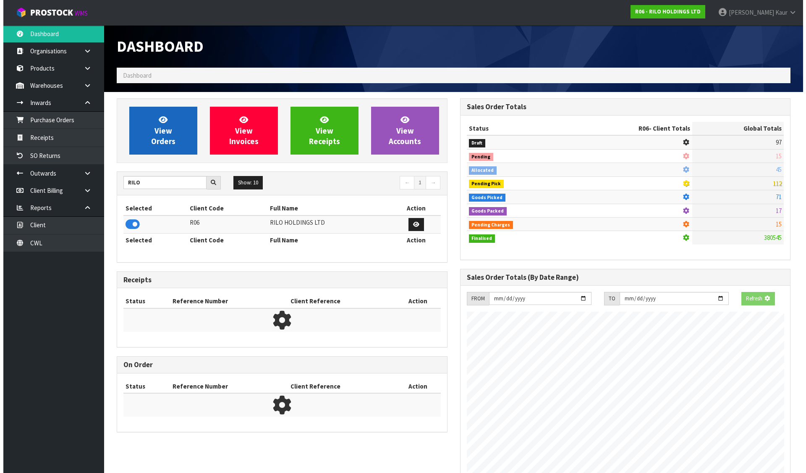
scroll to position [419375, 419555]
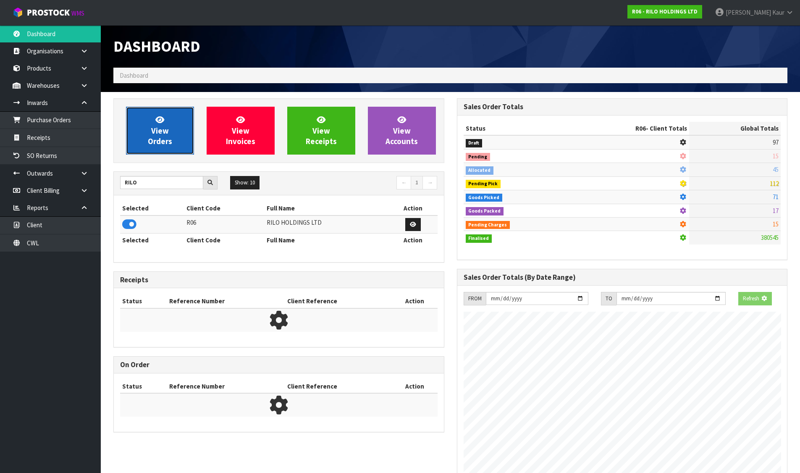
click at [147, 138] on link "View Orders" at bounding box center [160, 131] width 68 height 48
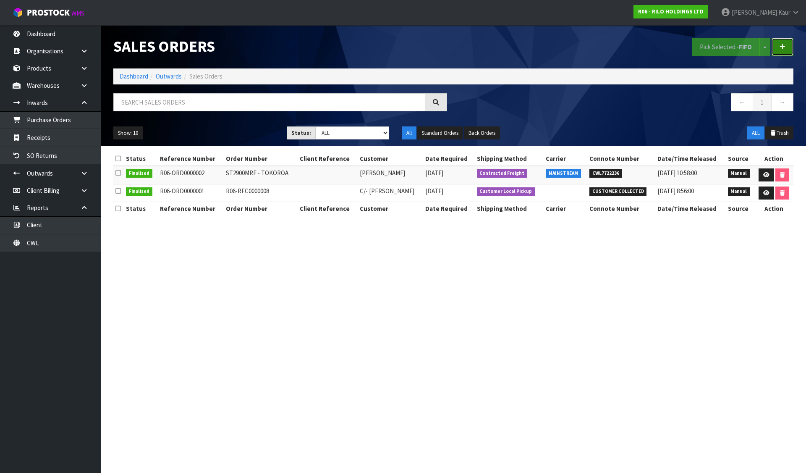
click at [785, 43] on link at bounding box center [783, 47] width 22 height 18
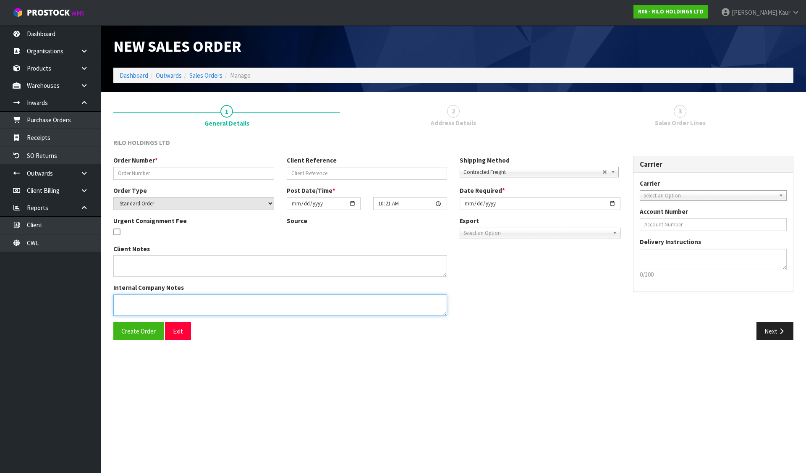
click at [155, 304] on textarea at bounding box center [280, 304] width 334 height 21
paste textarea "PICKUP DATE: AFTER [DATE] ITEM: SUMMIT HOIST (WILL BE READY IN YOUR WAREHOUSE F…"
type textarea "PICKUP DATE: AFTER [DATE] ITEM: SUMMIT HOIST (WILL BE READY IN YOUR WAREHOUSE F…"
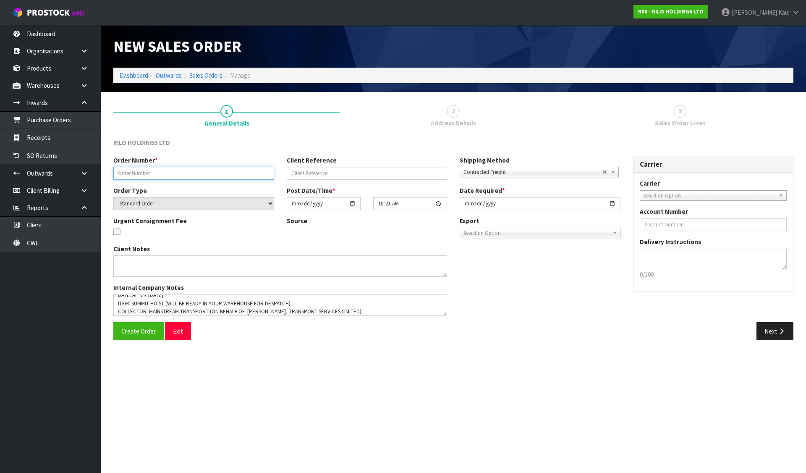
click at [222, 172] on input "text" at bounding box center [193, 173] width 161 height 13
paste input "SUMMIT HOIST"
type input "SUMMIT HOIST"
click at [503, 167] on link "Contracted Freight" at bounding box center [539, 172] width 159 height 10
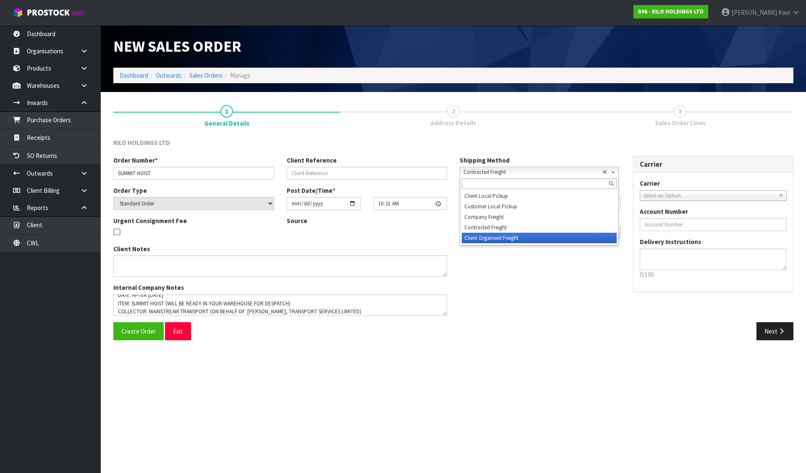
click at [502, 233] on li "Client Organised Freight" at bounding box center [539, 238] width 155 height 10
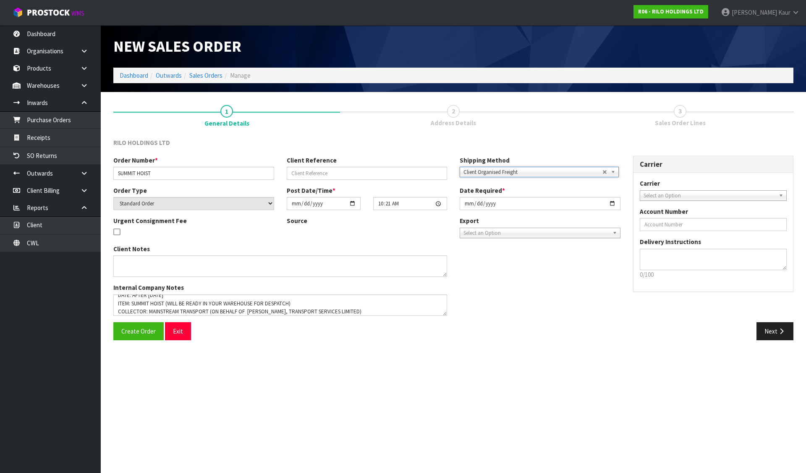
click at [662, 197] on span "Select an Option" at bounding box center [710, 196] width 132 height 10
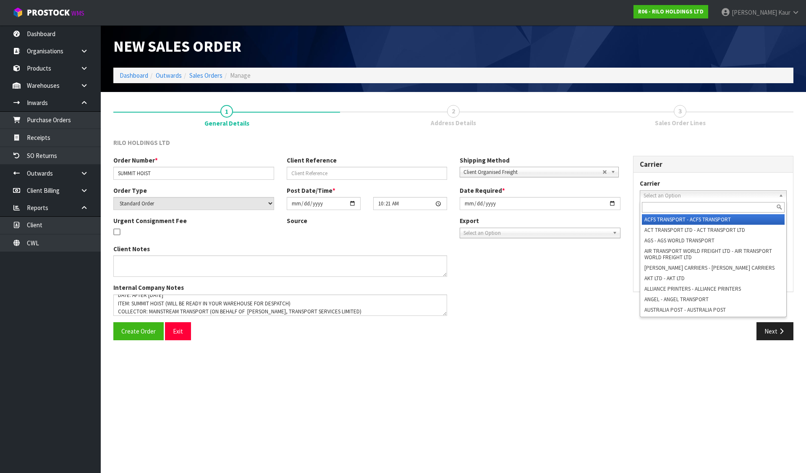
click at [668, 212] on input "text" at bounding box center [713, 207] width 143 height 10
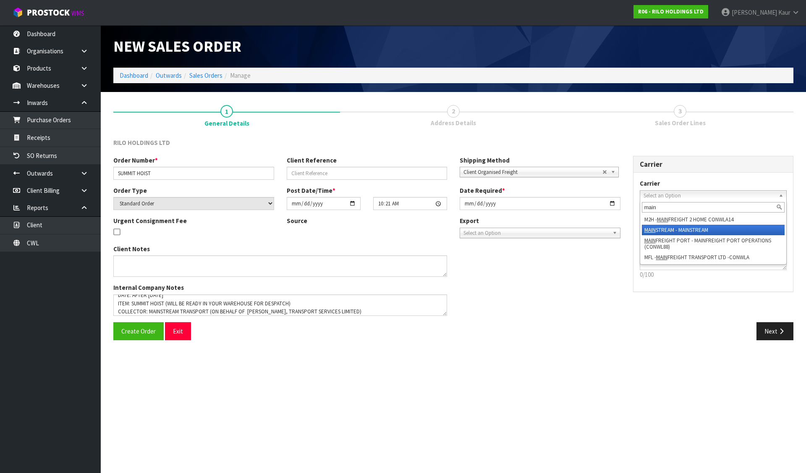
type input "main"
click at [683, 232] on li "MAIN STREAM - MAINSTREAM" at bounding box center [713, 230] width 143 height 10
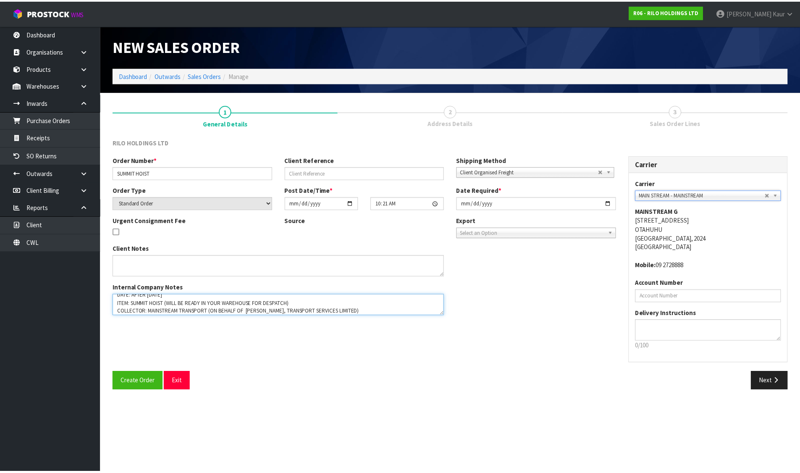
scroll to position [16, 0]
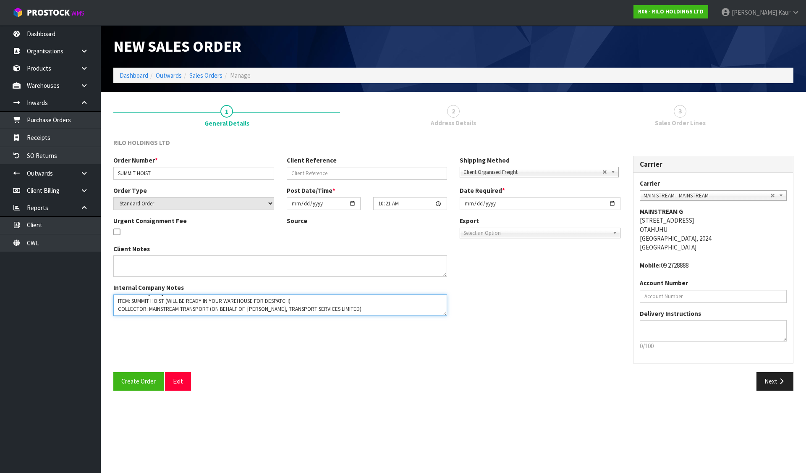
drag, startPoint x: 247, startPoint y: 311, endPoint x: 359, endPoint y: 309, distance: 111.7
click at [359, 309] on textarea at bounding box center [280, 304] width 334 height 21
click at [125, 377] on span "Create Order" at bounding box center [138, 381] width 34 height 8
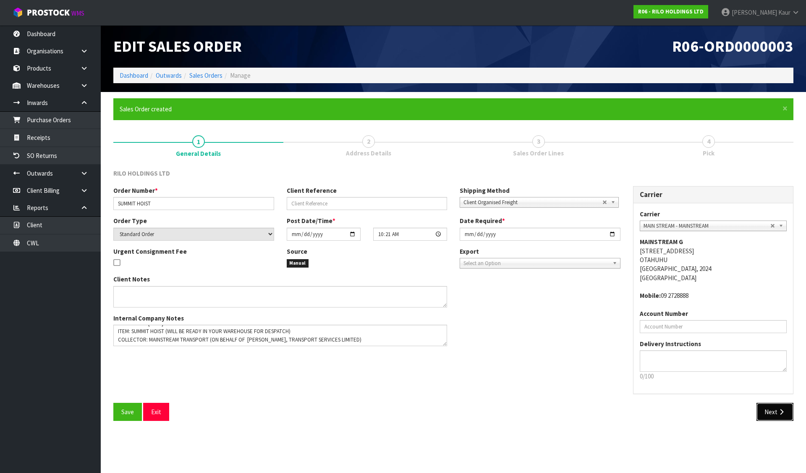
click at [768, 407] on button "Next" at bounding box center [775, 412] width 37 height 18
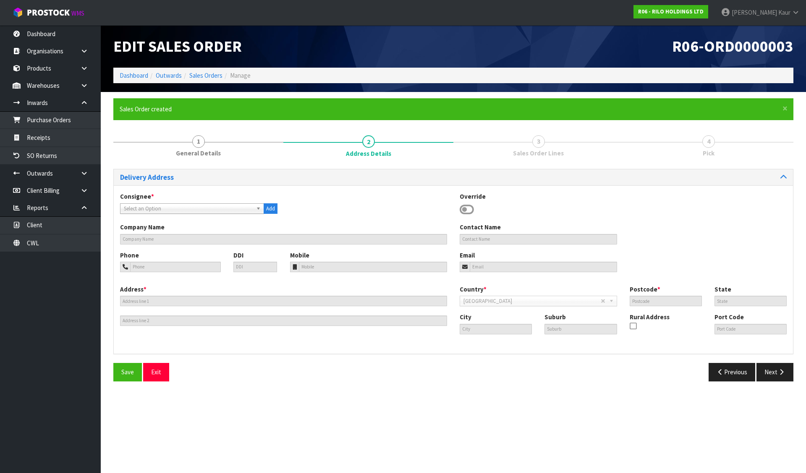
drag, startPoint x: 461, startPoint y: 208, endPoint x: 467, endPoint y: 209, distance: 5.9
click at [461, 208] on icon at bounding box center [467, 209] width 14 height 13
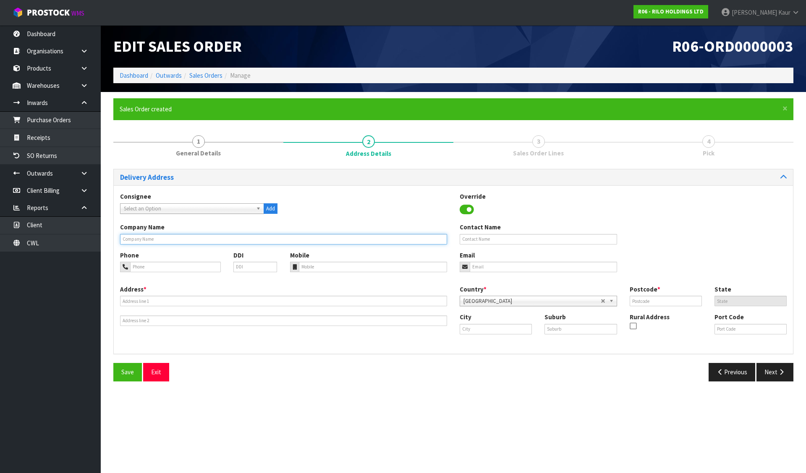
click at [439, 238] on input "text" at bounding box center [283, 239] width 327 height 10
paste input "[PERSON_NAME], TRANSPORT SERVICES LIMITED"
drag, startPoint x: 160, startPoint y: 237, endPoint x: 213, endPoint y: 237, distance: 52.5
click at [213, 237] on input "[PERSON_NAME], TRANSPORT SERVICES LIMITED" at bounding box center [283, 239] width 327 height 10
drag, startPoint x: 158, startPoint y: 238, endPoint x: 222, endPoint y: 240, distance: 64.3
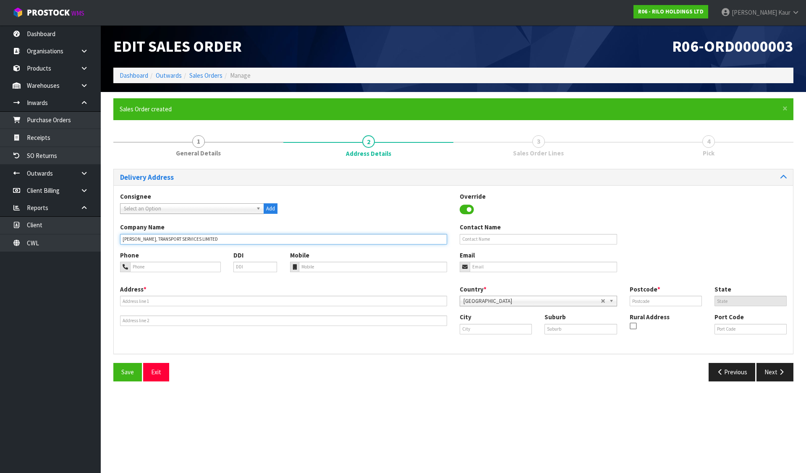
click at [222, 240] on input "[PERSON_NAME], TRANSPORT SERVICES LIMITED" at bounding box center [283, 239] width 327 height 10
type input "[PERSON_NAME],"
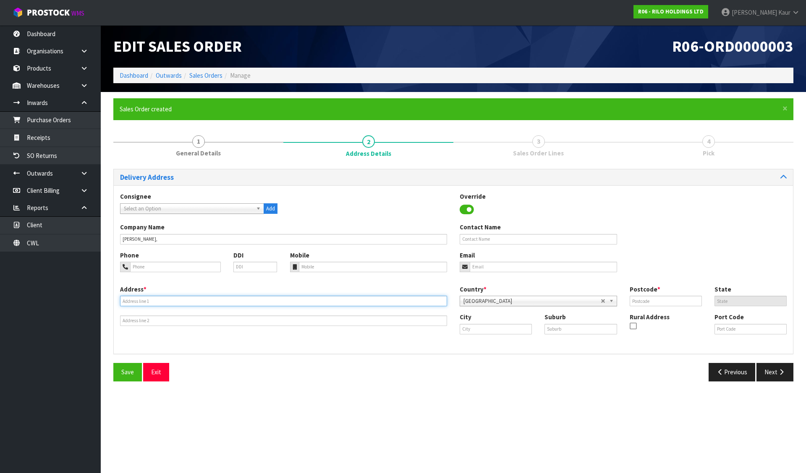
click at [194, 303] on input "text" at bounding box center [283, 301] width 327 height 10
paste input "TRANSPORT SERVICES LIMITED"
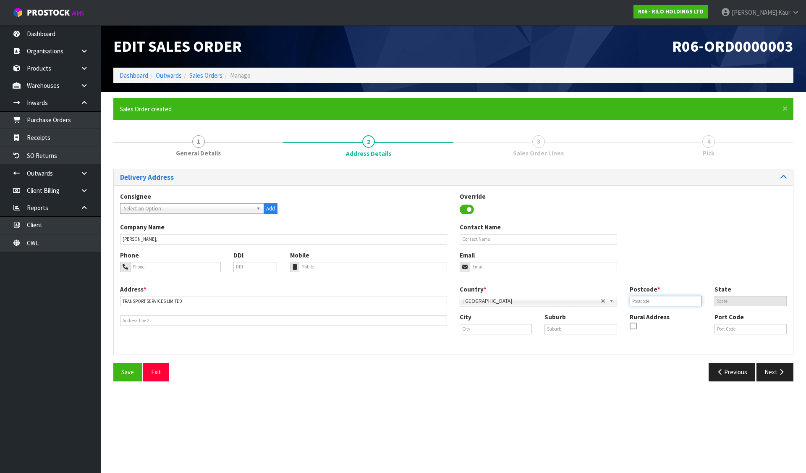
click at [652, 298] on input "text" at bounding box center [666, 301] width 72 height 10
drag, startPoint x: 640, startPoint y: 304, endPoint x: 611, endPoint y: 304, distance: 29.0
click at [615, 304] on div "Country * [GEOGRAPHIC_DATA] [GEOGRAPHIC_DATA] [GEOGRAPHIC_DATA] [GEOGRAPHIC_DAT…" at bounding box center [623, 299] width 340 height 28
click at [125, 367] on button "Save" at bounding box center [127, 372] width 29 height 18
click at [785, 370] on icon "button" at bounding box center [782, 372] width 8 height 6
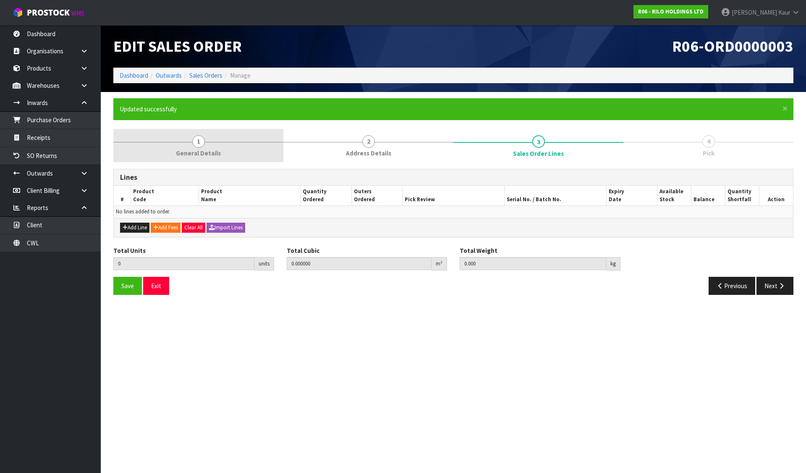
click at [215, 142] on div at bounding box center [198, 142] width 170 height 0
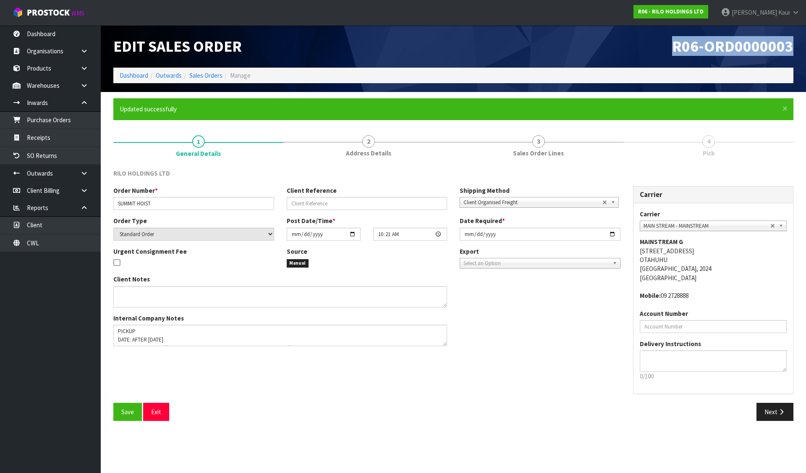
drag, startPoint x: 674, startPoint y: 47, endPoint x: 797, endPoint y: 47, distance: 122.6
click at [797, 47] on div "R06-ORD0000003" at bounding box center [626, 46] width 346 height 42
click at [200, 74] on link "Sales Orders" at bounding box center [205, 75] width 33 height 8
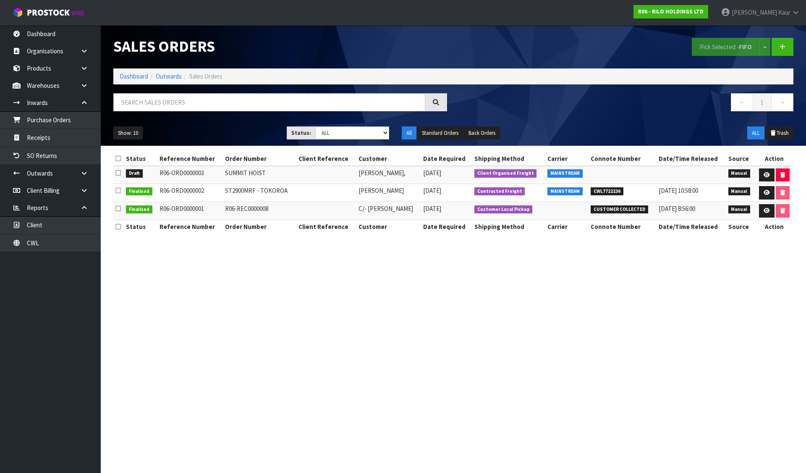
click at [295, 281] on section "Sales Orders Pick Selected - FIFO Split button! FIFO - First In First Out FEFO …" at bounding box center [403, 236] width 806 height 473
click at [682, 293] on section "Sales Orders Pick Selected - FIFO Split button! FIFO - First In First Out FEFO …" at bounding box center [403, 236] width 806 height 473
click at [767, 177] on icon at bounding box center [767, 174] width 6 height 5
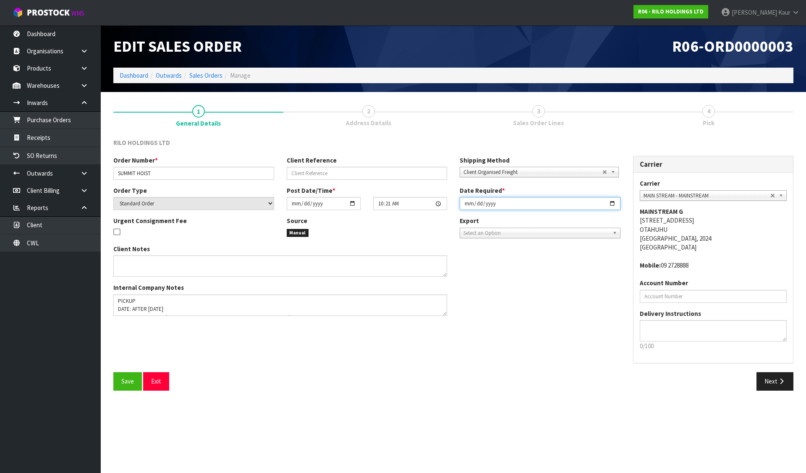
click at [611, 203] on input "[DATE]" at bounding box center [540, 203] width 161 height 13
click at [134, 381] on button "Save" at bounding box center [127, 381] width 29 height 18
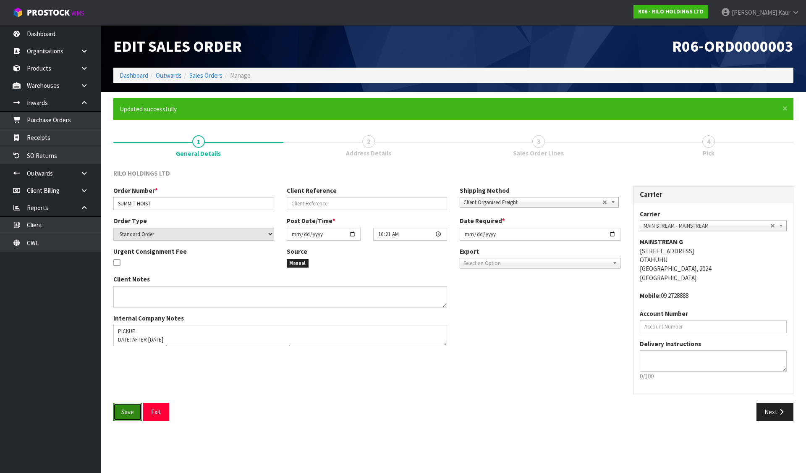
click at [130, 416] on button "Save" at bounding box center [127, 412] width 29 height 18
click at [136, 74] on link "Dashboard" at bounding box center [134, 75] width 29 height 8
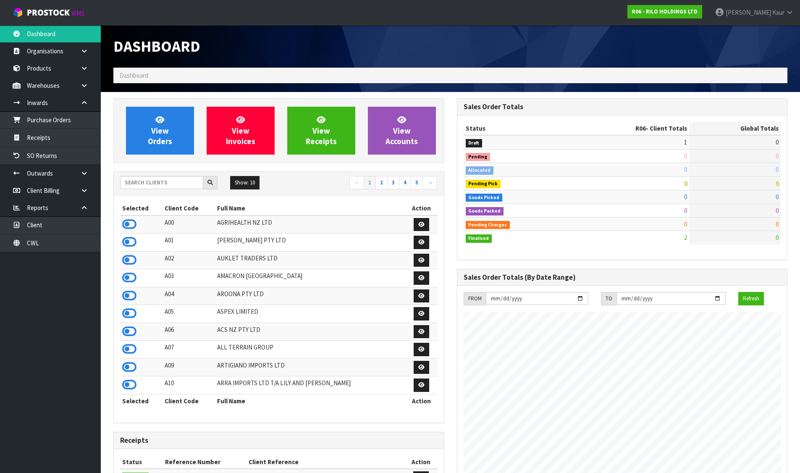
scroll to position [514, 343]
click at [163, 181] on input "text" at bounding box center [161, 182] width 83 height 13
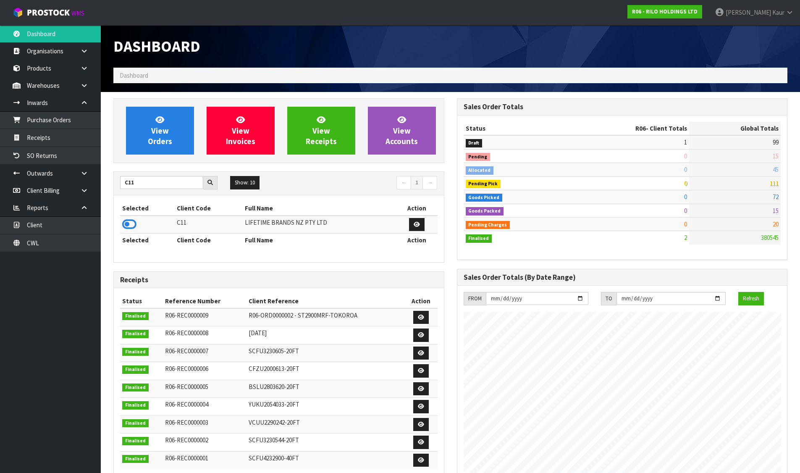
click at [132, 224] on icon at bounding box center [129, 224] width 14 height 13
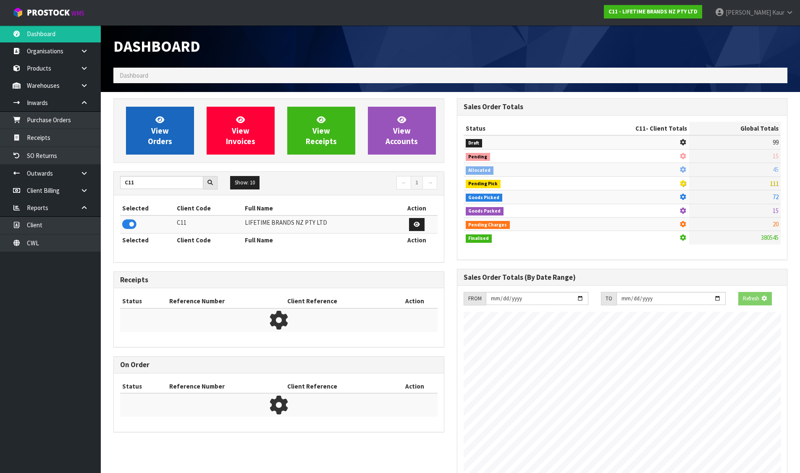
scroll to position [524, 343]
click at [166, 129] on span "View Orders" at bounding box center [160, 130] width 24 height 31
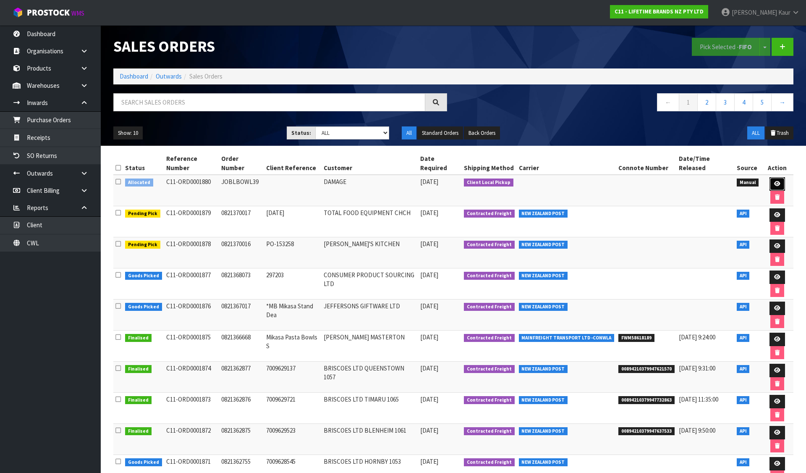
click at [774, 184] on icon at bounding box center [777, 183] width 6 height 5
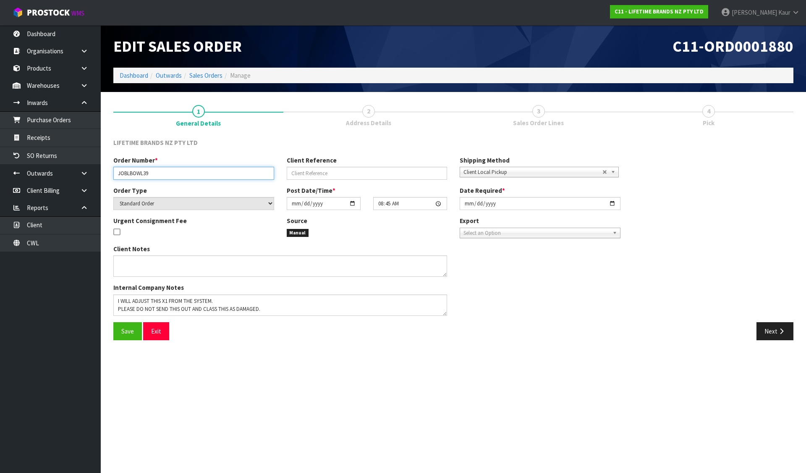
click at [134, 171] on input "JOBLBOWL39" at bounding box center [193, 173] width 161 height 13
click at [782, 338] on button "Next" at bounding box center [775, 331] width 37 height 18
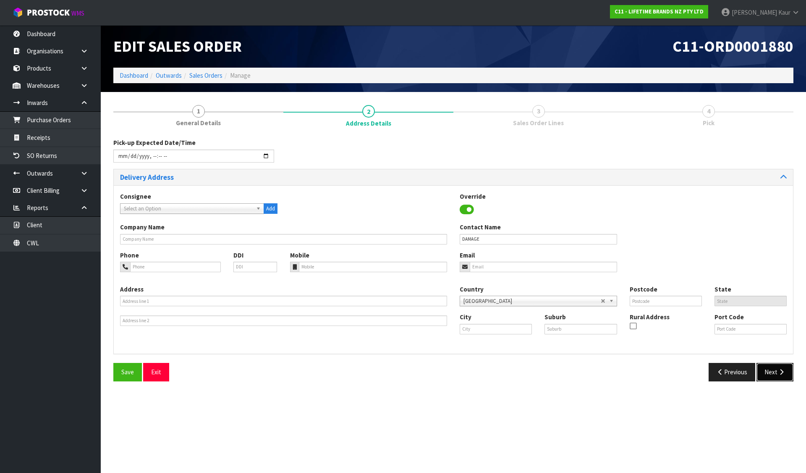
click at [781, 374] on icon "button" at bounding box center [782, 372] width 8 height 6
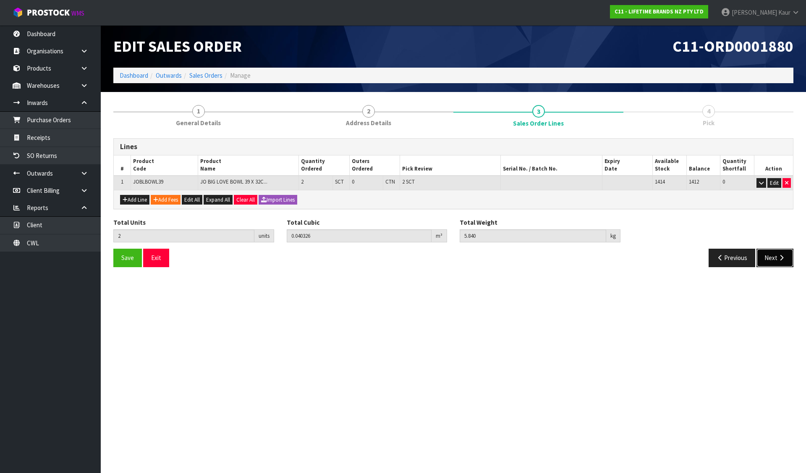
click at [786, 249] on button "Next" at bounding box center [775, 258] width 37 height 18
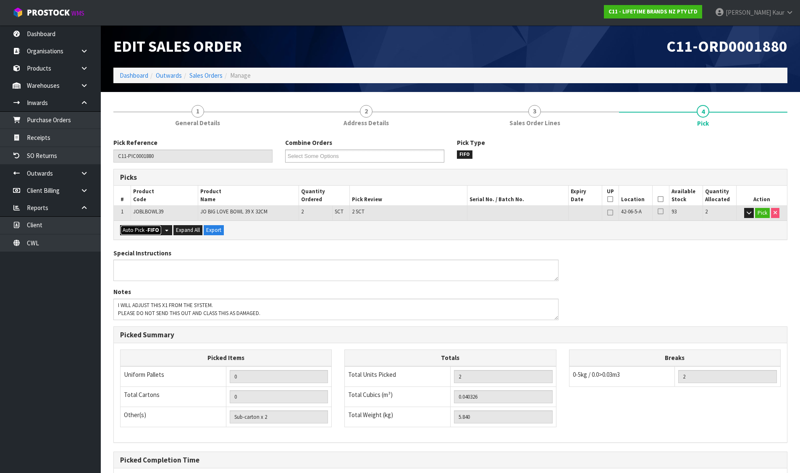
click at [139, 231] on button "Auto Pick - FIFO" at bounding box center [141, 230] width 42 height 10
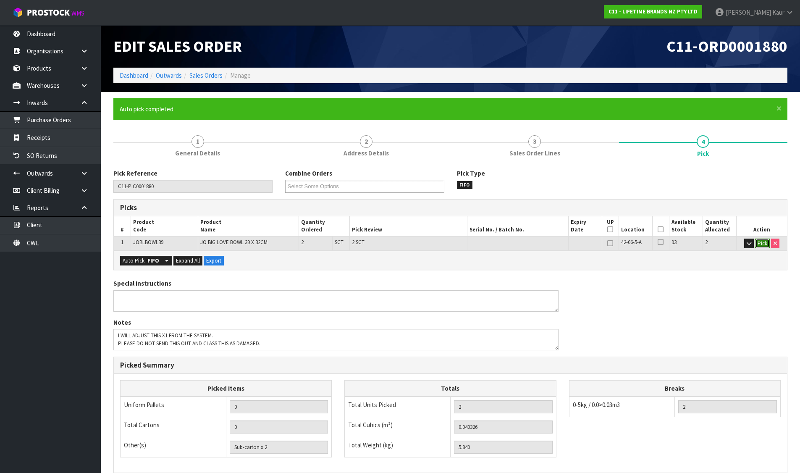
click at [762, 242] on button "Pick" at bounding box center [762, 244] width 15 height 10
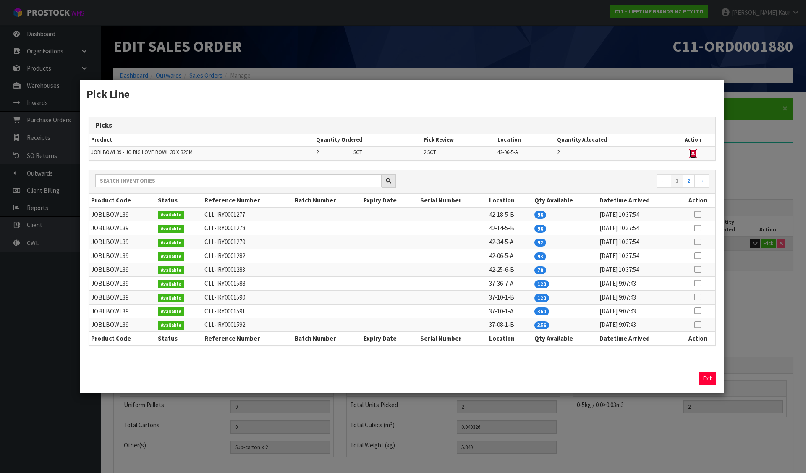
click at [694, 151] on icon "button" at bounding box center [693, 153] width 3 height 5
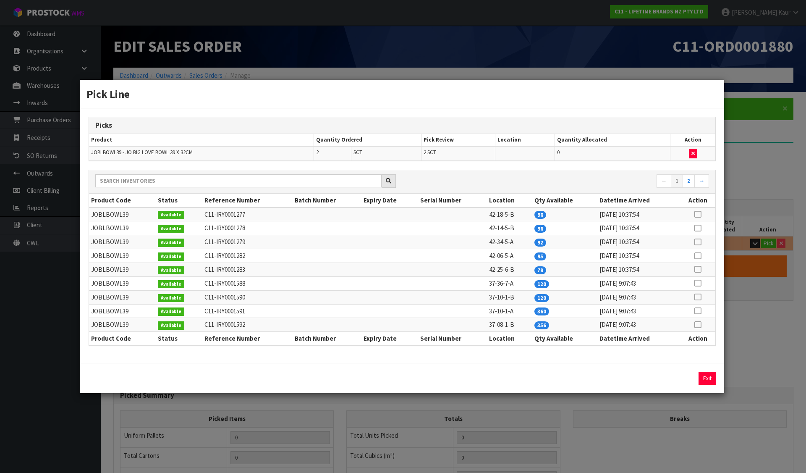
click at [700, 256] on icon at bounding box center [698, 256] width 7 height 0
click at [678, 380] on button "Assign Pick" at bounding box center [679, 378] width 34 height 13
click at [708, 378] on button "Exit" at bounding box center [708, 378] width 18 height 13
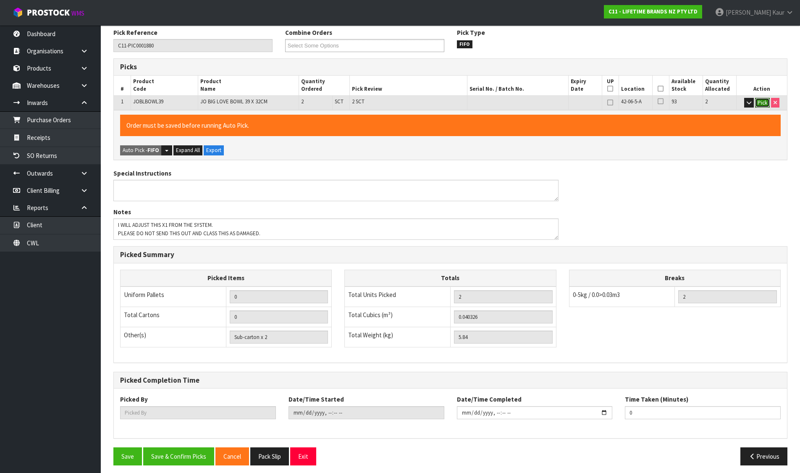
scroll to position [146, 0]
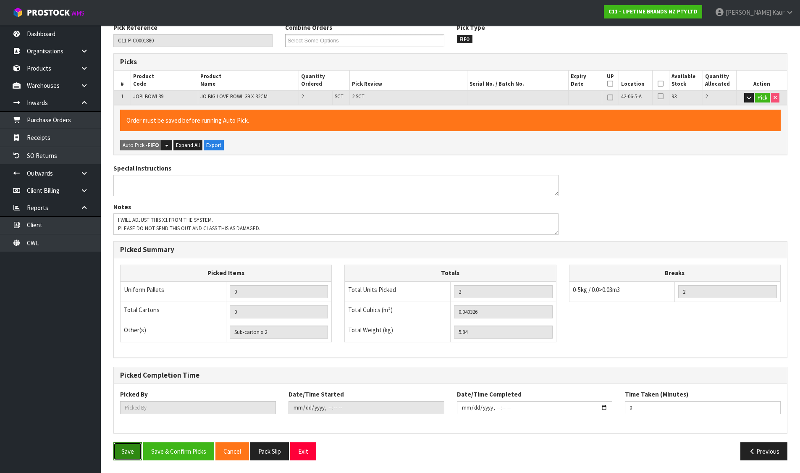
click at [128, 450] on button "Save" at bounding box center [127, 451] width 29 height 18
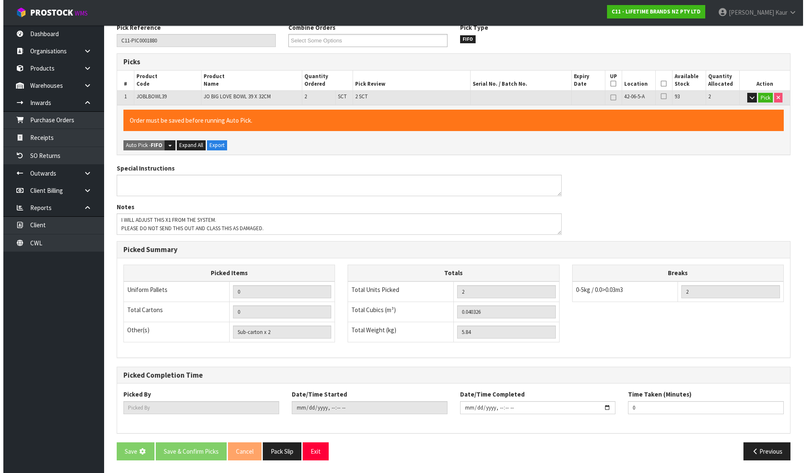
scroll to position [0, 0]
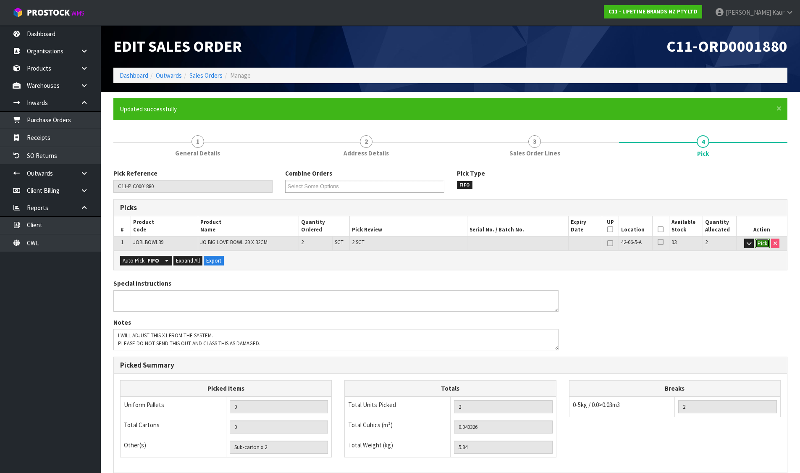
click at [765, 242] on button "Pick" at bounding box center [762, 244] width 15 height 10
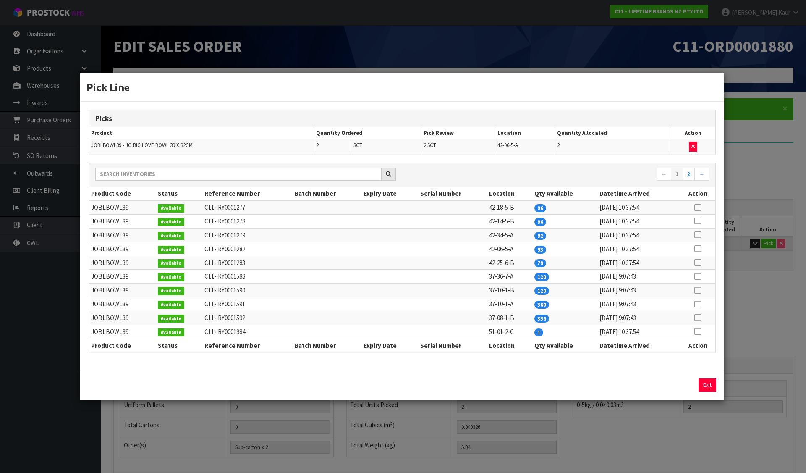
click at [699, 331] on icon at bounding box center [698, 331] width 7 height 0
click at [693, 146] on icon "button" at bounding box center [693, 146] width 3 height 5
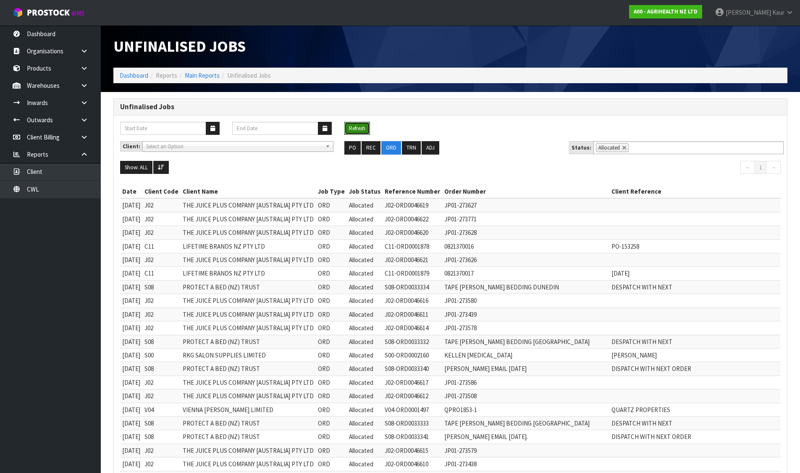
click at [356, 128] on button "Refresh" at bounding box center [357, 128] width 26 height 13
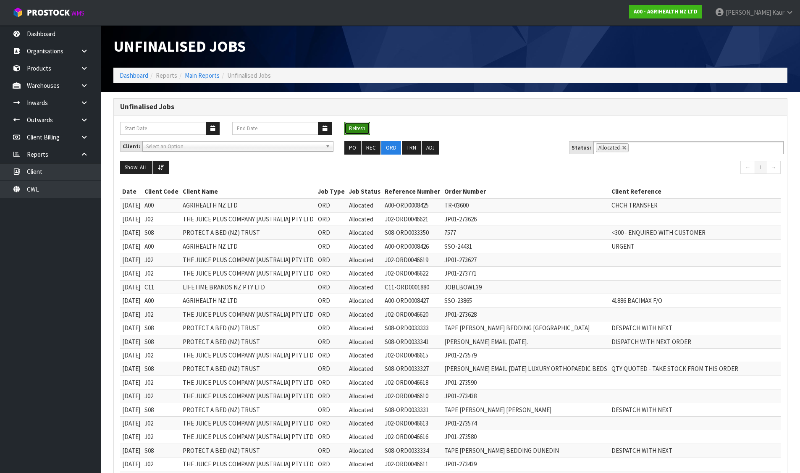
click at [364, 126] on button "Refresh" at bounding box center [357, 128] width 26 height 13
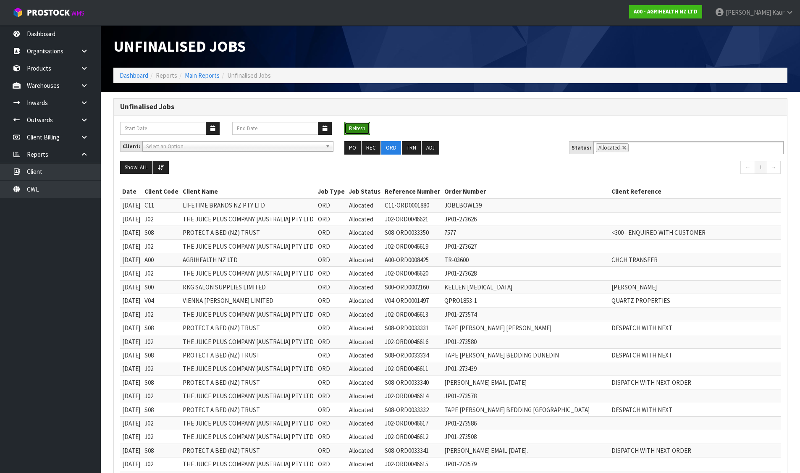
click at [348, 122] on button "Refresh" at bounding box center [357, 128] width 26 height 13
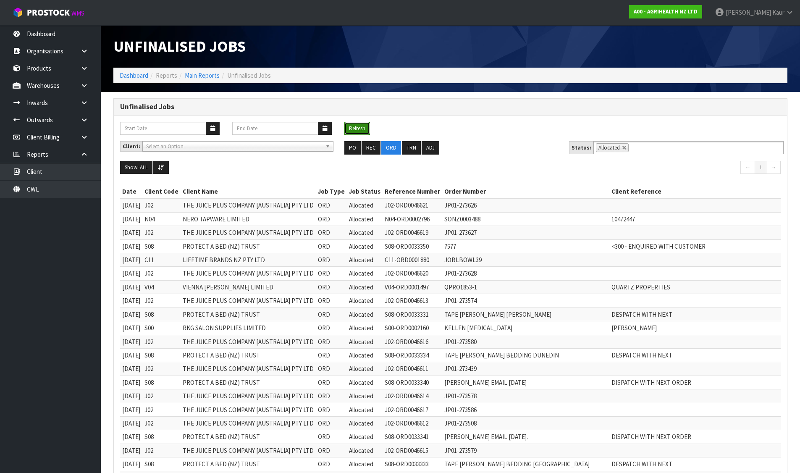
click at [367, 124] on button "Refresh" at bounding box center [357, 128] width 26 height 13
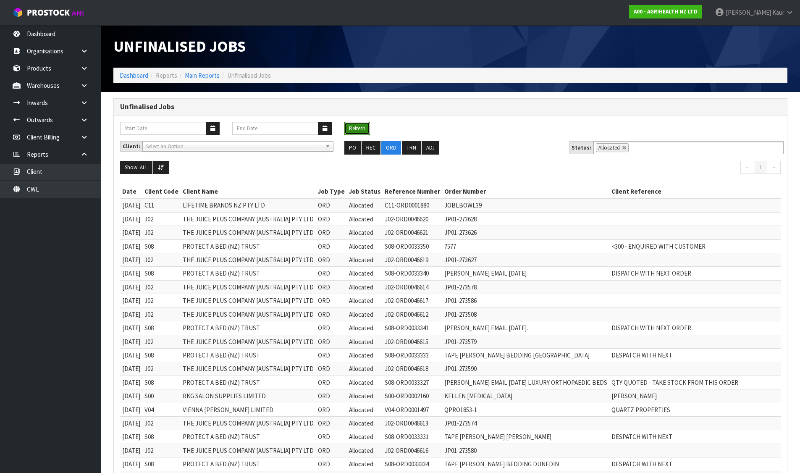
click at [357, 127] on button "Refresh" at bounding box center [357, 128] width 26 height 13
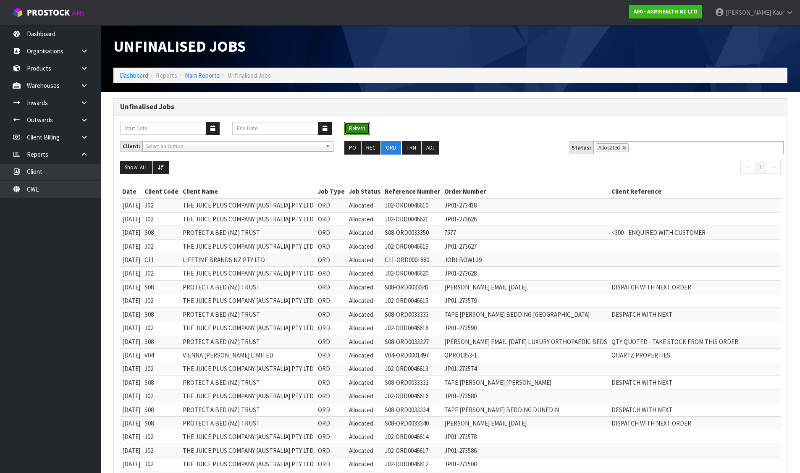
click at [356, 128] on button "Refresh" at bounding box center [357, 128] width 26 height 13
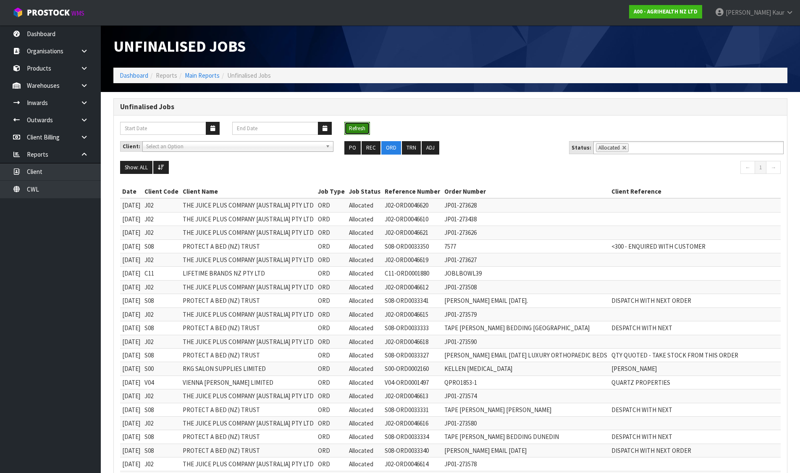
click at [352, 128] on button "Refresh" at bounding box center [357, 128] width 26 height 13
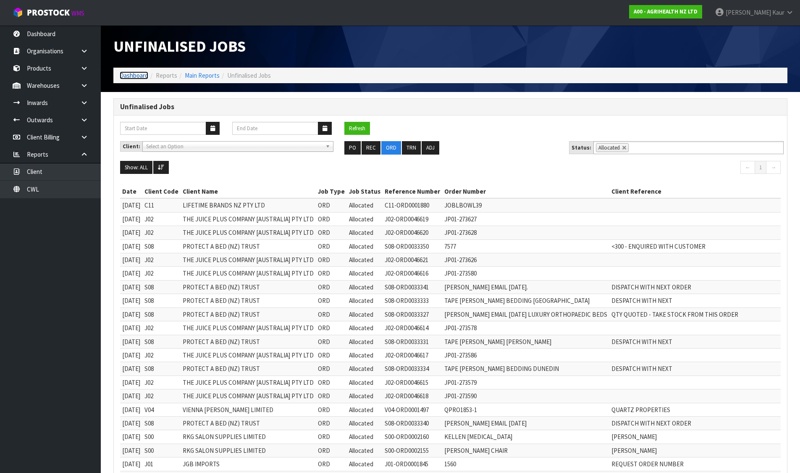
click at [139, 74] on link "Dashboard" at bounding box center [134, 75] width 29 height 8
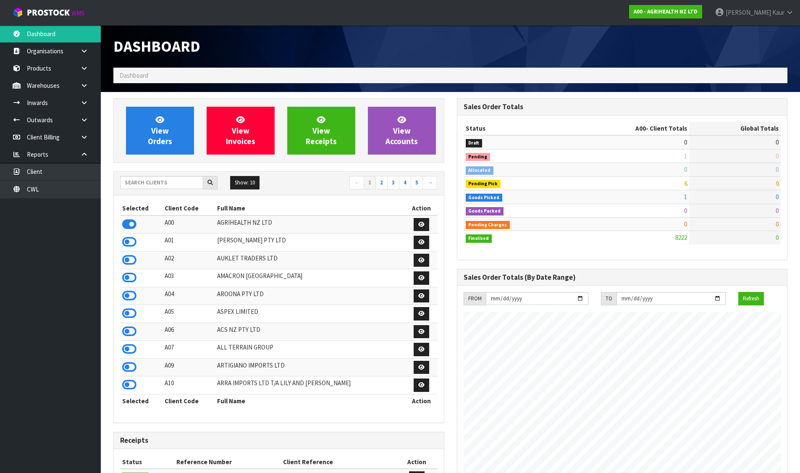
scroll to position [636, 343]
click at [142, 184] on input "text" at bounding box center [161, 182] width 83 height 13
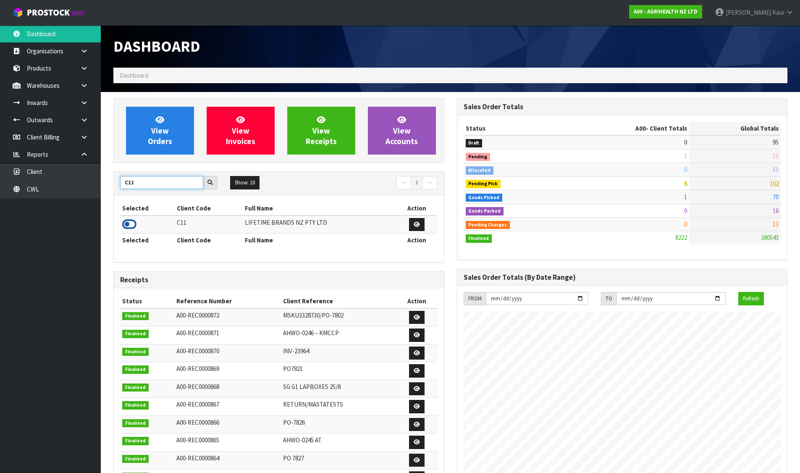
type input "C11"
click at [126, 223] on icon at bounding box center [129, 224] width 14 height 13
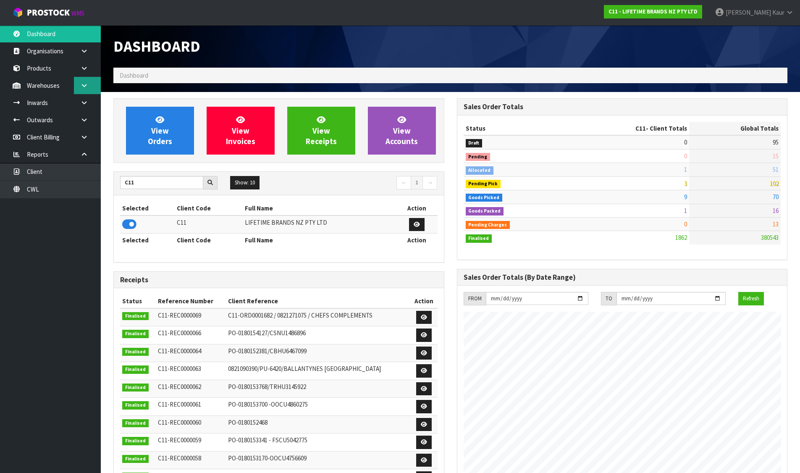
click at [88, 84] on icon at bounding box center [84, 85] width 8 height 6
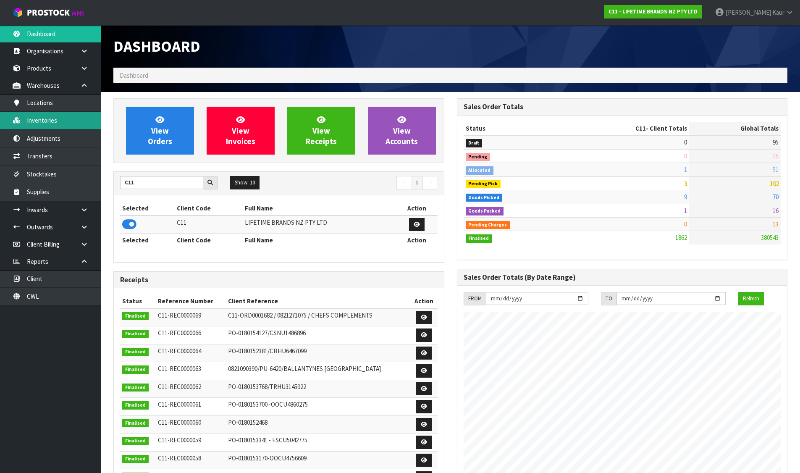
click at [62, 118] on link "Inventories" at bounding box center [50, 120] width 101 height 17
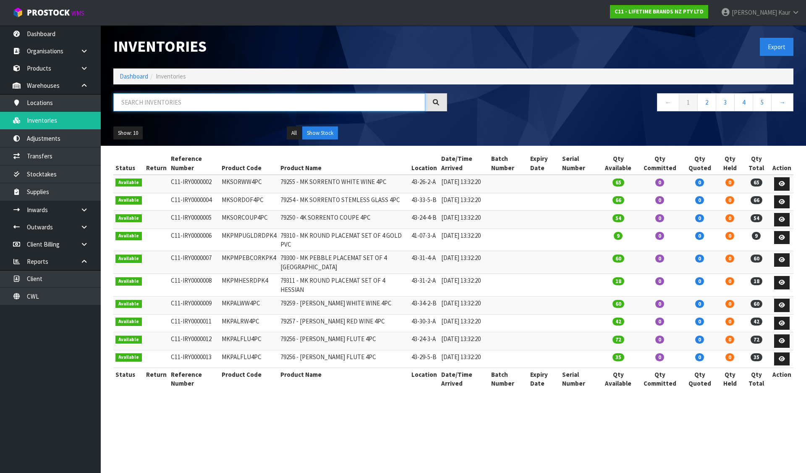
click at [120, 102] on input "text" at bounding box center [269, 102] width 312 height 18
paste input "JOBLSHOWSTOP"
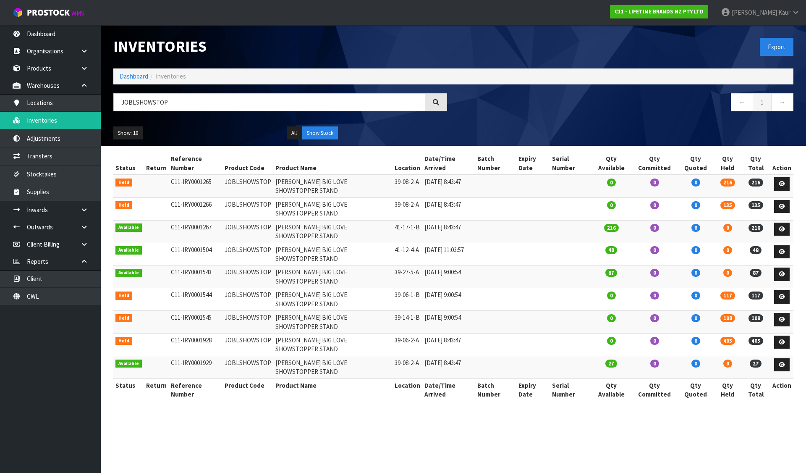
click at [353, 399] on section "Inventories Export Dashboard Inventories JOBLSHOWSTOP ← 1 → Show: 10 5 10 25 50…" at bounding box center [403, 236] width 806 height 473
click at [140, 105] on input "JOBLSHOWSTOP" at bounding box center [269, 102] width 312 height 18
paste input "GGRAVY"
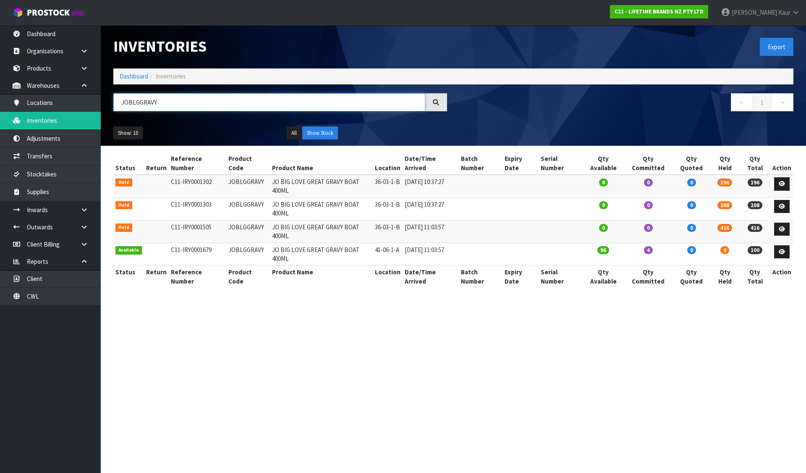
type input "JOBLGGRAVY"
click at [791, 175] on td at bounding box center [782, 186] width 23 height 23
click at [786, 177] on link at bounding box center [782, 183] width 16 height 13
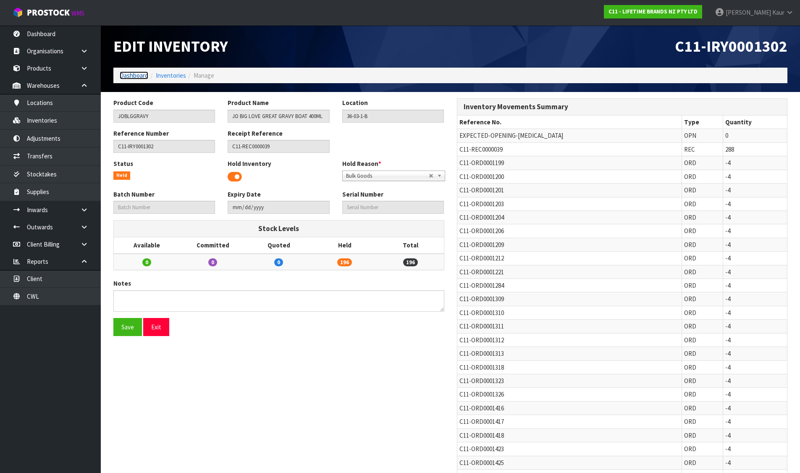
click at [123, 73] on link "Dashboard" at bounding box center [134, 75] width 29 height 8
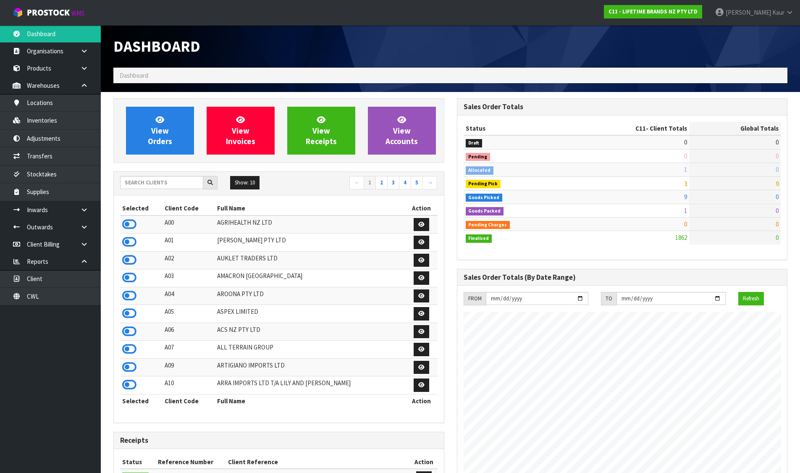
scroll to position [636, 343]
click at [54, 119] on link "Inventories" at bounding box center [50, 120] width 101 height 17
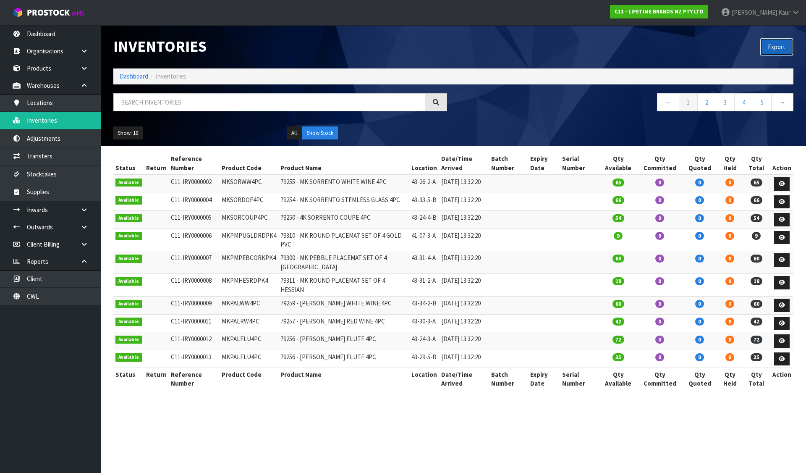
click at [789, 46] on button "Export" at bounding box center [777, 47] width 34 height 18
click at [87, 87] on icon at bounding box center [84, 85] width 8 height 6
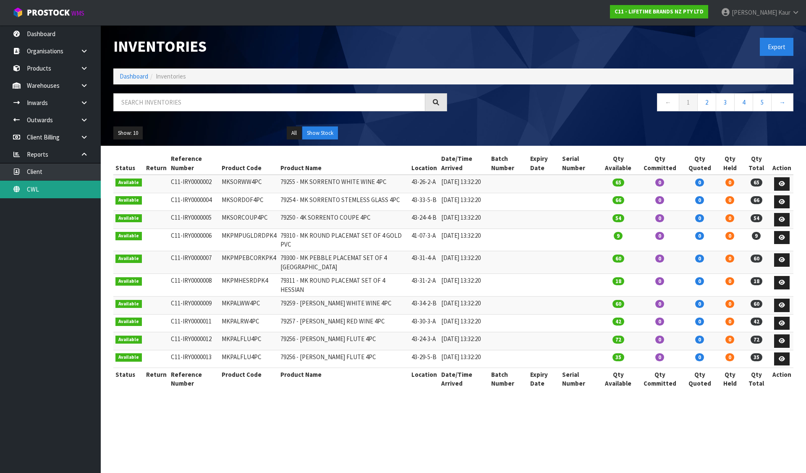
click at [39, 188] on link "CWL" at bounding box center [50, 189] width 101 height 17
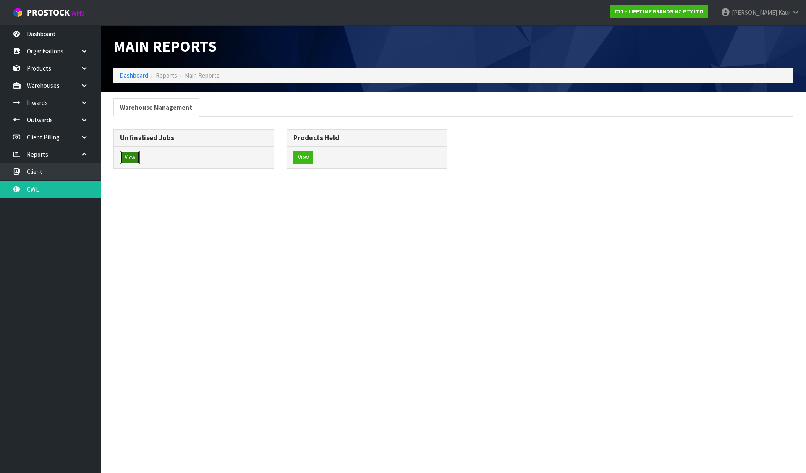
click at [135, 158] on button "View" at bounding box center [130, 157] width 20 height 13
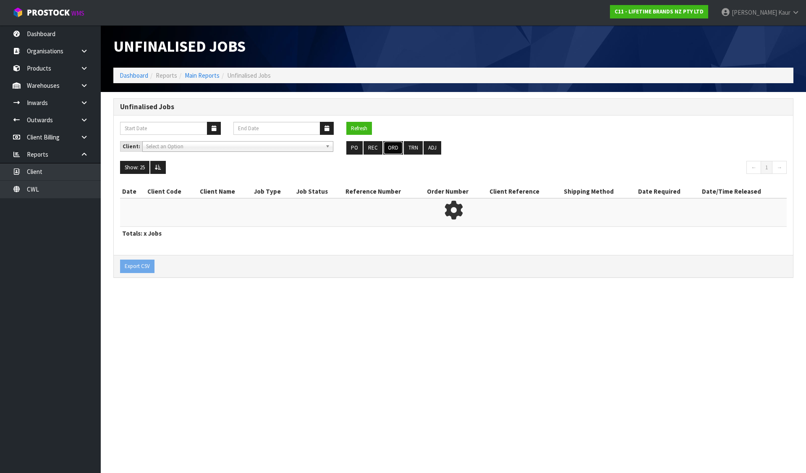
click at [395, 148] on button "ORD" at bounding box center [393, 147] width 20 height 13
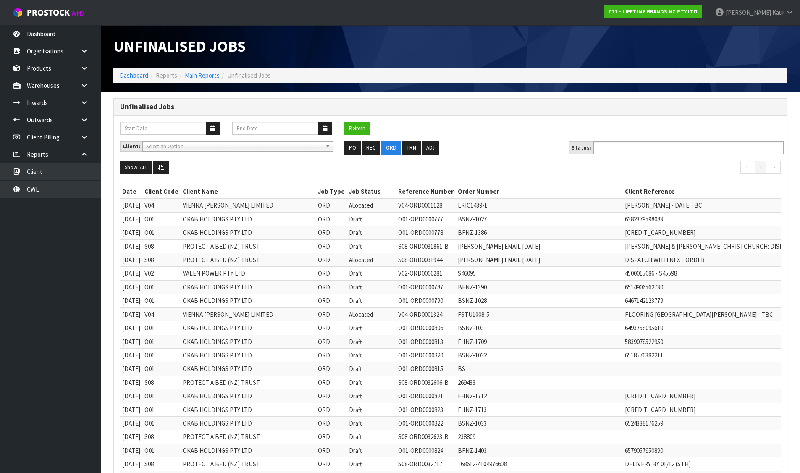
click at [635, 148] on input "text" at bounding box center [627, 147] width 62 height 10
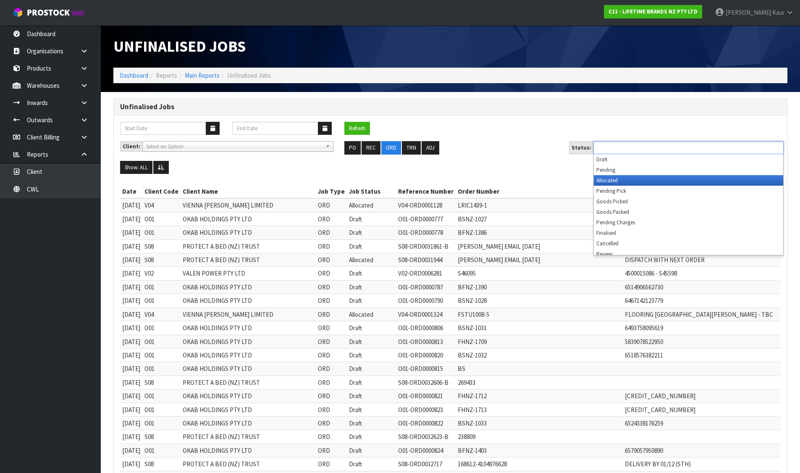
click at [614, 177] on li "Allocated" at bounding box center [688, 180] width 189 height 10
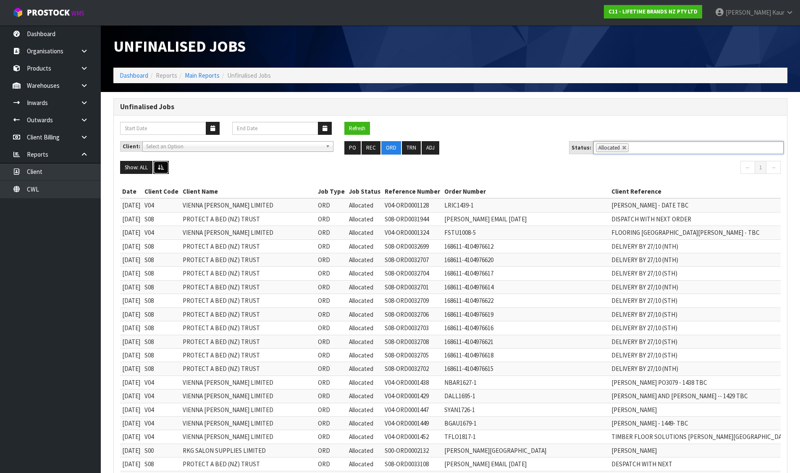
click at [165, 167] on button at bounding box center [161, 167] width 16 height 13
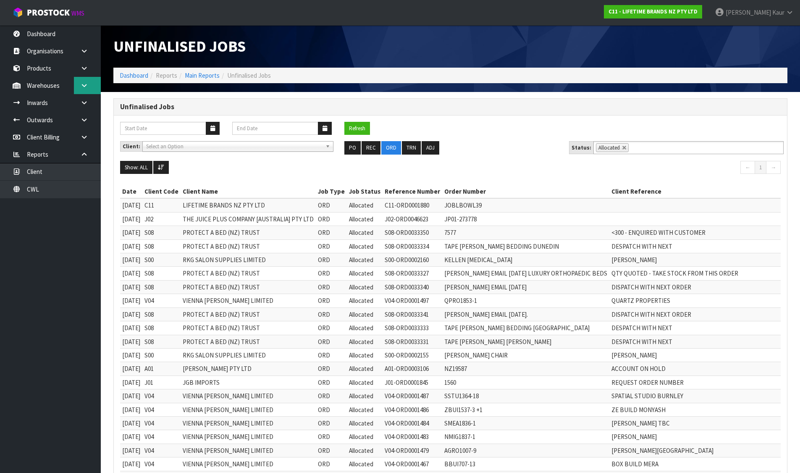
click at [84, 88] on icon at bounding box center [84, 85] width 8 height 6
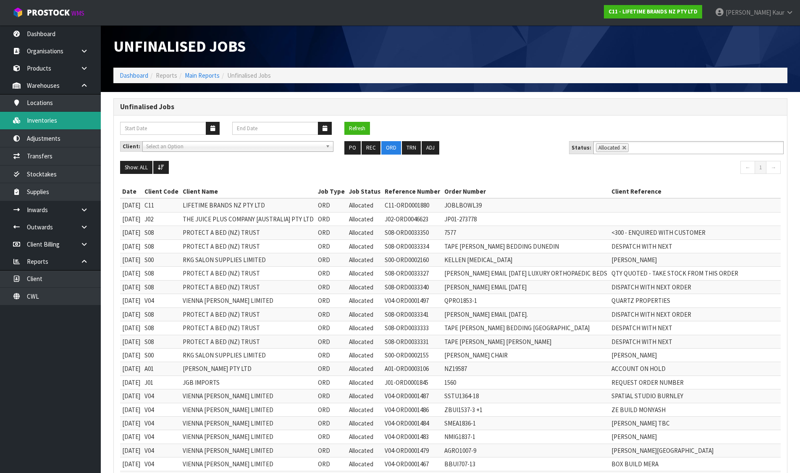
click at [51, 120] on link "Inventories" at bounding box center [50, 120] width 101 height 17
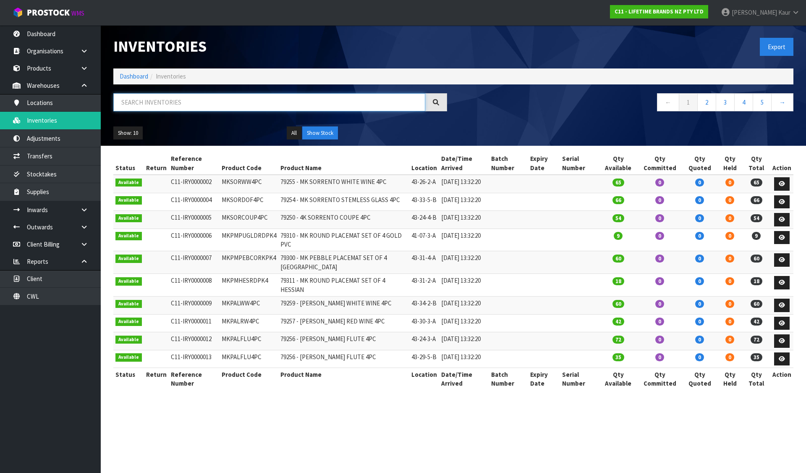
click at [220, 105] on input "text" at bounding box center [269, 102] width 312 height 18
paste input "JOBLBOWL39"
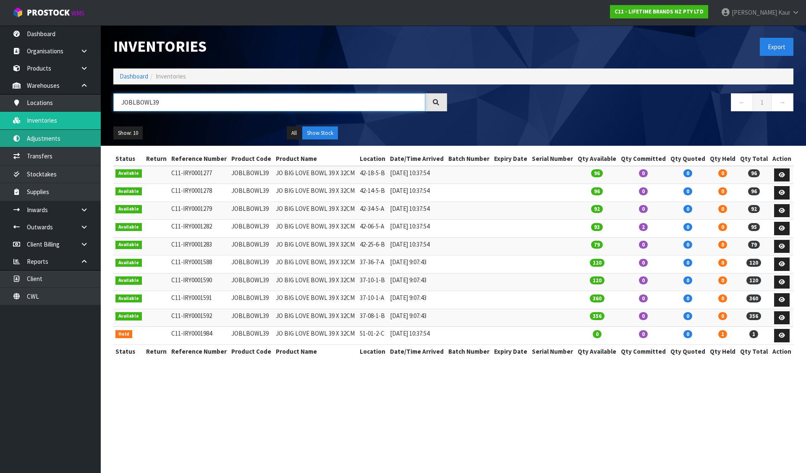
type input "JOBLBOWL39"
click at [784, 335] on icon at bounding box center [782, 335] width 6 height 5
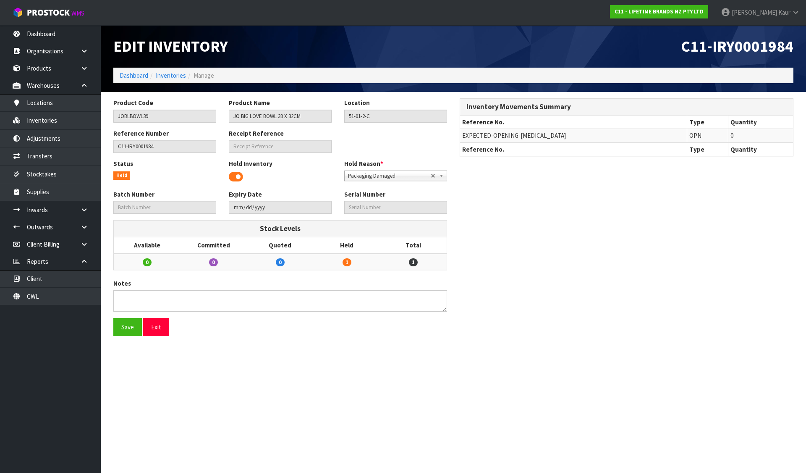
click at [234, 175] on span at bounding box center [236, 176] width 14 height 13
click at [129, 323] on button "Save" at bounding box center [127, 327] width 29 height 18
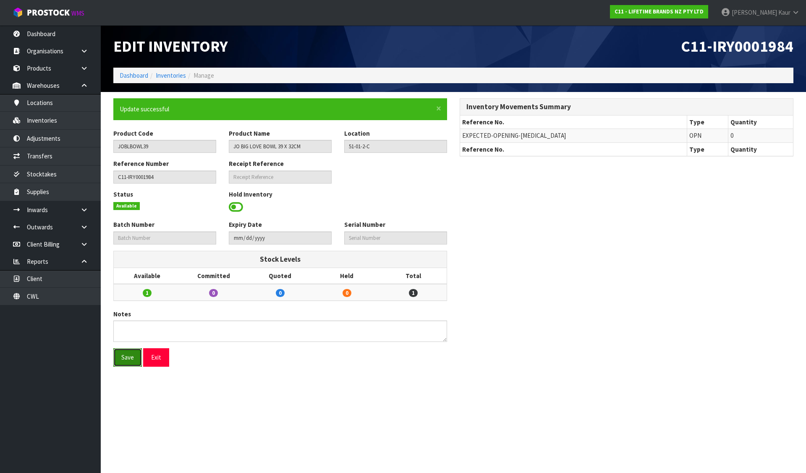
click at [134, 360] on button "Save" at bounding box center [127, 357] width 29 height 18
click at [123, 77] on link "Dashboard" at bounding box center [134, 75] width 29 height 8
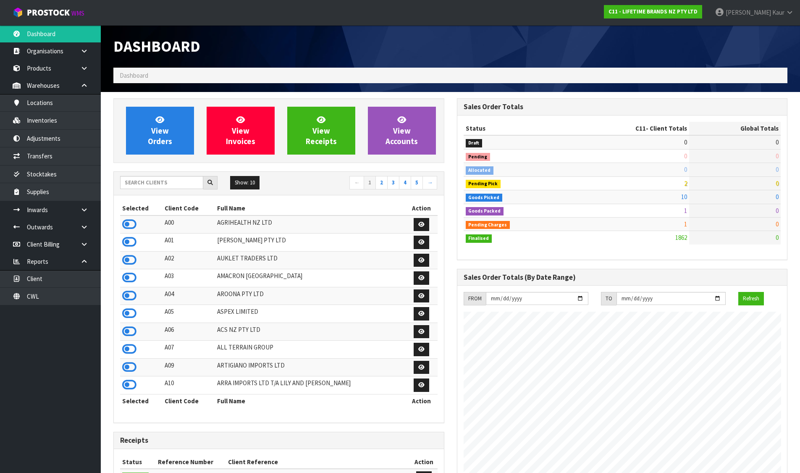
scroll to position [636, 343]
click at [161, 180] on input "text" at bounding box center [161, 182] width 83 height 13
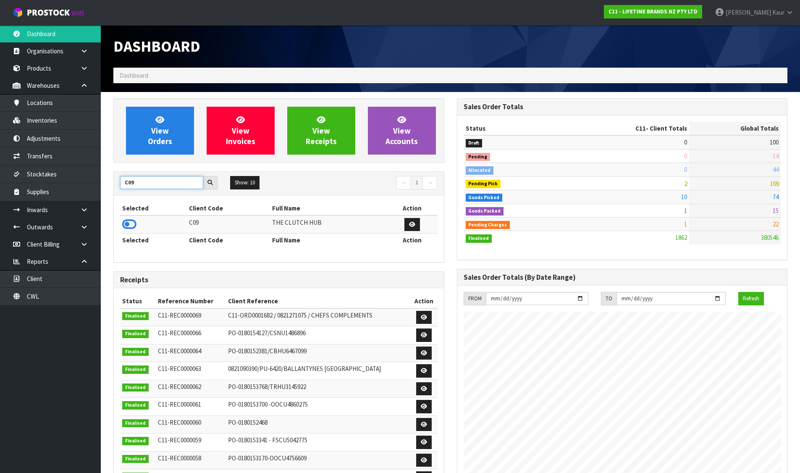
type input "C09"
click at [129, 218] on icon at bounding box center [129, 224] width 14 height 13
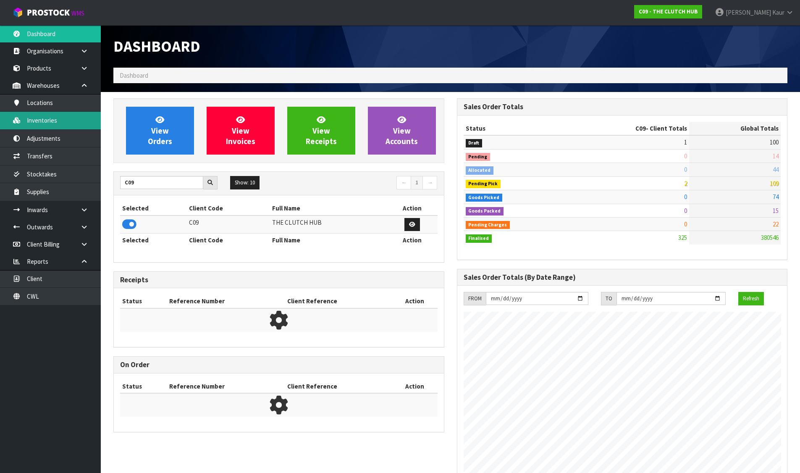
click at [56, 116] on link "Inventories" at bounding box center [50, 120] width 101 height 17
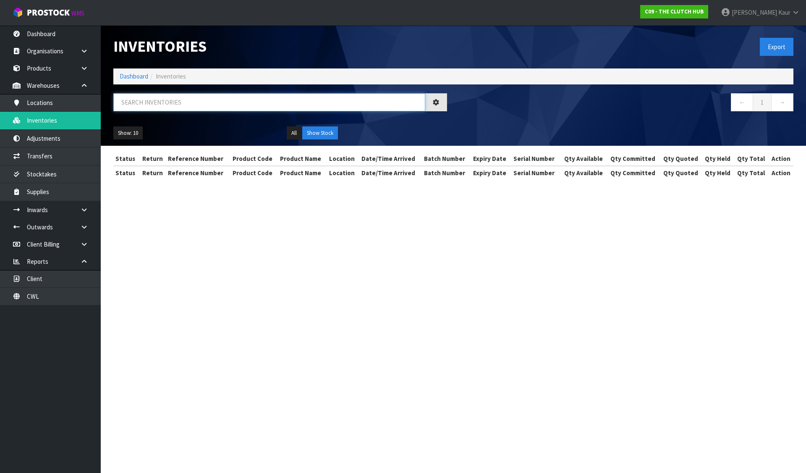
click at [125, 102] on input "text" at bounding box center [269, 102] width 312 height 18
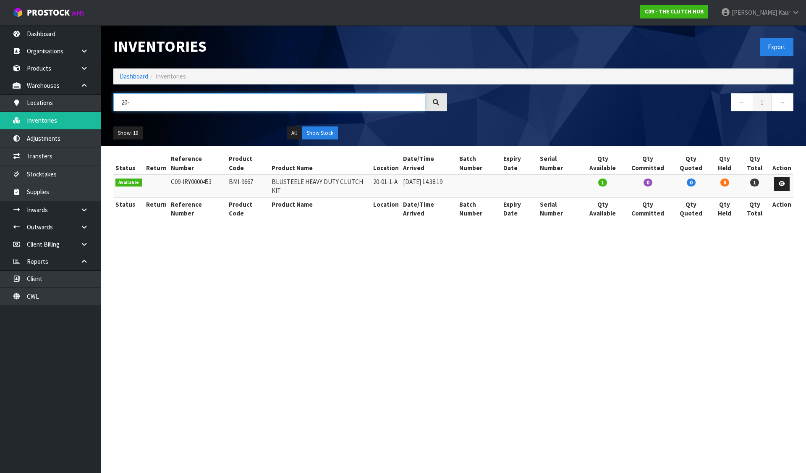
type input "20-"
drag, startPoint x: 257, startPoint y: 173, endPoint x: 225, endPoint y: 174, distance: 31.1
click at [227, 175] on td "BMI-9667" at bounding box center [248, 186] width 43 height 23
copy td "BMI-9667"
click at [133, 73] on link "Dashboard" at bounding box center [134, 76] width 29 height 8
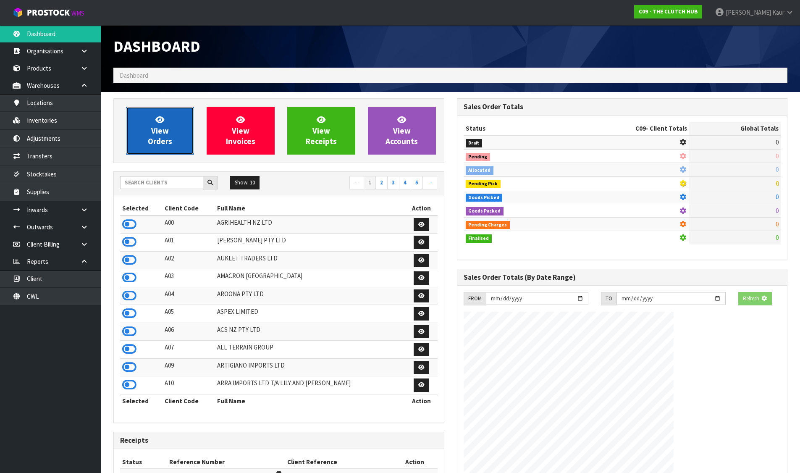
click at [140, 112] on link "View Orders" at bounding box center [160, 131] width 68 height 48
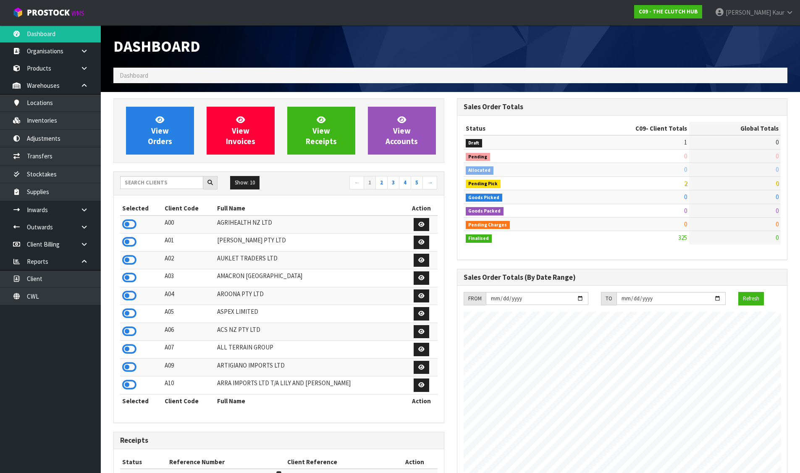
scroll to position [636, 343]
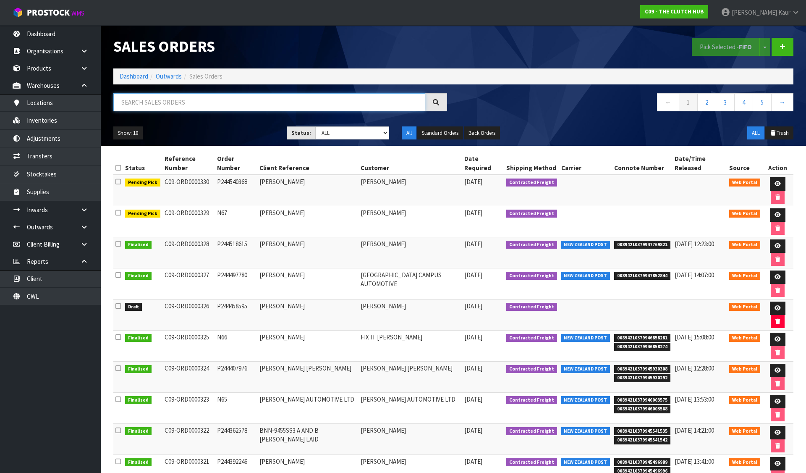
click at [146, 100] on input "text" at bounding box center [269, 102] width 312 height 18
paste input "BMI-9667"
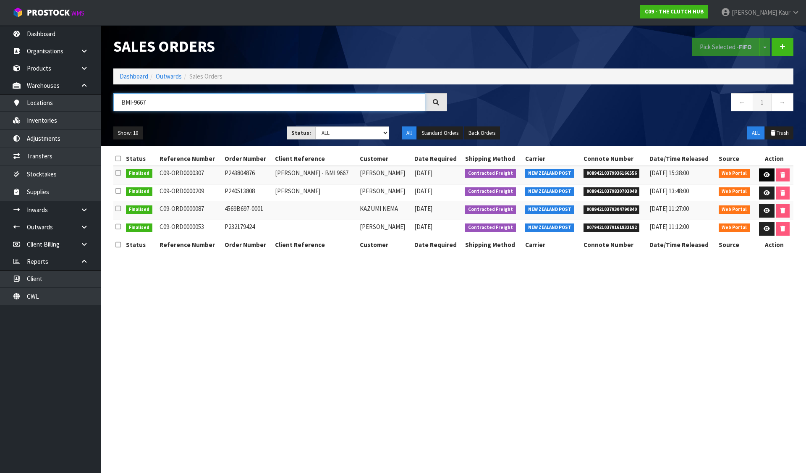
type input "BMI-9667"
click at [762, 172] on link at bounding box center [767, 174] width 16 height 13
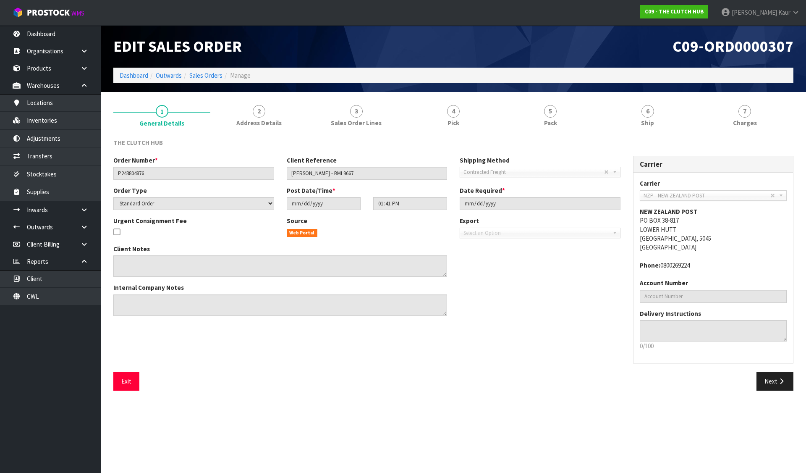
click at [456, 124] on span "Pick" at bounding box center [454, 122] width 12 height 9
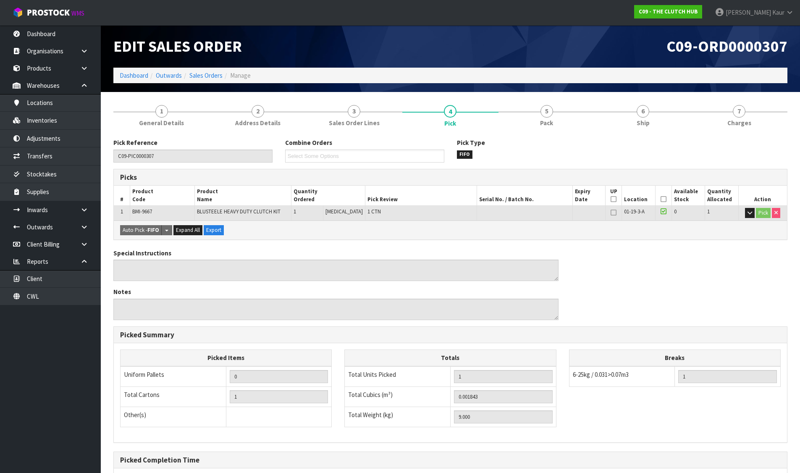
click at [396, 45] on h1 "Edit Sales Order" at bounding box center [278, 46] width 331 height 17
click at [60, 120] on link "Inventories" at bounding box center [50, 120] width 101 height 17
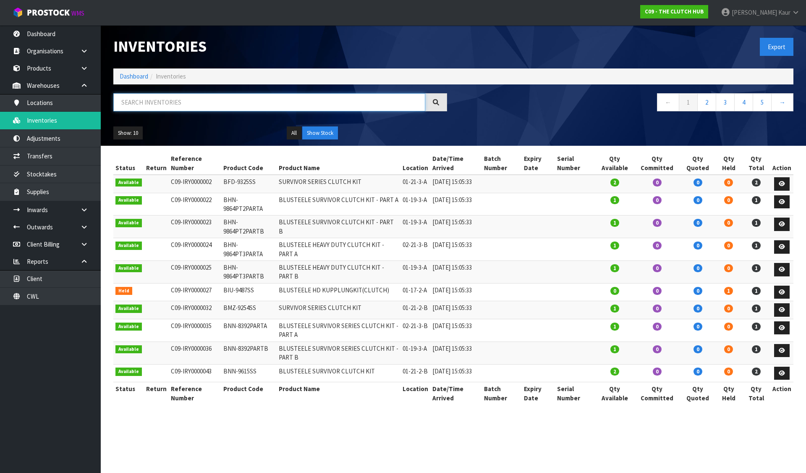
click at [147, 96] on input "text" at bounding box center [269, 102] width 312 height 18
paste input "BMI-9667"
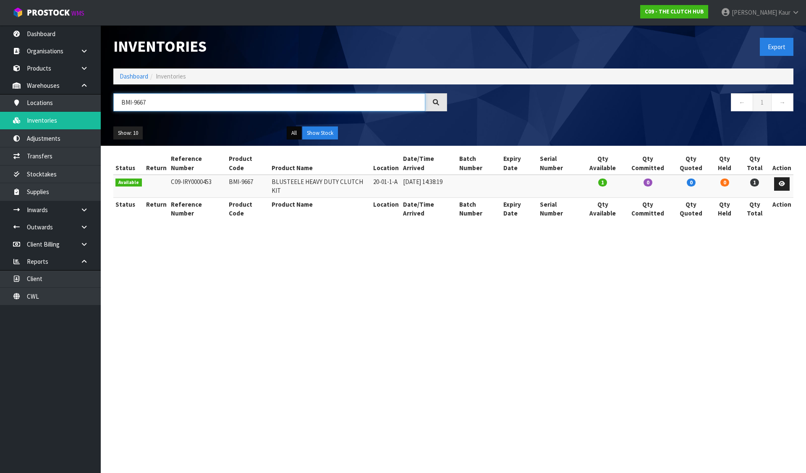
type input "BMI-9667"
click at [297, 131] on button "All" at bounding box center [294, 132] width 15 height 13
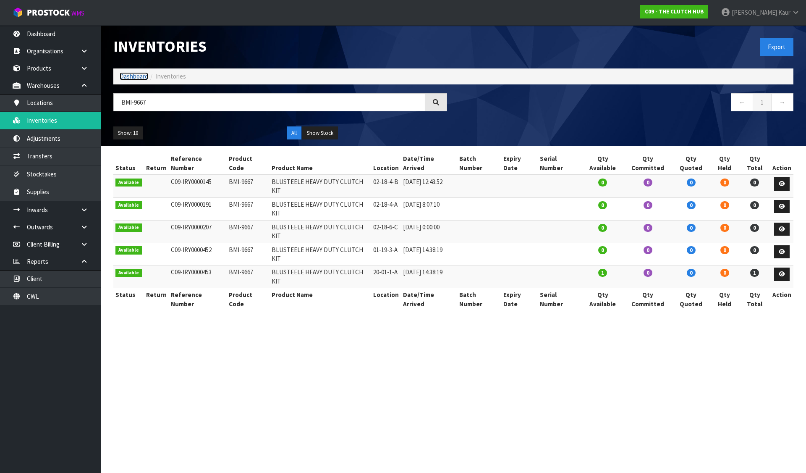
click at [128, 77] on link "Dashboard" at bounding box center [134, 76] width 29 height 8
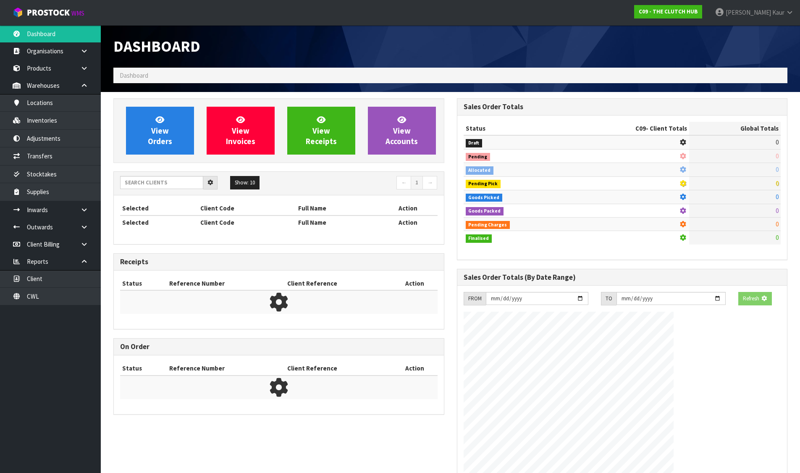
click at [87, 86] on div "Dashboard Dashboard View Orders View Invoices View Receipts View Accounts 5 10" at bounding box center [400, 315] width 800 height 631
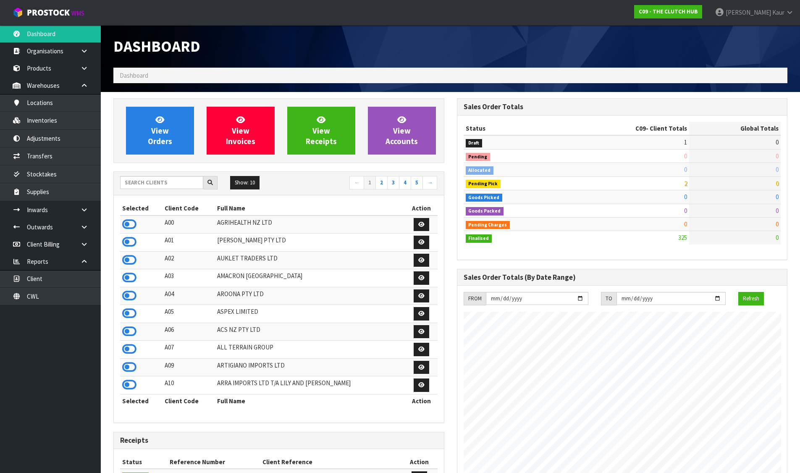
scroll to position [636, 343]
click at [87, 86] on icon at bounding box center [84, 85] width 8 height 6
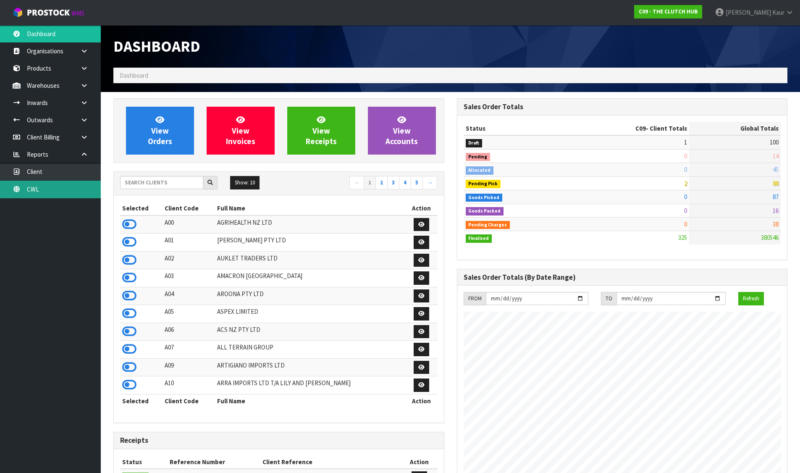
click at [52, 189] on link "CWL" at bounding box center [50, 189] width 101 height 17
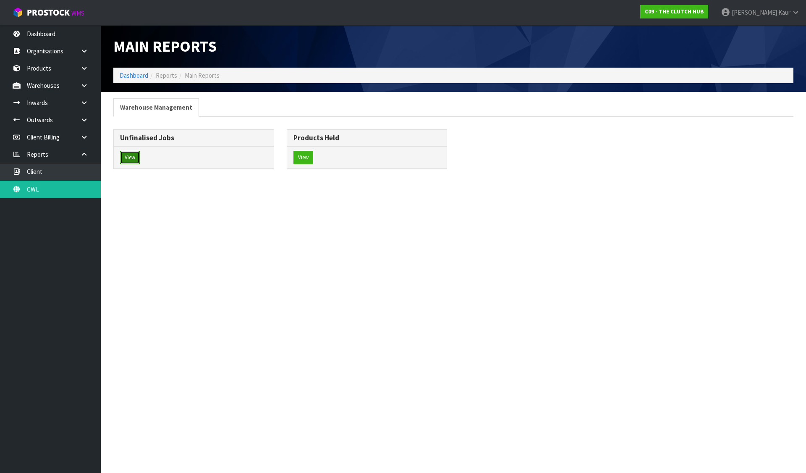
click at [136, 155] on button "View" at bounding box center [130, 157] width 20 height 13
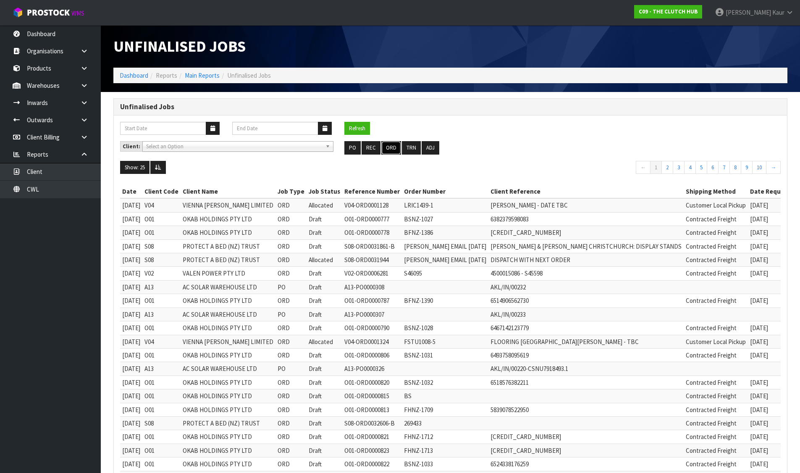
click at [397, 147] on button "ORD" at bounding box center [391, 147] width 20 height 13
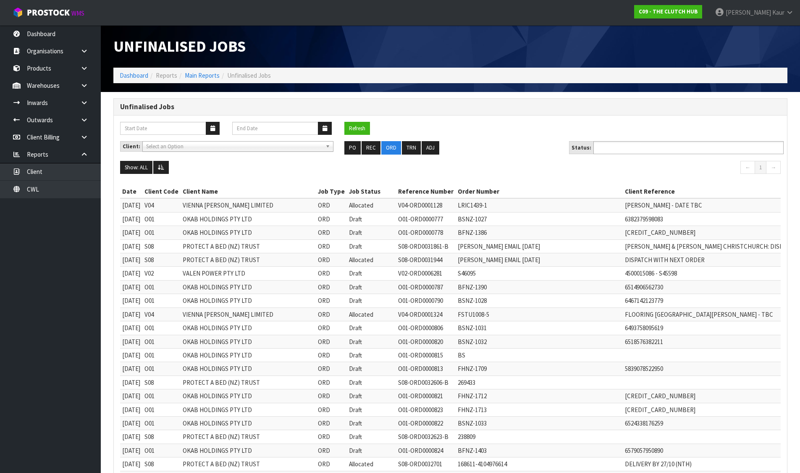
click at [627, 148] on input "text" at bounding box center [627, 147] width 62 height 10
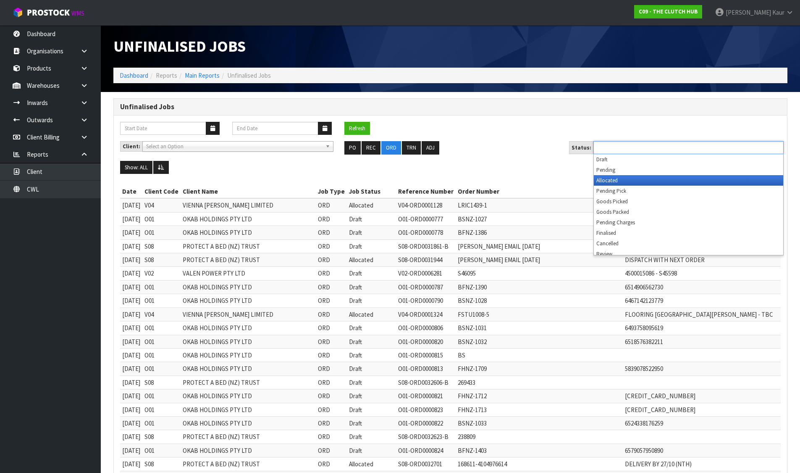
click at [615, 182] on li "Allocated" at bounding box center [688, 180] width 189 height 10
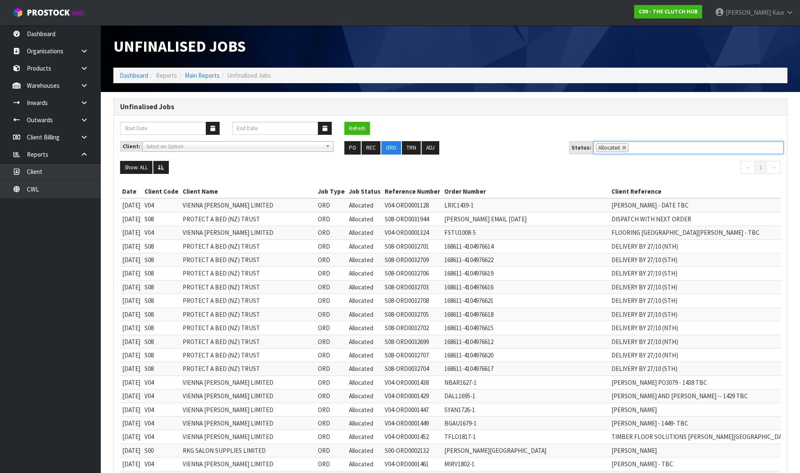
click at [170, 167] on ul "Show: ALL 5 10 25 50 100 ALL" at bounding box center [282, 167] width 324 height 13
click at [168, 167] on button at bounding box center [161, 167] width 16 height 13
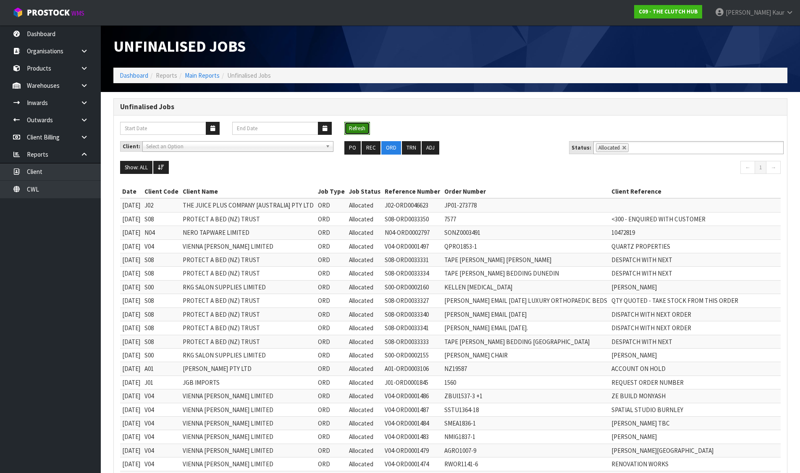
click at [354, 125] on button "Refresh" at bounding box center [357, 128] width 26 height 13
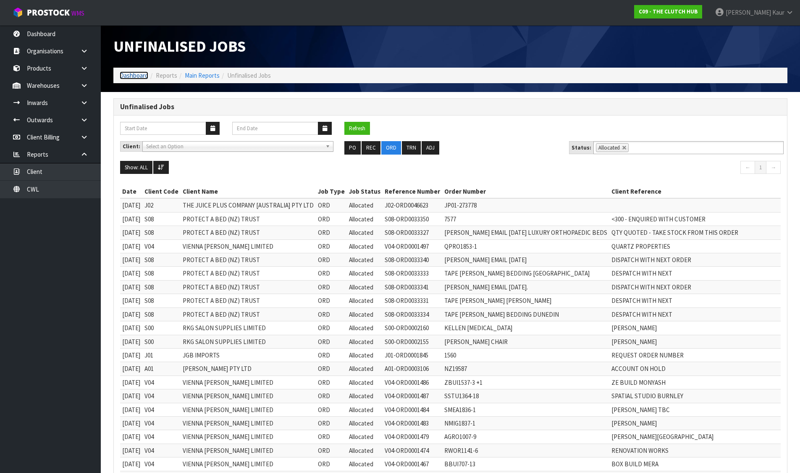
click at [132, 74] on link "Dashboard" at bounding box center [134, 75] width 29 height 8
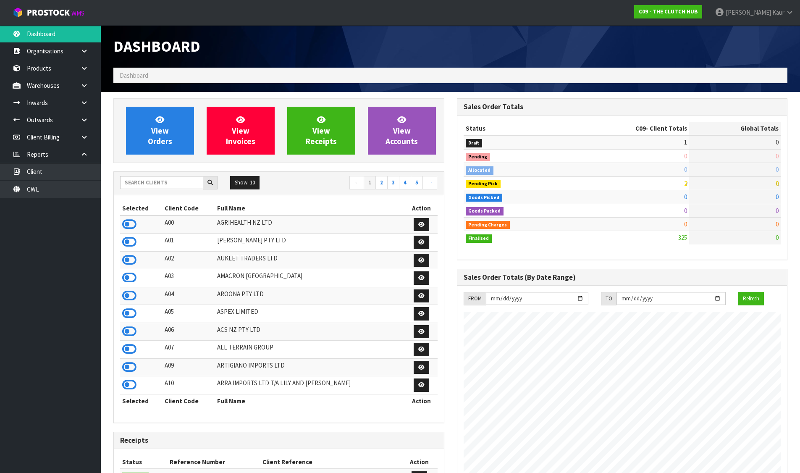
scroll to position [636, 343]
click at [139, 181] on input "text" at bounding box center [161, 182] width 83 height 13
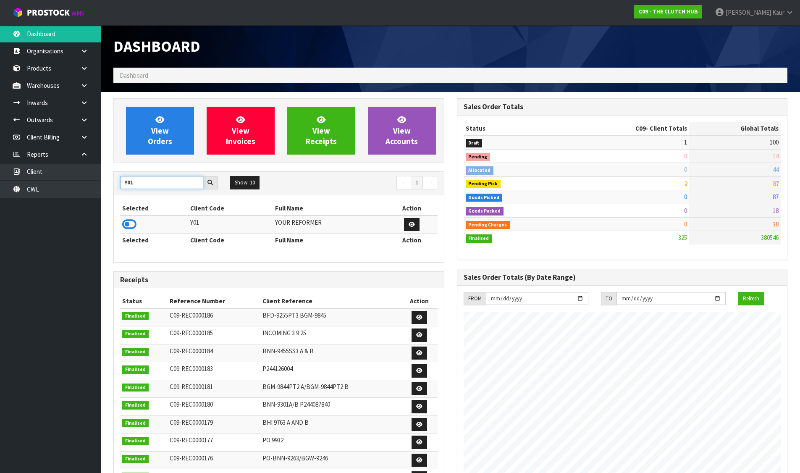
type input "Y01"
click at [130, 220] on icon at bounding box center [129, 224] width 14 height 13
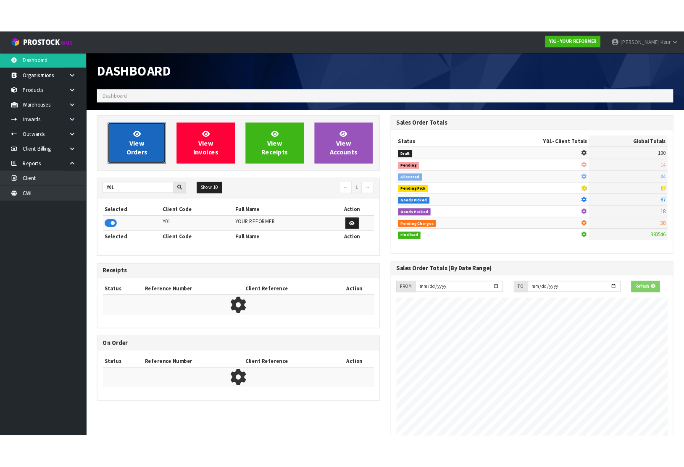
scroll to position [419375, 419555]
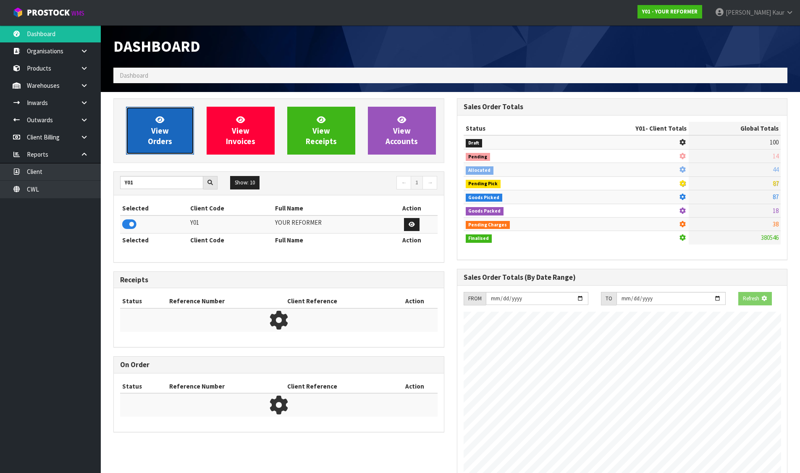
click at [149, 149] on link "View Orders" at bounding box center [160, 131] width 68 height 48
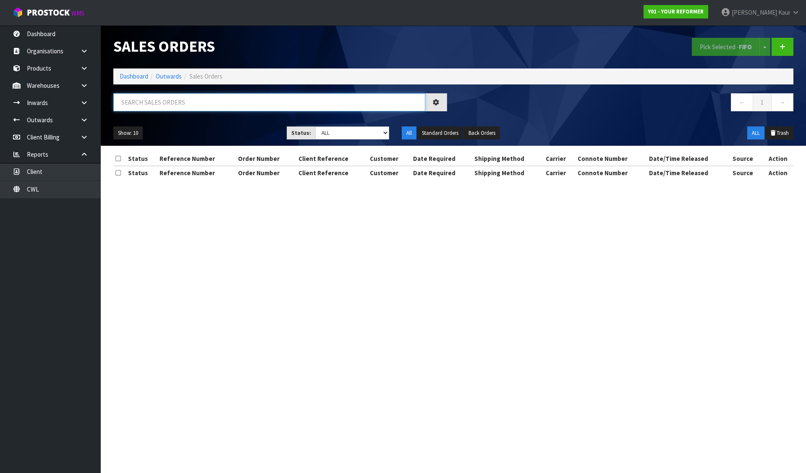
click at [151, 100] on input "text" at bounding box center [269, 102] width 312 height 18
paste input "[PERSON_NAME]"
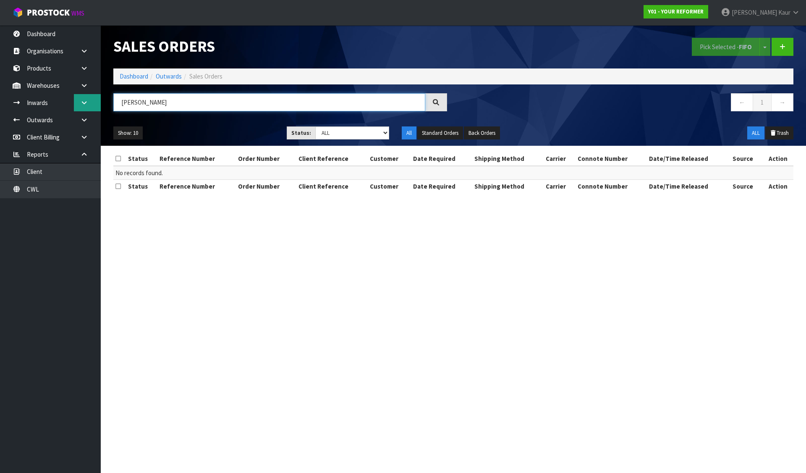
drag, startPoint x: 133, startPoint y: 104, endPoint x: 86, endPoint y: 111, distance: 47.9
click at [92, 107] on body "Toggle navigation ProStock WMS Y01 - YOUR REFORMER Divjot Kaur Logout Dashboard…" at bounding box center [403, 236] width 806 height 473
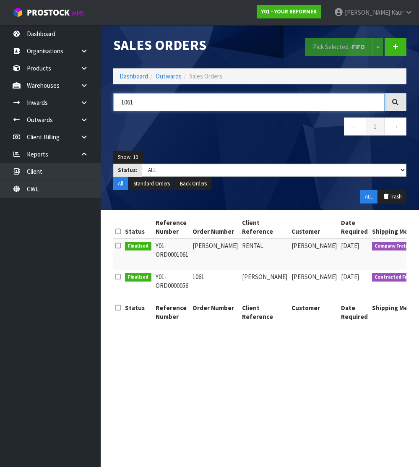
type input "1061"
click at [419, 74] on header "Sales Orders Pick Selected - FIFO Split button! FIFO - First In First Out FEFO …" at bounding box center [260, 117] width 319 height 185
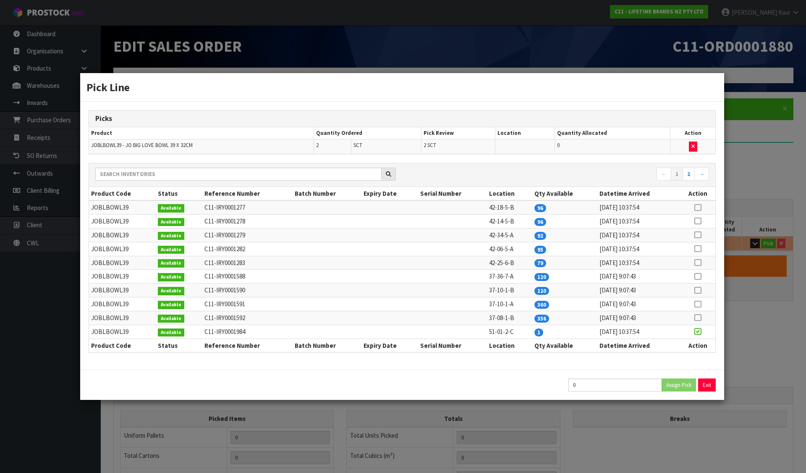
click at [698, 249] on icon at bounding box center [698, 249] width 7 height 0
click at [551, 382] on div "2 Assign Pick Exit" at bounding box center [402, 384] width 640 height 13
type input "1"
click at [673, 386] on button "Assign Pick" at bounding box center [679, 384] width 34 height 13
type input "Sub-carton x 1"
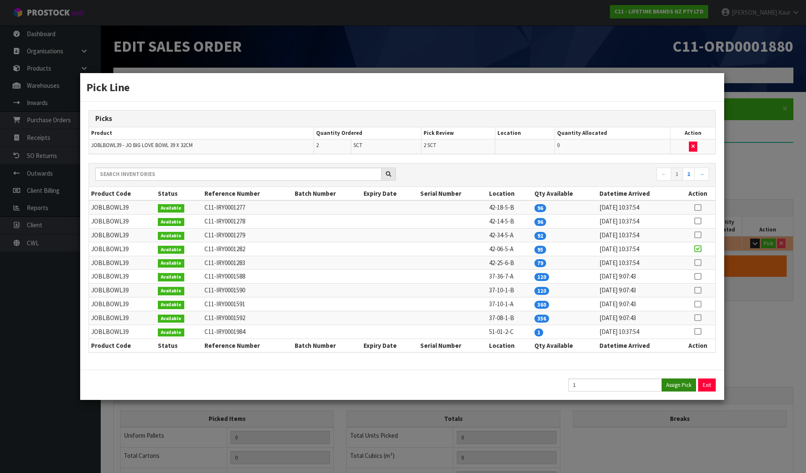
type input "1"
type input "0.020163"
type input "2.92"
click at [698, 331] on icon at bounding box center [698, 331] width 7 height 0
click at [676, 379] on div "1 Assign Pick Exit" at bounding box center [402, 385] width 644 height 30
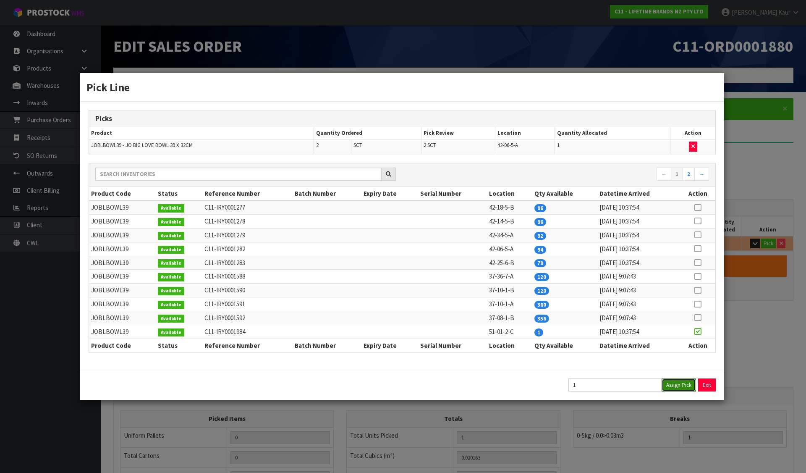
click at [676, 381] on button "Assign Pick" at bounding box center [679, 384] width 34 height 13
type input "2"
type input "0.040326"
type input "5.84"
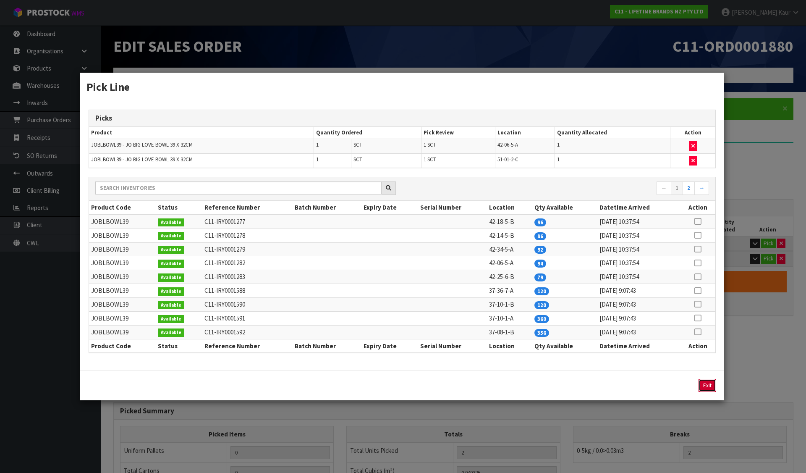
click at [711, 392] on button "Exit" at bounding box center [708, 385] width 18 height 13
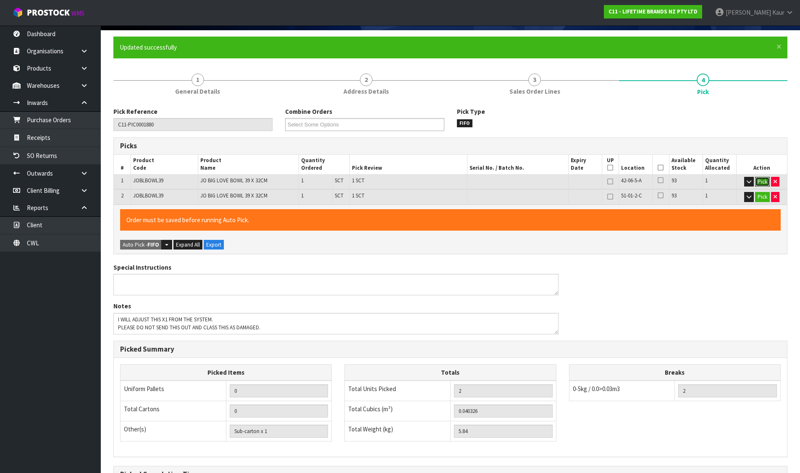
scroll to position [161, 0]
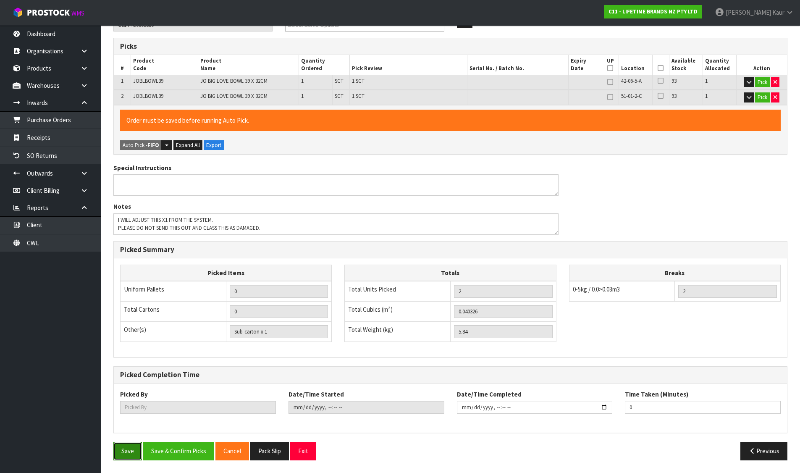
click at [128, 453] on button "Save" at bounding box center [127, 451] width 29 height 18
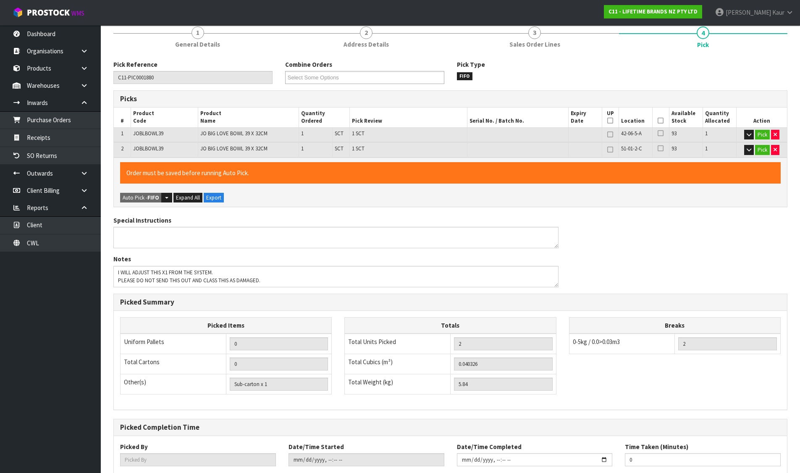
type input "Sub-carton x 2"
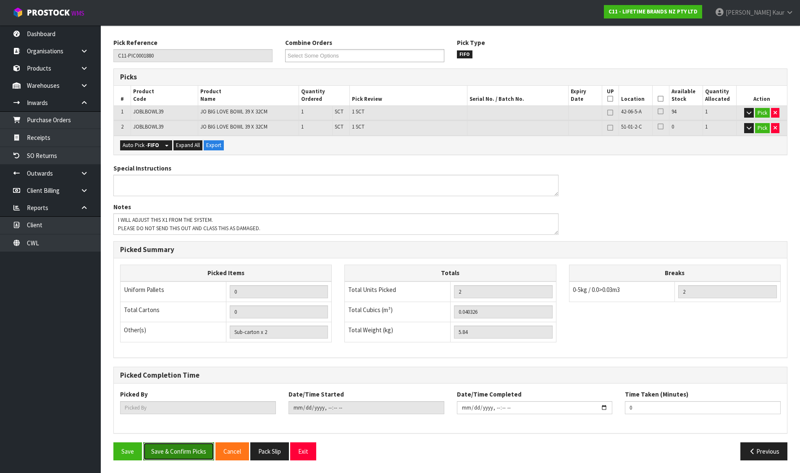
click at [184, 454] on button "Save & Confirm Picks" at bounding box center [178, 451] width 71 height 18
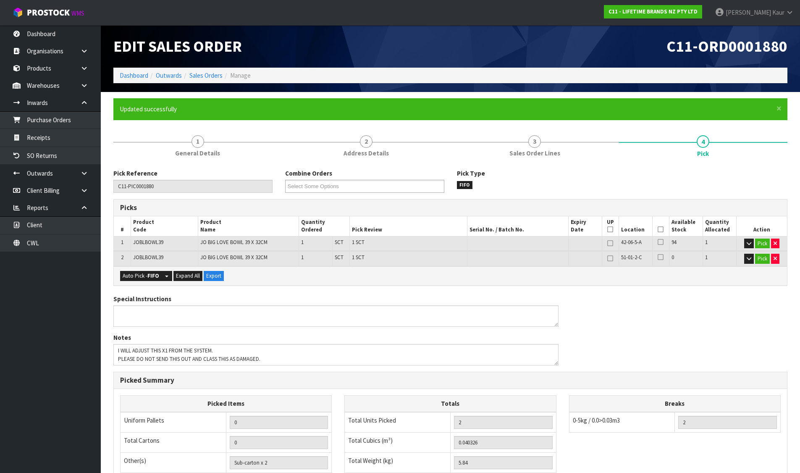
type input "[PERSON_NAME]"
type input "2025-09-10T10:32:05"
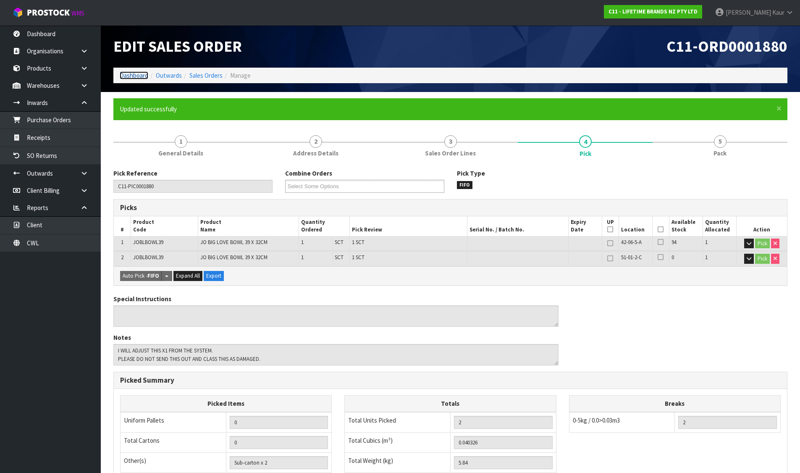
click at [134, 72] on link "Dashboard" at bounding box center [134, 75] width 29 height 8
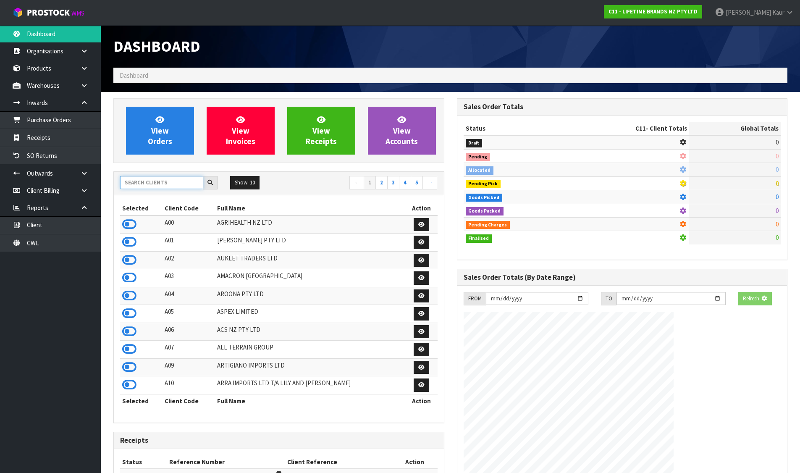
click at [136, 183] on input "text" at bounding box center [161, 182] width 83 height 13
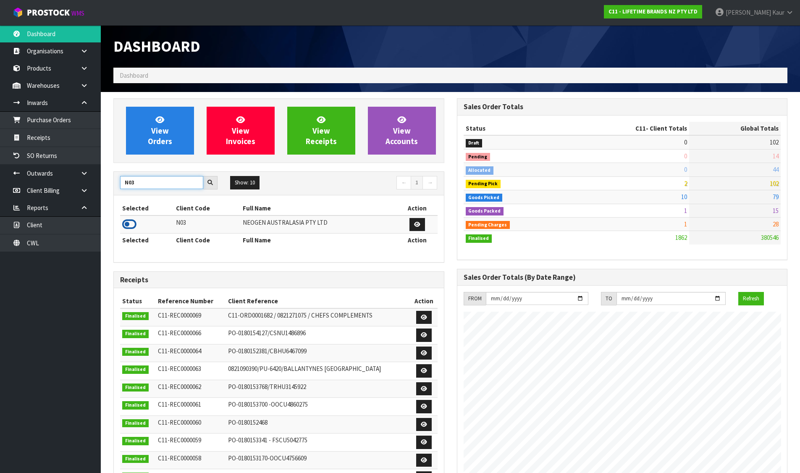
type input "N03"
click at [124, 223] on icon at bounding box center [129, 224] width 14 height 13
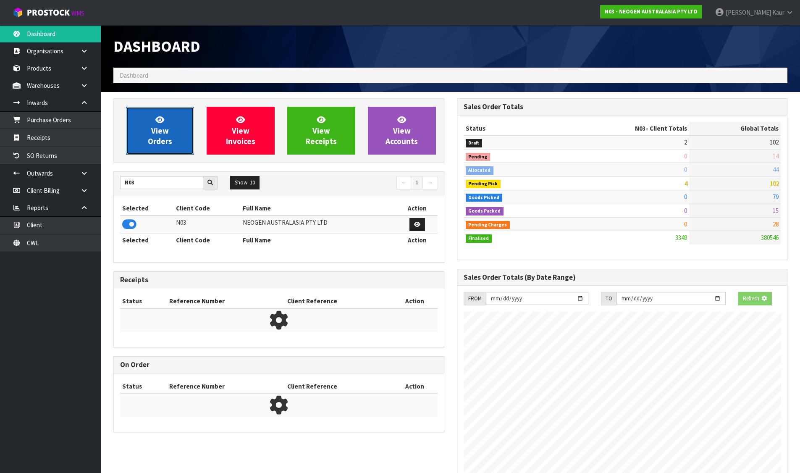
click at [158, 152] on link "View Orders" at bounding box center [160, 131] width 68 height 48
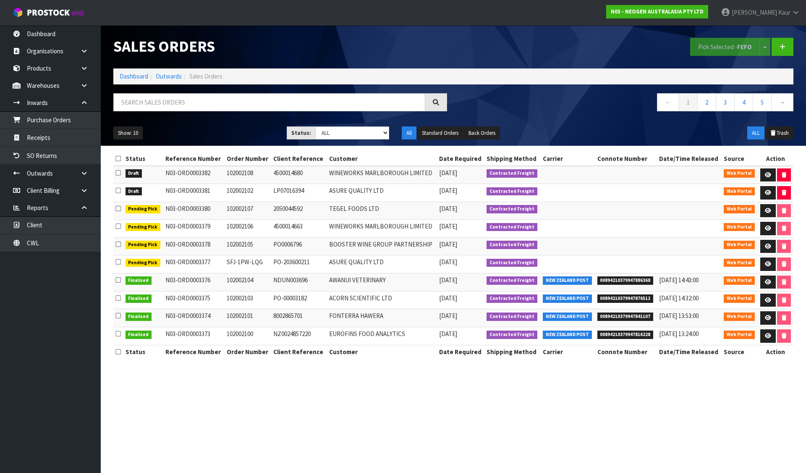
click at [116, 160] on icon at bounding box center [117, 158] width 5 height 6
click at [705, 46] on button "Pick Selected - FEFO" at bounding box center [725, 47] width 70 height 18
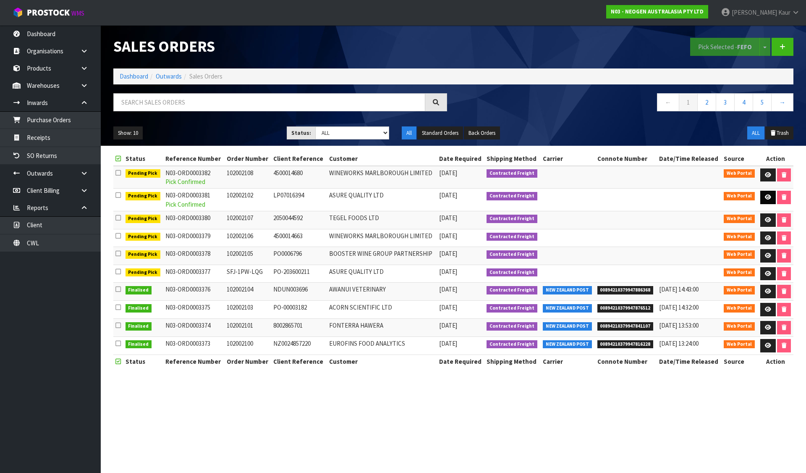
click at [766, 191] on link at bounding box center [768, 197] width 16 height 13
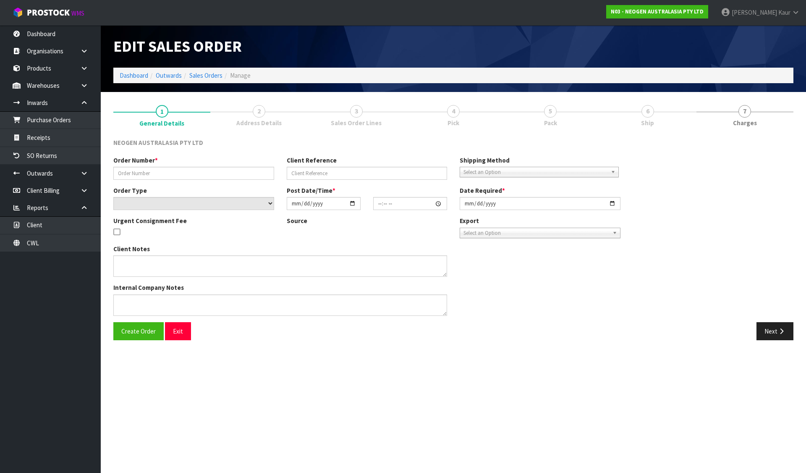
type input "102002102"
type input "LP07016394"
select select "number:0"
type input "[DATE]"
type input "10:30:00.000"
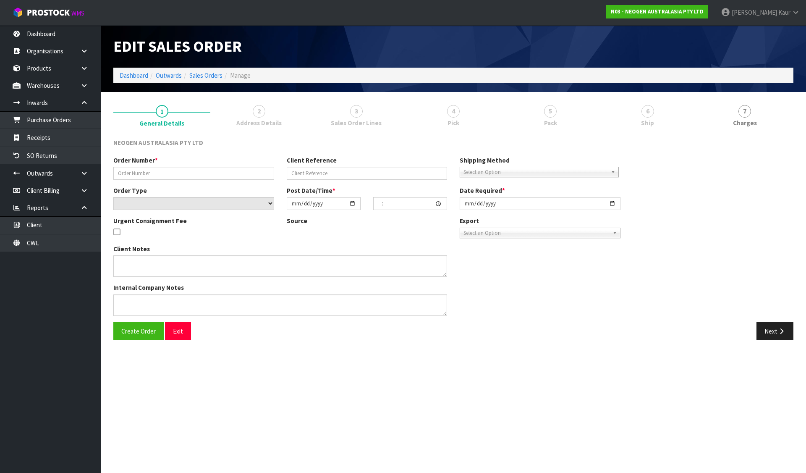
type input "[DATE]"
type textarea "ATTN ACCOUNTS"
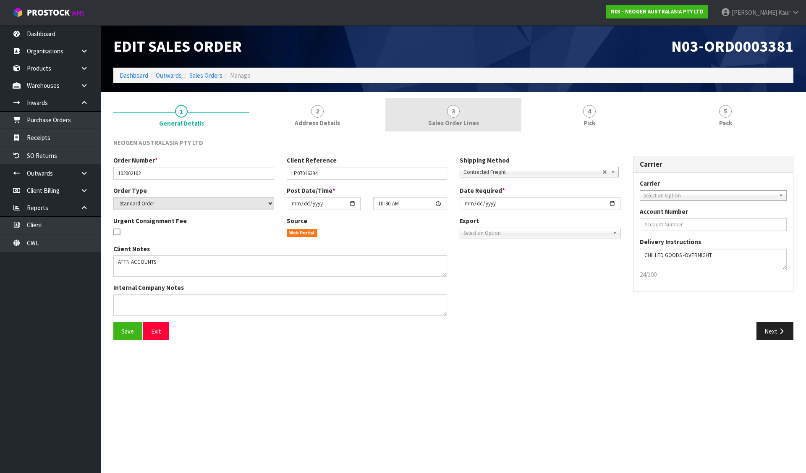
click at [468, 106] on link "3 Sales Order Lines" at bounding box center [453, 114] width 136 height 33
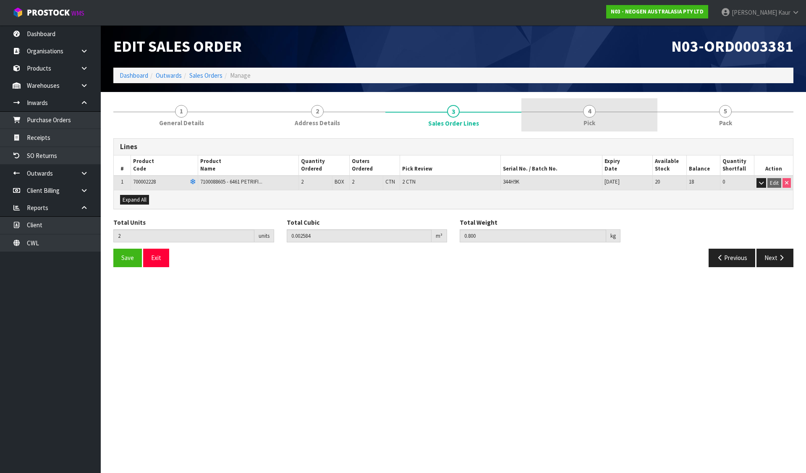
click at [573, 115] on link "4 Pick" at bounding box center [590, 114] width 136 height 33
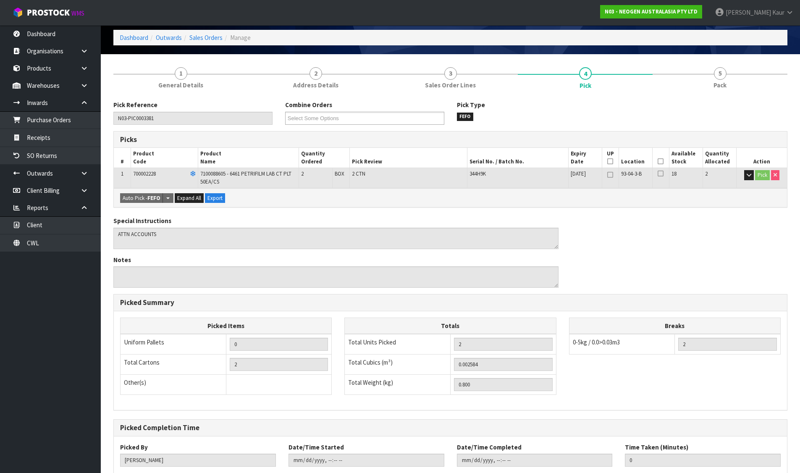
scroll to position [91, 0]
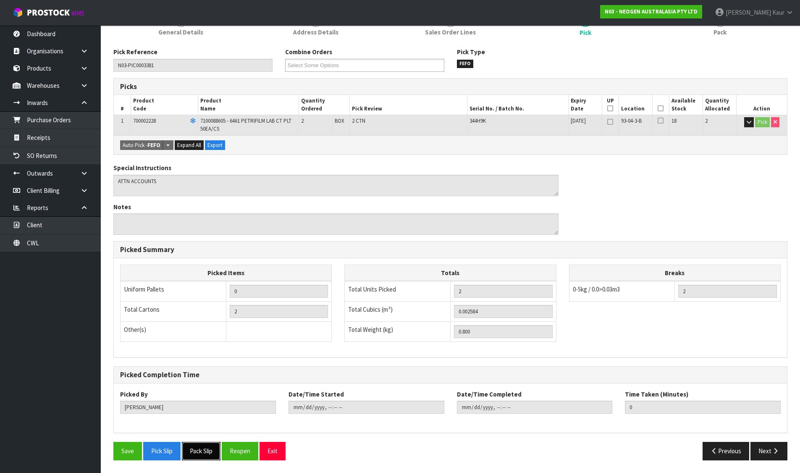
click at [196, 453] on button "Pack Slip" at bounding box center [201, 451] width 39 height 18
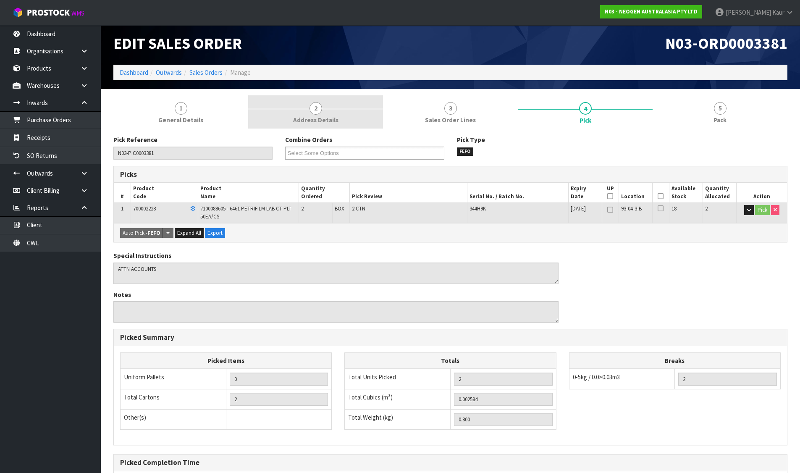
scroll to position [0, 0]
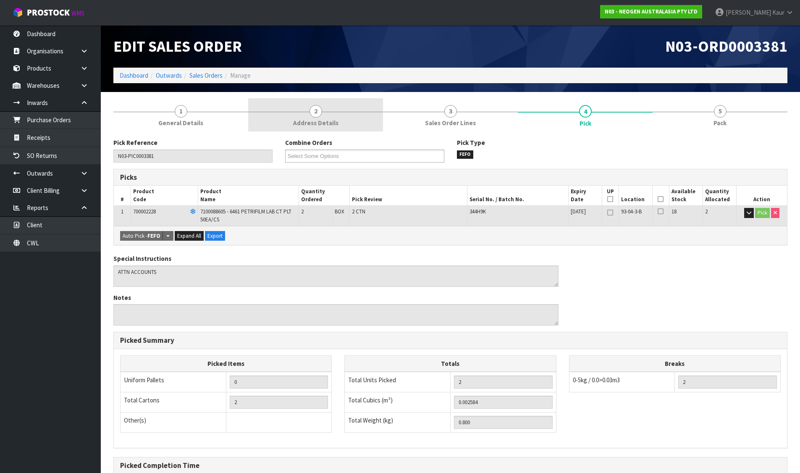
click at [319, 123] on span "Address Details" at bounding box center [315, 122] width 45 height 9
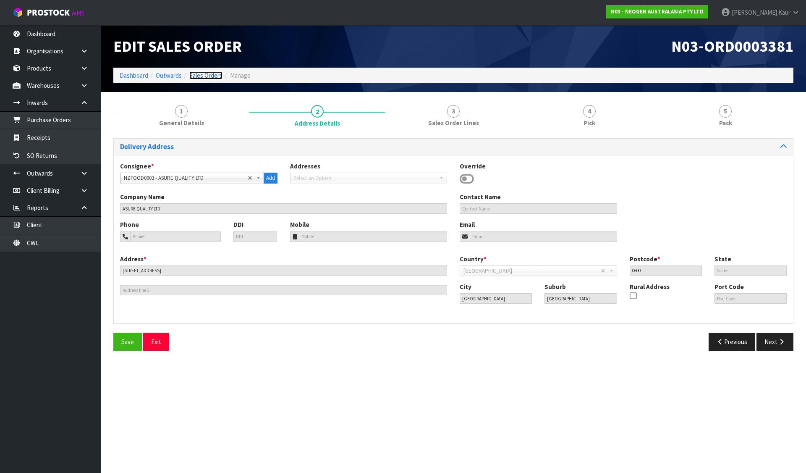
click at [199, 74] on link "Sales Orders" at bounding box center [205, 75] width 33 height 8
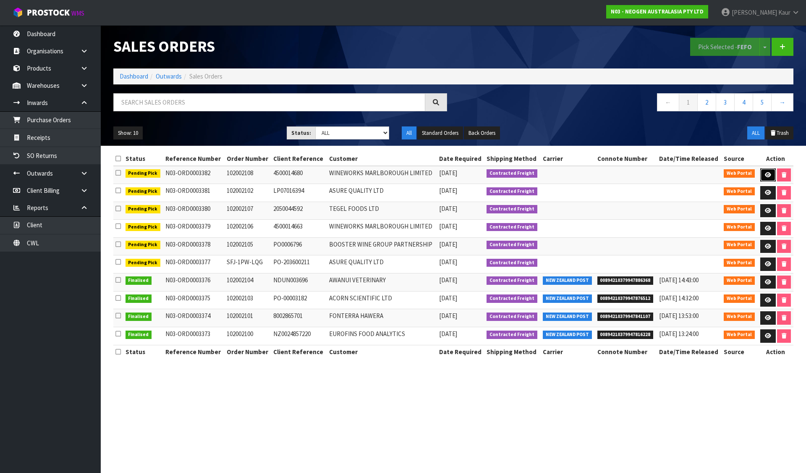
click at [765, 173] on icon at bounding box center [768, 174] width 6 height 5
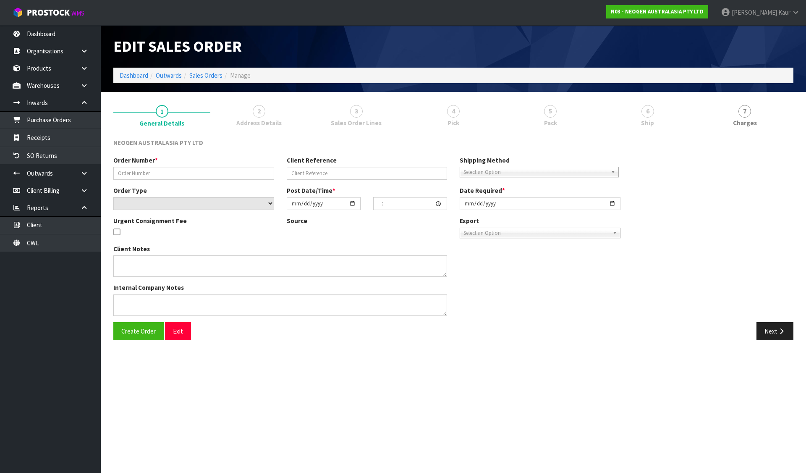
type input "102002108"
type input "4500014680"
select select "number:0"
type input "[DATE]"
type input "10:34:00.000"
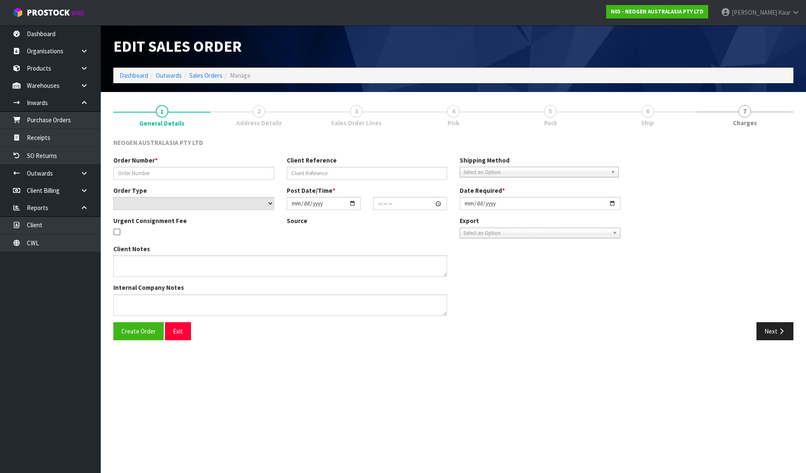
type input "[DATE]"
type textarea "ATTN [PERSON_NAME]"
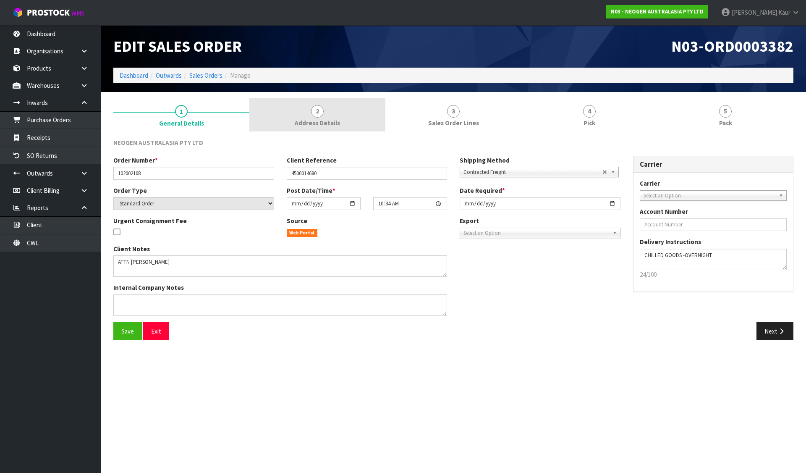
click at [346, 116] on link "2 Address Details" at bounding box center [317, 114] width 136 height 33
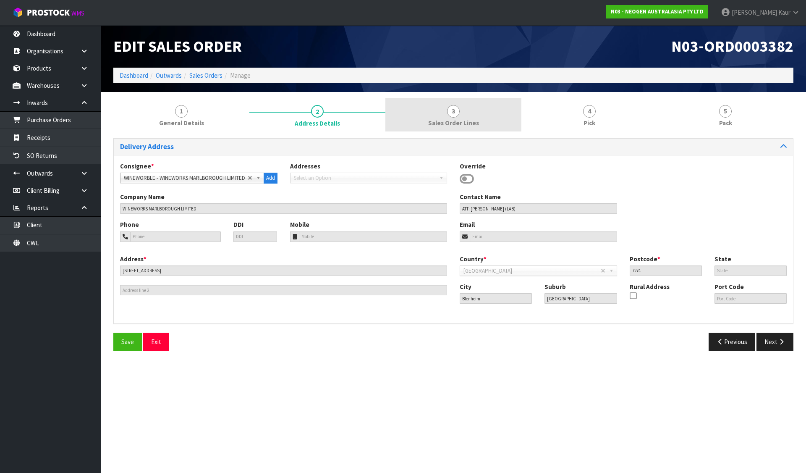
click at [447, 118] on span "Sales Order Lines" at bounding box center [453, 122] width 51 height 9
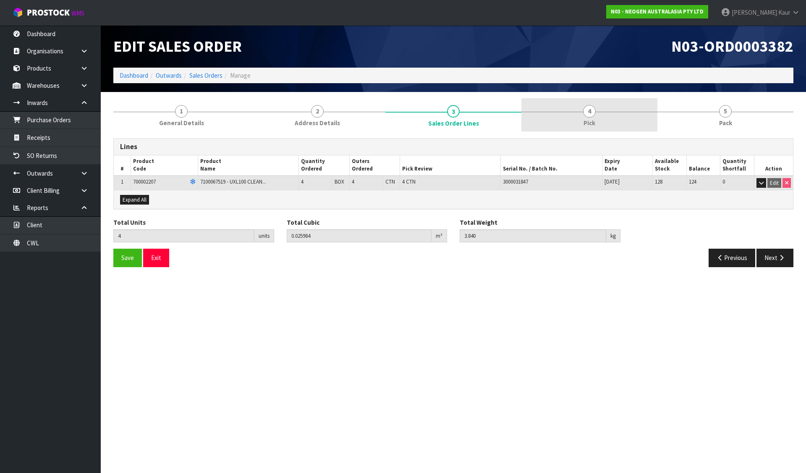
click at [577, 117] on link "4 Pick" at bounding box center [590, 114] width 136 height 33
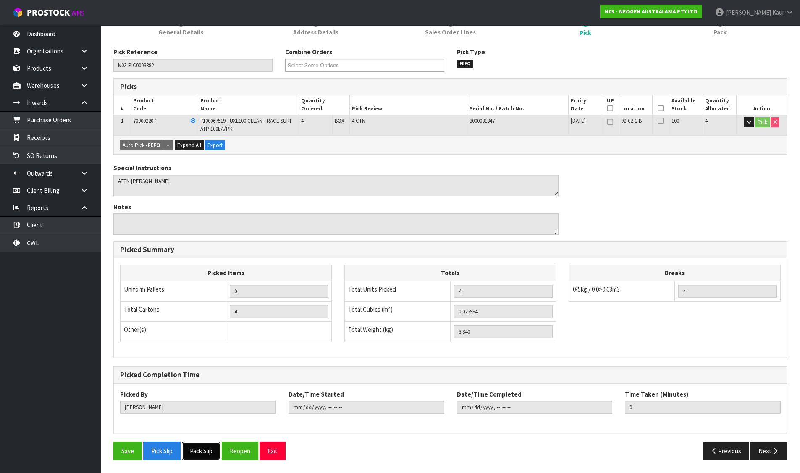
click at [205, 450] on button "Pack Slip" at bounding box center [201, 451] width 39 height 18
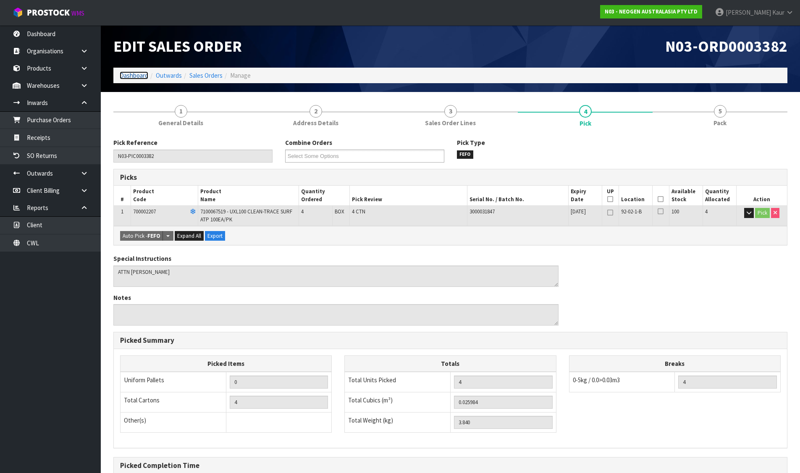
click at [127, 73] on link "Dashboard" at bounding box center [134, 75] width 29 height 8
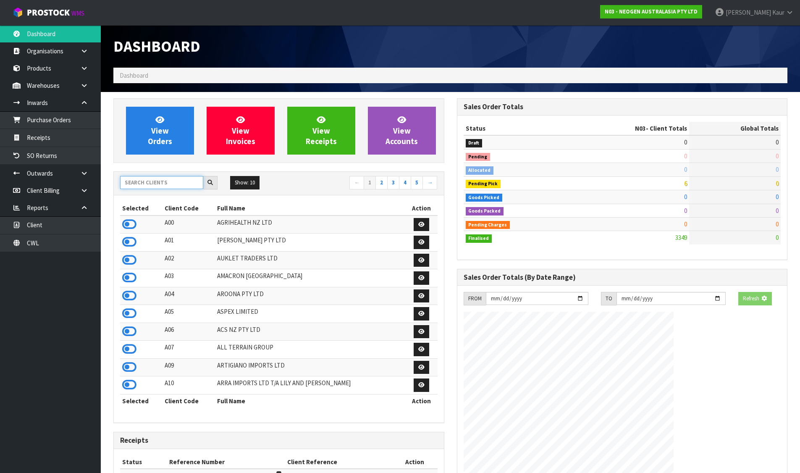
click at [135, 181] on input "text" at bounding box center [161, 182] width 83 height 13
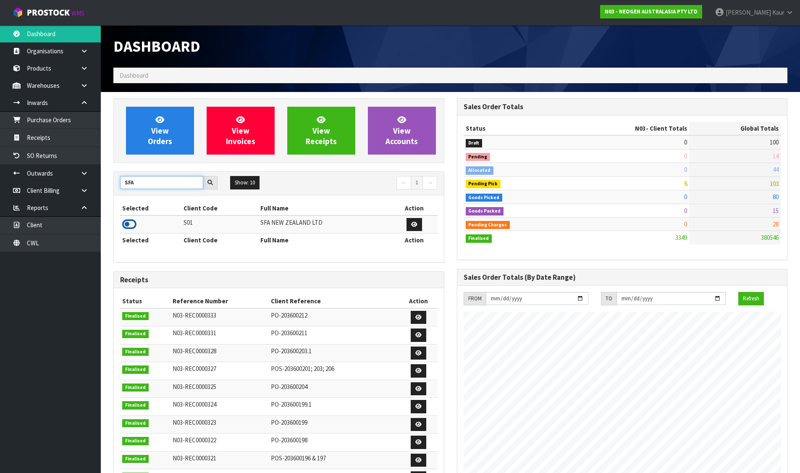
type input "SFA"
click at [131, 223] on icon at bounding box center [129, 224] width 14 height 13
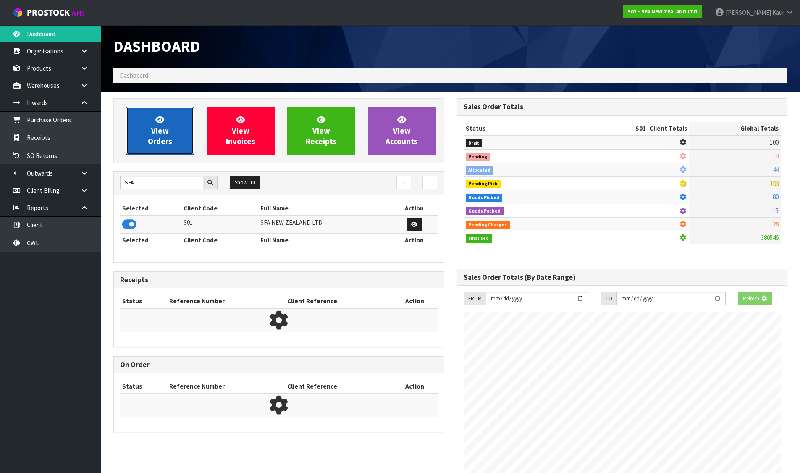
click at [152, 124] on link "View Orders" at bounding box center [160, 131] width 68 height 48
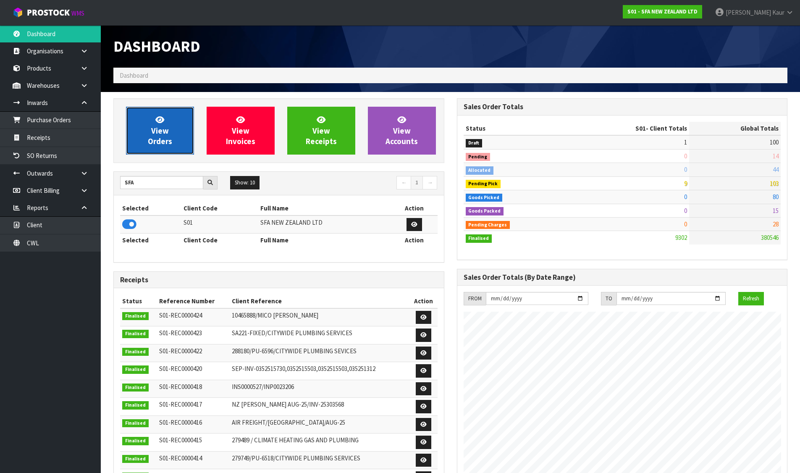
scroll to position [636, 343]
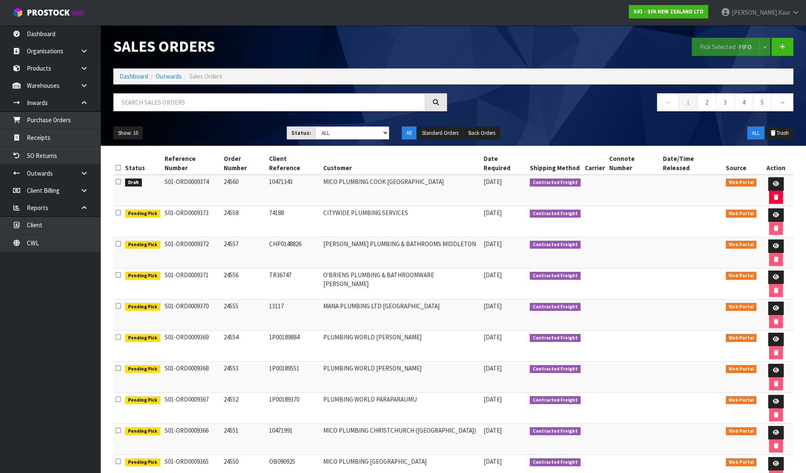
click at [118, 178] on icon at bounding box center [117, 181] width 5 height 6
click at [0, 0] on input "checkbox" at bounding box center [0, 0] width 0 height 0
click at [722, 52] on button "Pick Selected - FIFO" at bounding box center [726, 47] width 68 height 18
click at [772, 177] on link at bounding box center [776, 183] width 16 height 13
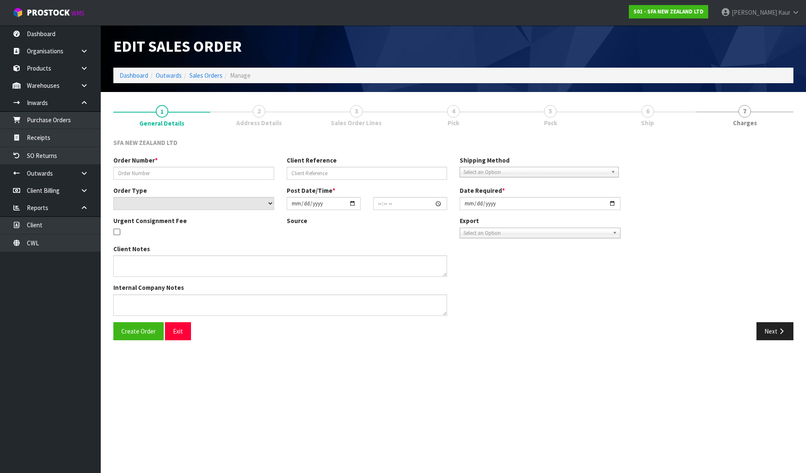
type input "24560"
type input "10471343"
select select "number:0"
type input "[DATE]"
type input "10:43:00.000"
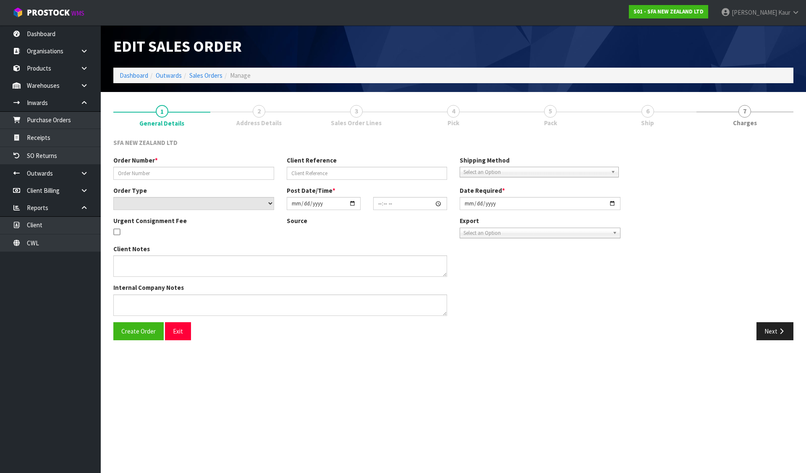
type input "[DATE]"
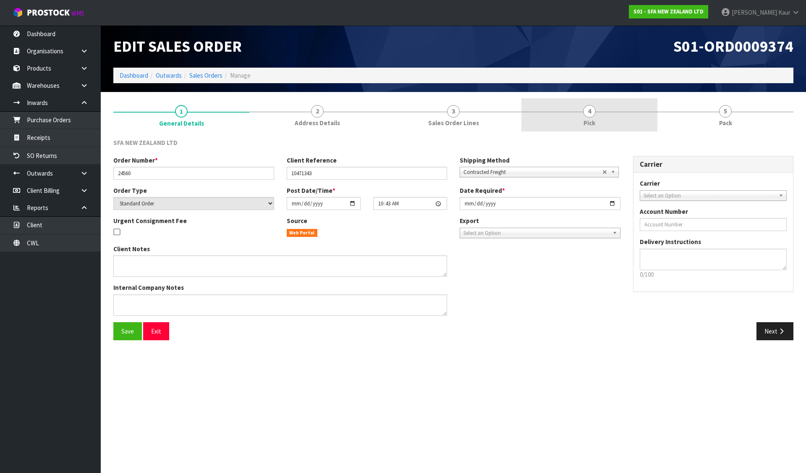
click at [584, 120] on span "Pick" at bounding box center [590, 122] width 12 height 9
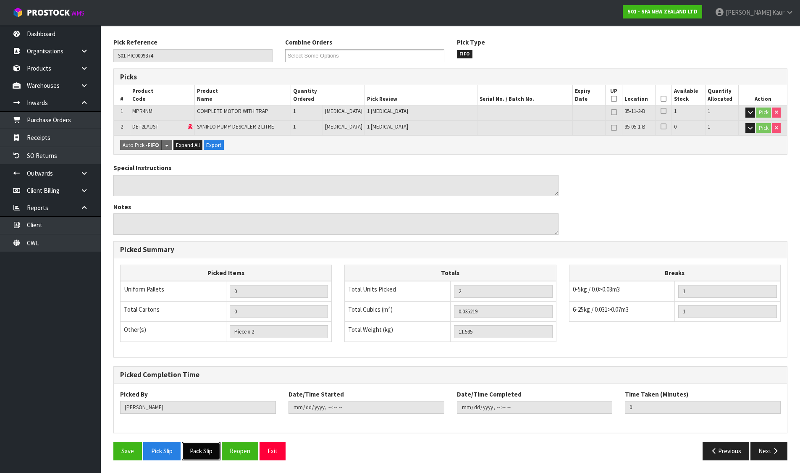
click at [207, 446] on button "Pack Slip" at bounding box center [201, 451] width 39 height 18
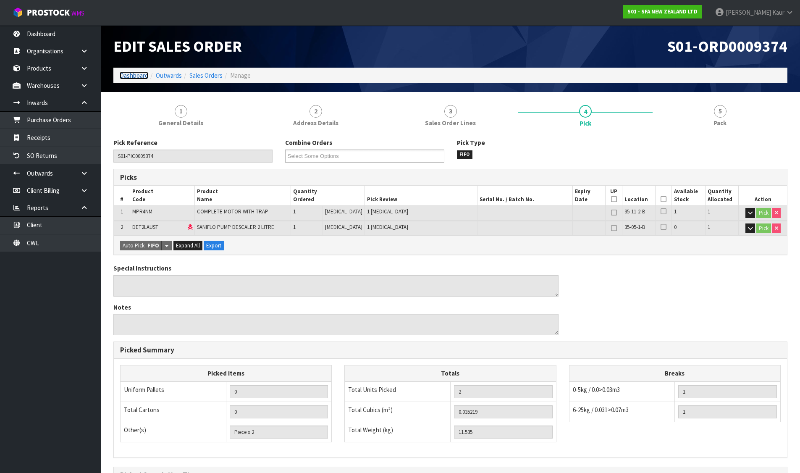
click at [147, 77] on link "Dashboard" at bounding box center [134, 75] width 29 height 8
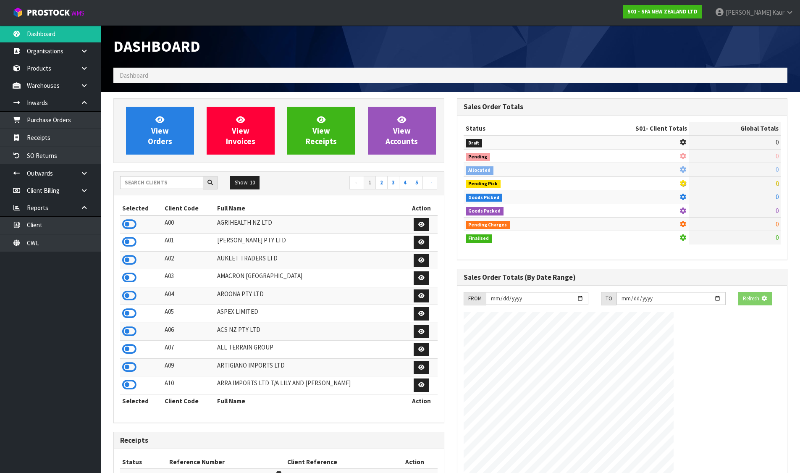
drag, startPoint x: 167, startPoint y: 161, endPoint x: 163, endPoint y: 173, distance: 13.0
click at [167, 165] on div "View Orders View Invoices View Receipts View Accounts Show: 10 5 10 25" at bounding box center [278, 349] width 343 height 503
click at [165, 182] on input "text" at bounding box center [161, 182] width 83 height 13
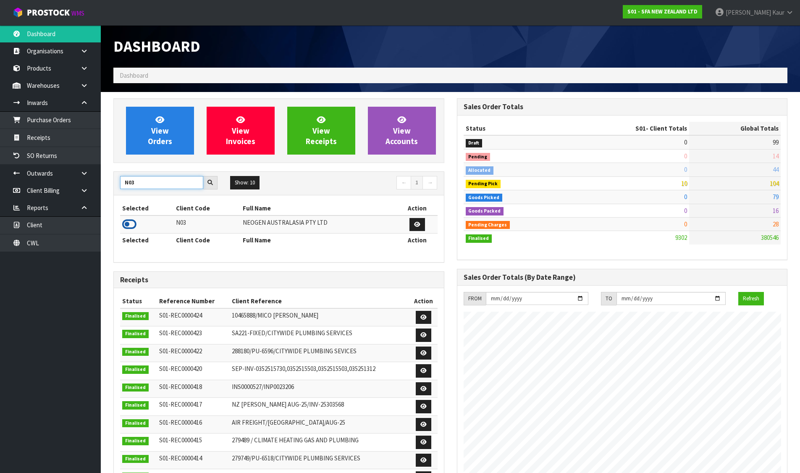
type input "N03"
click at [126, 222] on icon at bounding box center [129, 224] width 14 height 13
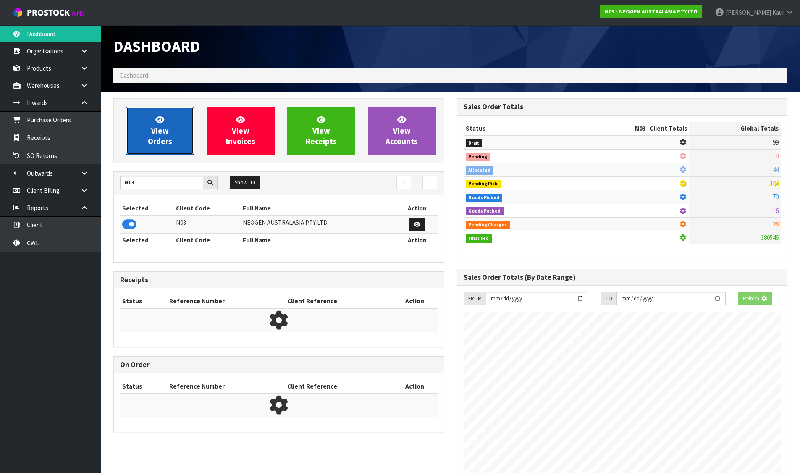
click at [153, 149] on link "View Orders" at bounding box center [160, 131] width 68 height 48
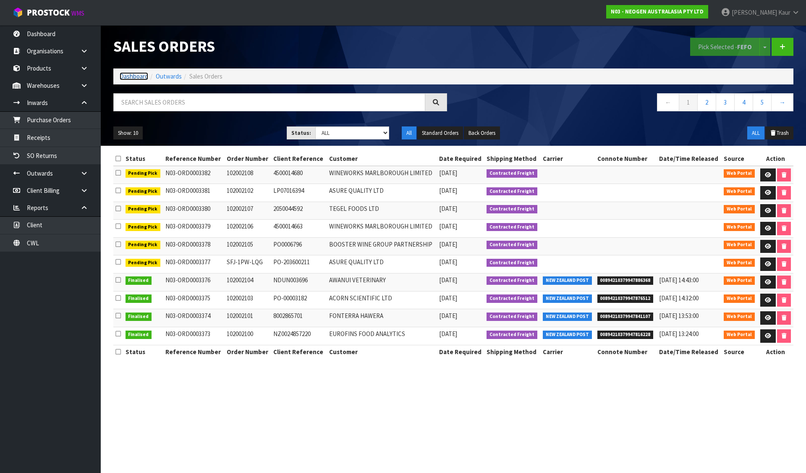
click at [131, 76] on link "Dashboard" at bounding box center [134, 76] width 29 height 8
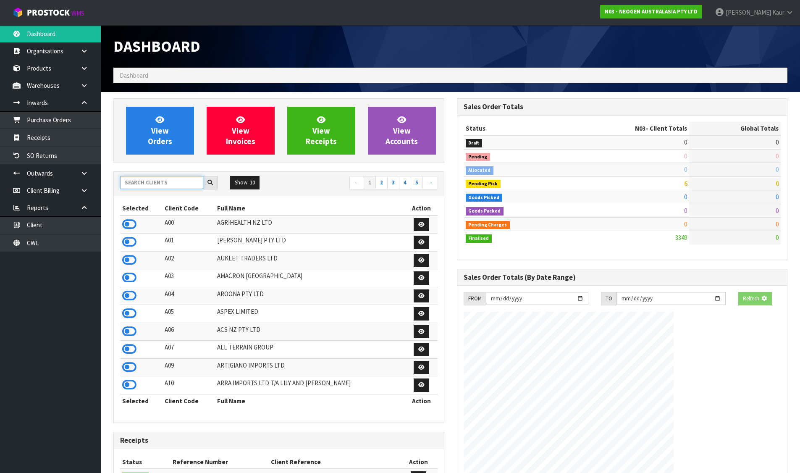
click at [171, 184] on input "text" at bounding box center [161, 182] width 83 height 13
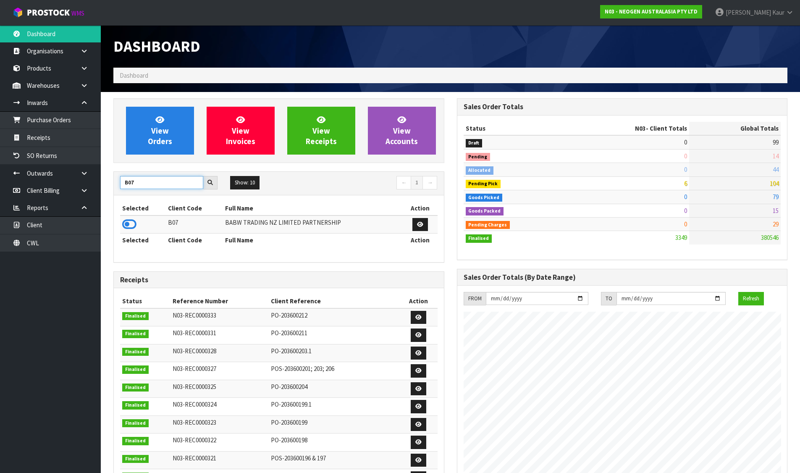
type input "B07"
click at [130, 223] on icon at bounding box center [129, 224] width 14 height 13
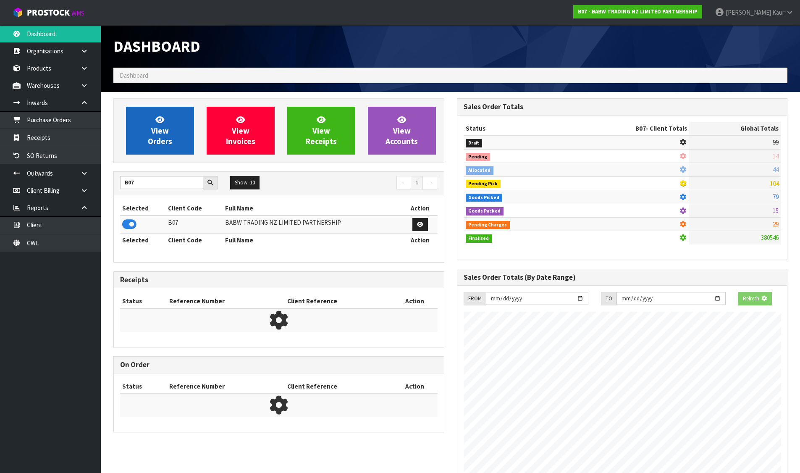
scroll to position [524, 343]
click at [167, 143] on span "View Orders" at bounding box center [160, 130] width 24 height 31
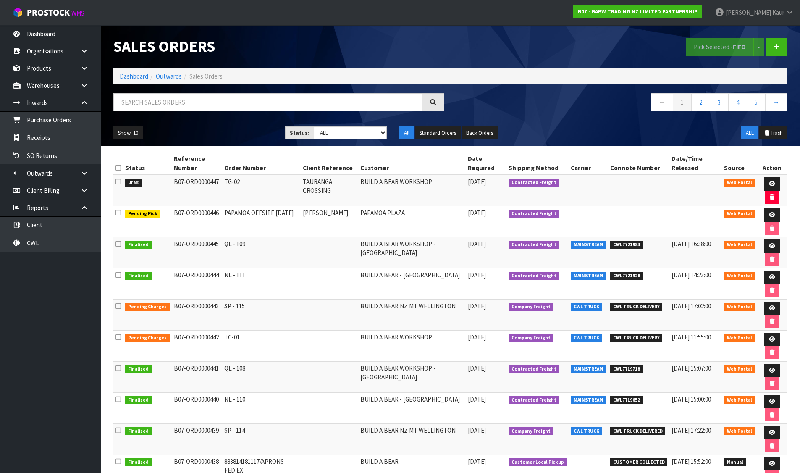
click at [117, 182] on icon at bounding box center [117, 181] width 5 height 6
click at [0, 0] on input "checkbox" at bounding box center [0, 0] width 0 height 0
click at [703, 45] on button "Pick Selected - FIFO" at bounding box center [720, 47] width 68 height 18
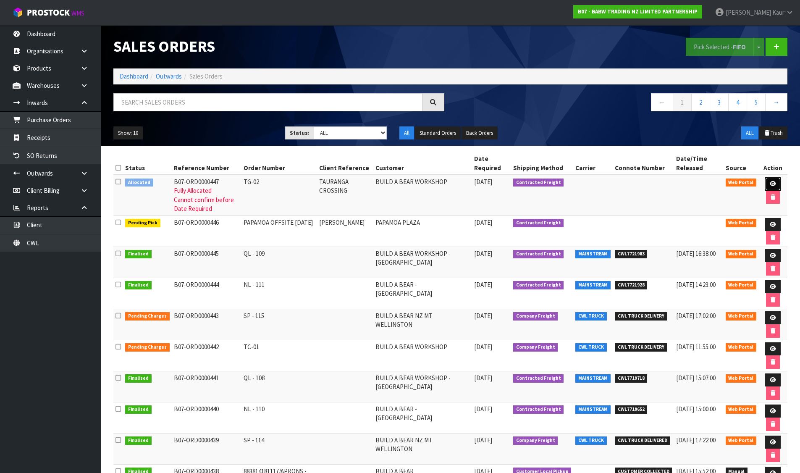
click at [767, 181] on link at bounding box center [773, 183] width 16 height 13
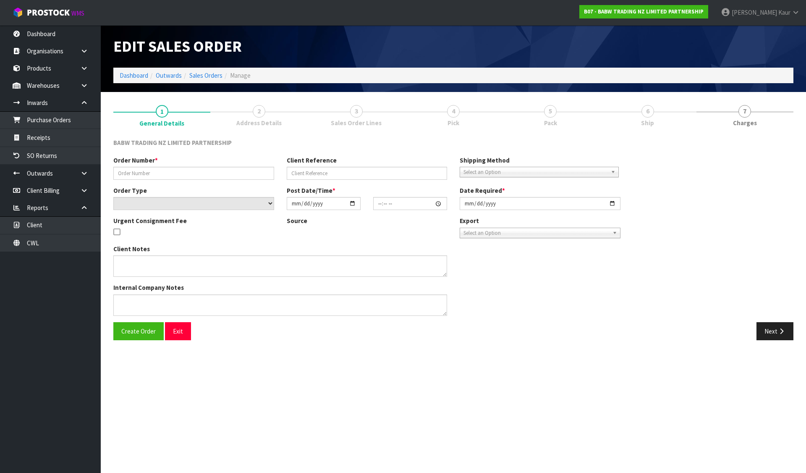
type input "TG-02"
type input "TAURANGA CROSSING"
select select "number:0"
type input "[DATE]"
type input "18:12:00.000"
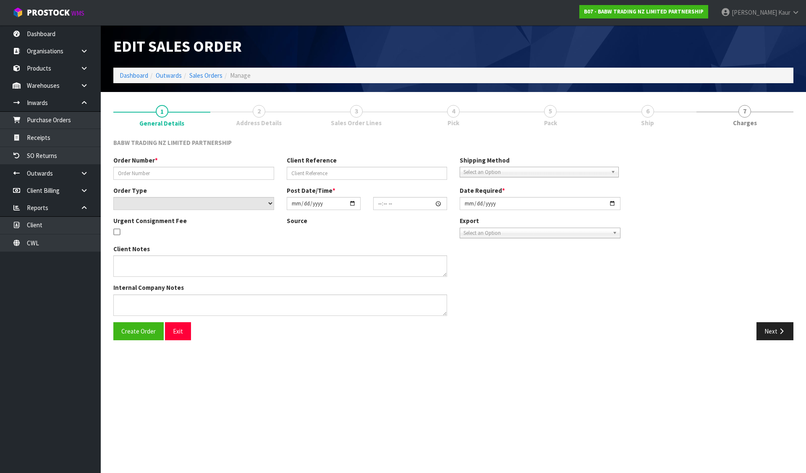
type input "[DATE]"
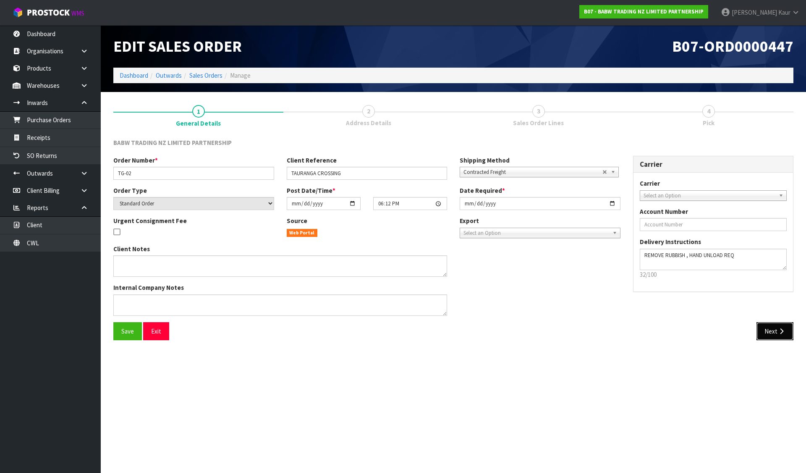
click at [781, 335] on button "Next" at bounding box center [775, 331] width 37 height 18
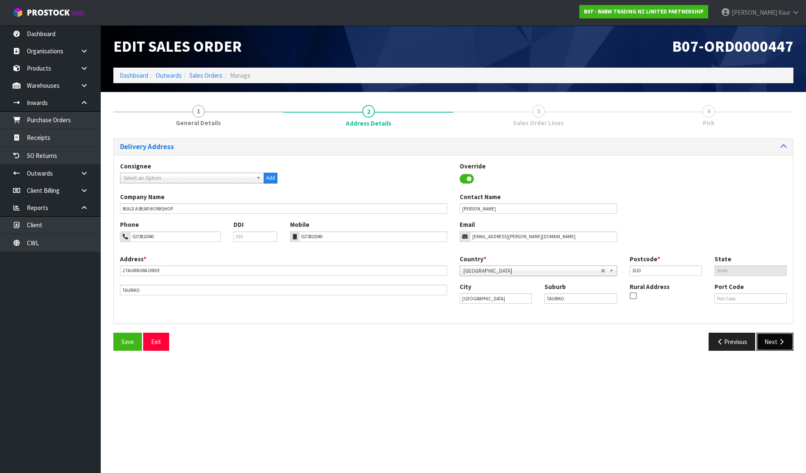
click at [781, 335] on button "Next" at bounding box center [775, 342] width 37 height 18
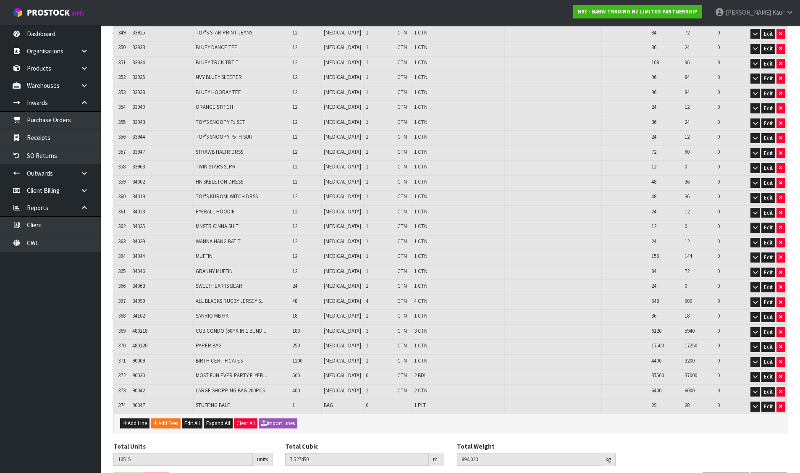
scroll to position [5367, 0]
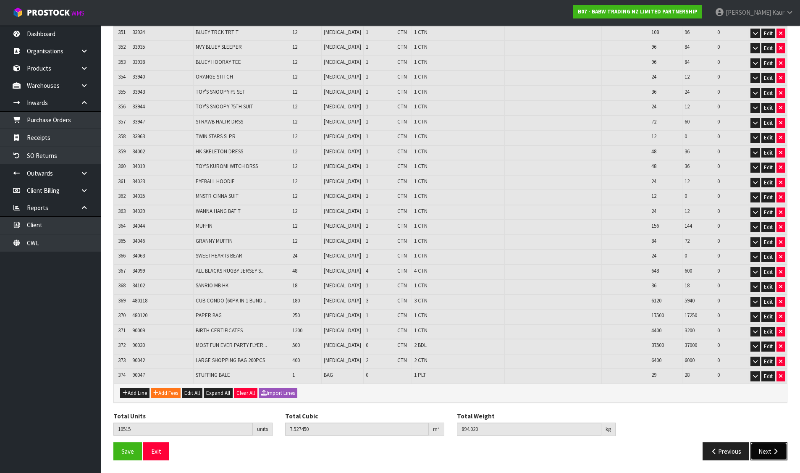
click at [766, 451] on button "Next" at bounding box center [768, 451] width 37 height 18
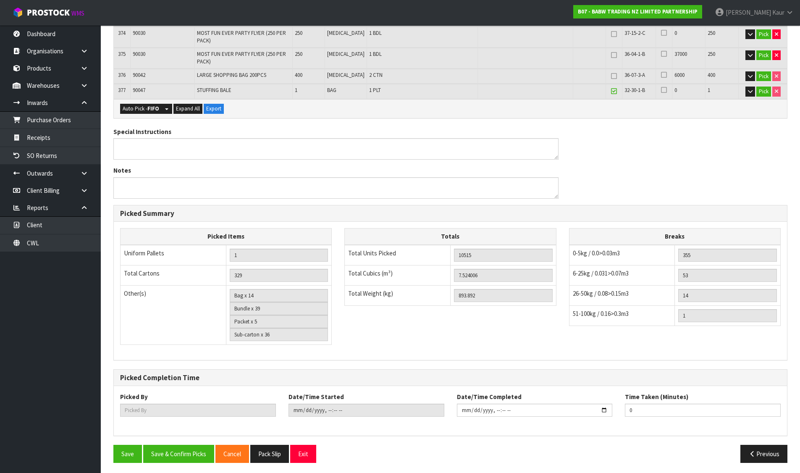
scroll to position [5903, 0]
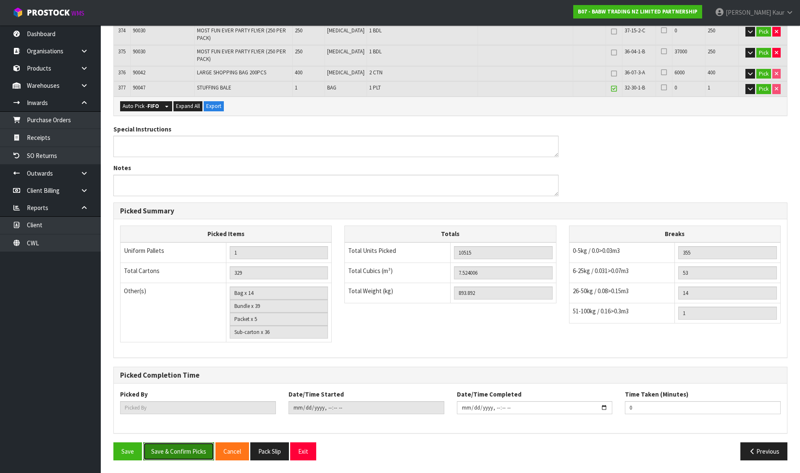
click at [193, 450] on button "Save & Confirm Picks" at bounding box center [178, 451] width 71 height 18
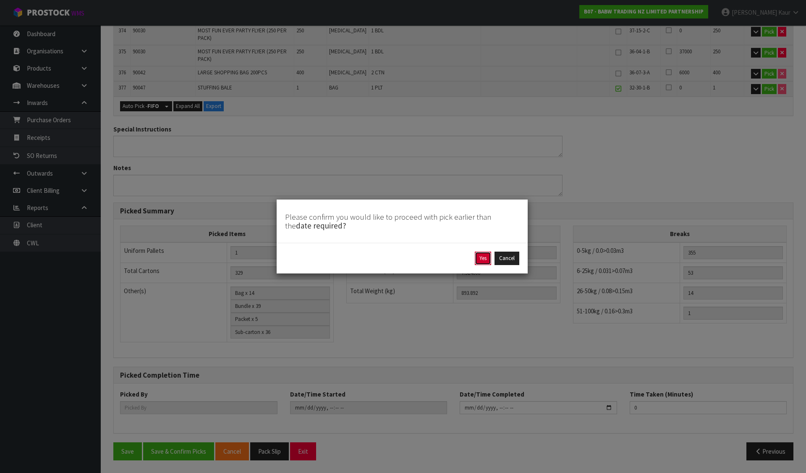
click at [484, 257] on button "Yes" at bounding box center [483, 258] width 16 height 13
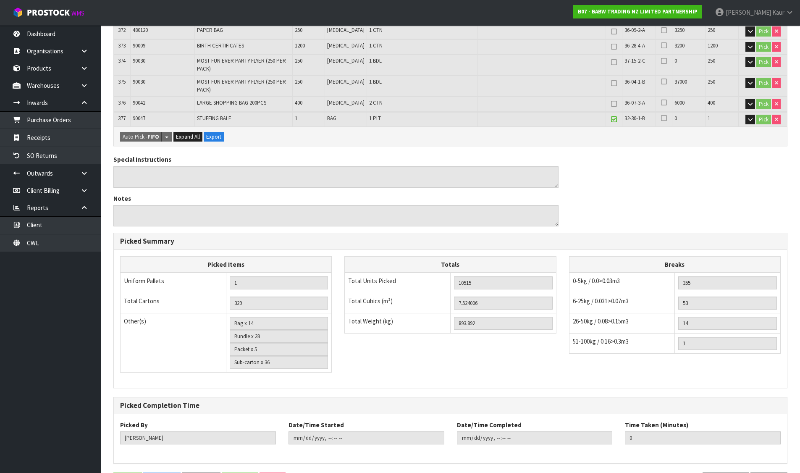
type input "[PERSON_NAME]"
type input "2025-09-10T10:47:39"
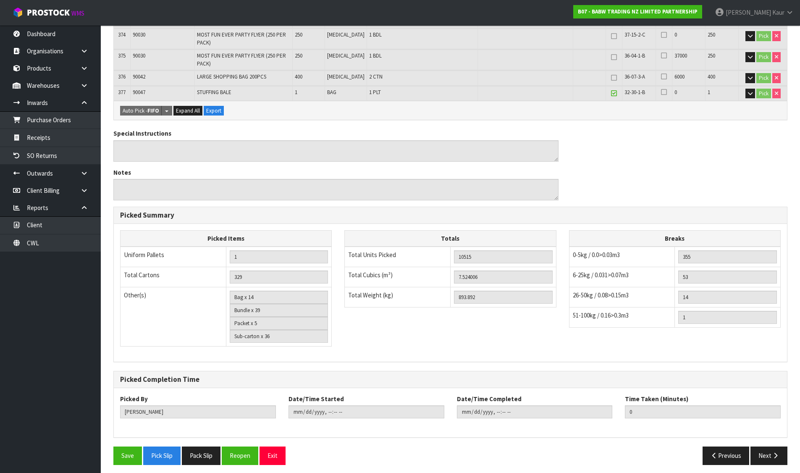
scroll to position [5934, 0]
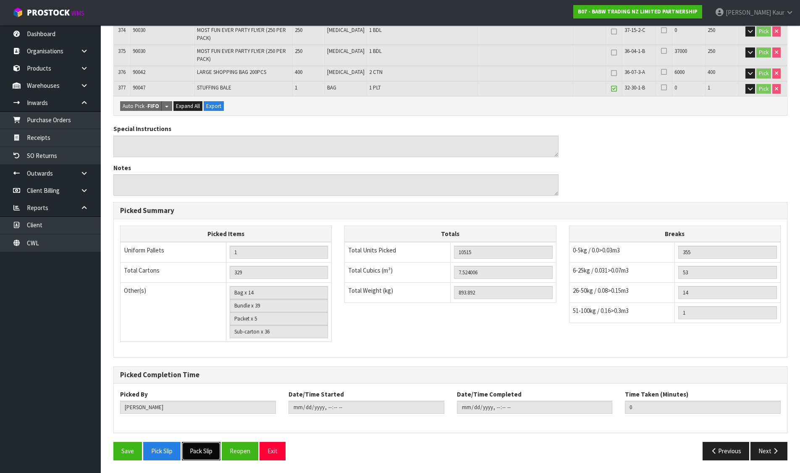
click at [196, 444] on button "Pack Slip" at bounding box center [201, 451] width 39 height 18
click at [80, 101] on icon at bounding box center [84, 103] width 8 height 6
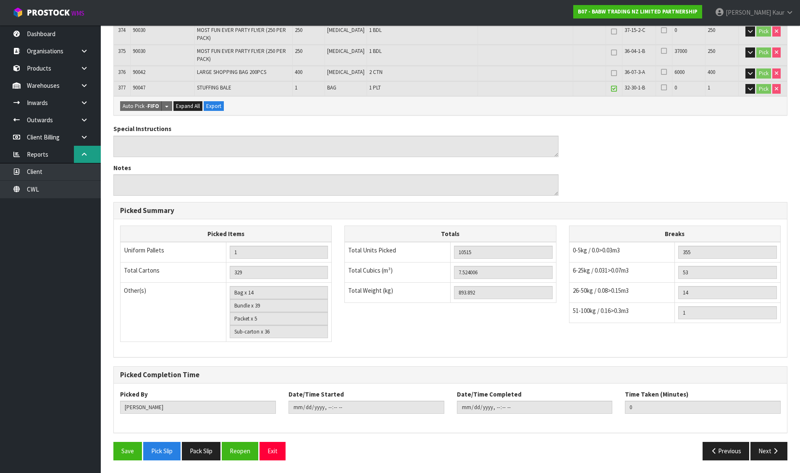
click at [89, 148] on link at bounding box center [87, 154] width 27 height 17
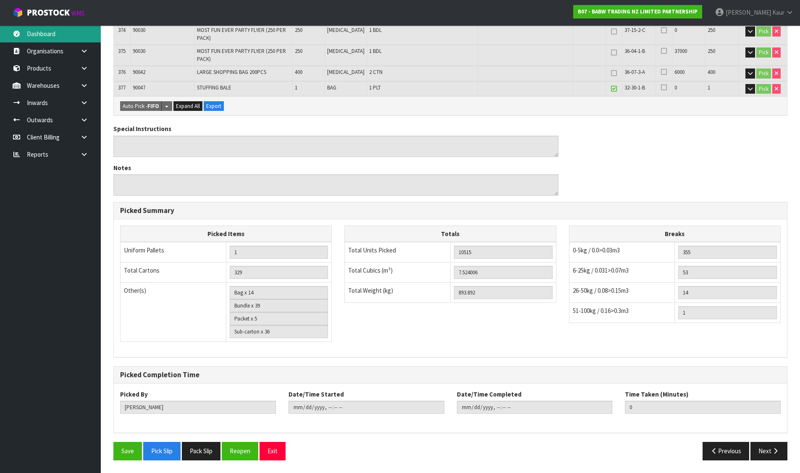
click at [57, 37] on link "Dashboard" at bounding box center [50, 33] width 101 height 17
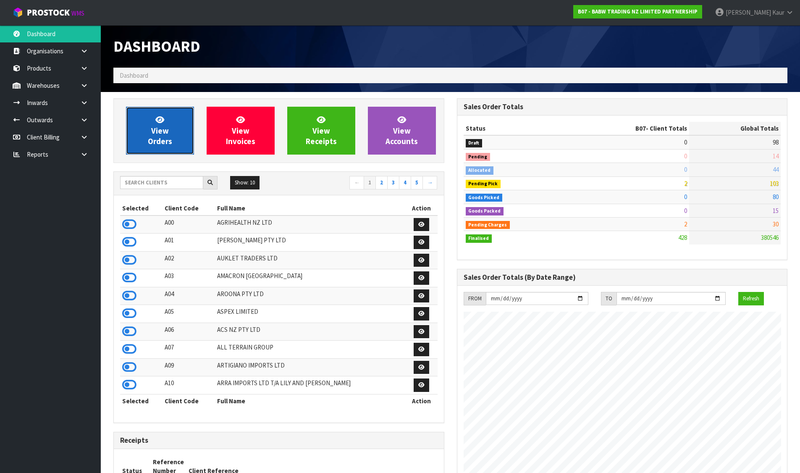
click at [155, 110] on link "View Orders" at bounding box center [160, 131] width 68 height 48
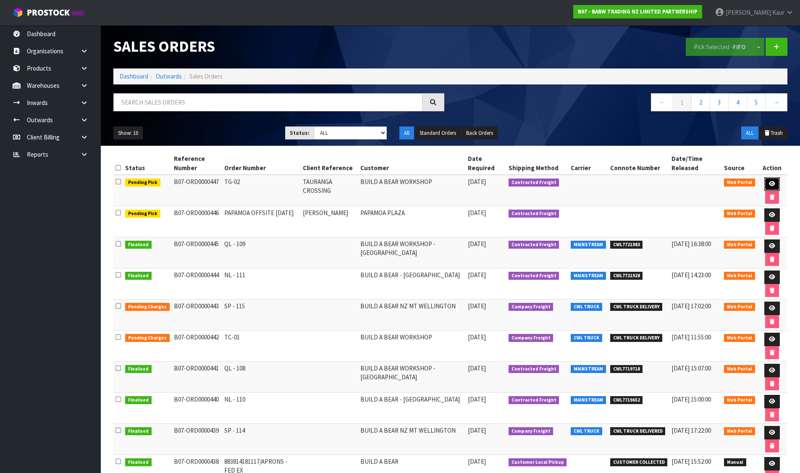
click at [767, 182] on link at bounding box center [772, 183] width 16 height 13
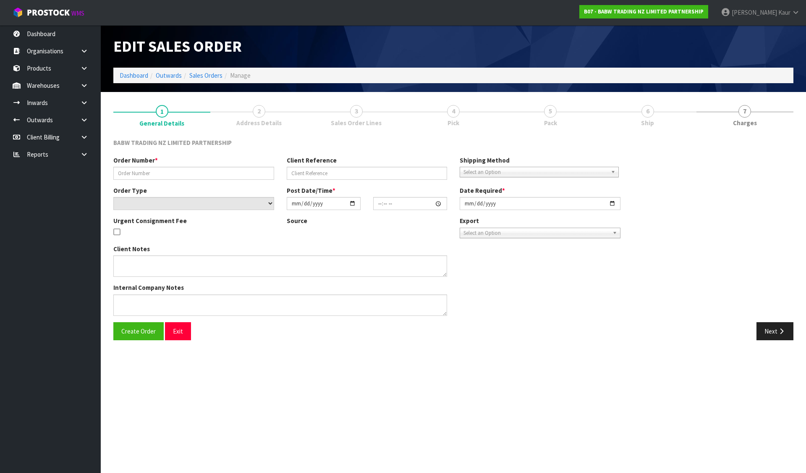
type input "TG-02"
type input "TAURANGA CROSSING"
select select "number:0"
type input "[DATE]"
type input "18:12:00.000"
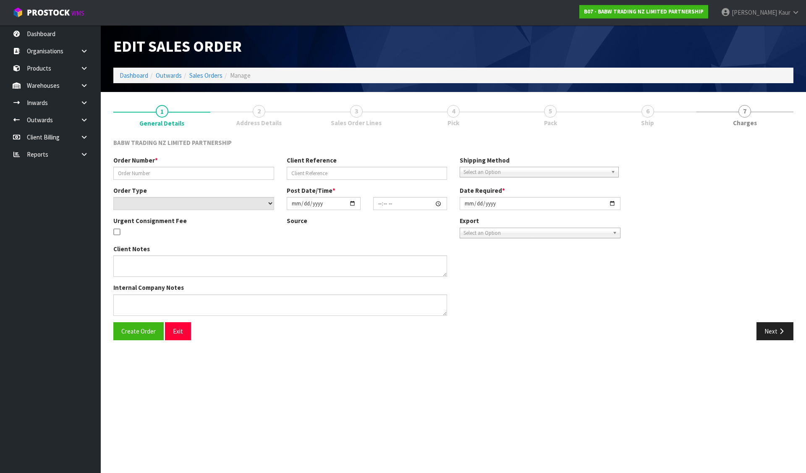
type input "[DATE]"
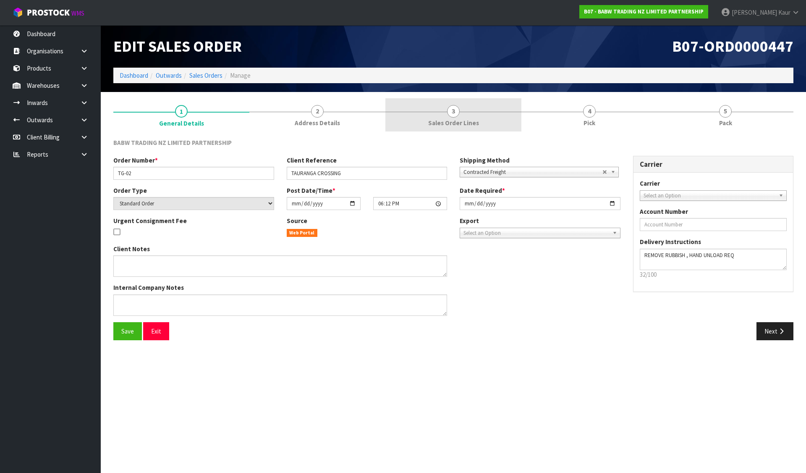
click at [453, 111] on span "3" at bounding box center [453, 111] width 13 height 13
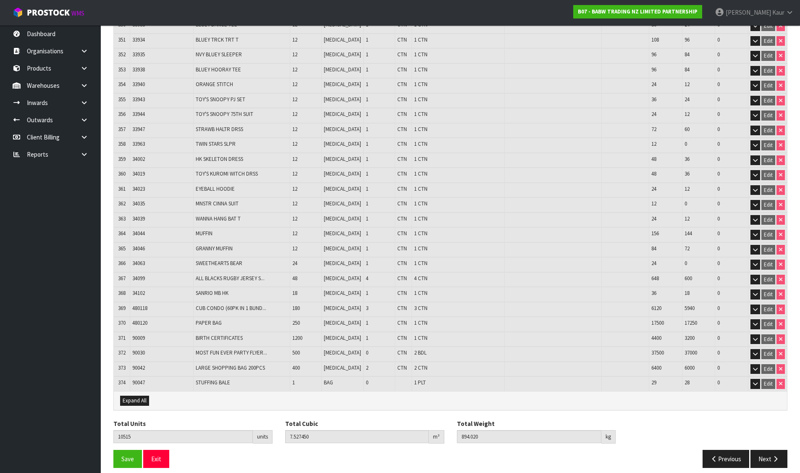
scroll to position [5367, 0]
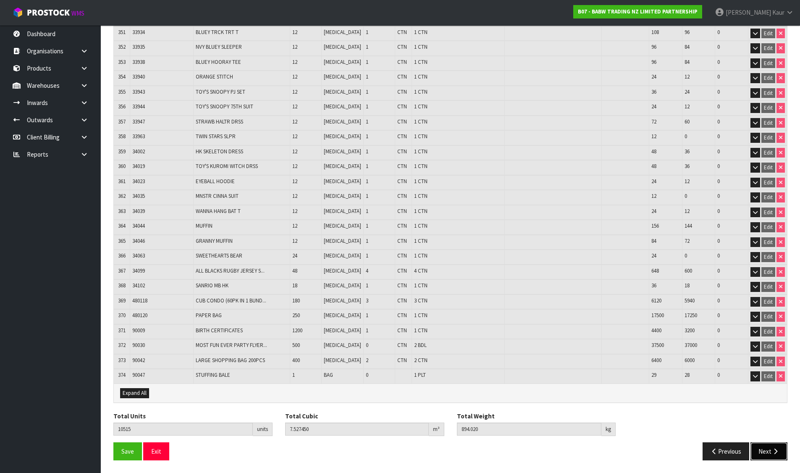
click at [760, 443] on button "Next" at bounding box center [768, 451] width 37 height 18
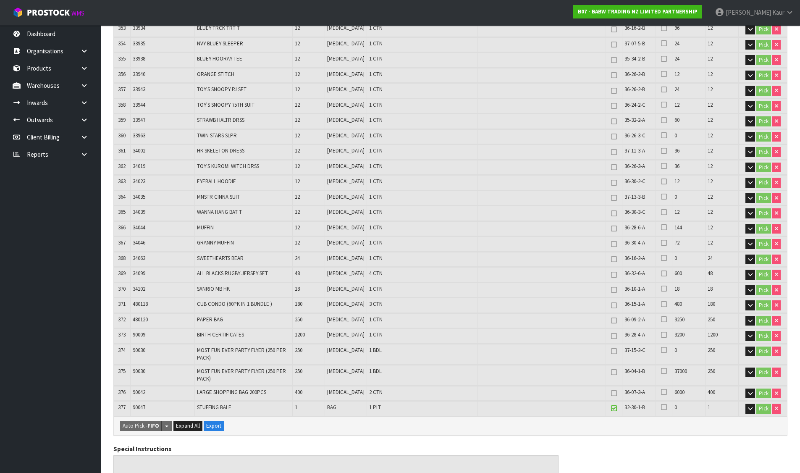
scroll to position [5585, 0]
click at [55, 37] on link "Dashboard" at bounding box center [50, 33] width 101 height 17
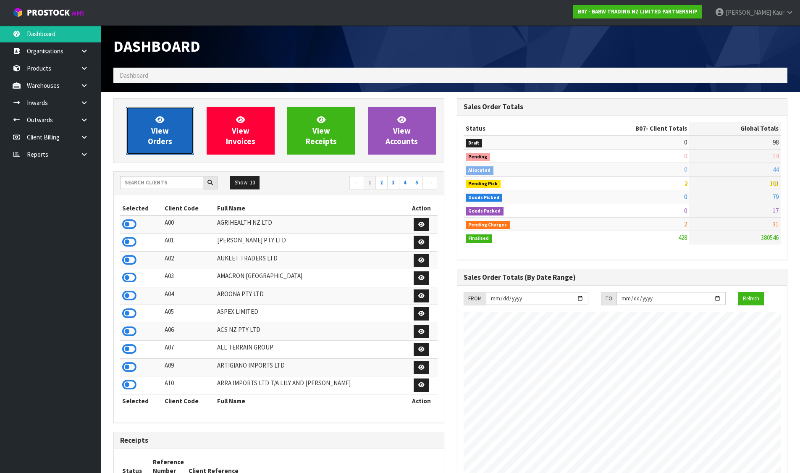
click at [172, 128] on link "View Orders" at bounding box center [160, 131] width 68 height 48
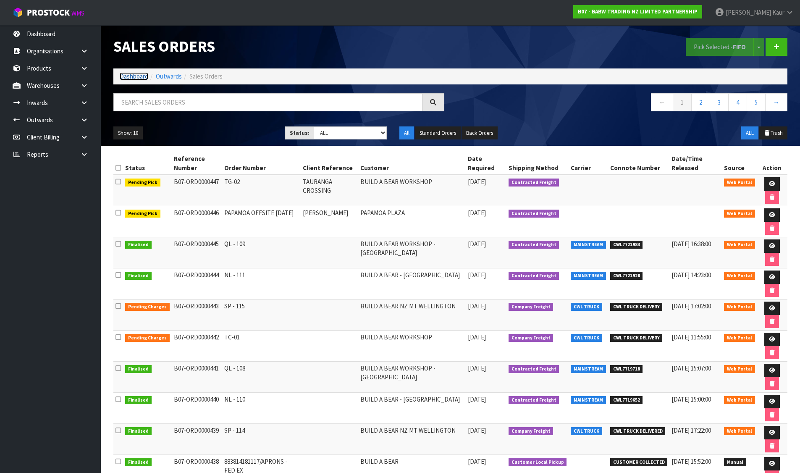
click at [132, 76] on link "Dashboard" at bounding box center [134, 76] width 29 height 8
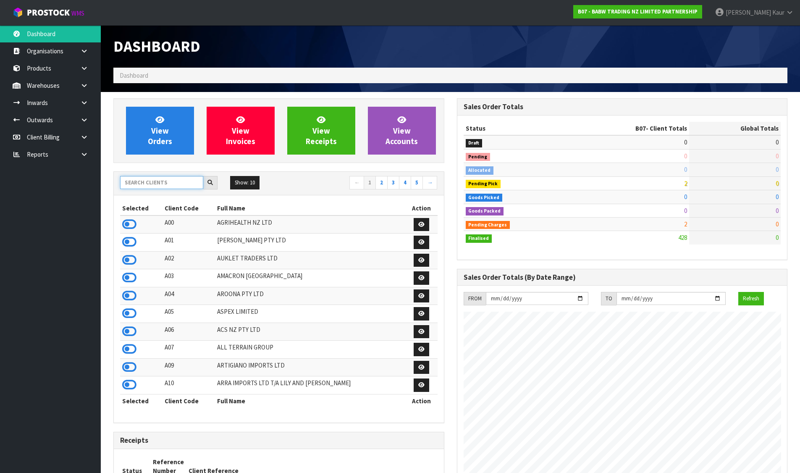
click at [160, 181] on input "text" at bounding box center [161, 182] width 83 height 13
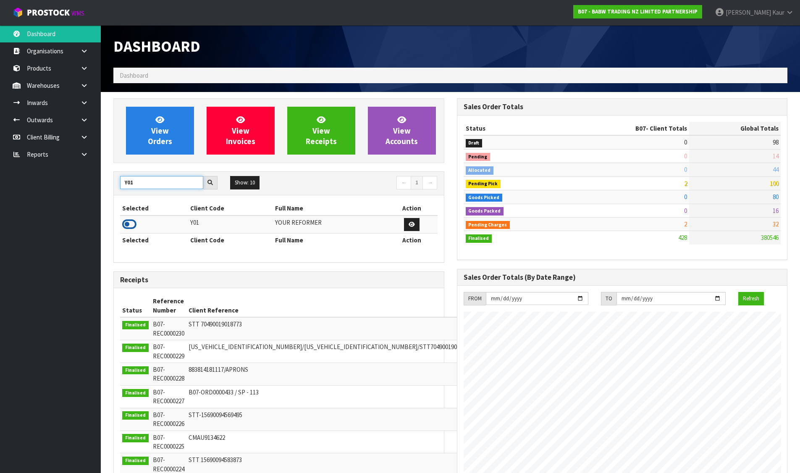
type input "Y01"
click at [133, 218] on icon at bounding box center [129, 224] width 14 height 13
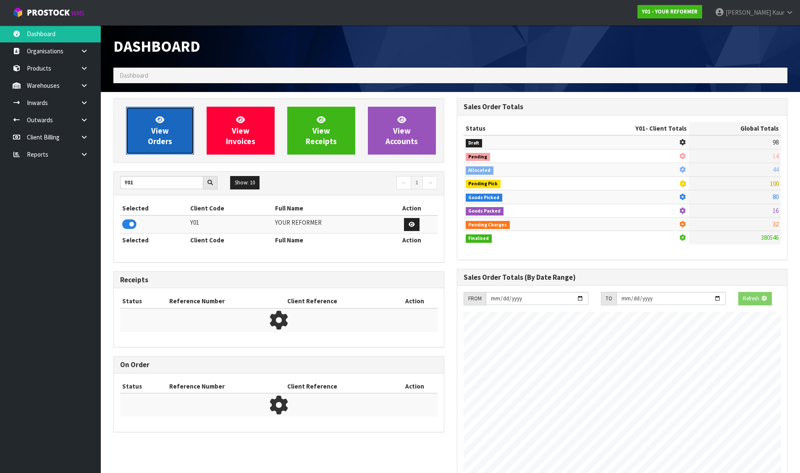
click at [161, 134] on span "View Orders" at bounding box center [160, 130] width 24 height 31
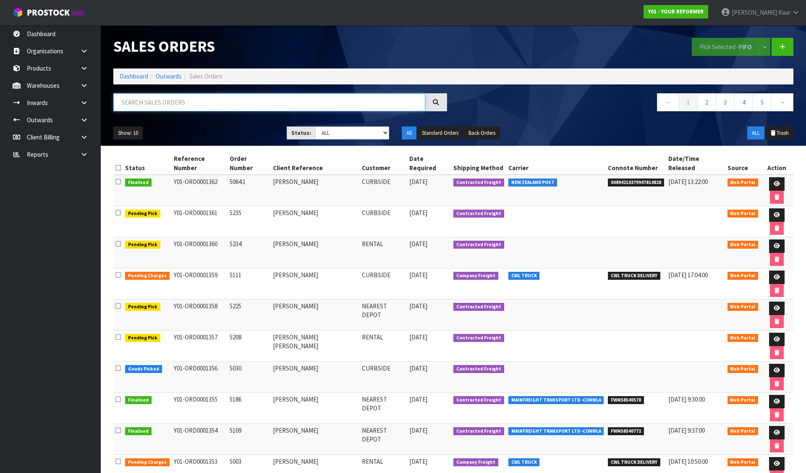
click at [163, 105] on input "text" at bounding box center [269, 102] width 312 height 18
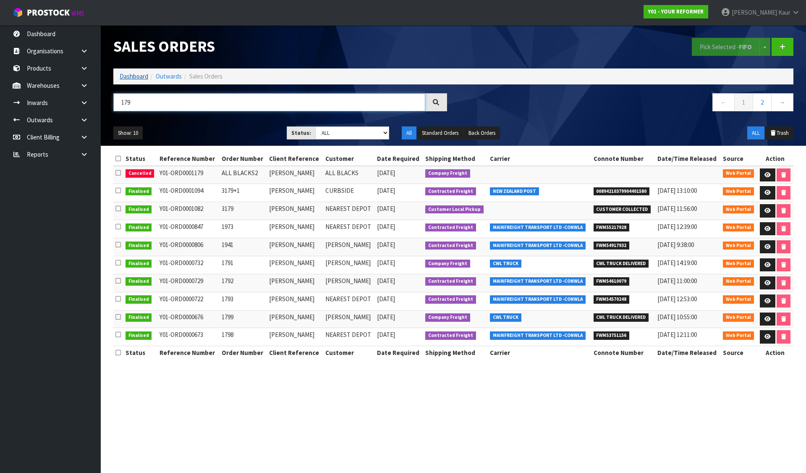
type input "179"
click at [132, 76] on link "Dashboard" at bounding box center [134, 76] width 29 height 8
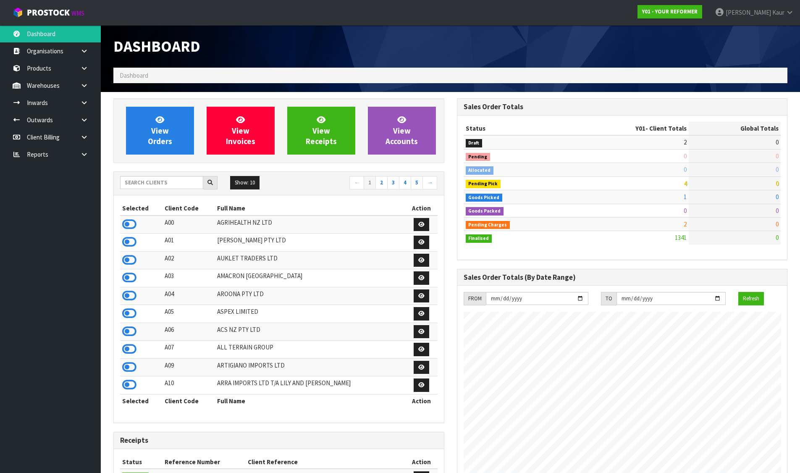
scroll to position [636, 343]
click at [178, 183] on input "text" at bounding box center [161, 182] width 83 height 13
type input "B07"
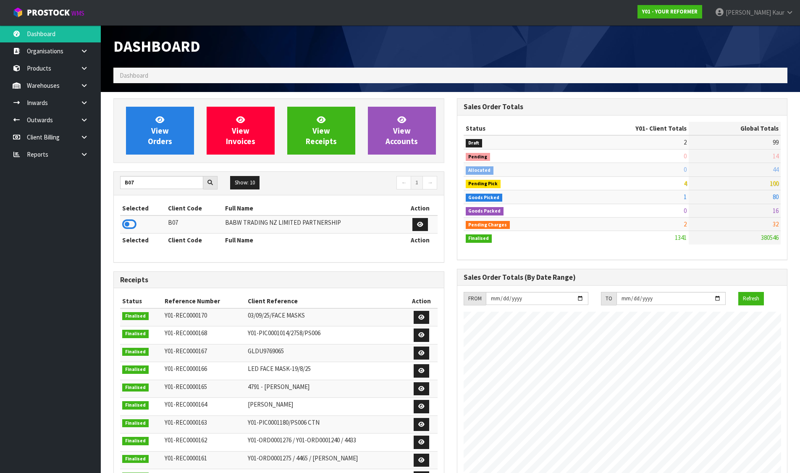
click at [132, 225] on icon at bounding box center [129, 224] width 14 height 13
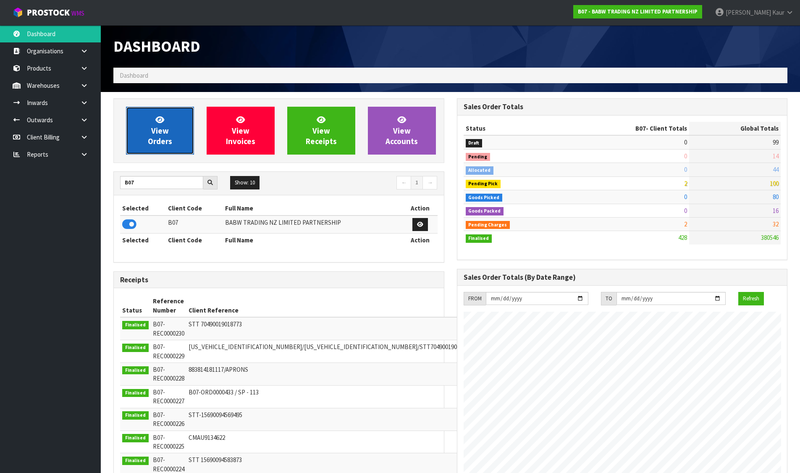
click at [156, 141] on span "View Orders" at bounding box center [160, 130] width 24 height 31
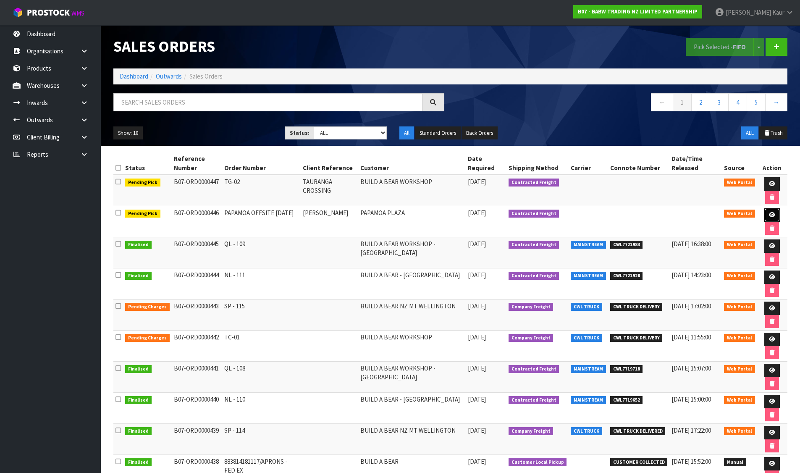
click at [773, 215] on icon at bounding box center [772, 214] width 6 height 5
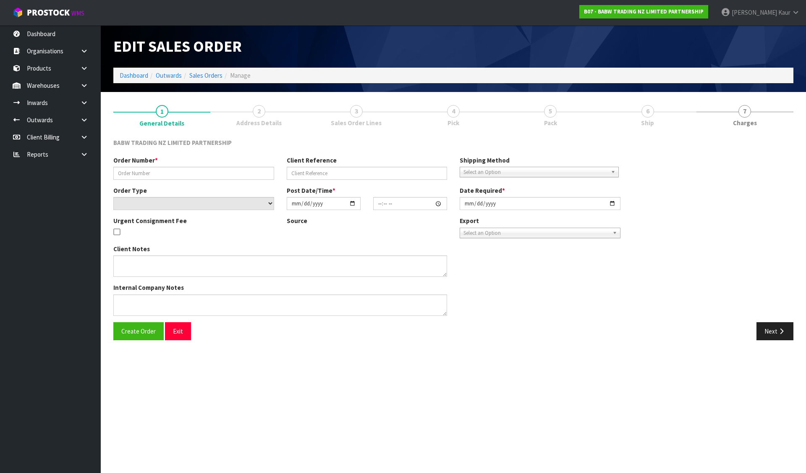
type input "PAPAMOA OFFSITE 29-9-25"
type input "JULIE"
select select "number:0"
type input "[DATE]"
type input "08:05:00.000"
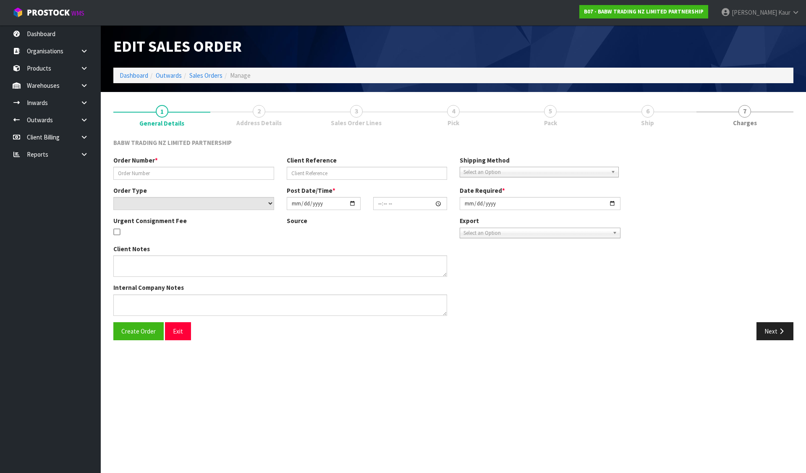
type input "2025-09-25"
type textarea "CALL JULIE ON ARRIVAL - 027 836 0313"
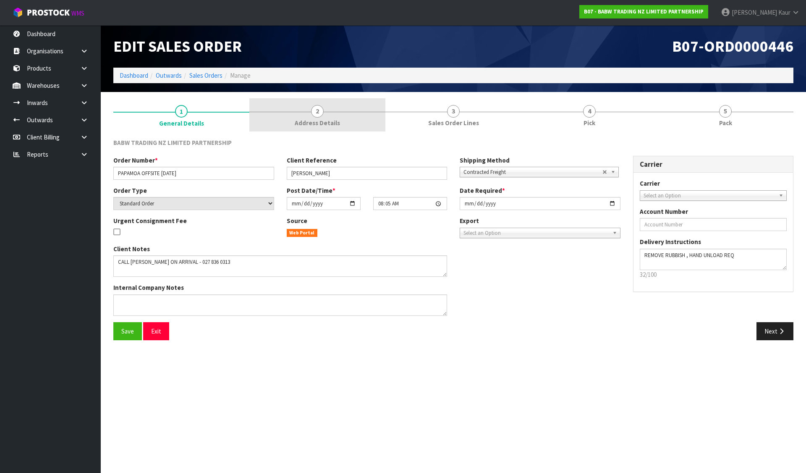
click at [339, 108] on link "2 Address Details" at bounding box center [317, 114] width 136 height 33
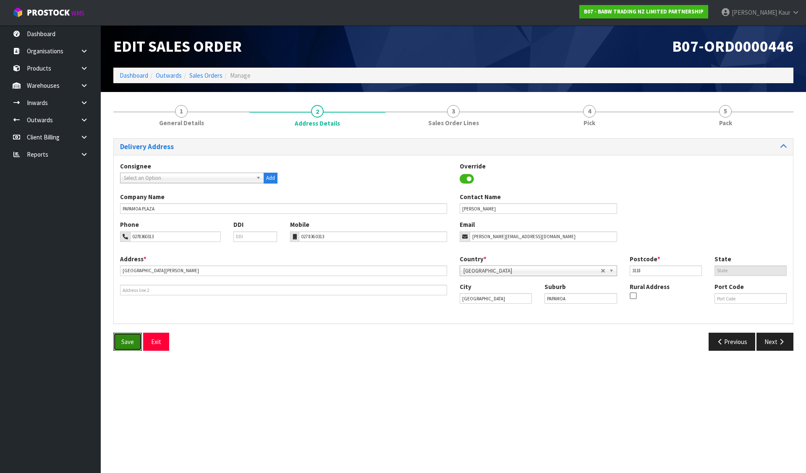
drag, startPoint x: 129, startPoint y: 339, endPoint x: 134, endPoint y: 191, distance: 147.9
click at [129, 339] on span "Save" at bounding box center [127, 342] width 13 height 8
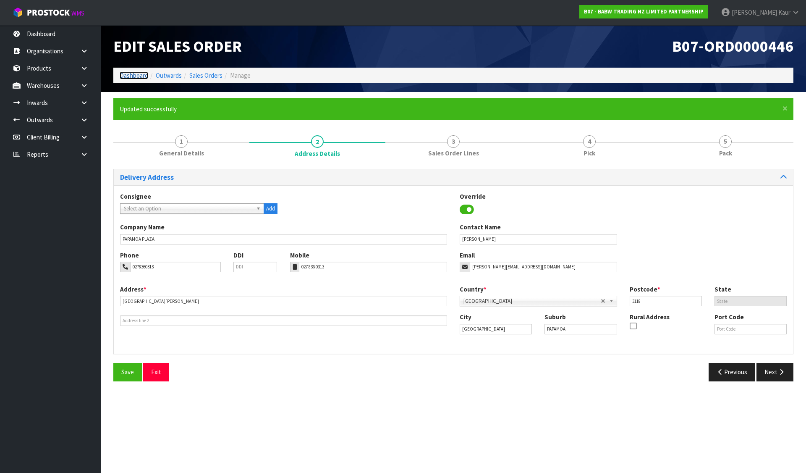
click at [127, 73] on link "Dashboard" at bounding box center [134, 75] width 29 height 8
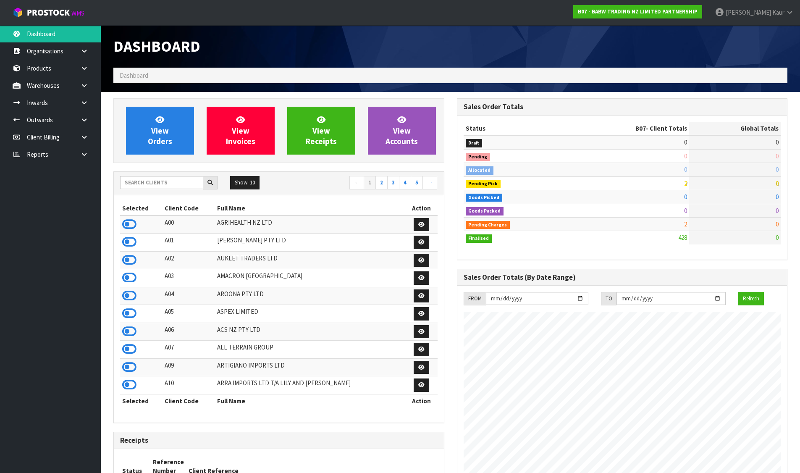
scroll to position [636, 343]
click at [154, 183] on input "text" at bounding box center [161, 182] width 83 height 13
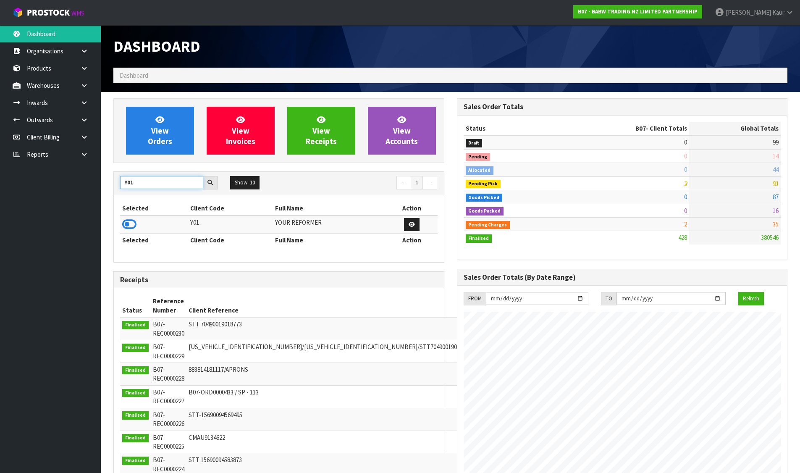
type input "Y01"
click at [132, 225] on icon at bounding box center [129, 224] width 14 height 13
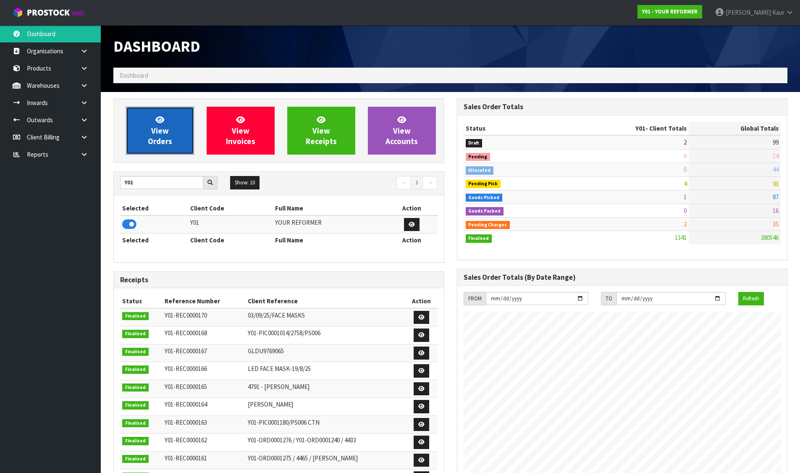
click at [154, 138] on span "View Orders" at bounding box center [160, 130] width 24 height 31
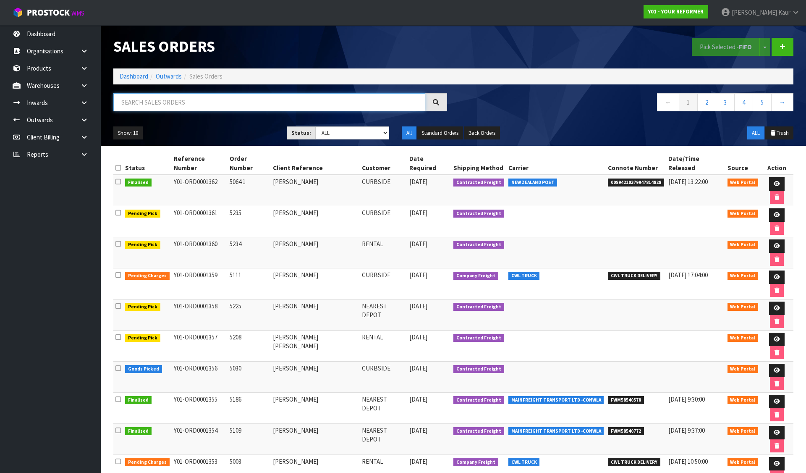
click at [289, 108] on input "text" at bounding box center [269, 102] width 312 height 18
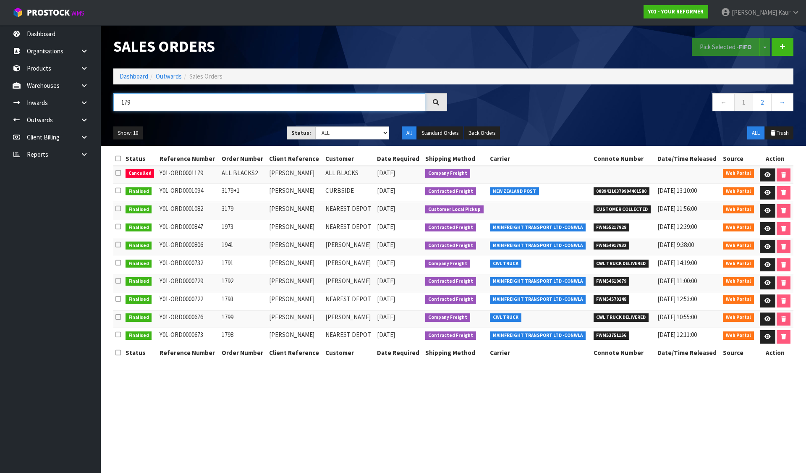
type input "179"
click at [120, 74] on ol "Dashboard Outwards Sales Orders" at bounding box center [453, 76] width 680 height 16
click at [120, 74] on link "Dashboard" at bounding box center [134, 76] width 29 height 8
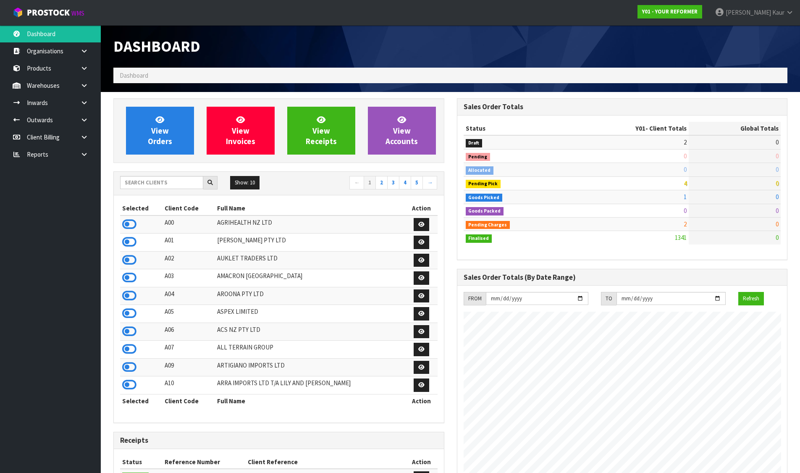
scroll to position [636, 343]
click at [169, 179] on input "text" at bounding box center [161, 182] width 83 height 13
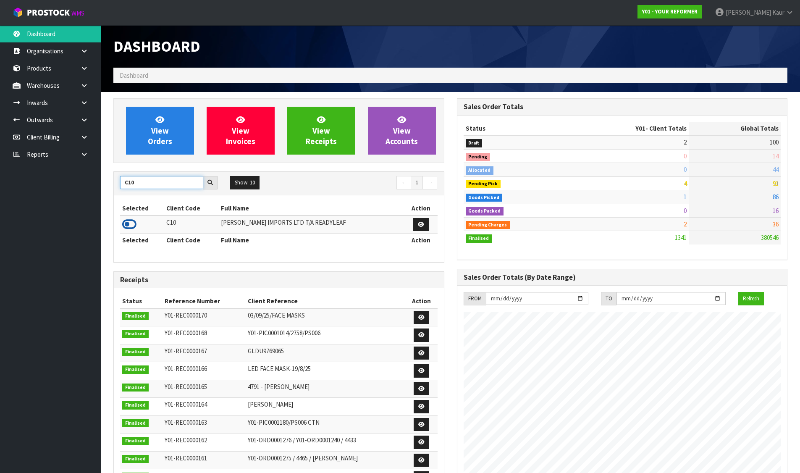
type input "C10"
click at [130, 219] on icon at bounding box center [129, 224] width 14 height 13
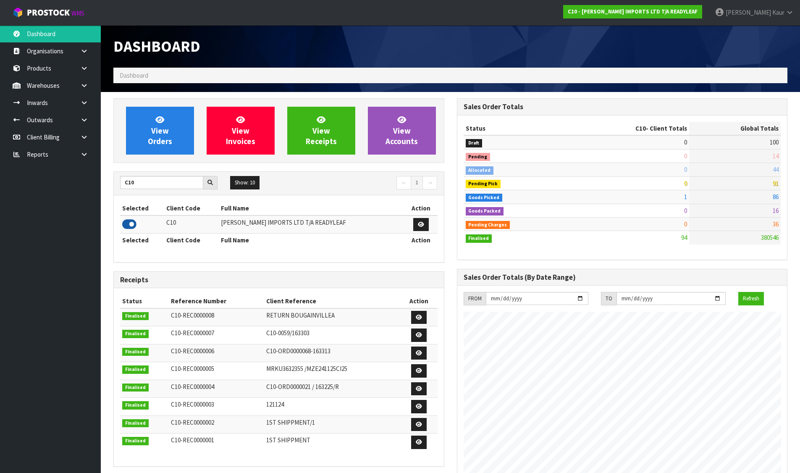
scroll to position [555, 343]
click at [157, 115] on icon at bounding box center [159, 119] width 9 height 8
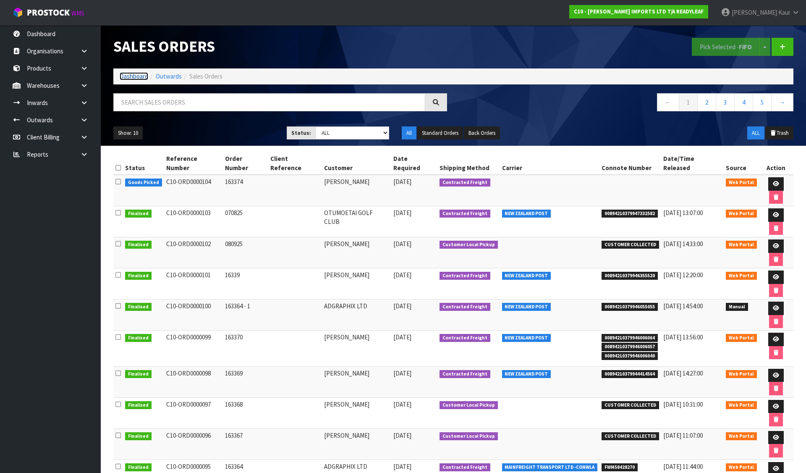
click at [136, 75] on link "Dashboard" at bounding box center [134, 76] width 29 height 8
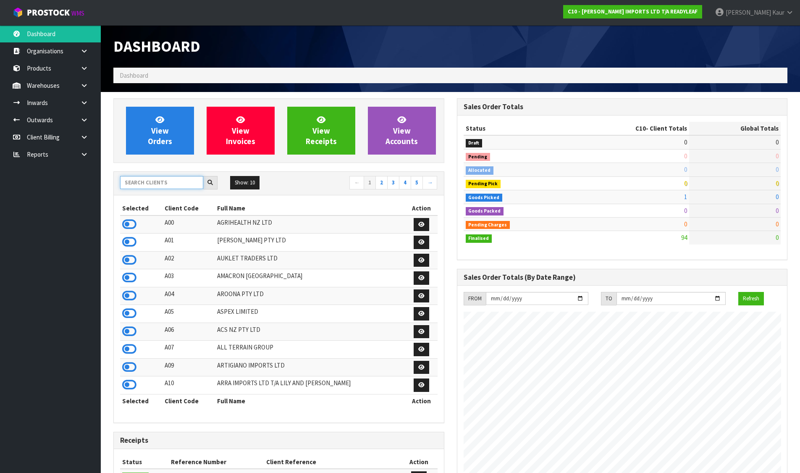
click at [164, 180] on input "text" at bounding box center [161, 182] width 83 height 13
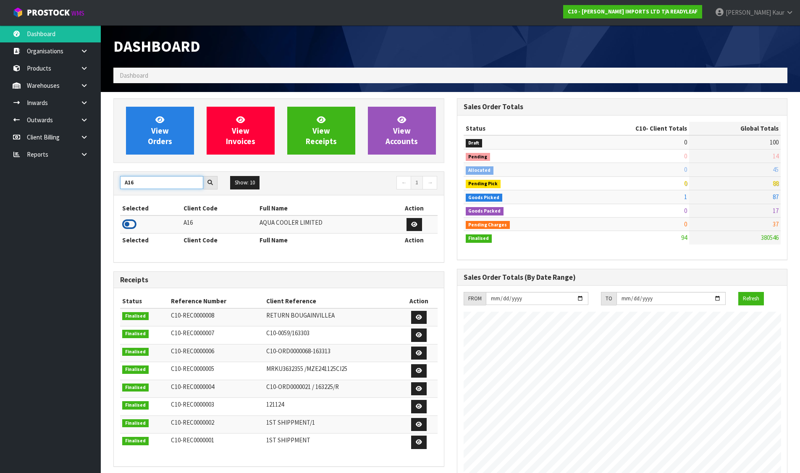
type input "A16"
click at [128, 220] on icon at bounding box center [129, 224] width 14 height 13
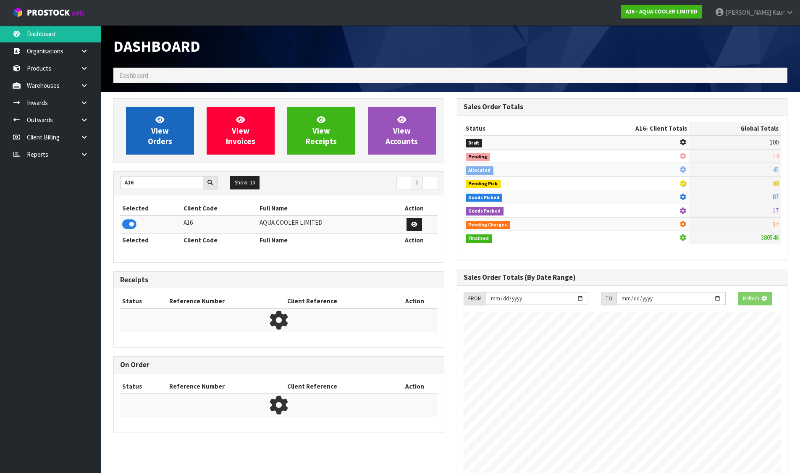
scroll to position [595, 343]
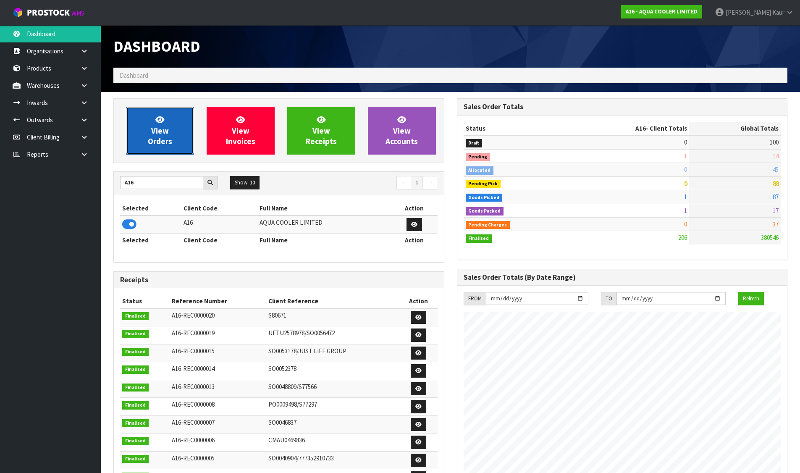
click at [149, 141] on span "View Orders" at bounding box center [160, 130] width 24 height 31
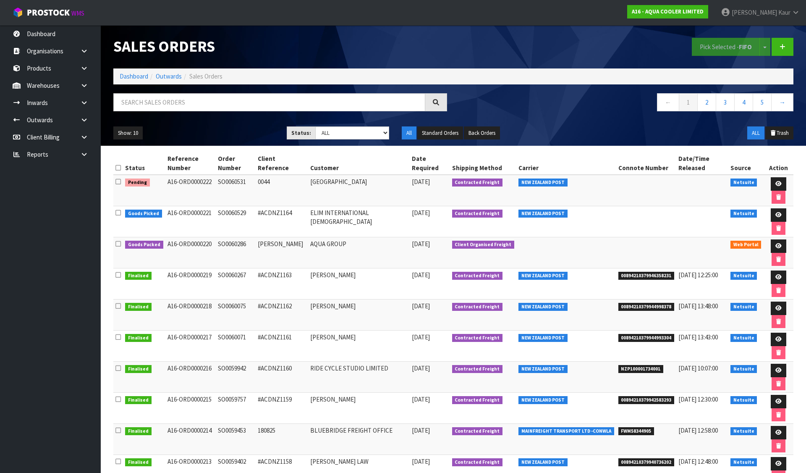
click at [118, 178] on icon at bounding box center [117, 181] width 5 height 6
click at [0, 0] on input "checkbox" at bounding box center [0, 0] width 0 height 0
click at [713, 47] on button "Pick Selected - FIFO" at bounding box center [726, 47] width 68 height 18
click at [133, 71] on ol "Dashboard Outwards Sales Orders" at bounding box center [453, 76] width 680 height 16
click at [135, 76] on link "Dashboard" at bounding box center [134, 76] width 29 height 8
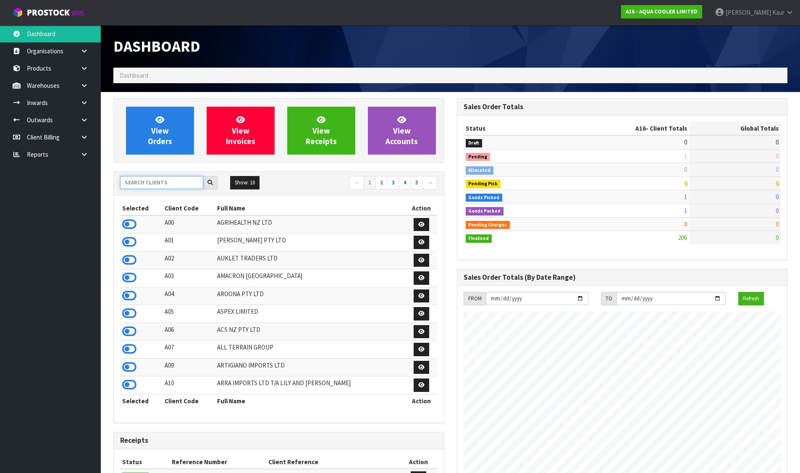
scroll to position [595, 343]
click at [155, 188] on input "text" at bounding box center [161, 182] width 83 height 13
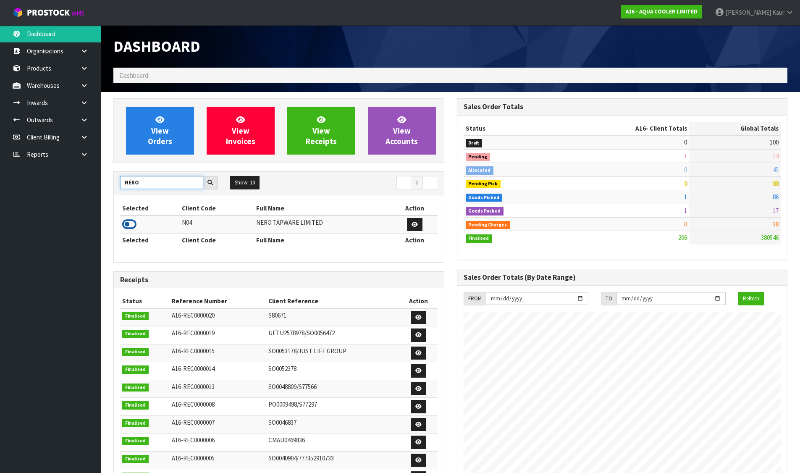
type input "NERO"
click at [133, 223] on icon at bounding box center [129, 224] width 14 height 13
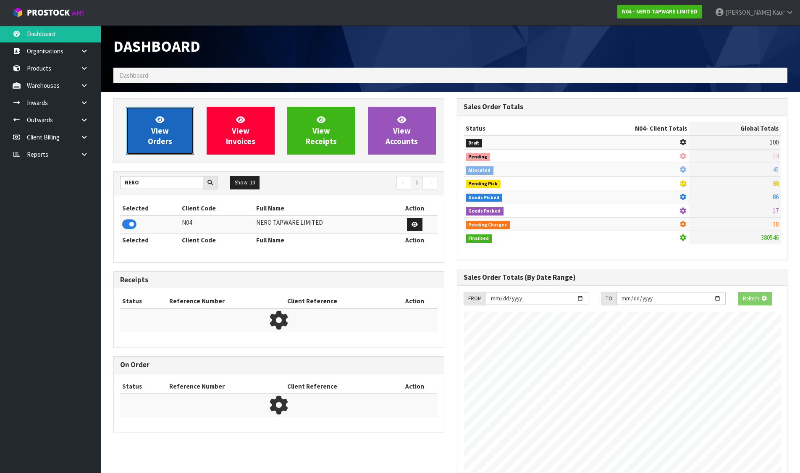
click at [180, 118] on link "View Orders" at bounding box center [160, 131] width 68 height 48
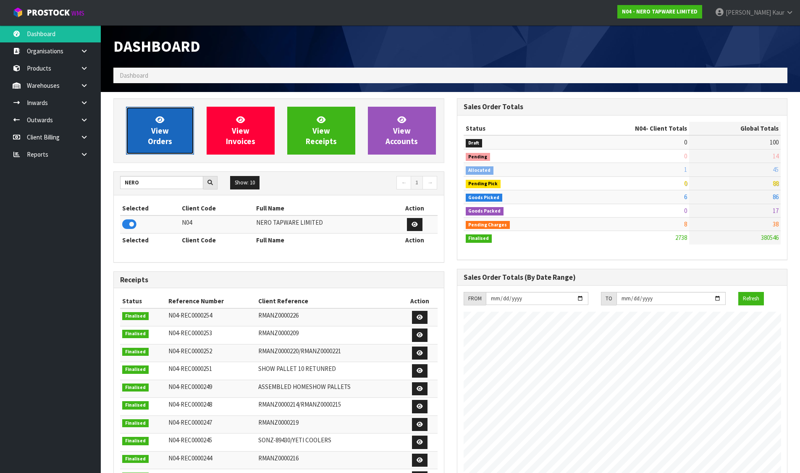
scroll to position [654, 343]
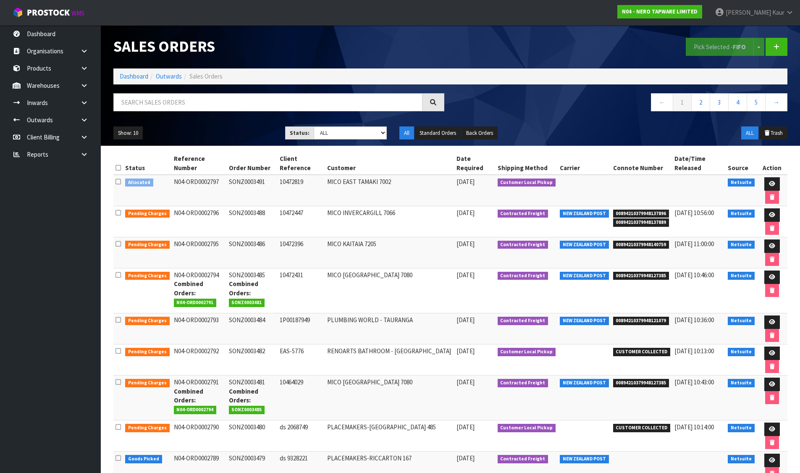
click at [120, 181] on icon at bounding box center [117, 181] width 5 height 6
click at [0, 0] on input "checkbox" at bounding box center [0, 0] width 0 height 0
click at [730, 39] on button "Pick Selected - FIFO" at bounding box center [720, 47] width 68 height 18
click at [766, 181] on link at bounding box center [772, 183] width 16 height 13
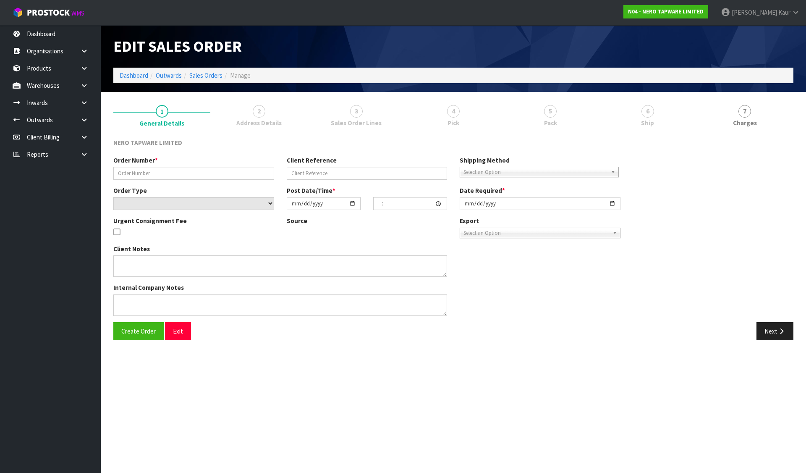
type input "SONZ0003491"
type input "10472819"
select select "number:0"
type input "[DATE]"
type input "11:00:06.000"
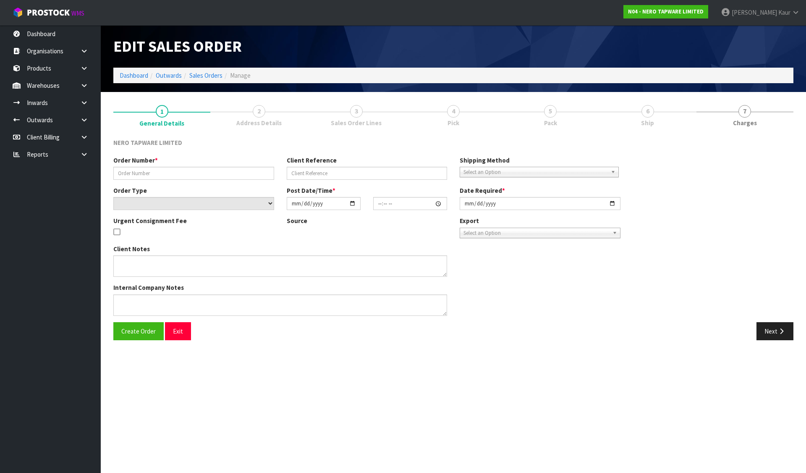
type input "[DATE]"
type textarea "customer pick up"
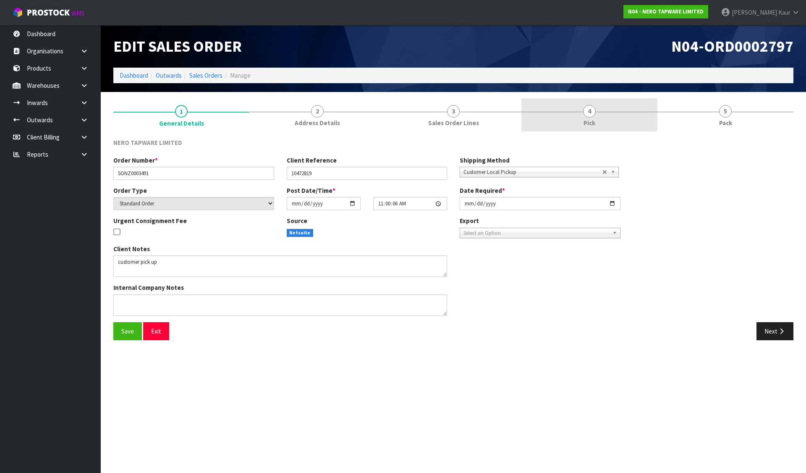
click at [582, 111] on link "4 Pick" at bounding box center [590, 114] width 136 height 33
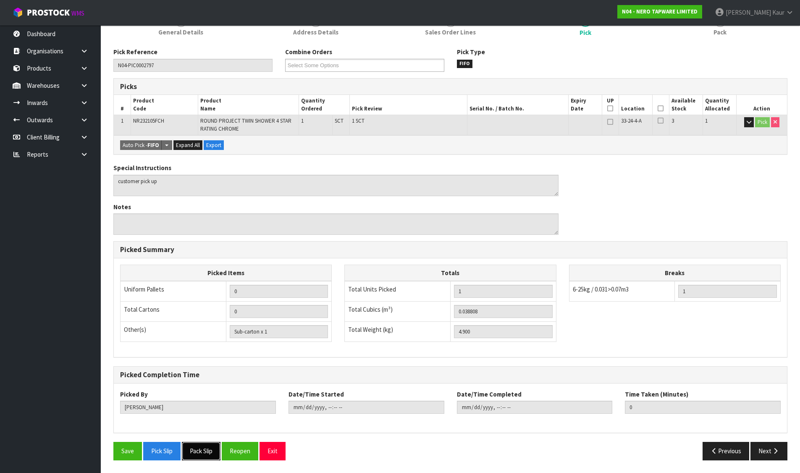
click at [217, 456] on button "Pack Slip" at bounding box center [201, 451] width 39 height 18
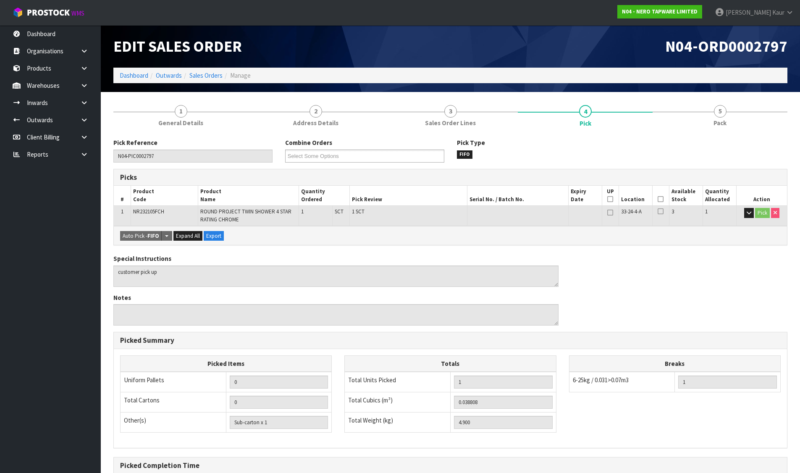
click at [128, 70] on ol "Dashboard Outwards Sales Orders Manage" at bounding box center [450, 76] width 674 height 16
click at [129, 73] on link "Dashboard" at bounding box center [134, 75] width 29 height 8
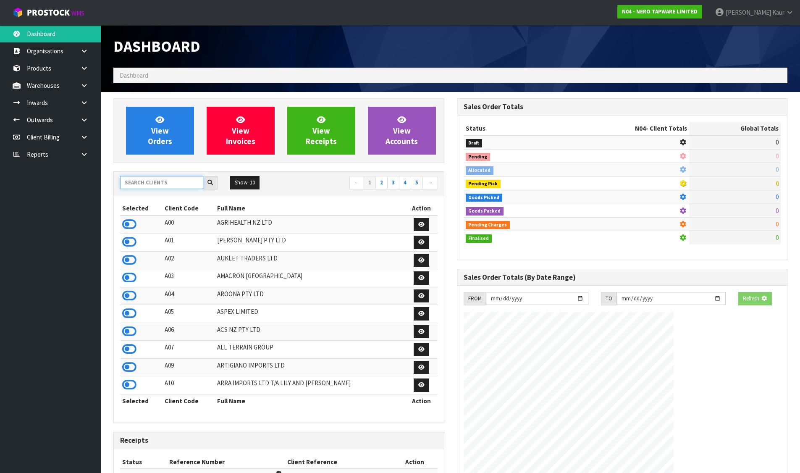
click at [161, 178] on input "text" at bounding box center [161, 182] width 83 height 13
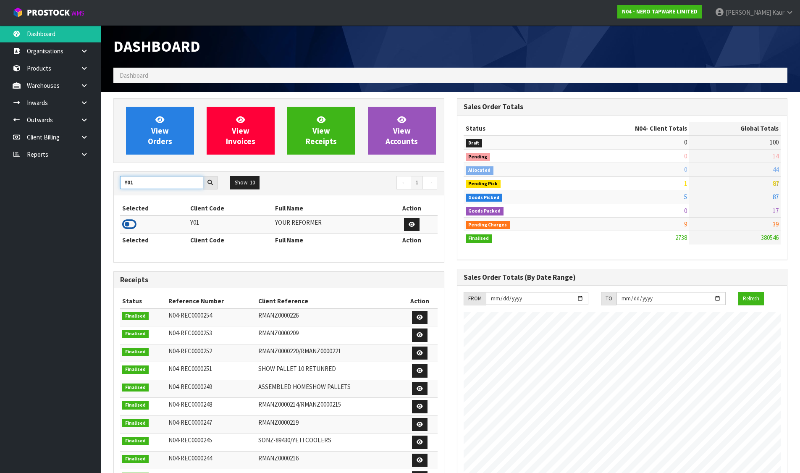
type input "Y01"
click at [127, 227] on icon at bounding box center [129, 224] width 14 height 13
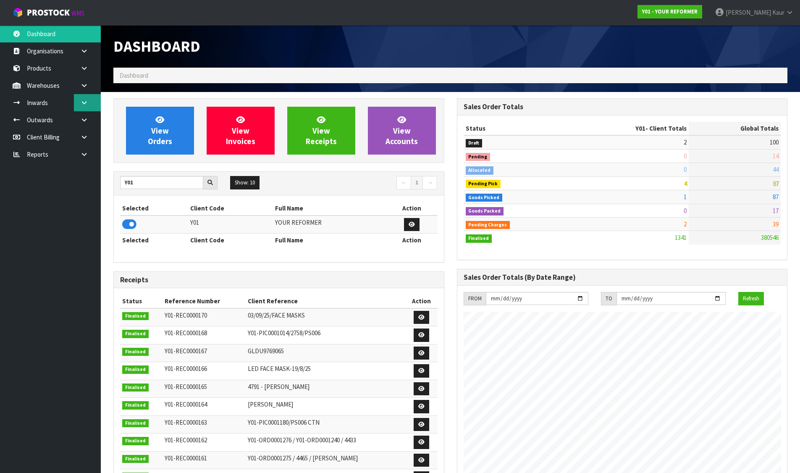
scroll to position [636, 343]
click at [85, 102] on icon at bounding box center [84, 103] width 8 height 6
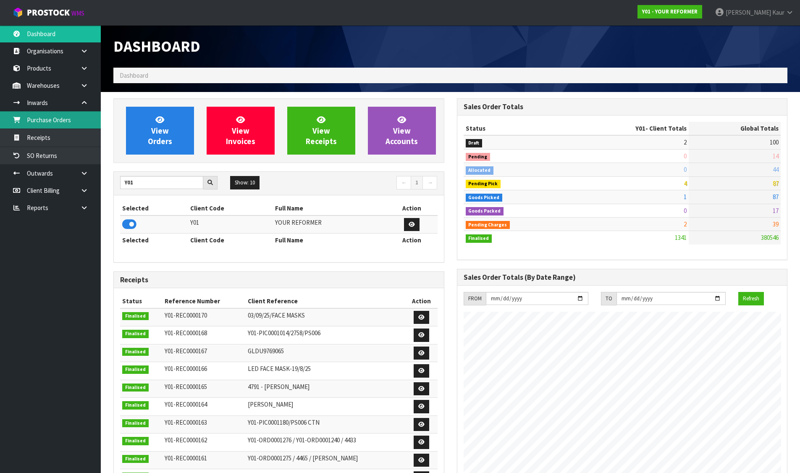
click at [71, 123] on link "Purchase Orders" at bounding box center [50, 119] width 101 height 17
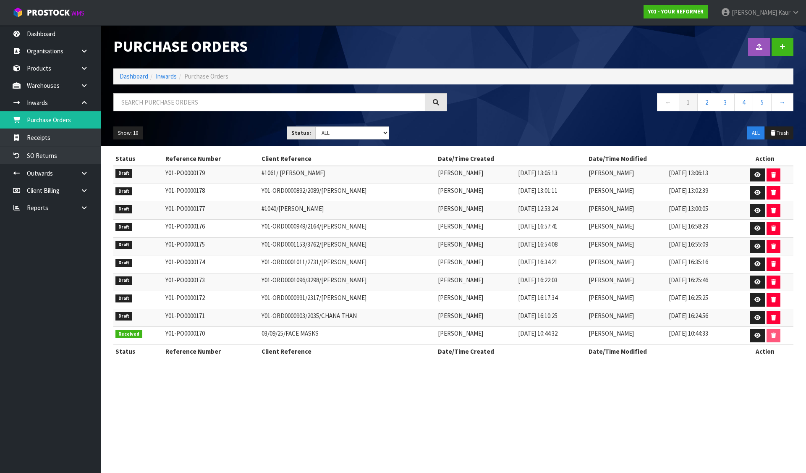
drag, startPoint x: 264, startPoint y: 176, endPoint x: 320, endPoint y: 175, distance: 55.9
click at [320, 175] on td "#1061/ STEPHANIE NEVILLE" at bounding box center [347, 175] width 176 height 18
drag, startPoint x: 262, startPoint y: 174, endPoint x: 321, endPoint y: 174, distance: 59.2
click at [321, 174] on td "#1061/ STEPHANIE NEVILLE" at bounding box center [347, 175] width 176 height 18
copy td "[PERSON_NAME]"
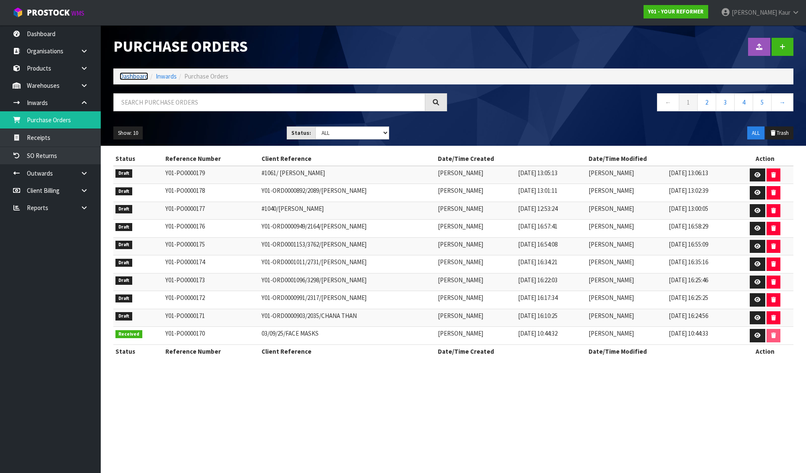
click at [136, 73] on link "Dashboard" at bounding box center [134, 76] width 29 height 8
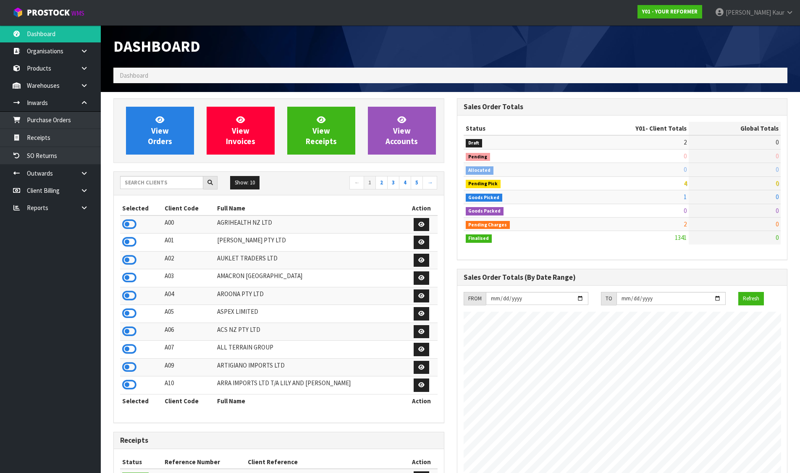
scroll to position [636, 343]
